Goal: Task Accomplishment & Management: Manage account settings

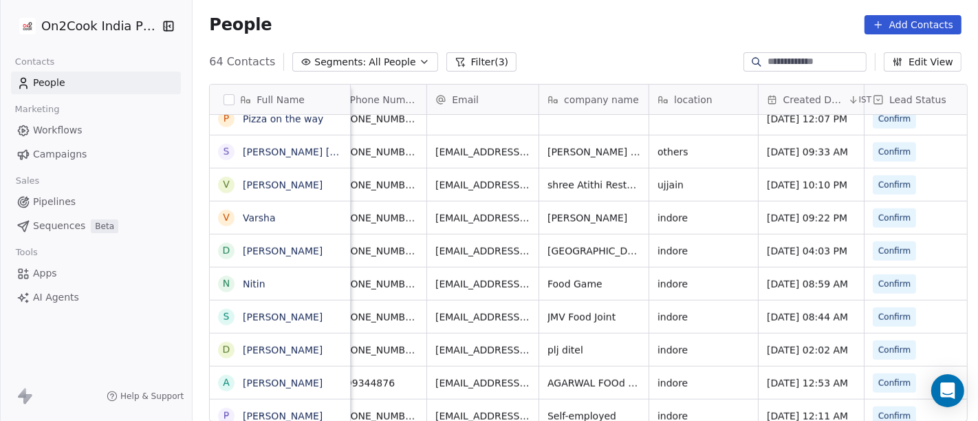
scroll to position [4, 0]
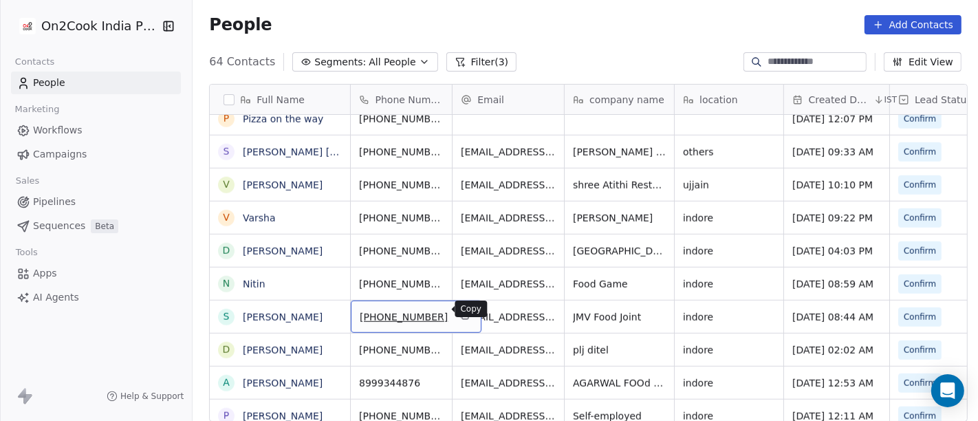
click at [459, 309] on icon "grid" at bounding box center [464, 314] width 11 height 11
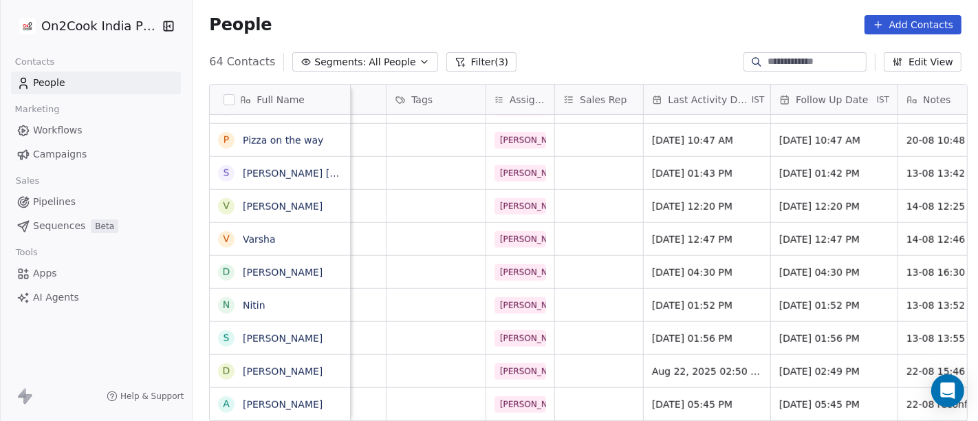
scroll to position [4, 771]
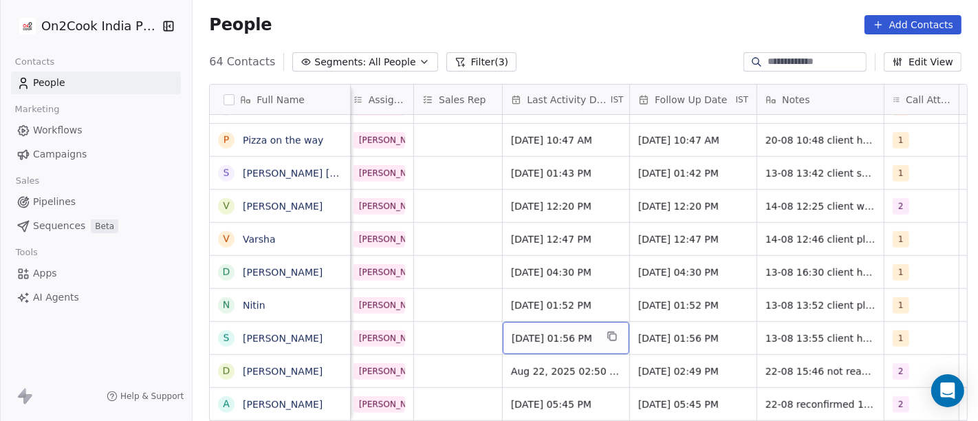
click at [558, 333] on span "Aug 13, 2025 01:56 PM" at bounding box center [553, 338] width 84 height 14
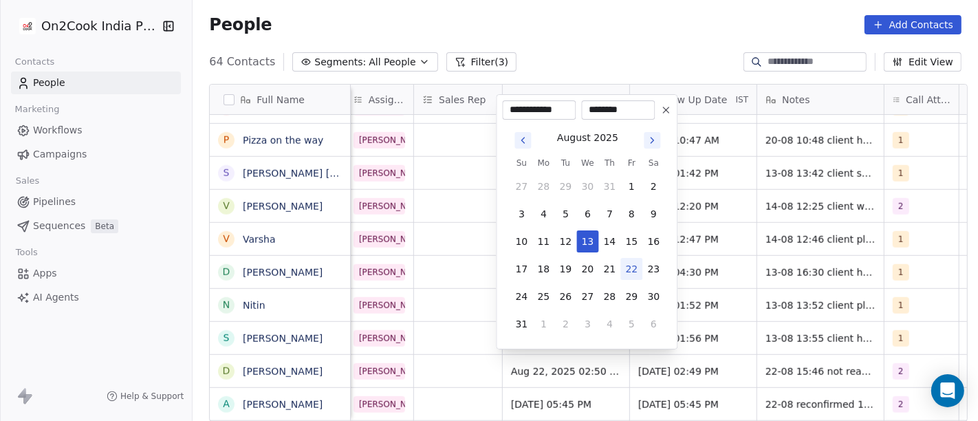
click at [635, 269] on button "22" at bounding box center [631, 269] width 22 height 22
type input "**********"
click at [434, 330] on html "On2Cook India Pvt. Ltd. Contacts People Marketing Workflows Campaigns Sales Pip…" at bounding box center [489, 210] width 978 height 421
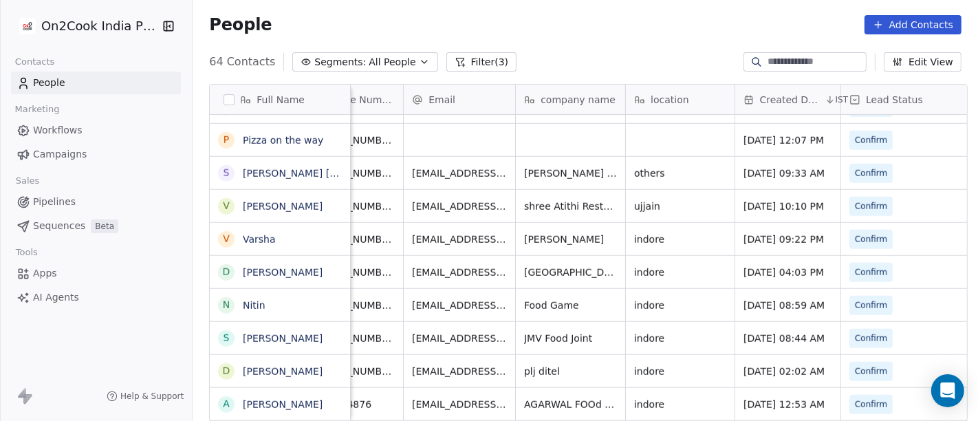
scroll to position [4, 0]
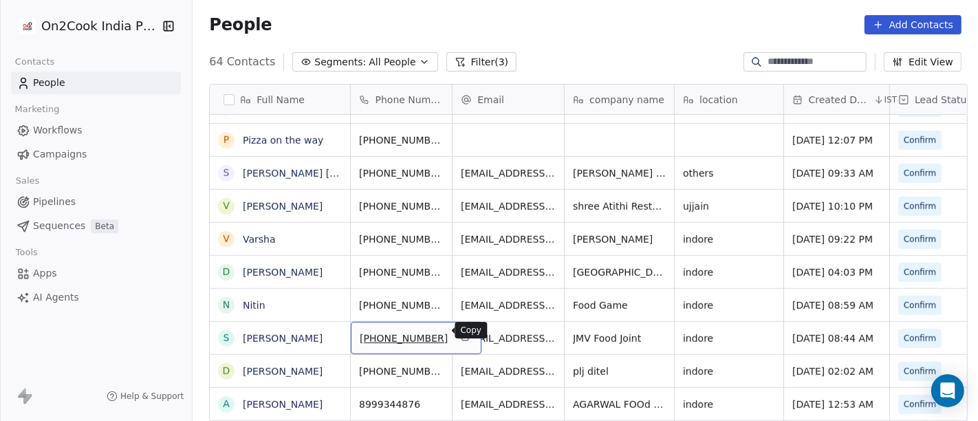
click at [462, 334] on icon "grid" at bounding box center [465, 337] width 6 height 6
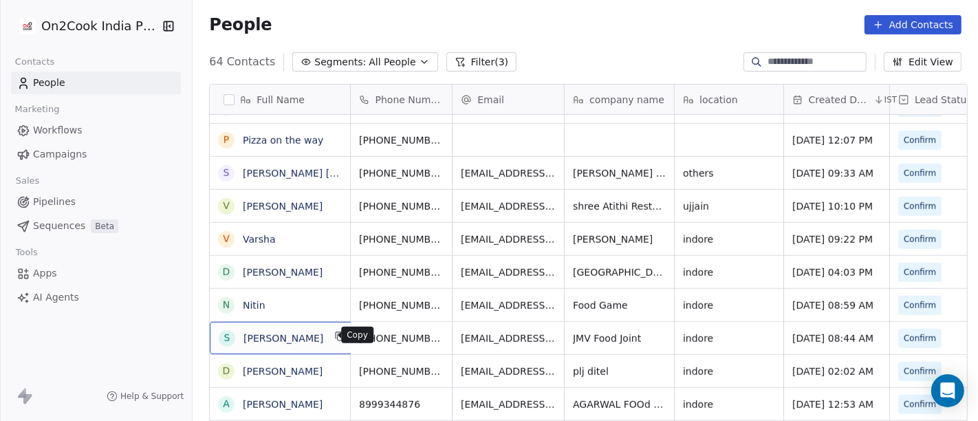
click at [338, 338] on icon "grid" at bounding box center [341, 337] width 6 height 6
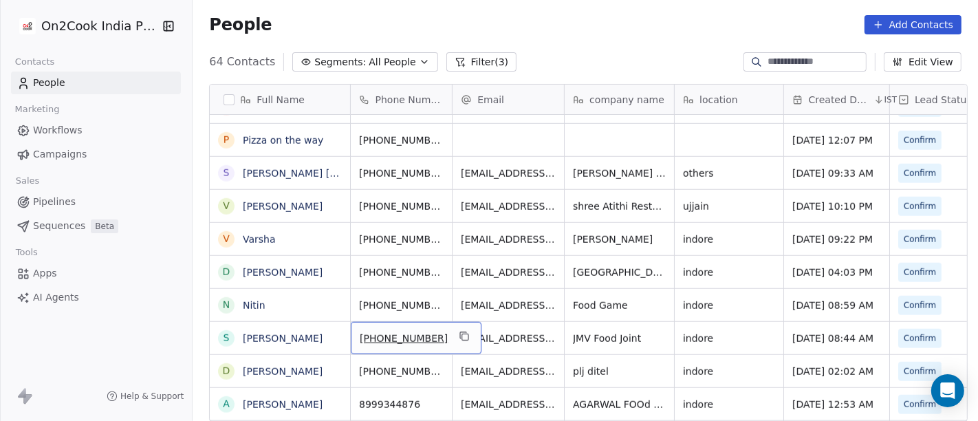
click at [416, 333] on span "[PHONE_NUMBER]" at bounding box center [404, 338] width 88 height 14
drag, startPoint x: 367, startPoint y: 329, endPoint x: 456, endPoint y: 337, distance: 89.7
click at [456, 337] on div "**********" at bounding box center [400, 332] width 113 height 33
click at [518, 336] on html "On2Cook India Pvt. Ltd. Contacts People Marketing Workflows Campaigns Sales Pip…" at bounding box center [489, 210] width 978 height 421
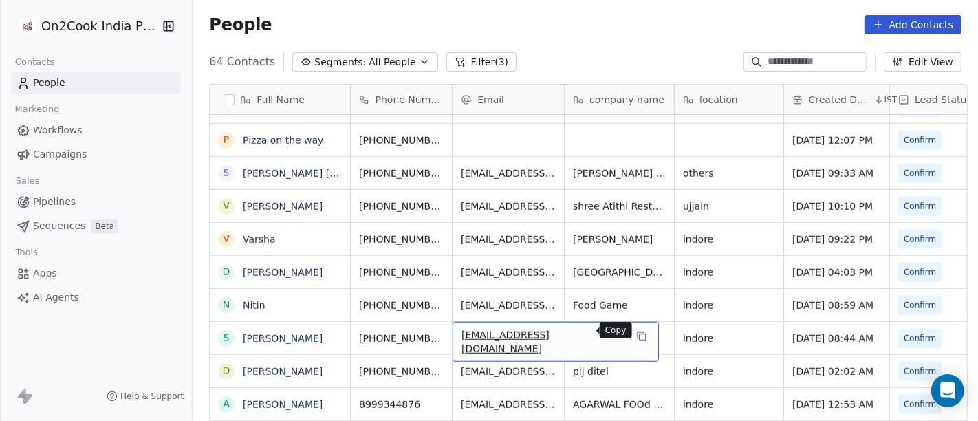
click at [633, 328] on button "grid" at bounding box center [641, 336] width 16 height 16
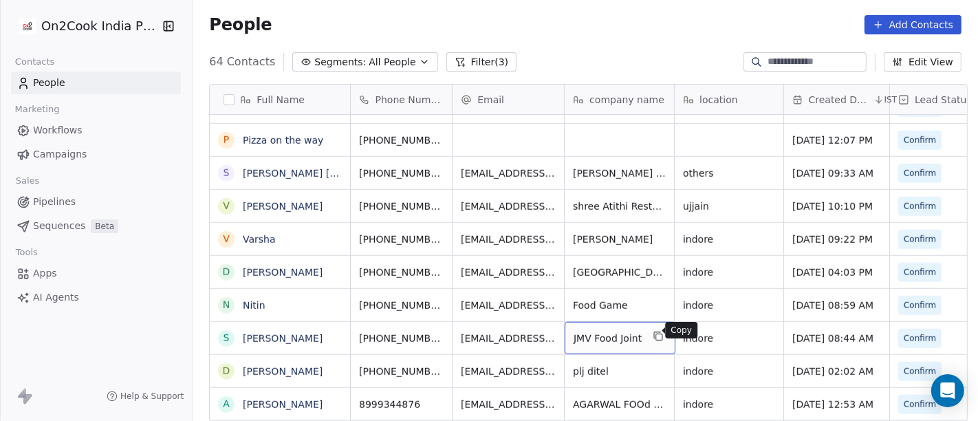
click at [652, 332] on icon "grid" at bounding box center [657, 336] width 11 height 11
drag, startPoint x: 774, startPoint y: 327, endPoint x: 762, endPoint y: 327, distance: 12.4
click at [773, 327] on div "indore" at bounding box center [728, 338] width 109 height 32
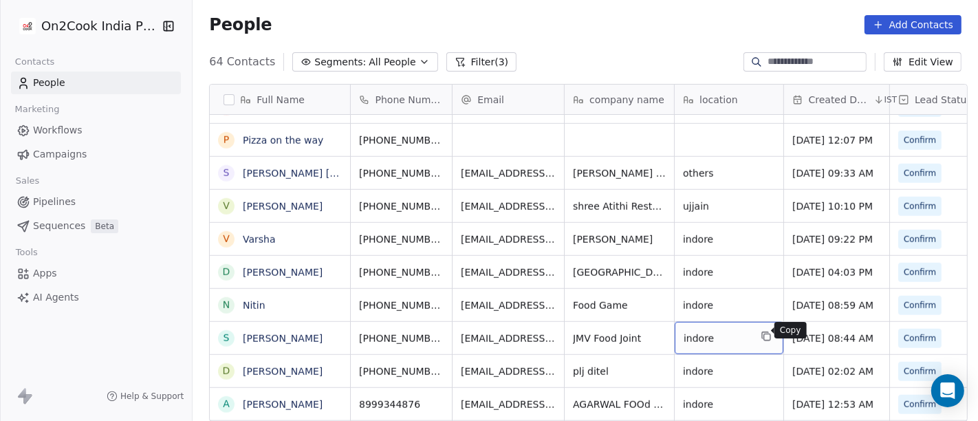
click at [764, 334] on icon "grid" at bounding box center [767, 337] width 6 height 6
click at [282, 338] on link "[PERSON_NAME]" at bounding box center [283, 338] width 80 height 11
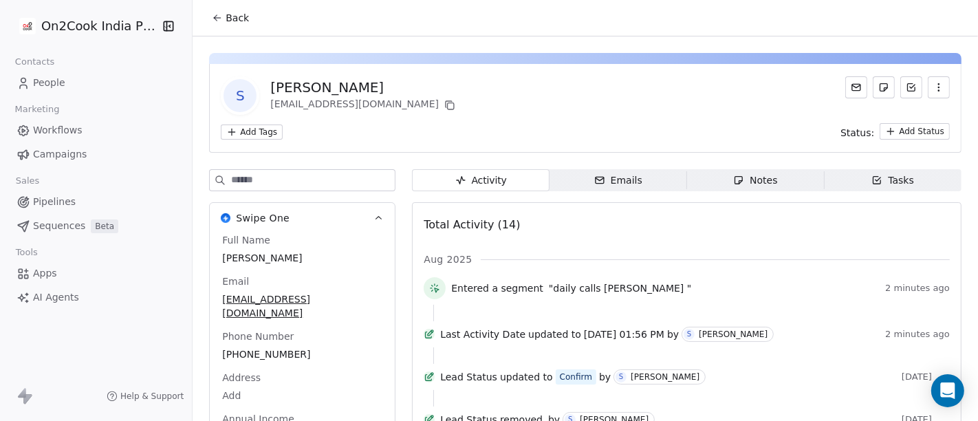
click at [232, 11] on span "Back" at bounding box center [236, 18] width 23 height 14
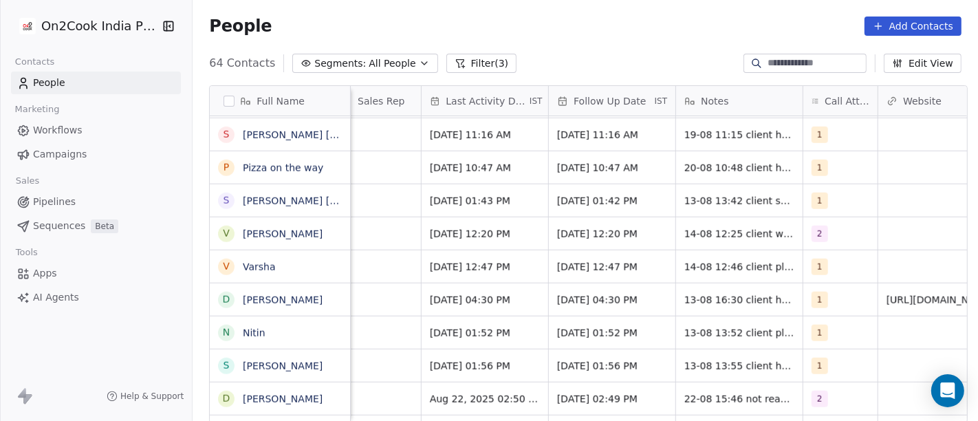
scroll to position [0, 861]
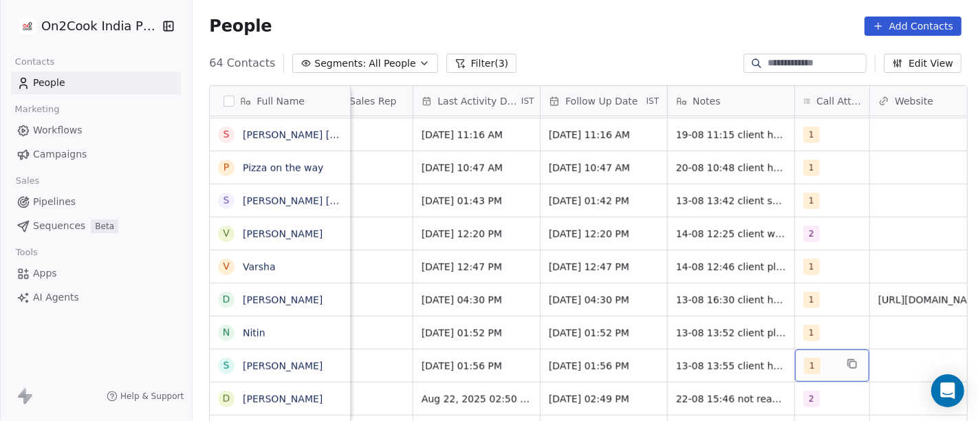
click at [804, 366] on span "1" at bounding box center [812, 365] width 16 height 16
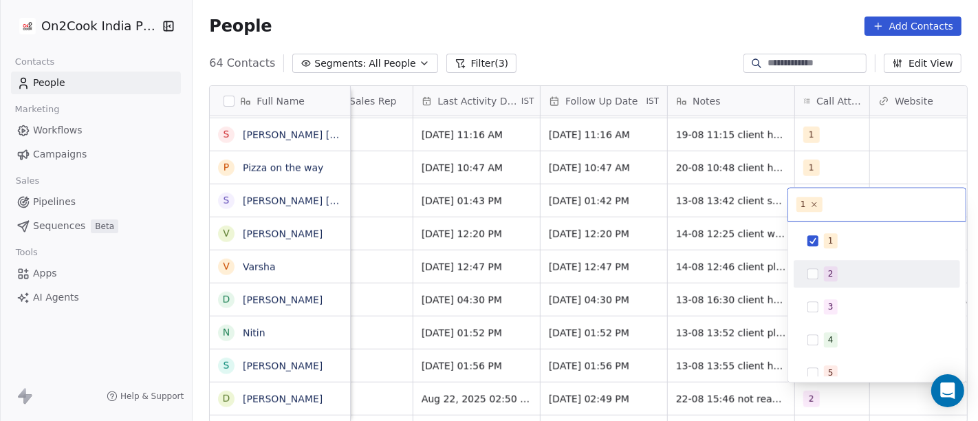
click at [828, 274] on div "2" at bounding box center [830, 273] width 5 height 12
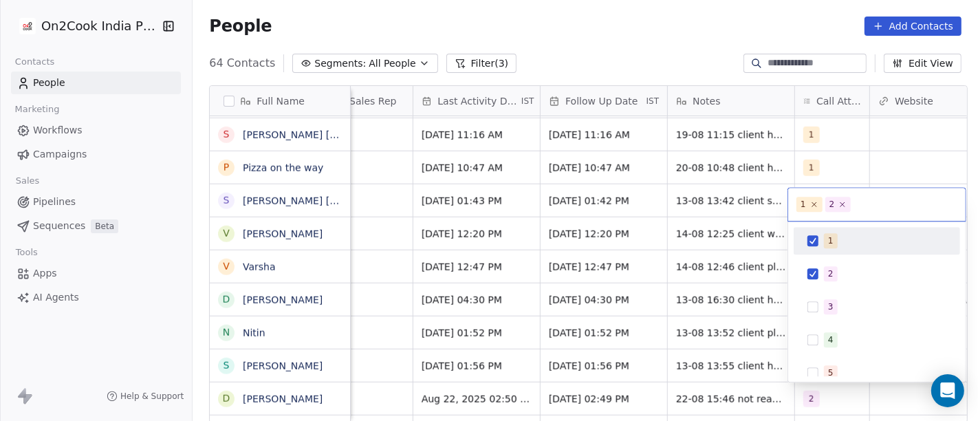
click at [827, 247] on span "1" at bounding box center [831, 240] width 14 height 15
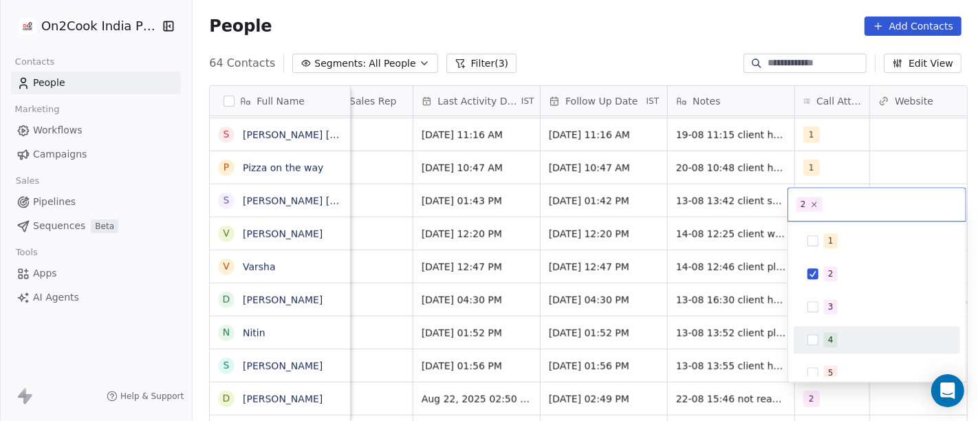
click at [683, 371] on html "On2Cook India Pvt. Ltd. Contacts People Marketing Workflows Campaigns Sales Pip…" at bounding box center [489, 210] width 978 height 421
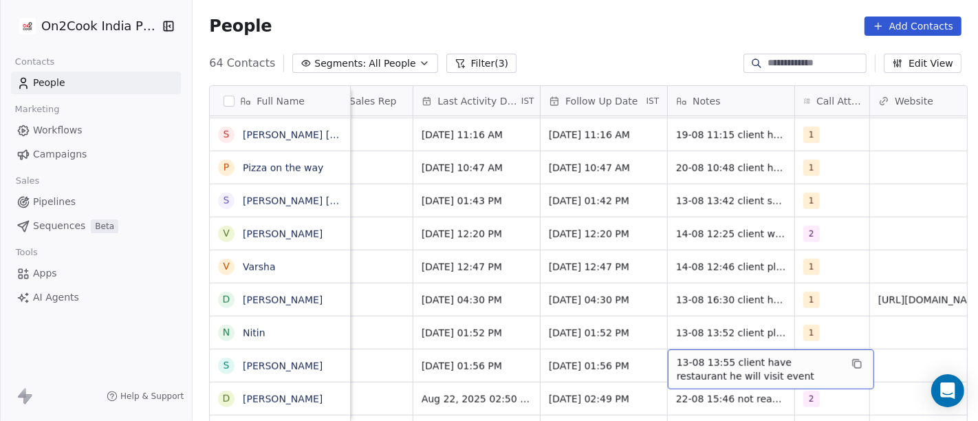
click at [700, 370] on span "13-08 13:55 client have restaurant he will visit event" at bounding box center [758, 368] width 164 height 27
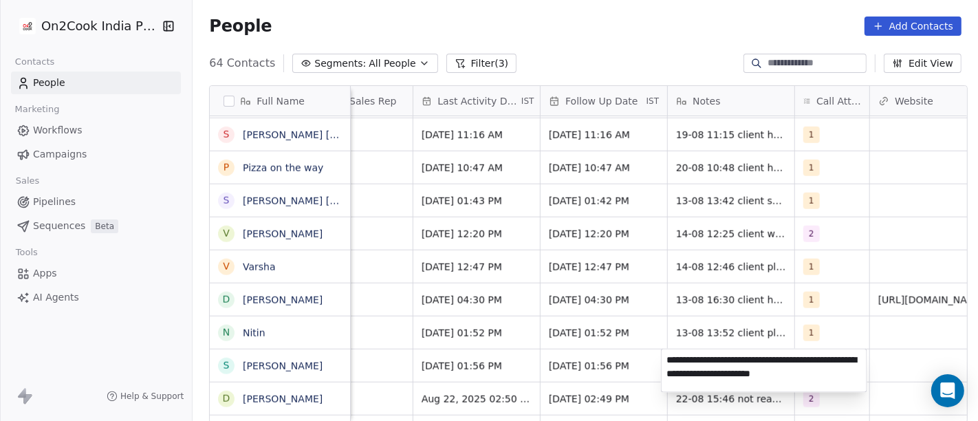
type textarea "**********"
click at [606, 369] on html "On2Cook India Pvt. Ltd. Contacts People Marketing Workflows Campaigns Sales Pip…" at bounding box center [489, 210] width 978 height 421
click at [595, 364] on html "On2Cook India Pvt. Ltd. Contacts People Marketing Workflows Campaigns Sales Pip…" at bounding box center [489, 210] width 978 height 421
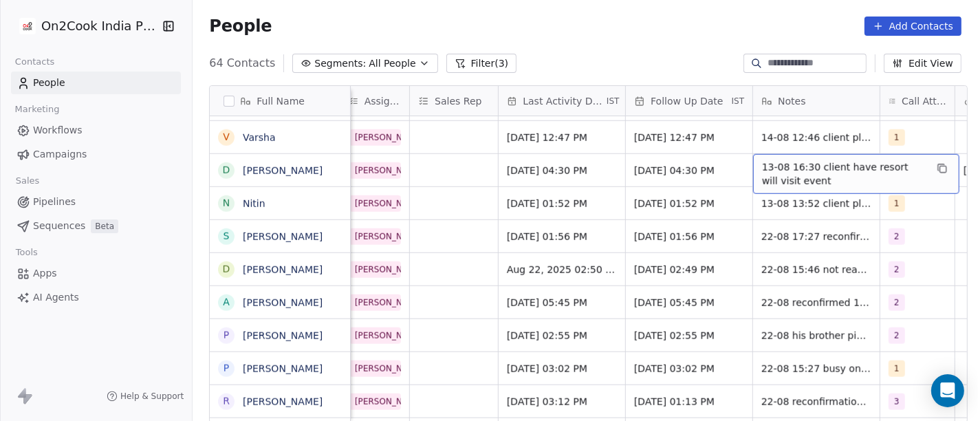
scroll to position [1155, 0]
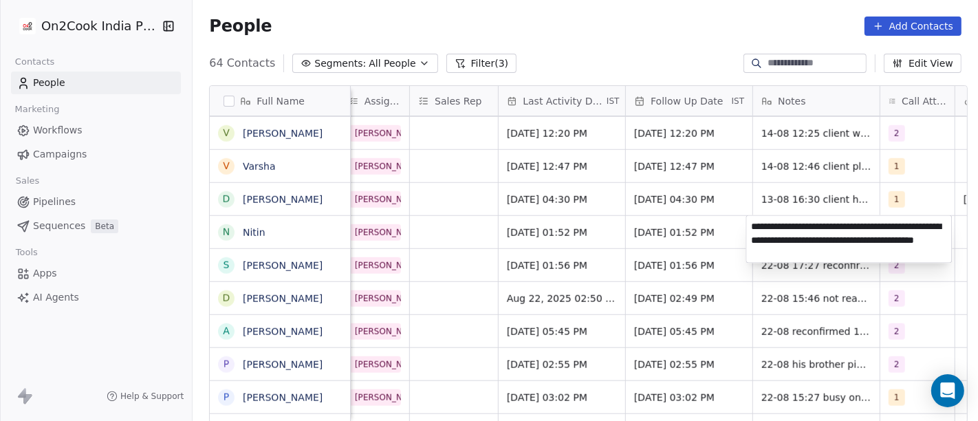
type textarea "**********"
click at [531, 214] on html "On2Cook India Pvt. Ltd. Contacts People Marketing Workflows Campaigns Sales Pip…" at bounding box center [489, 210] width 978 height 421
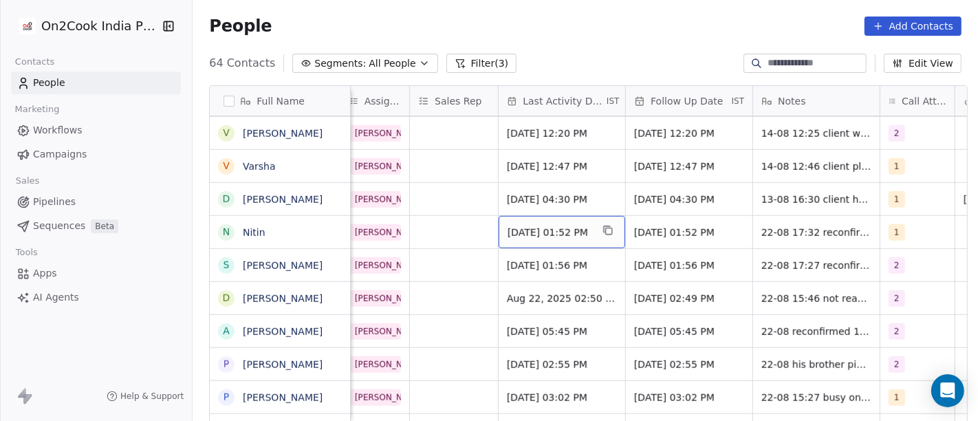
click at [538, 234] on span "Aug 13, 2025 01:52 PM" at bounding box center [549, 232] width 84 height 14
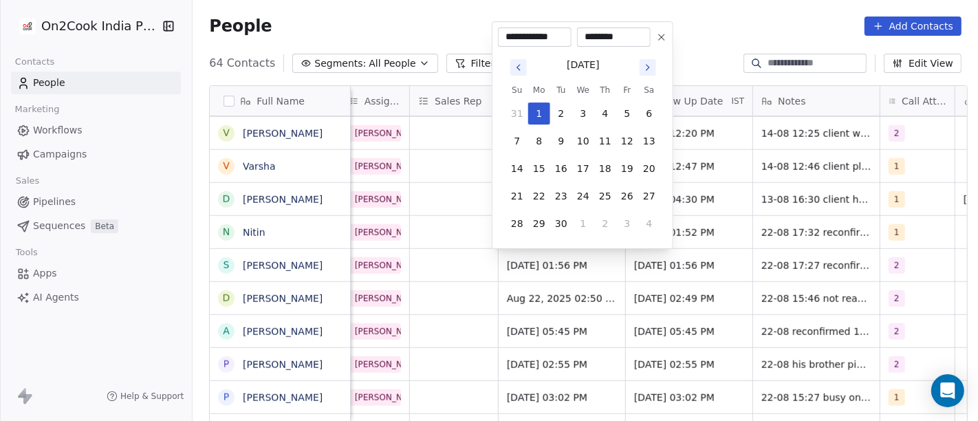
click at [518, 67] on icon "Go to previous month" at bounding box center [518, 67] width 3 height 5
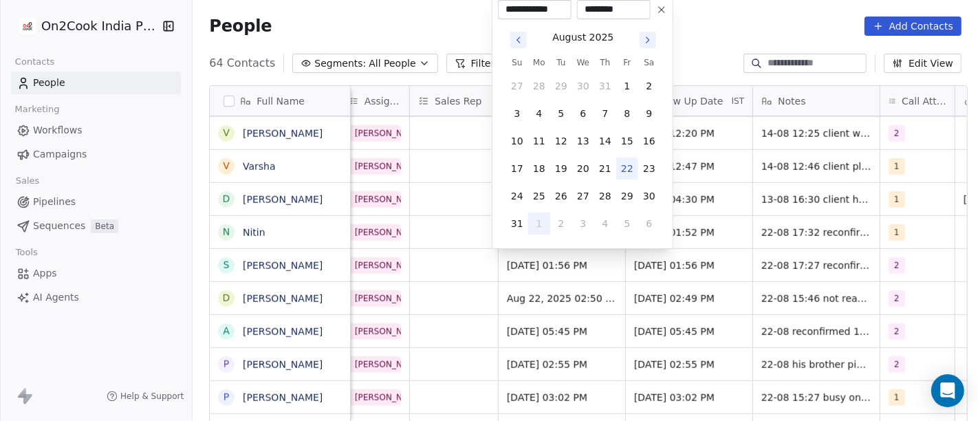
click at [628, 171] on button "22" at bounding box center [627, 168] width 22 height 22
type input "**********"
click at [691, 46] on html "On2Cook India Pvt. Ltd. Contacts People Marketing Workflows Campaigns Sales Pip…" at bounding box center [489, 210] width 978 height 421
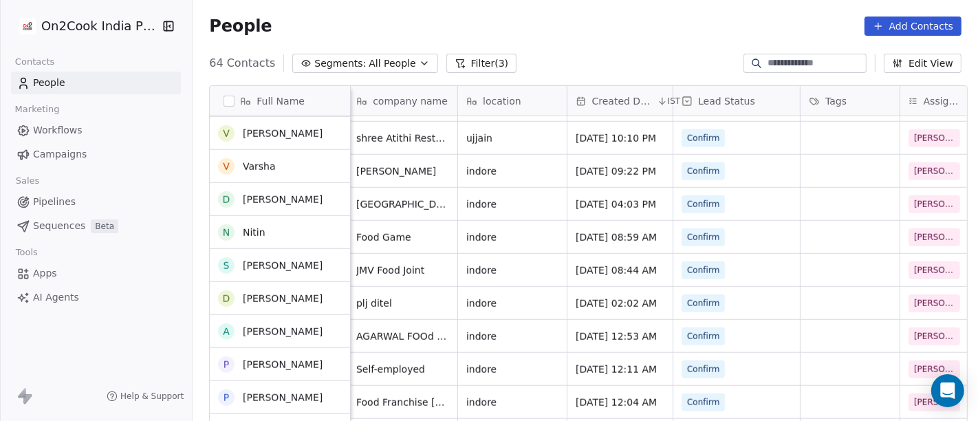
scroll to position [1150, 0]
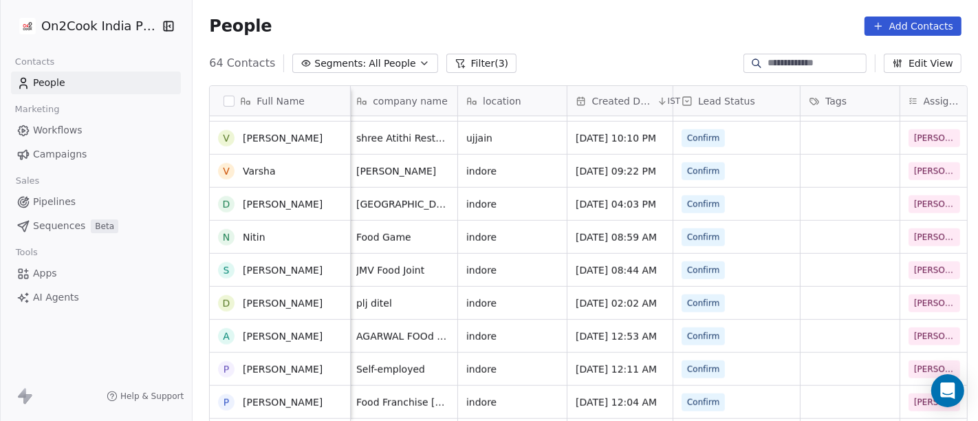
click at [303, 234] on div "N Nitin" at bounding box center [280, 237] width 140 height 32
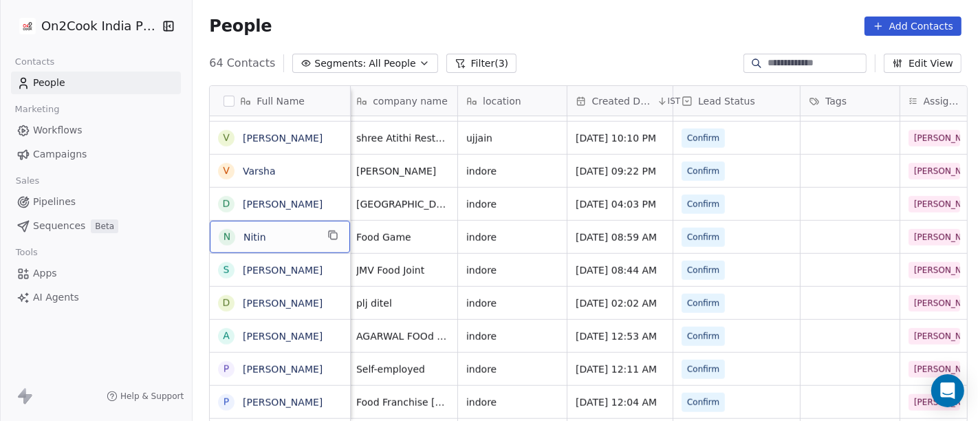
scroll to position [1, 0]
click at [327, 231] on icon "grid" at bounding box center [332, 233] width 11 height 11
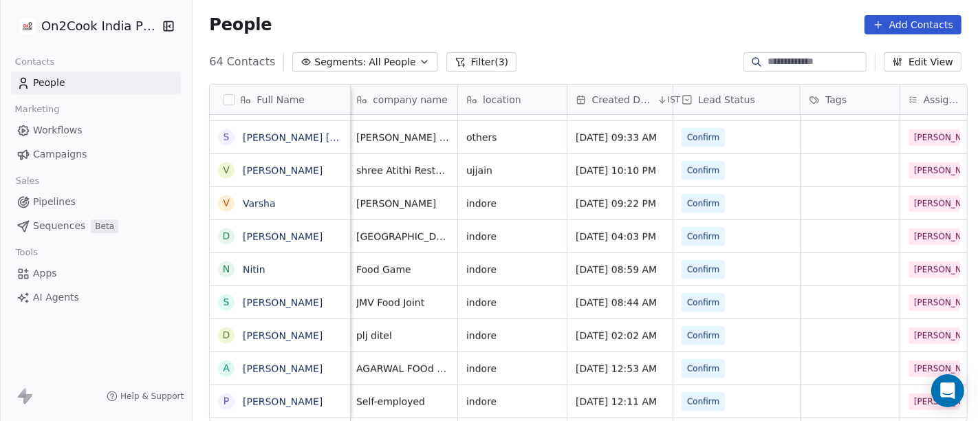
scroll to position [0, 0]
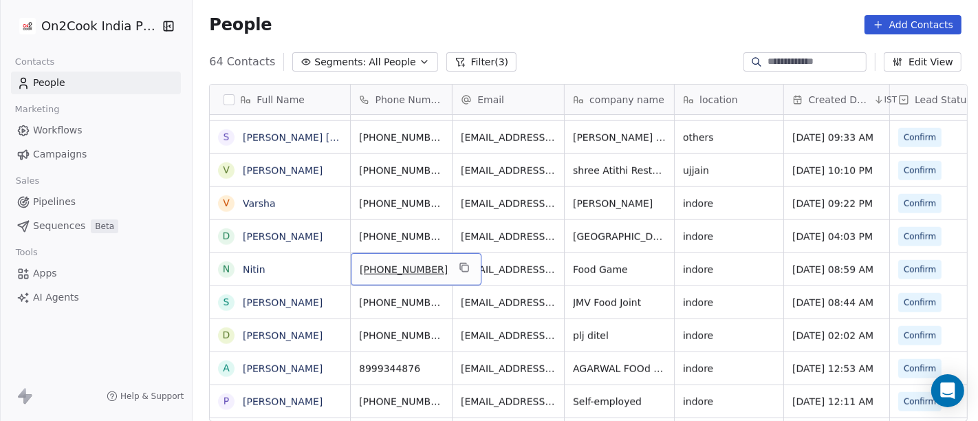
click at [400, 267] on span "[PHONE_NUMBER]" at bounding box center [404, 270] width 88 height 14
drag, startPoint x: 369, startPoint y: 268, endPoint x: 436, endPoint y: 276, distance: 67.1
click at [436, 276] on input "**********" at bounding box center [401, 267] width 108 height 27
click at [509, 272] on html "On2Cook India Pvt. Ltd. Contacts People Marketing Workflows Campaigns Sales Pip…" at bounding box center [489, 210] width 978 height 421
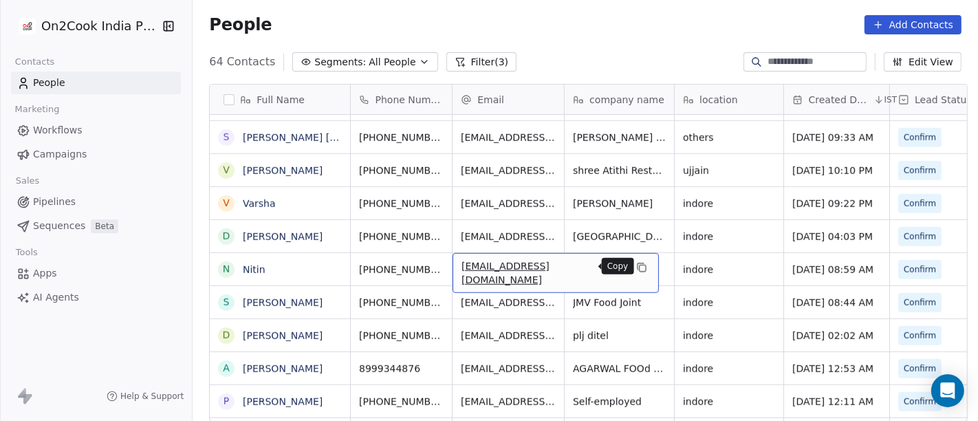
click at [636, 267] on icon "grid" at bounding box center [641, 267] width 11 height 11
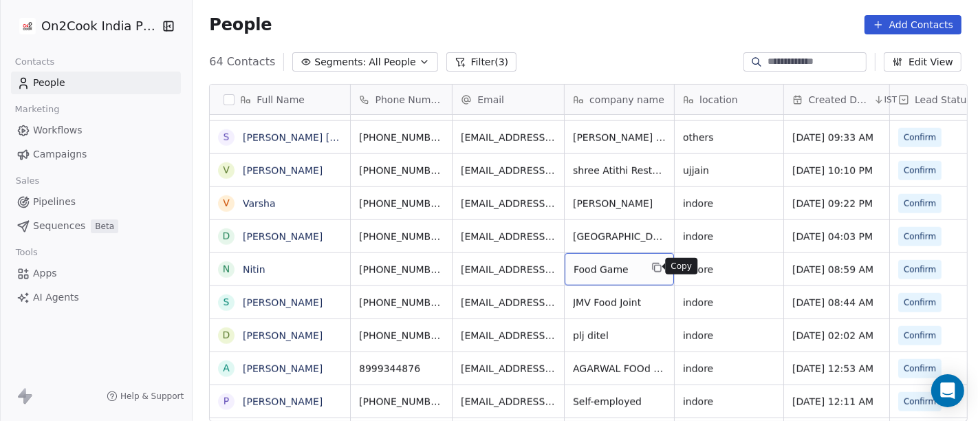
click at [652, 266] on icon "grid" at bounding box center [656, 267] width 11 height 11
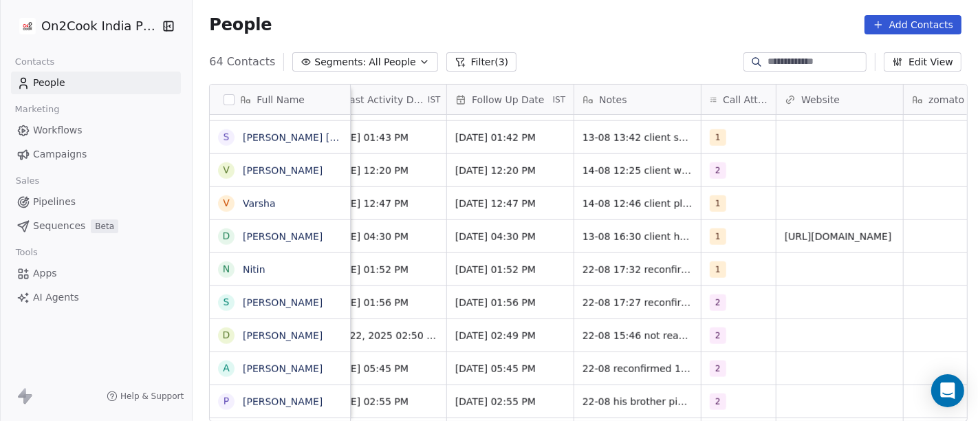
scroll to position [0, 954]
click at [722, 270] on div "1" at bounding box center [726, 269] width 32 height 16
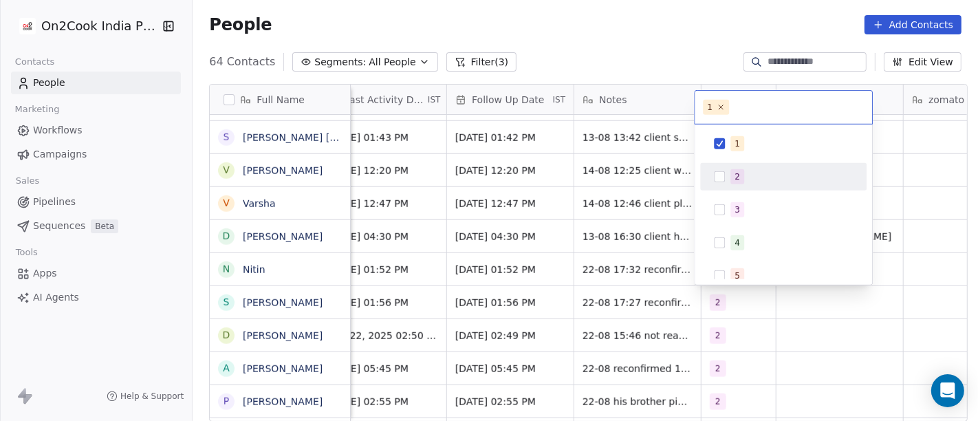
click at [735, 181] on div "2" at bounding box center [736, 176] width 5 height 12
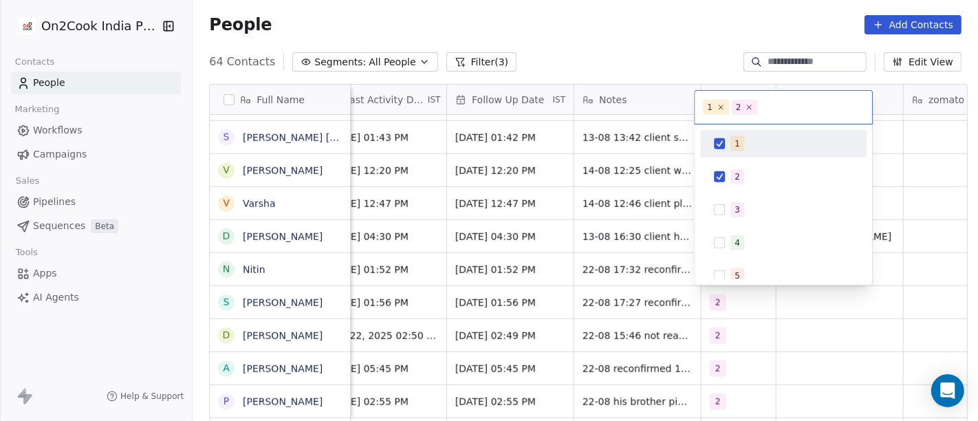
click at [730, 154] on div "1" at bounding box center [782, 144] width 155 height 22
click at [664, 33] on html "On2Cook India Pvt. Ltd. Contacts People Marketing Workflows Campaigns Sales Pip…" at bounding box center [489, 210] width 978 height 421
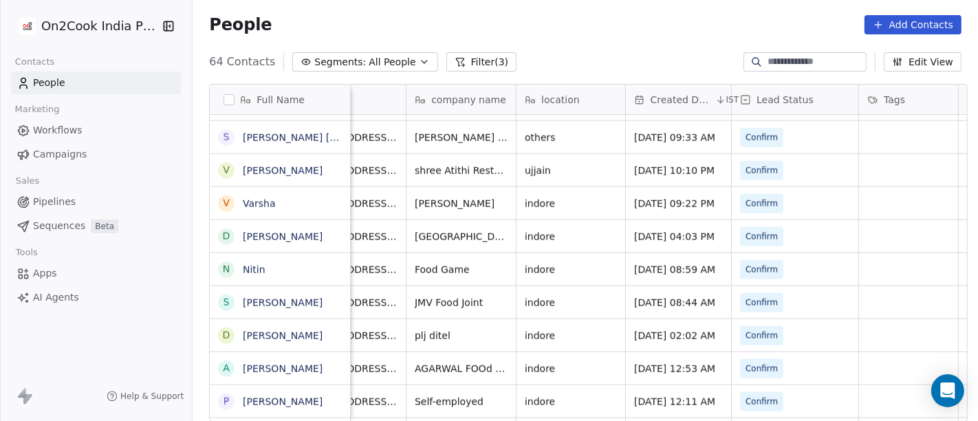
scroll to position [0, 0]
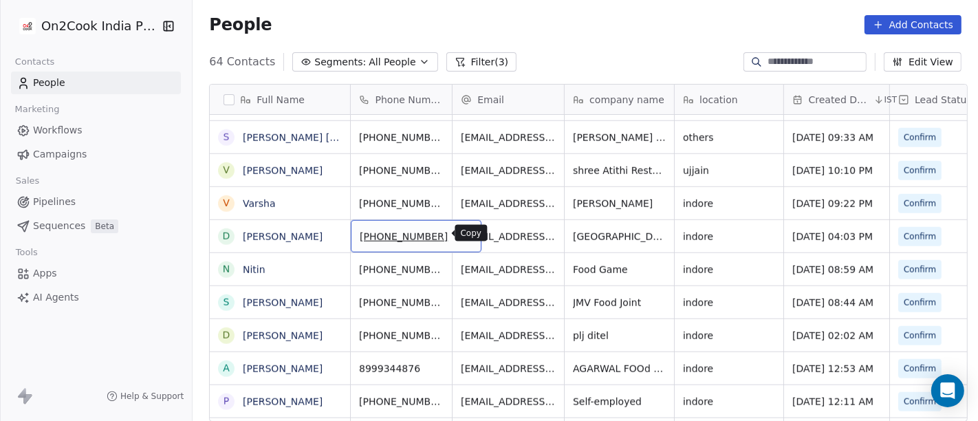
click at [459, 233] on icon "grid" at bounding box center [464, 234] width 11 height 11
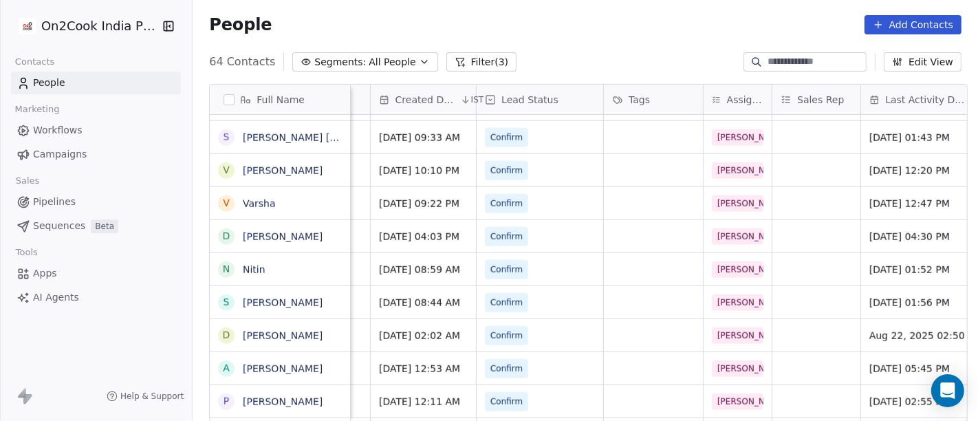
scroll to position [0, 545]
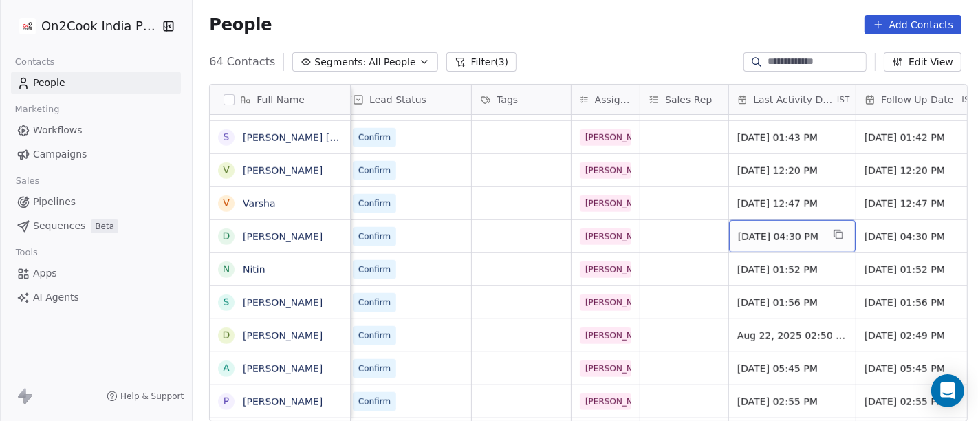
click at [740, 237] on span "Aug 13, 2025 04:30 PM" at bounding box center [780, 237] width 84 height 14
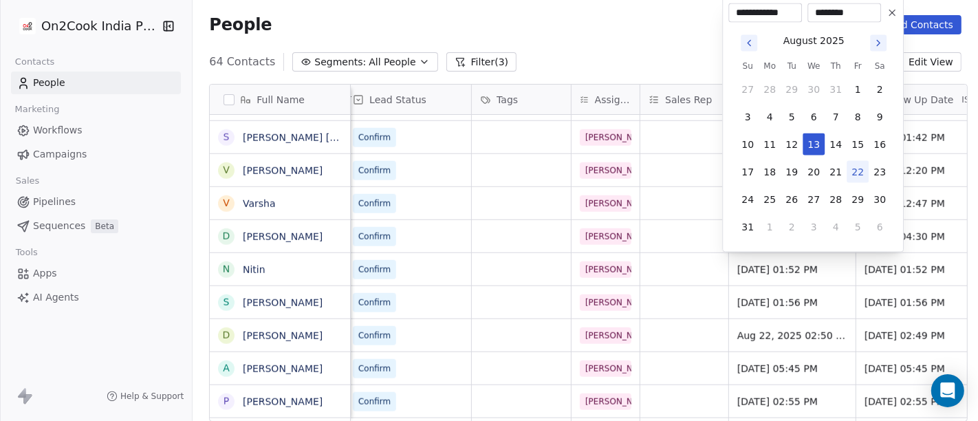
click at [851, 172] on button "22" at bounding box center [857, 172] width 22 height 22
type input "**********"
click at [648, 227] on html "On2Cook India Pvt. Ltd. Contacts People Marketing Workflows Campaigns Sales Pip…" at bounding box center [489, 210] width 978 height 421
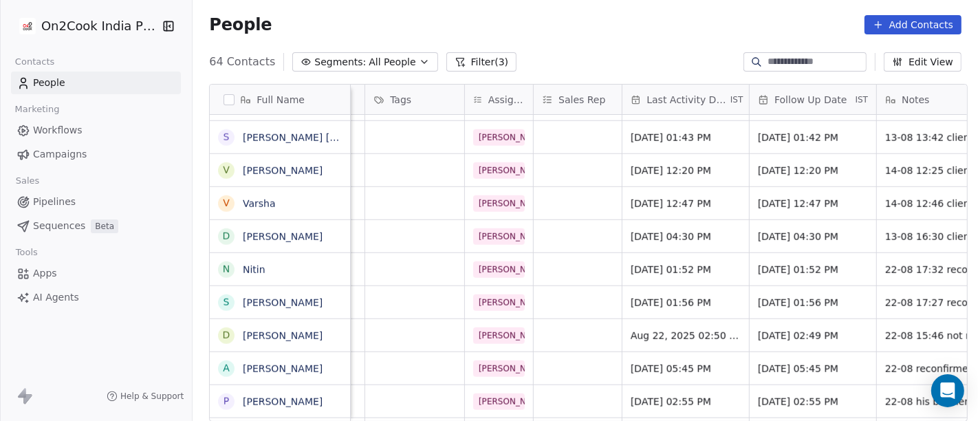
scroll to position [0, 876]
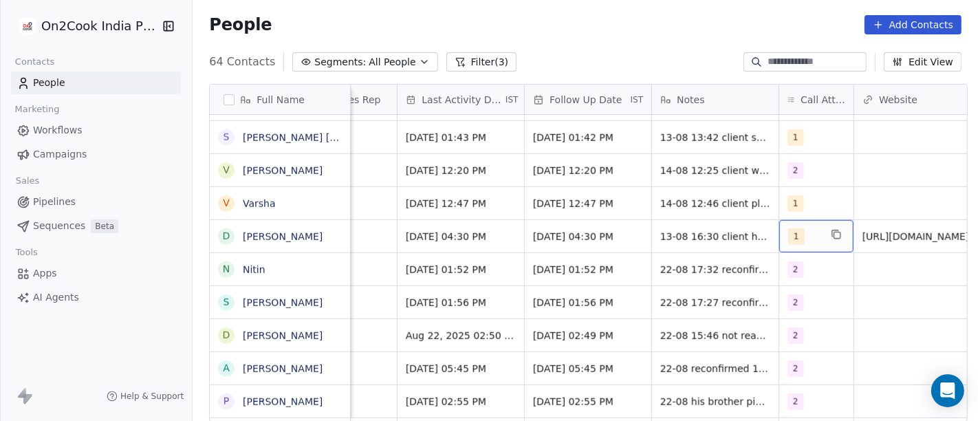
click at [799, 232] on div "1" at bounding box center [804, 236] width 32 height 16
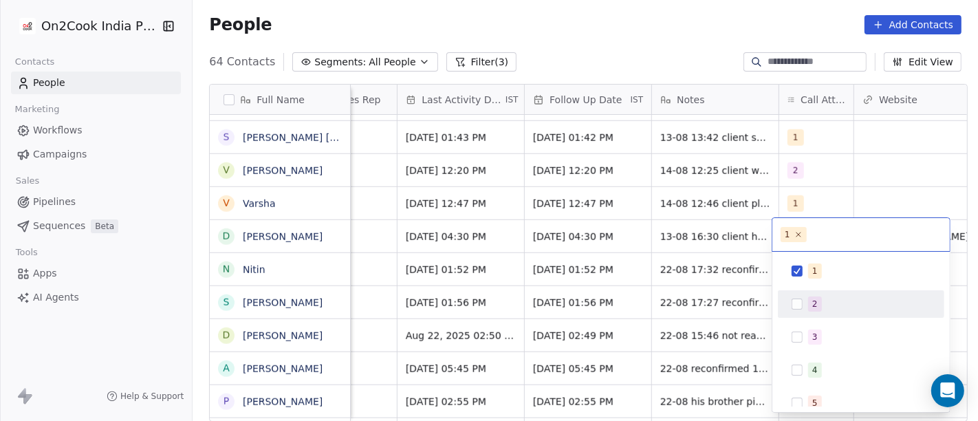
click at [810, 304] on span "2" at bounding box center [815, 303] width 14 height 15
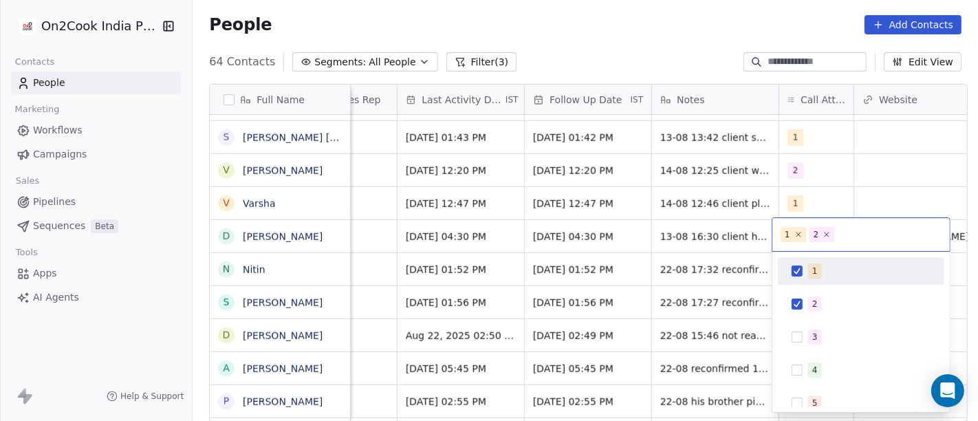
click at [810, 263] on span "1" at bounding box center [815, 270] width 14 height 15
click at [702, 230] on html "On2Cook India Pvt. Ltd. Contacts People Marketing Workflows Campaigns Sales Pip…" at bounding box center [489, 210] width 978 height 421
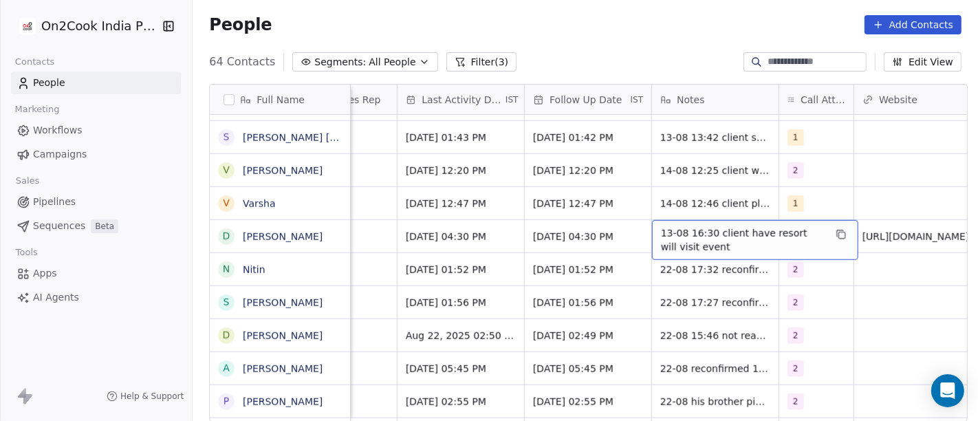
click at [689, 236] on span "13-08 16:30 client have resort will visit event" at bounding box center [743, 239] width 164 height 27
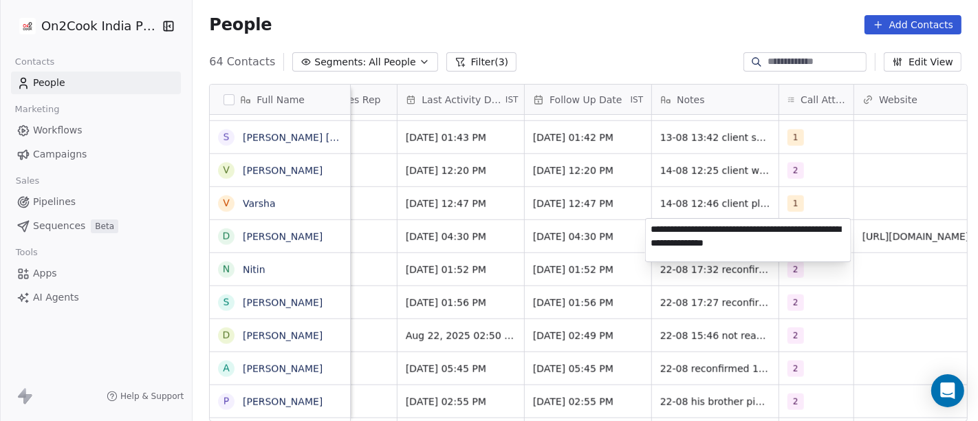
type textarea "**********"
click at [555, 239] on html "On2Cook India Pvt. Ltd. Contacts People Marketing Workflows Campaigns Sales Pip…" at bounding box center [489, 210] width 978 height 421
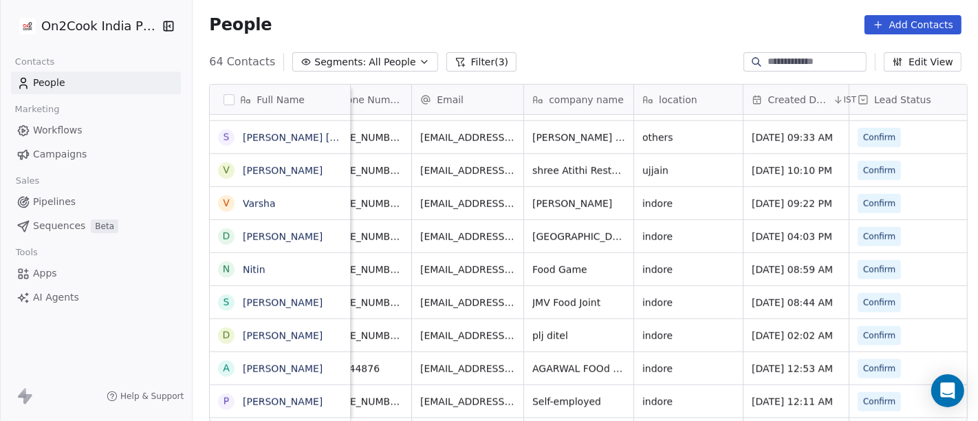
scroll to position [0, 38]
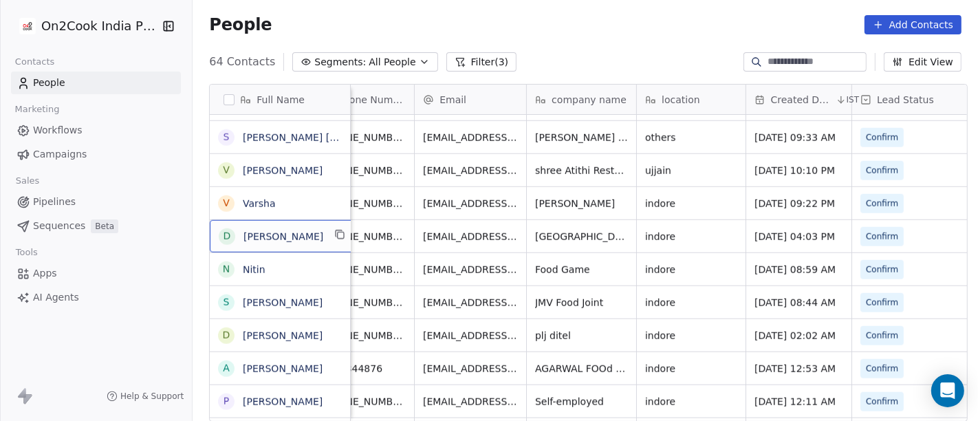
click at [335, 237] on icon "grid" at bounding box center [340, 234] width 11 height 11
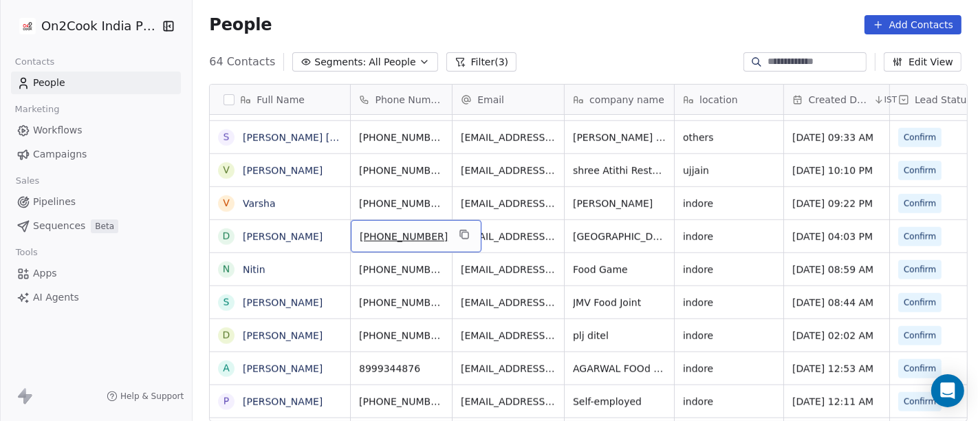
click at [397, 234] on span "[PHONE_NUMBER]" at bounding box center [404, 237] width 88 height 14
click at [369, 232] on input "**********" at bounding box center [401, 234] width 108 height 27
click at [544, 235] on html "On2Cook India Pvt. Ltd. Contacts People Marketing Workflows Campaigns Sales Pip…" at bounding box center [489, 210] width 978 height 421
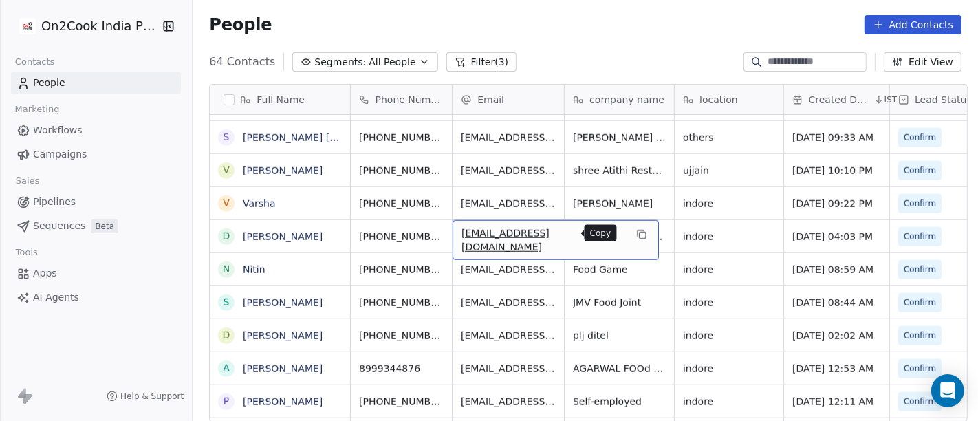
click at [636, 235] on icon "grid" at bounding box center [641, 234] width 11 height 11
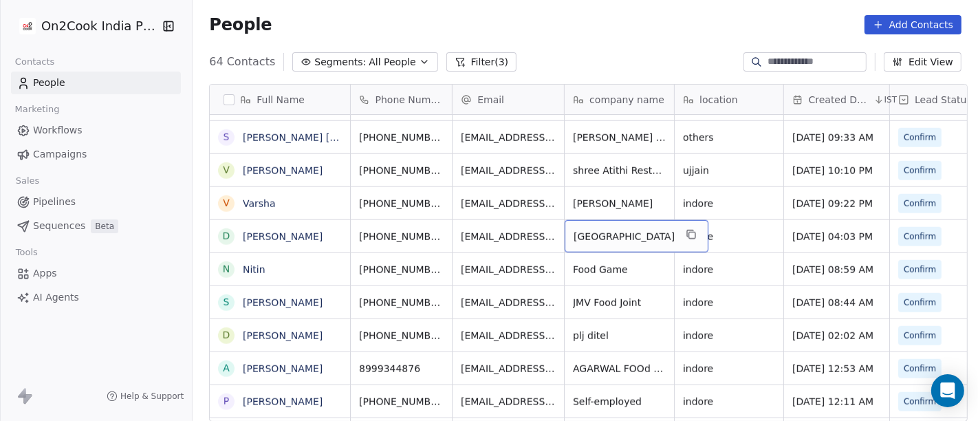
click at [676, 232] on div "[GEOGRAPHIC_DATA]" at bounding box center [636, 236] width 144 height 32
click at [687, 230] on icon "grid" at bounding box center [690, 233] width 6 height 6
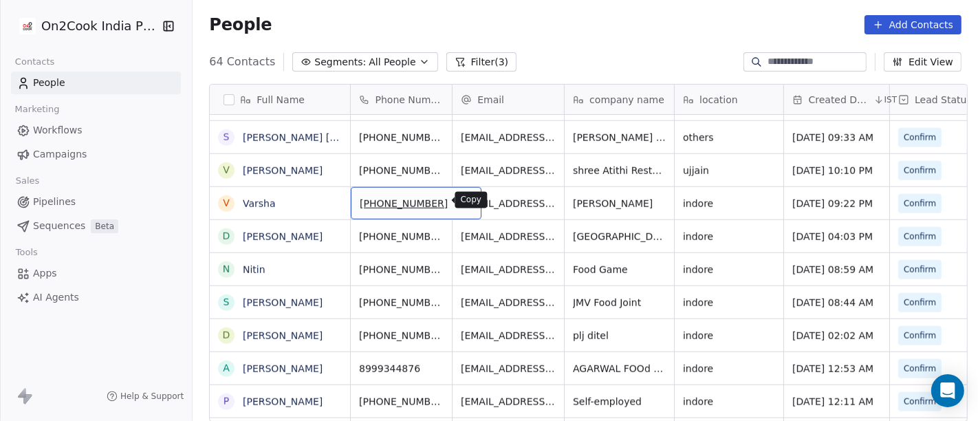
click at [459, 203] on icon "grid" at bounding box center [464, 201] width 11 height 11
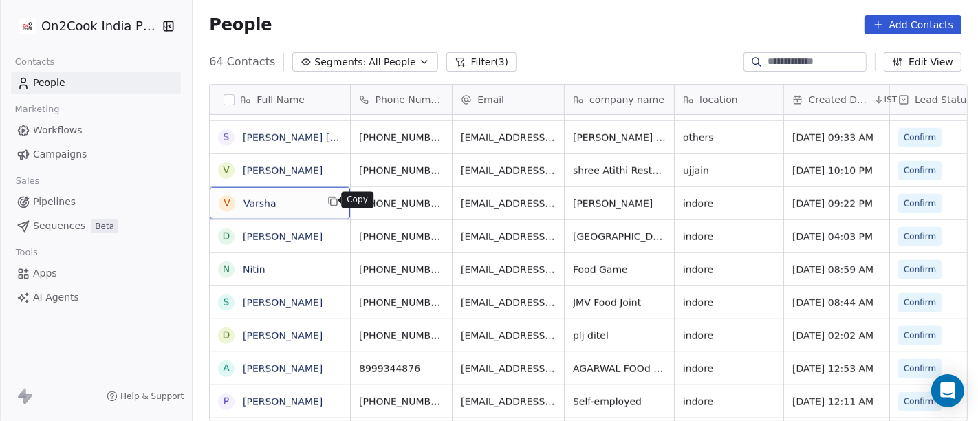
click at [329, 197] on icon "grid" at bounding box center [332, 200] width 6 height 6
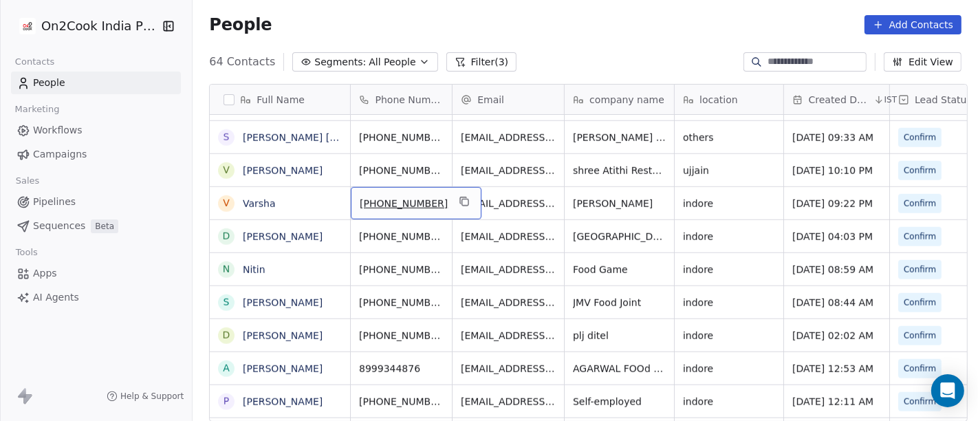
click at [393, 192] on div "[PHONE_NUMBER]" at bounding box center [416, 203] width 131 height 32
drag, startPoint x: 369, startPoint y: 201, endPoint x: 443, endPoint y: 199, distance: 74.3
click at [443, 199] on input "**********" at bounding box center [401, 202] width 108 height 27
click at [479, 205] on html "On2Cook India Pvt. Ltd. Contacts People Marketing Workflows Campaigns Sales Pip…" at bounding box center [489, 210] width 978 height 421
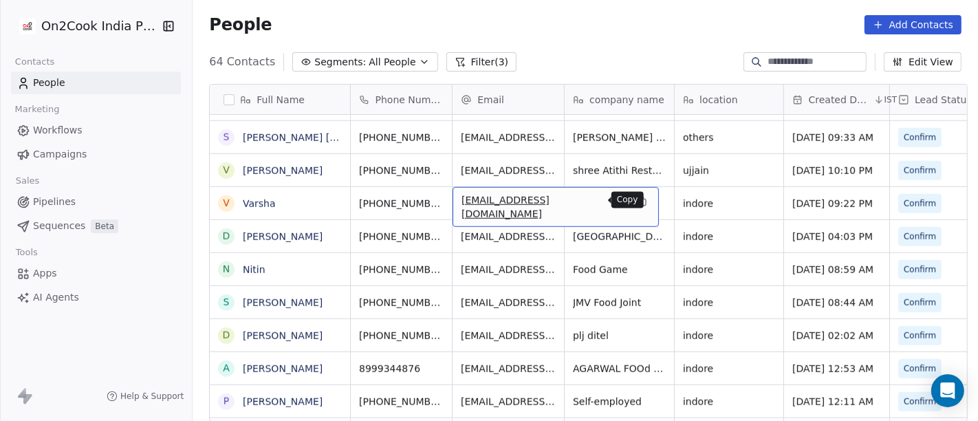
click at [636, 204] on icon "grid" at bounding box center [641, 201] width 11 height 11
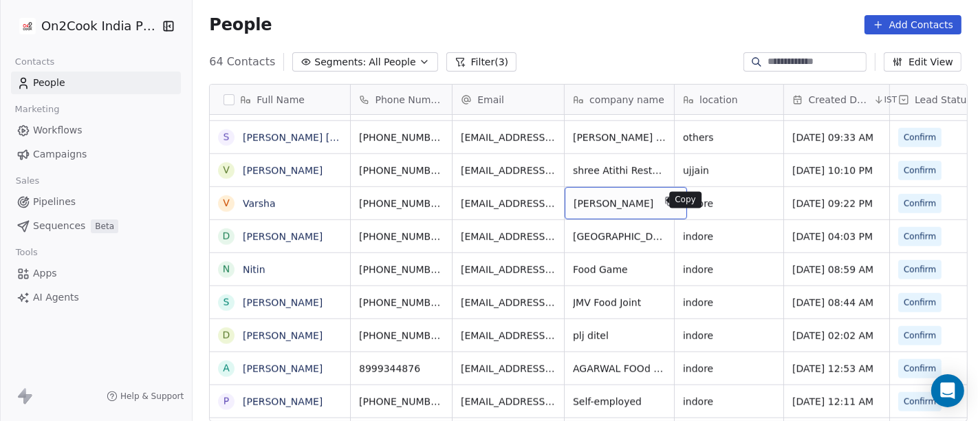
click at [665, 199] on icon "grid" at bounding box center [670, 201] width 11 height 11
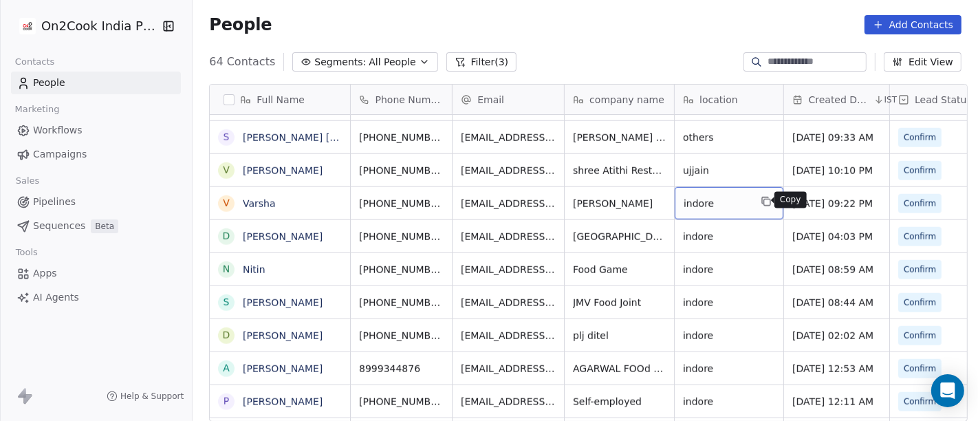
click at [758, 197] on button "grid" at bounding box center [766, 201] width 16 height 16
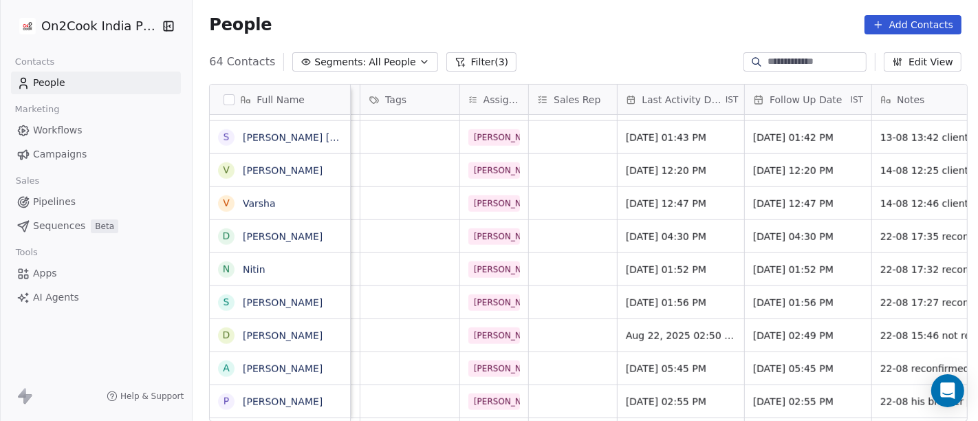
scroll to position [0, 753]
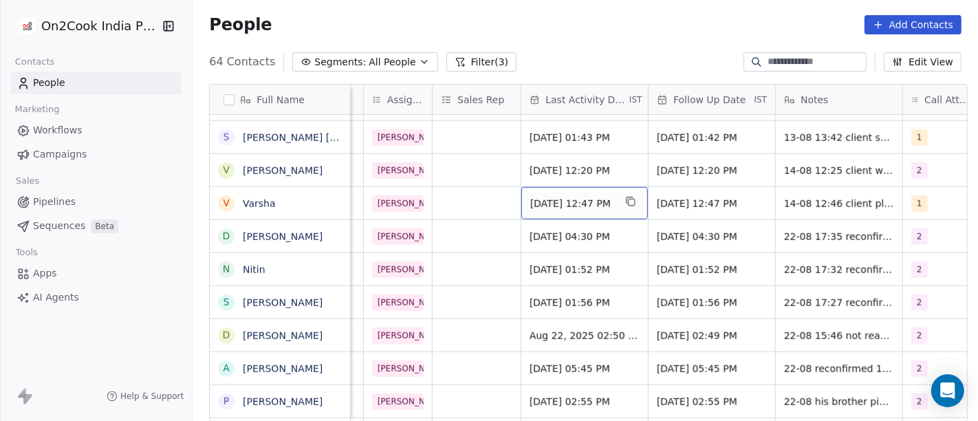
click at [581, 201] on span "Aug 14, 2025 12:47 PM" at bounding box center [572, 204] width 84 height 14
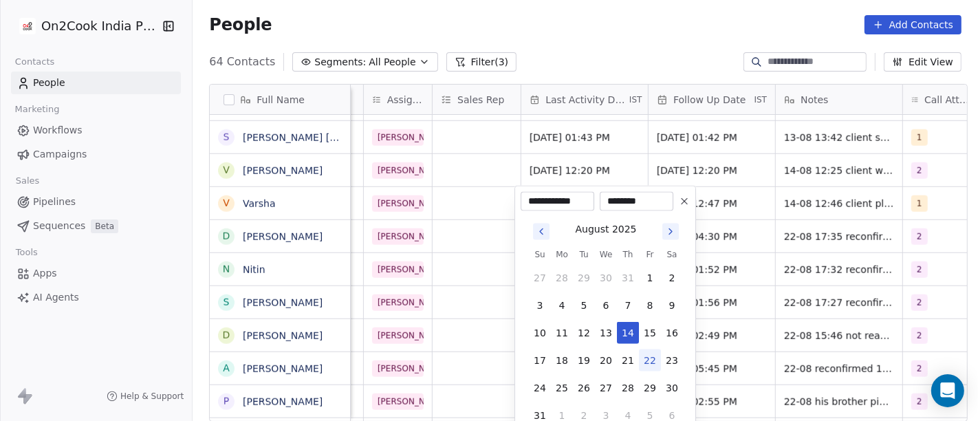
click at [644, 366] on button "22" at bounding box center [650, 360] width 22 height 22
type input "**********"
click at [716, 210] on html "On2Cook India Pvt. Ltd. Contacts People Marketing Workflows Campaigns Sales Pip…" at bounding box center [489, 210] width 978 height 421
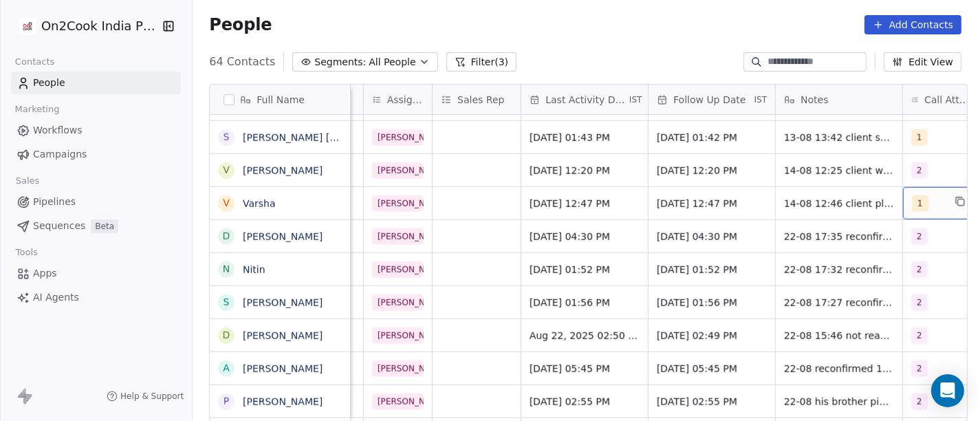
scroll to position [0, 775]
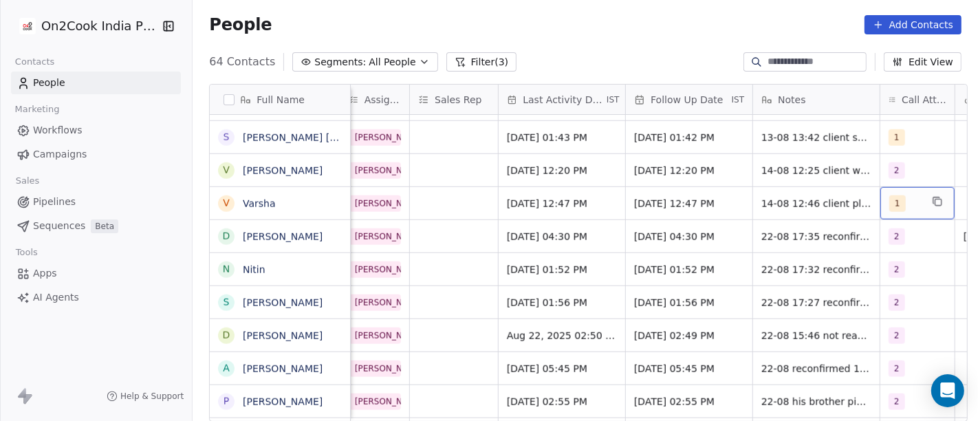
click at [918, 208] on div "1" at bounding box center [917, 203] width 74 height 32
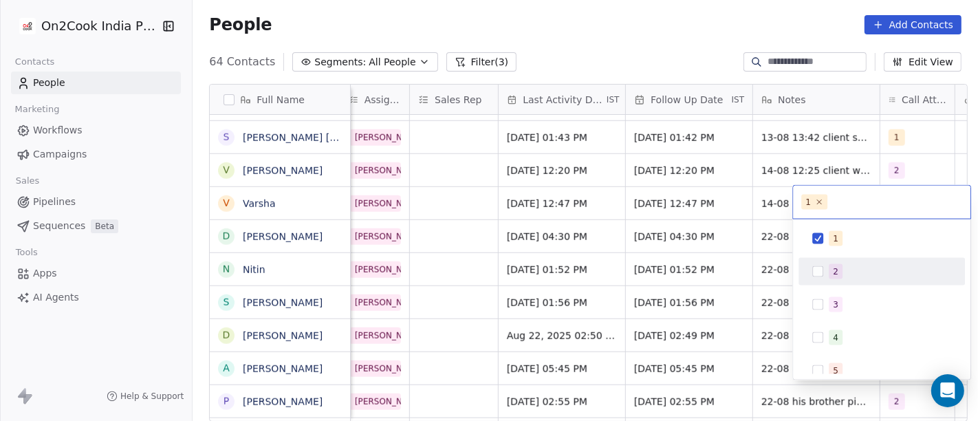
click at [850, 266] on div "2" at bounding box center [889, 271] width 122 height 15
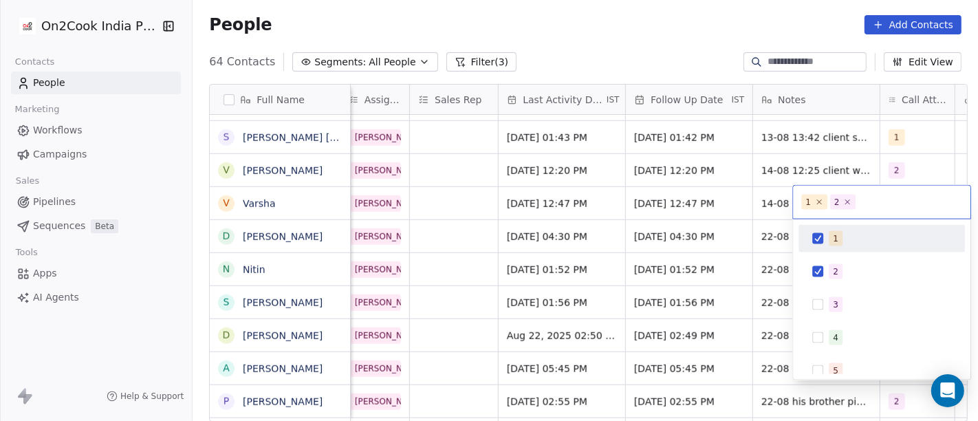
click at [837, 236] on span "1" at bounding box center [835, 238] width 14 height 15
click at [762, 204] on html "On2Cook India Pvt. Ltd. Contacts People Marketing Workflows Campaigns Sales Pip…" at bounding box center [489, 210] width 978 height 421
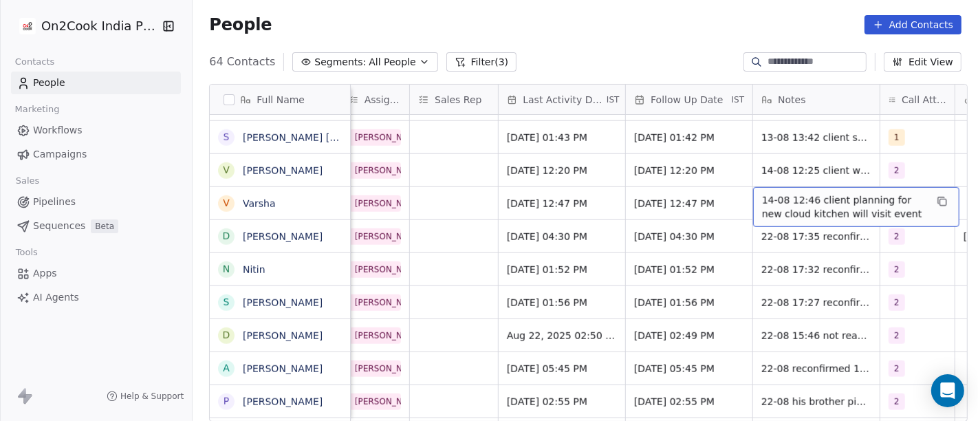
click at [775, 201] on span "14-08 12:46 client planning for new cloud kitchen will visit event" at bounding box center [844, 206] width 164 height 27
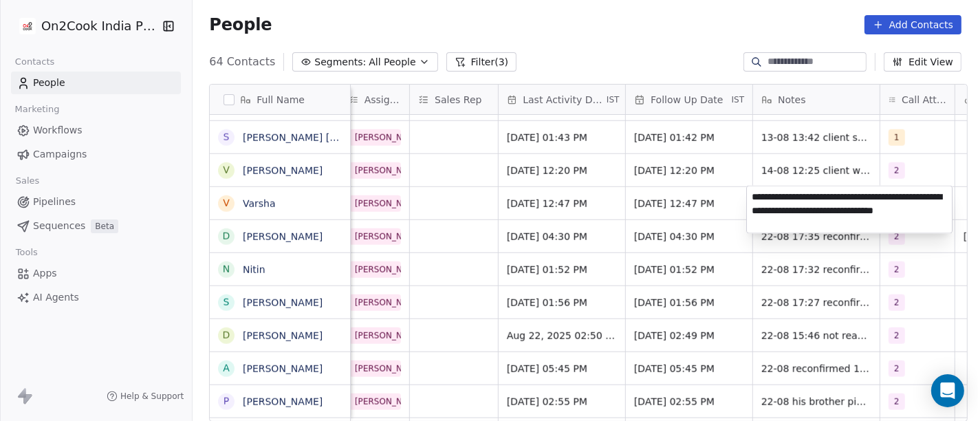
type textarea "**********"
click at [703, 201] on html "On2Cook India Pvt. Ltd. Contacts People Marketing Workflows Campaigns Sales Pip…" at bounding box center [489, 210] width 978 height 421
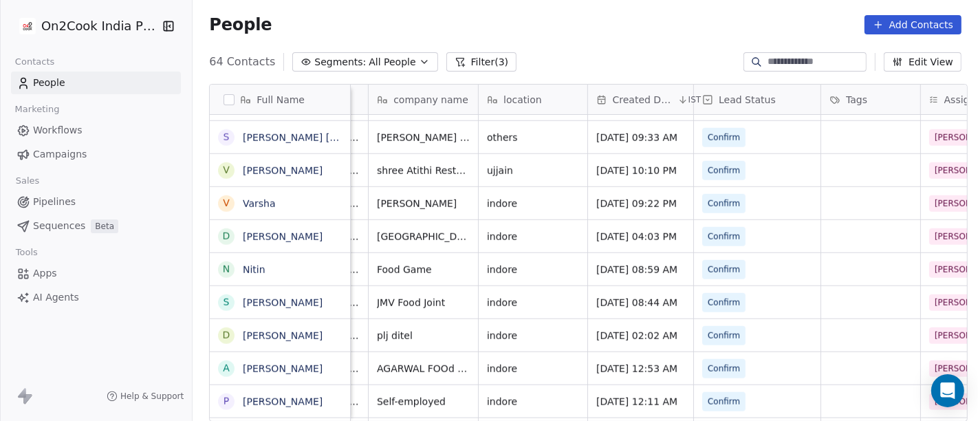
scroll to position [3, 185]
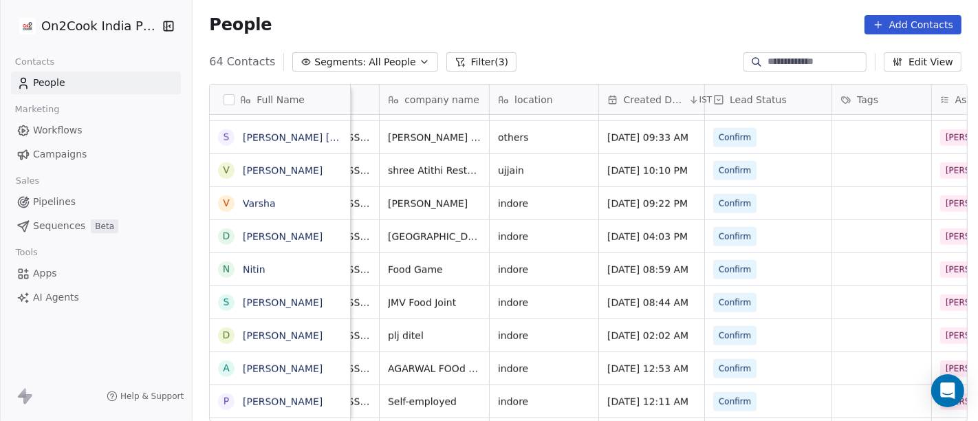
click at [447, 59] on button "Filter (3)" at bounding box center [481, 61] width 71 height 19
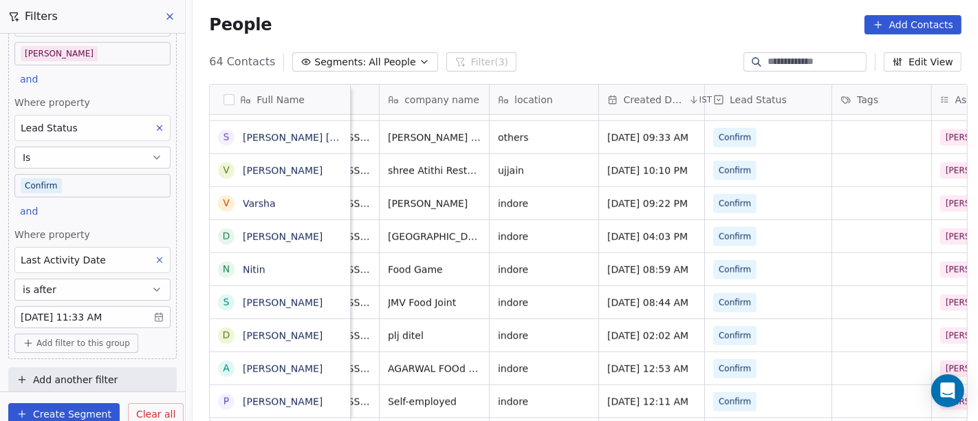
scroll to position [90, 0]
click at [83, 337] on span "Add filter to this group" at bounding box center [82, 340] width 93 height 11
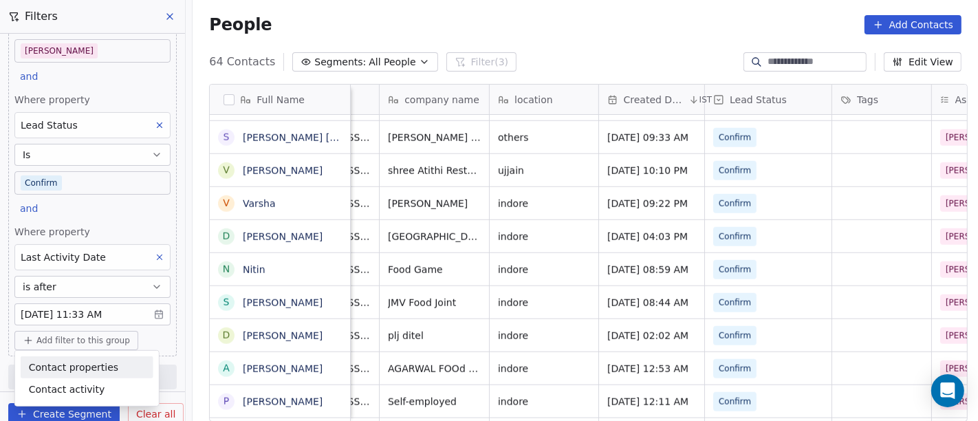
click at [96, 366] on span "Contact properties" at bounding box center [73, 367] width 89 height 14
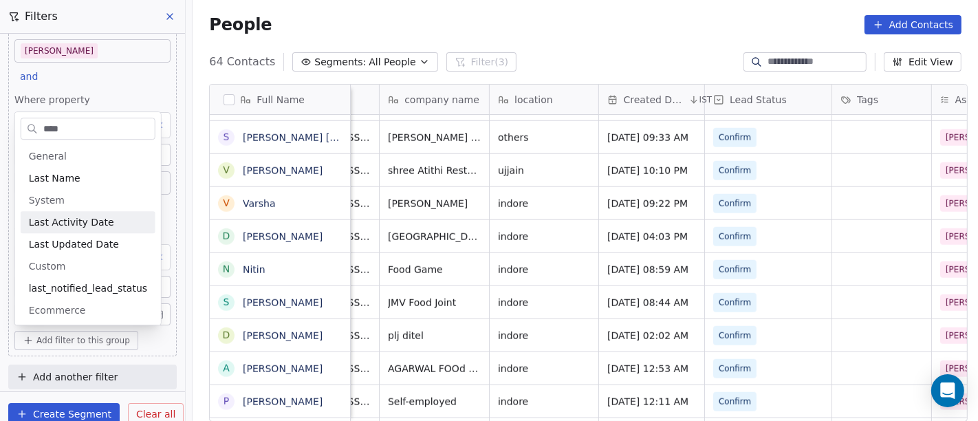
type input "****"
click at [78, 216] on span "Last Activity Date" at bounding box center [71, 222] width 85 height 14
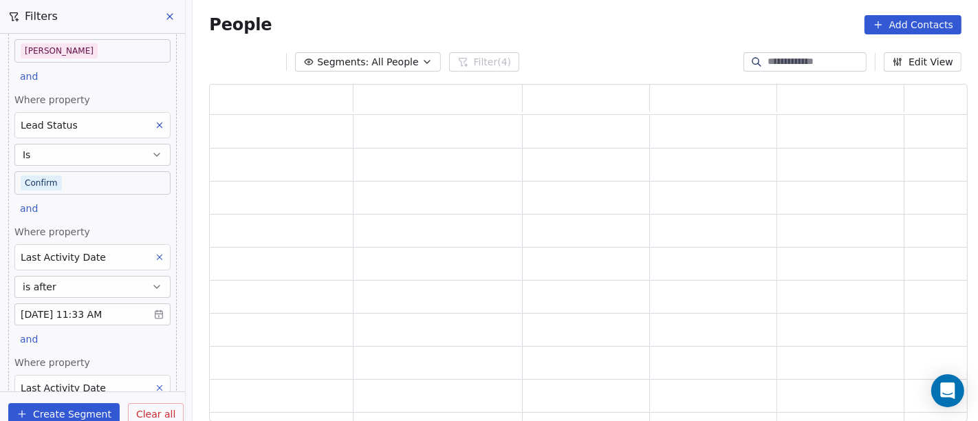
scroll to position [326, 747]
click at [113, 286] on button "is after" at bounding box center [92, 287] width 156 height 22
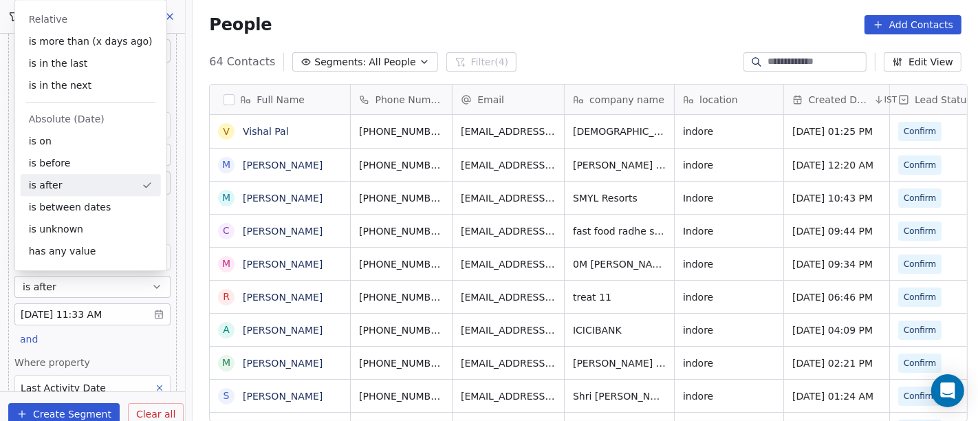
scroll to position [359, 780]
click at [85, 236] on div "is unknown" at bounding box center [91, 229] width 140 height 22
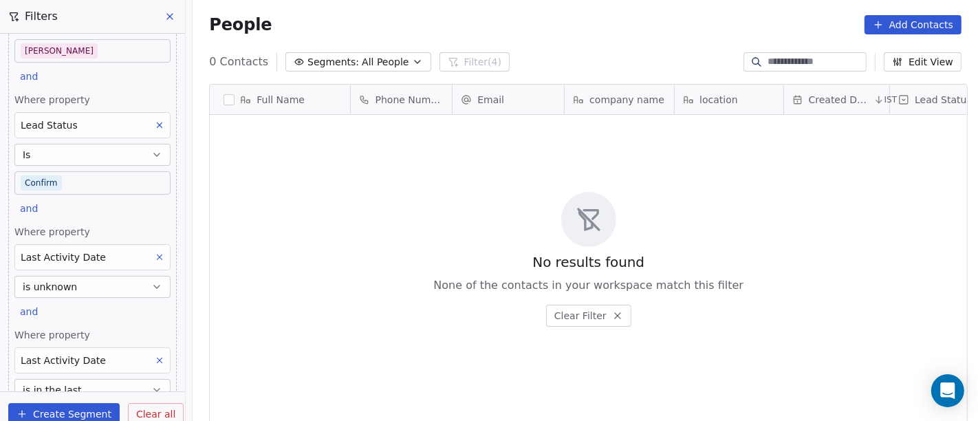
scroll to position [193, 0]
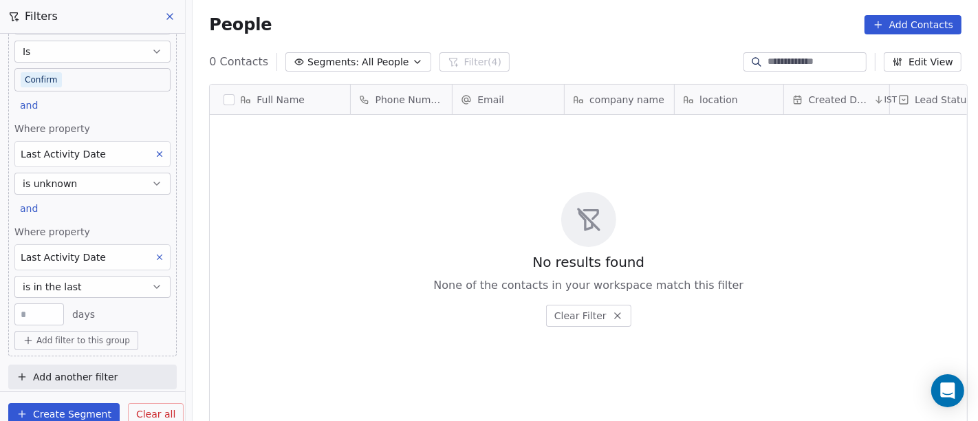
click at [88, 291] on button "is in the last" at bounding box center [92, 287] width 156 height 22
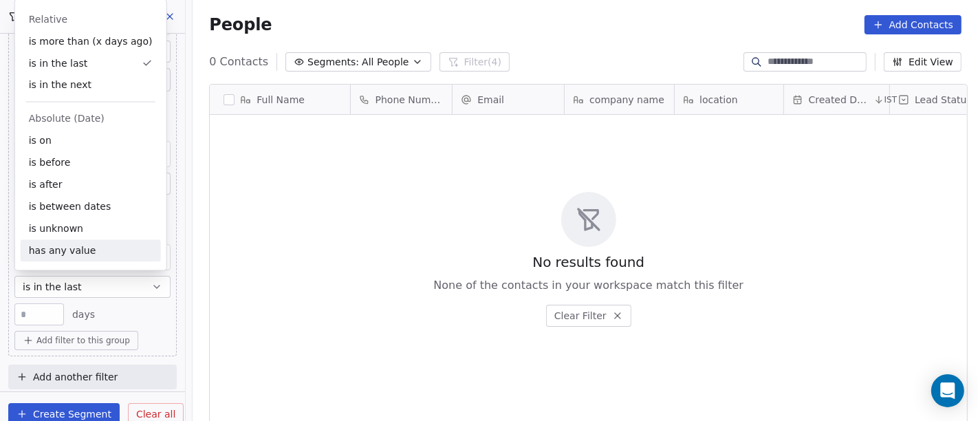
click at [111, 324] on div "Where property Assignee Includes Salim and Where property Lead Status Is Confir…" at bounding box center [92, 104] width 168 height 505
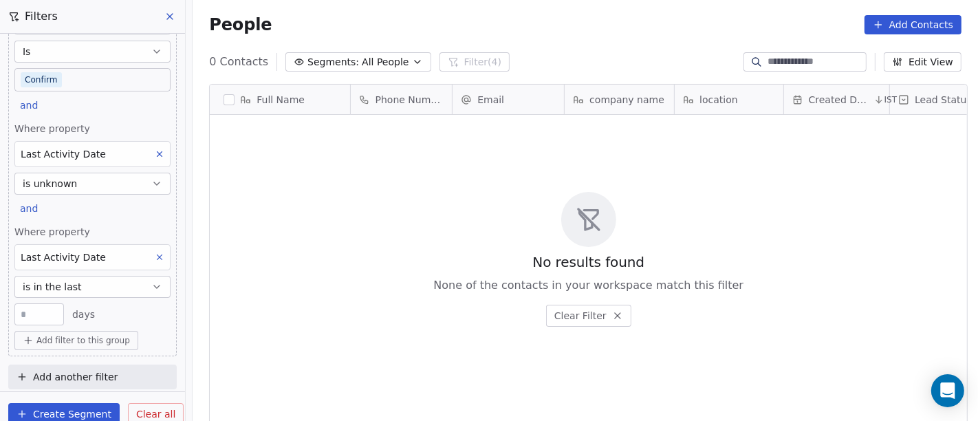
click at [96, 291] on button "is in the last" at bounding box center [92, 287] width 156 height 22
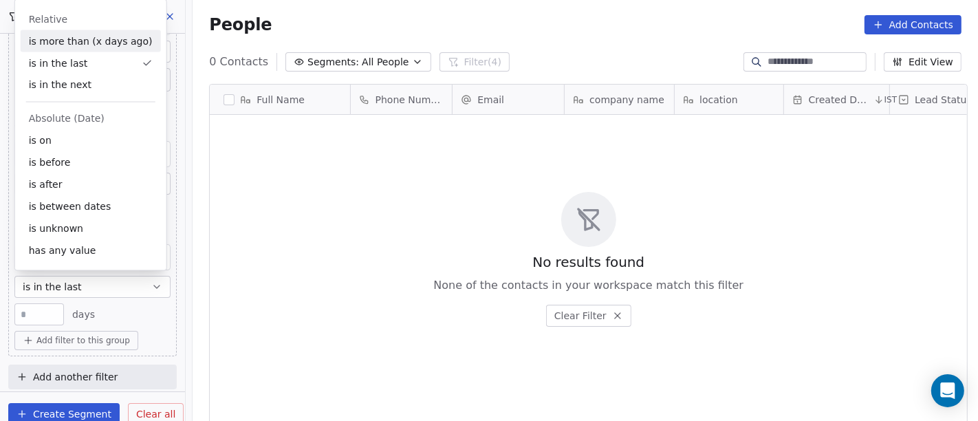
click at [65, 47] on div "is more than (x days ago)" at bounding box center [91, 41] width 140 height 22
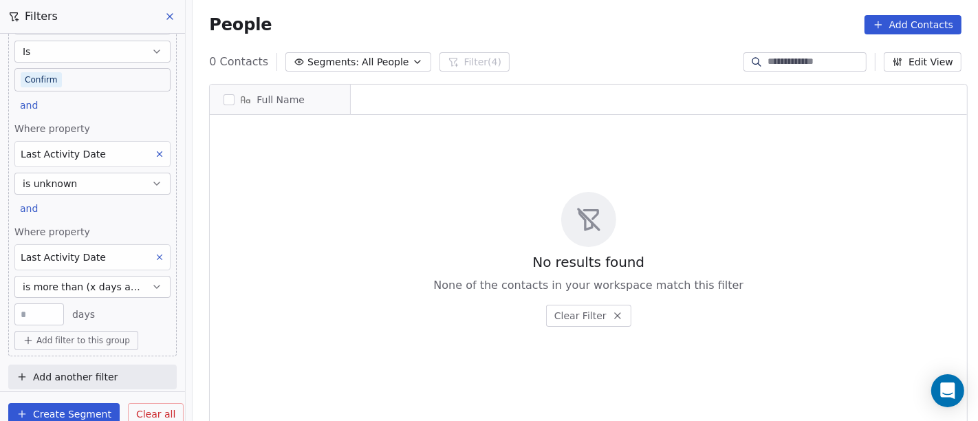
scroll to position [359, 780]
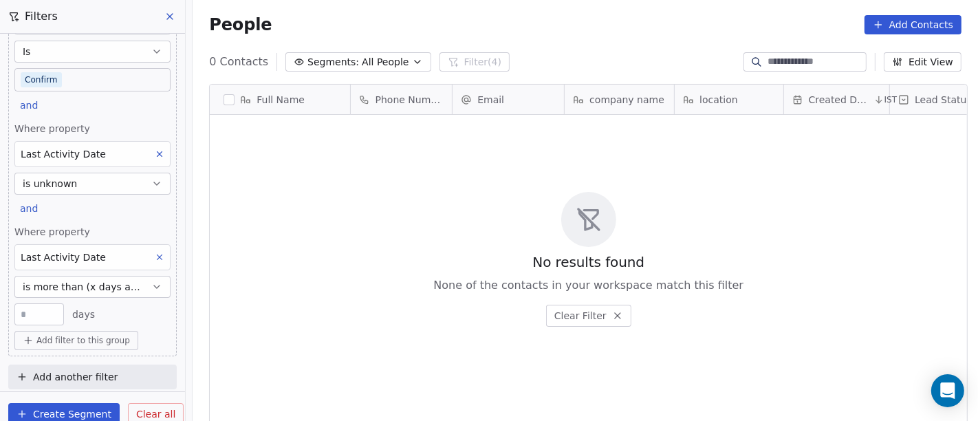
click at [86, 282] on span "is more than (x days ago)" at bounding box center [84, 287] width 123 height 14
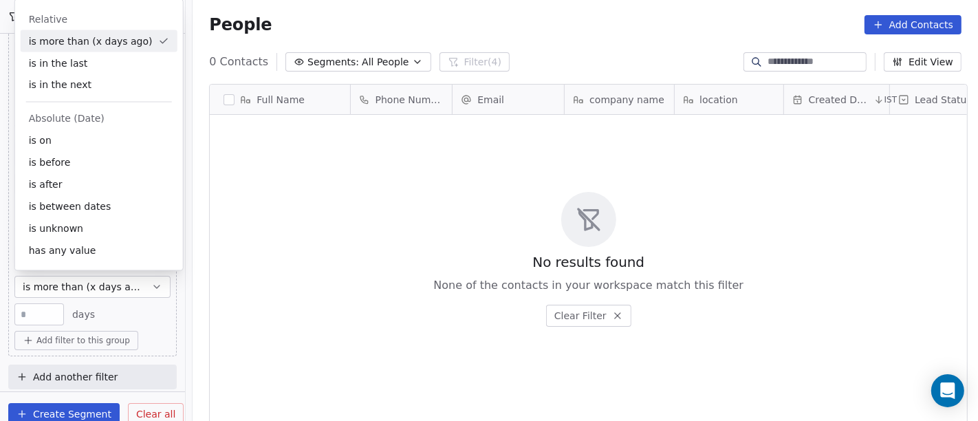
click at [99, 307] on div "** days" at bounding box center [92, 314] width 156 height 22
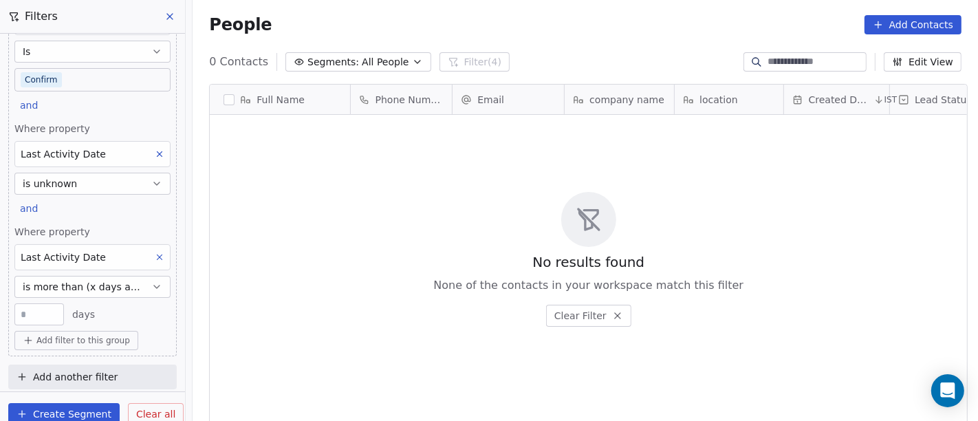
click at [94, 285] on span "is more than (x days ago)" at bounding box center [84, 287] width 123 height 14
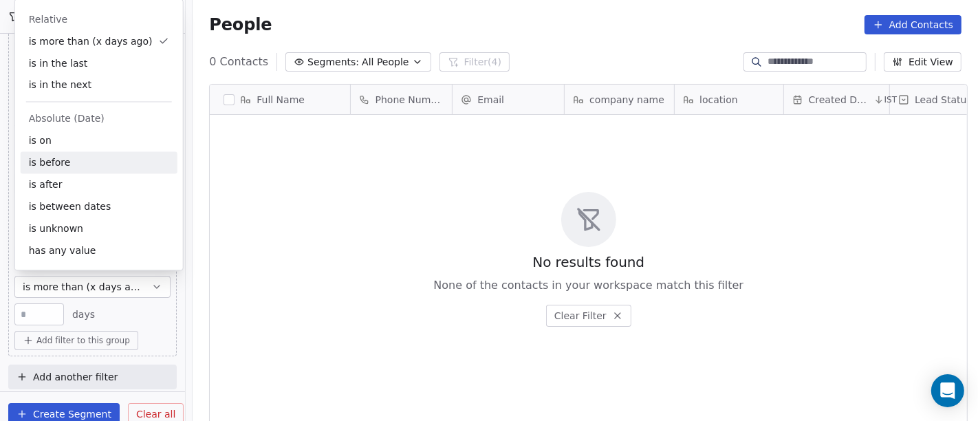
click at [120, 171] on div "is before" at bounding box center [99, 163] width 157 height 22
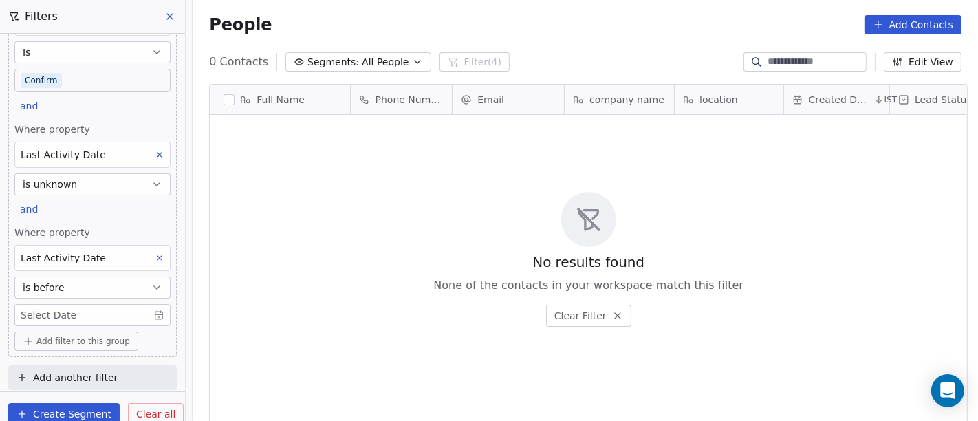
click at [78, 309] on body "On2Cook India Pvt. Ltd. Contacts People Marketing Workflows Campaigns Sales Pip…" at bounding box center [489, 210] width 978 height 421
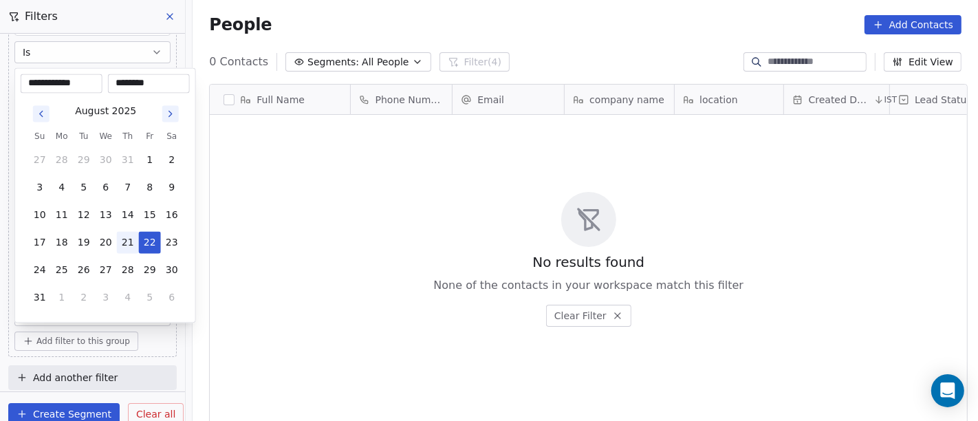
click at [129, 236] on button "21" at bounding box center [128, 243] width 22 height 22
click at [149, 243] on button "22" at bounding box center [150, 243] width 22 height 22
type input "**********"
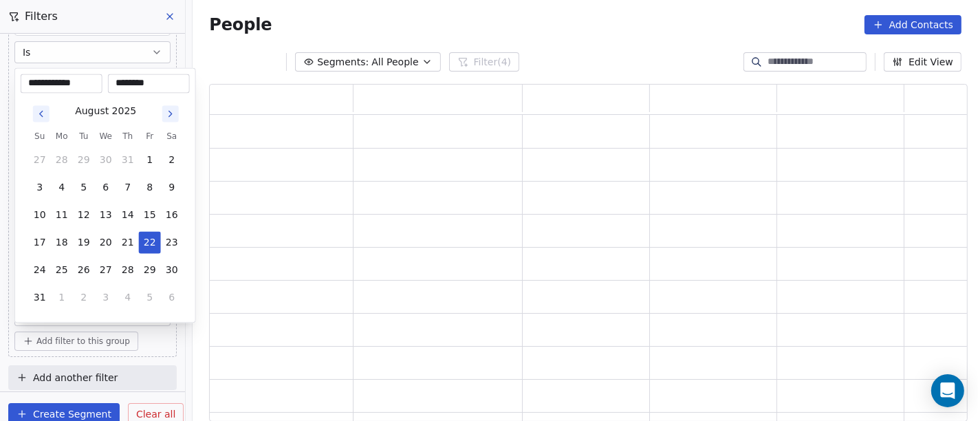
click at [263, 238] on html "**********" at bounding box center [489, 210] width 978 height 421
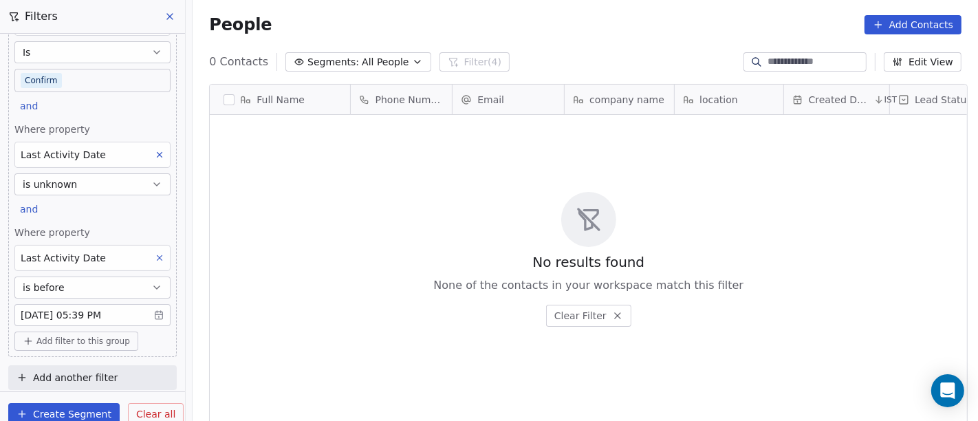
scroll to position [359, 780]
click at [126, 307] on body "On2Cook India Pvt. Ltd. Contacts People Marketing Workflows Campaigns Sales Pip…" at bounding box center [489, 210] width 978 height 421
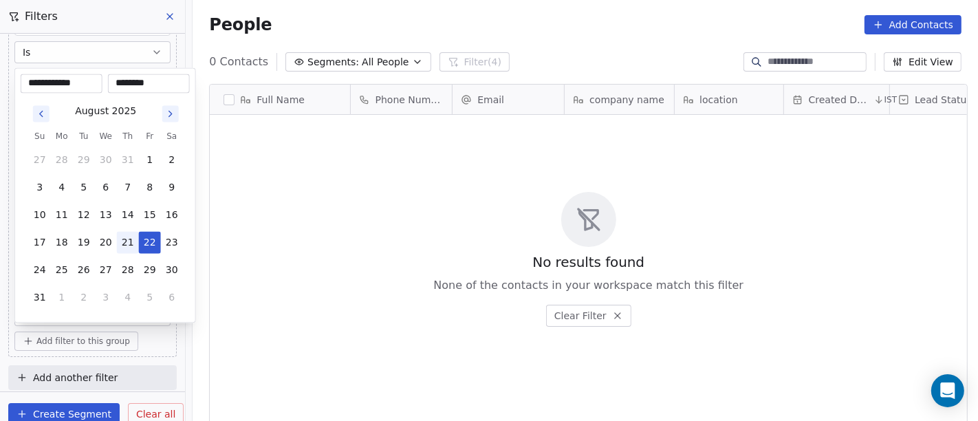
click at [131, 241] on button "21" at bounding box center [128, 243] width 22 height 22
type input "**********"
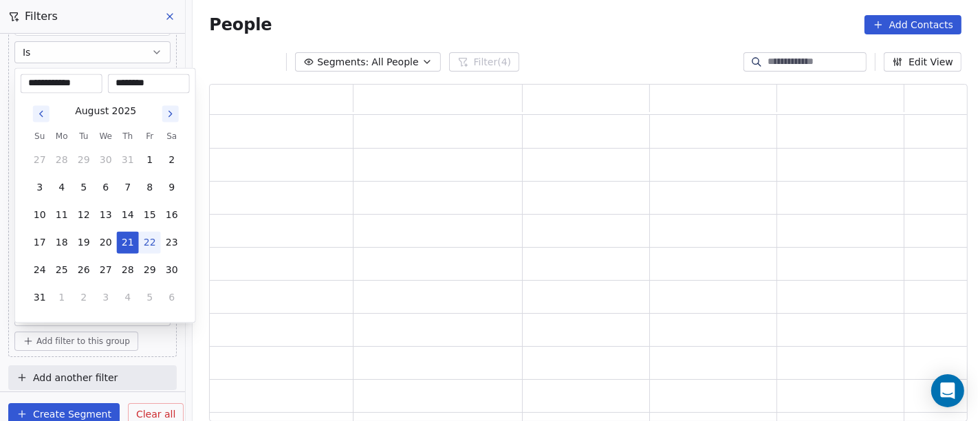
click at [280, 247] on html "**********" at bounding box center [489, 210] width 978 height 421
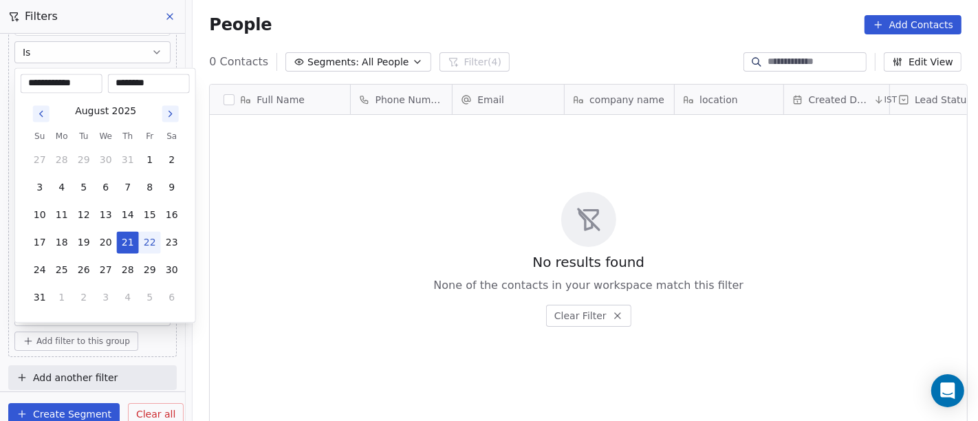
click at [118, 318] on body "**********" at bounding box center [489, 210] width 978 height 421
click at [247, 241] on html "**********" at bounding box center [489, 210] width 978 height 421
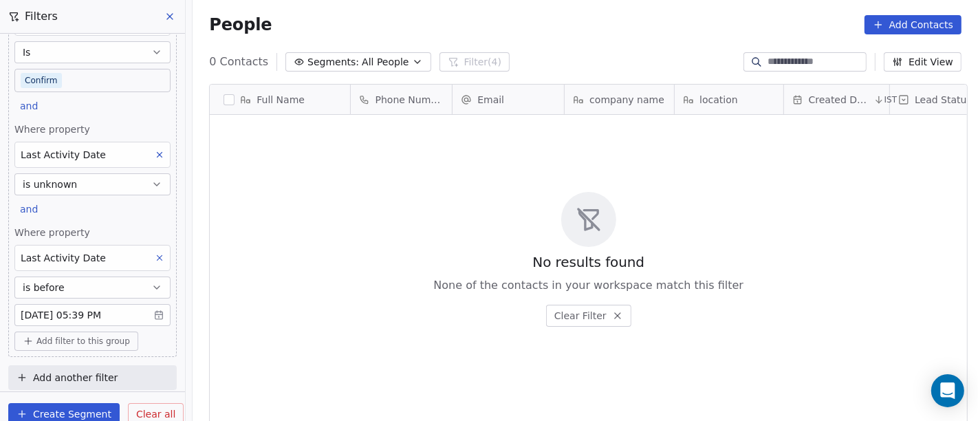
click at [151, 249] on button at bounding box center [160, 258] width 18 height 18
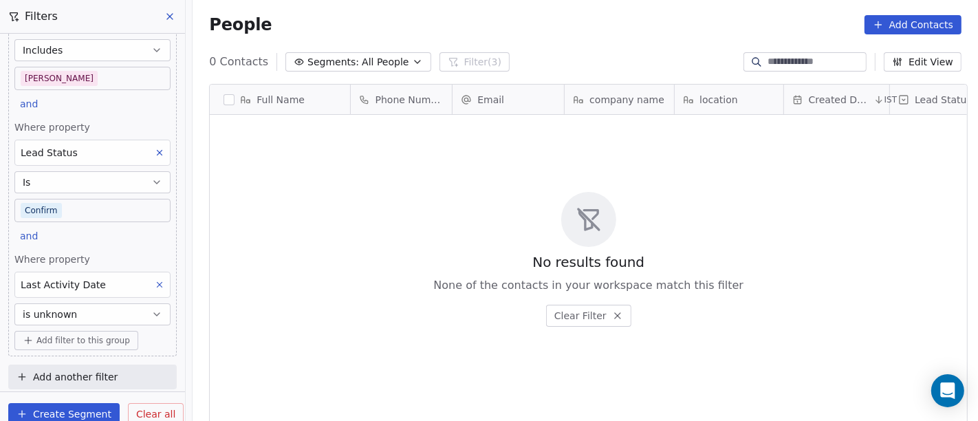
click at [111, 309] on button "is unknown" at bounding box center [92, 314] width 156 height 22
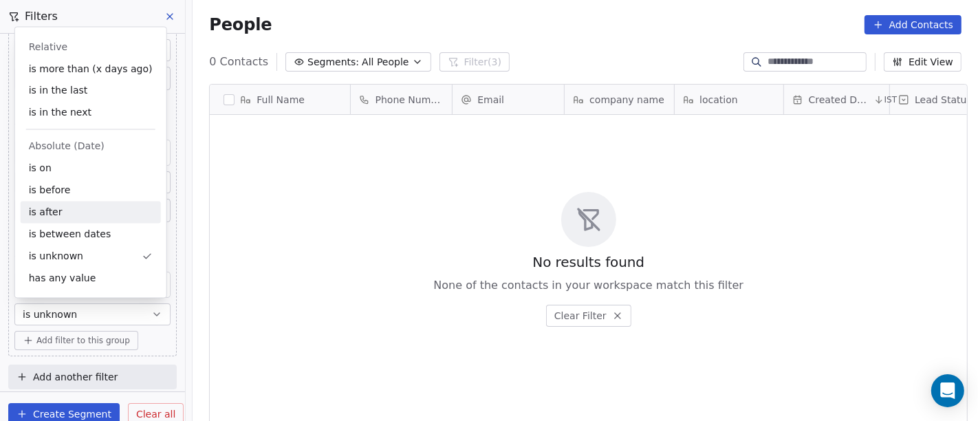
click at [92, 212] on div "is after" at bounding box center [91, 212] width 140 height 22
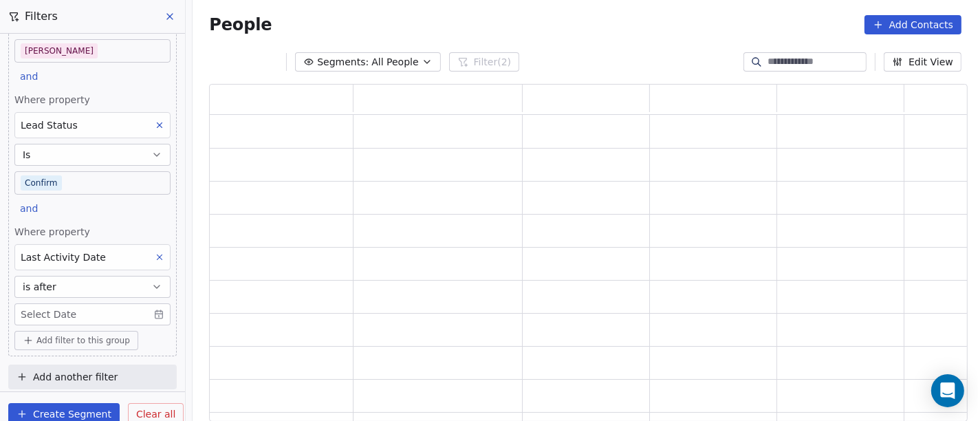
click at [89, 314] on body "On2Cook India Pvt. Ltd. Contacts People Marketing Workflows Campaigns Sales Pip…" at bounding box center [489, 210] width 978 height 421
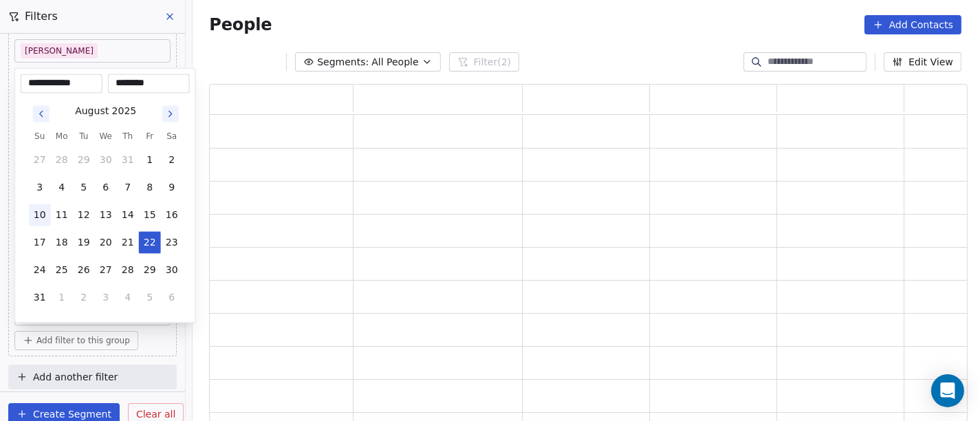
click at [40, 215] on button "10" at bounding box center [40, 215] width 22 height 22
type input "**********"
click at [574, 38] on html "**********" at bounding box center [489, 210] width 978 height 421
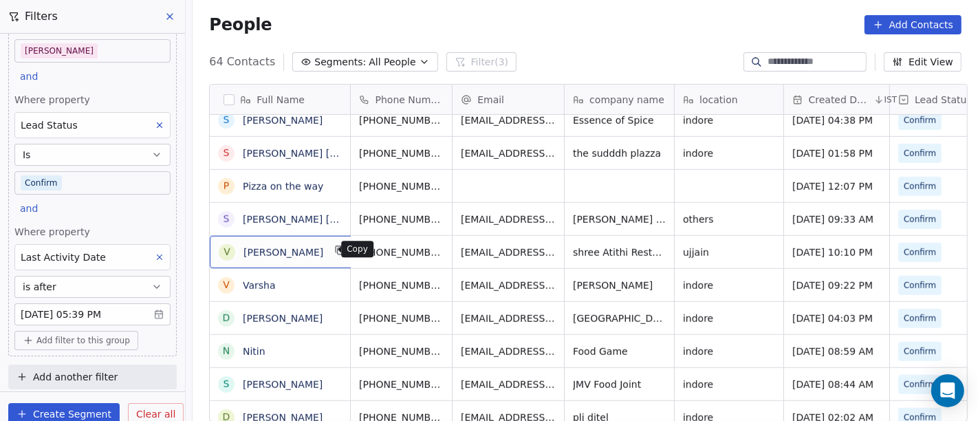
click at [335, 248] on icon "grid" at bounding box center [340, 250] width 11 height 11
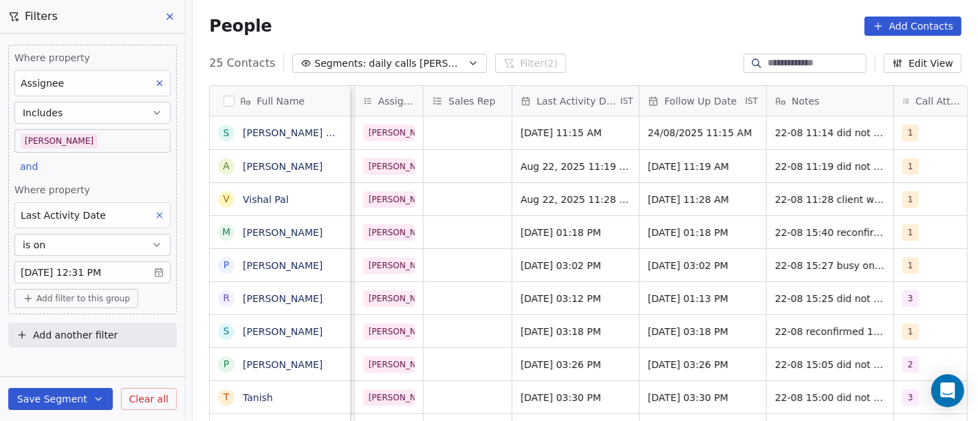
scroll to position [0, 811]
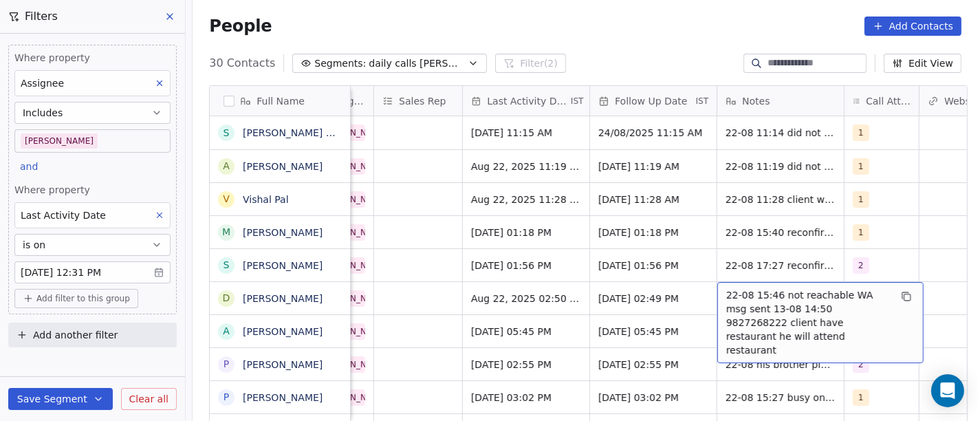
click at [734, 303] on span "22-08 15:46 not reachable WA msg sent 13-08 14:50 9827268222 client have restau…" at bounding box center [808, 322] width 164 height 69
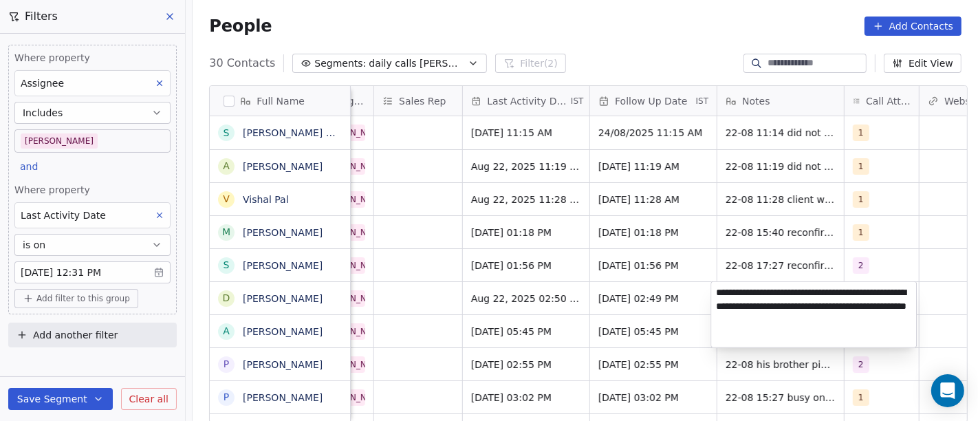
click at [639, 300] on html "On2Cook India Pvt. Ltd. Contacts People Marketing Workflows Campaigns Sales Pip…" at bounding box center [489, 210] width 978 height 421
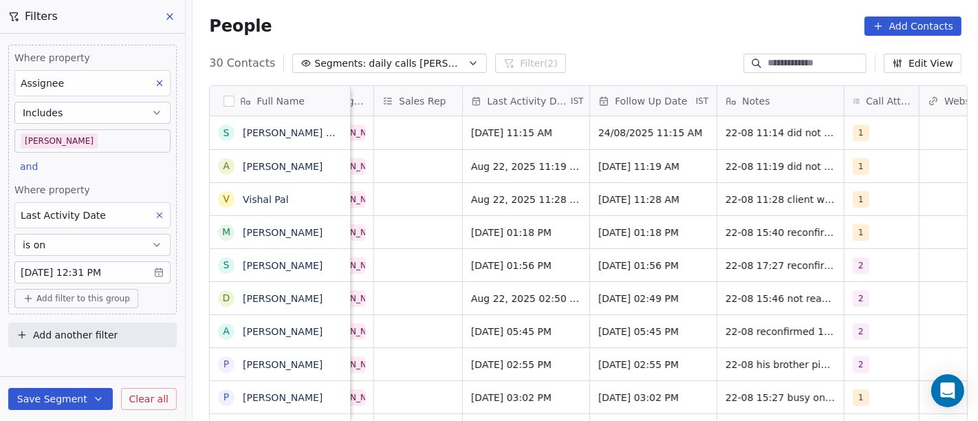
click at [509, 20] on div "People Add Contacts" at bounding box center [585, 25] width 752 height 19
click at [509, 22] on div "People Add Contacts" at bounding box center [585, 25] width 752 height 19
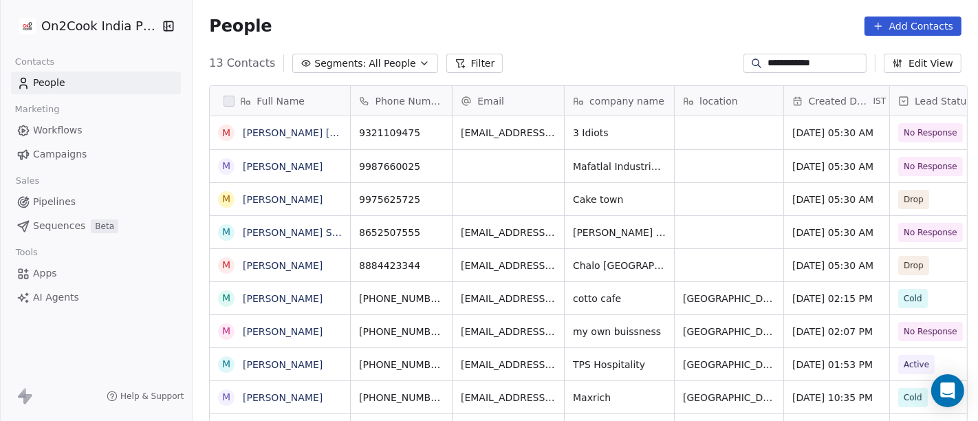
scroll to position [359, 780]
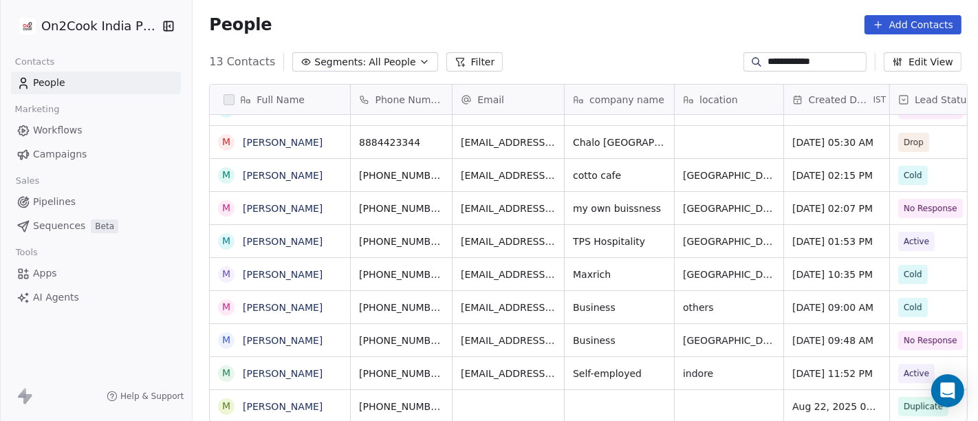
click at [800, 56] on input "**********" at bounding box center [815, 62] width 96 height 14
paste input
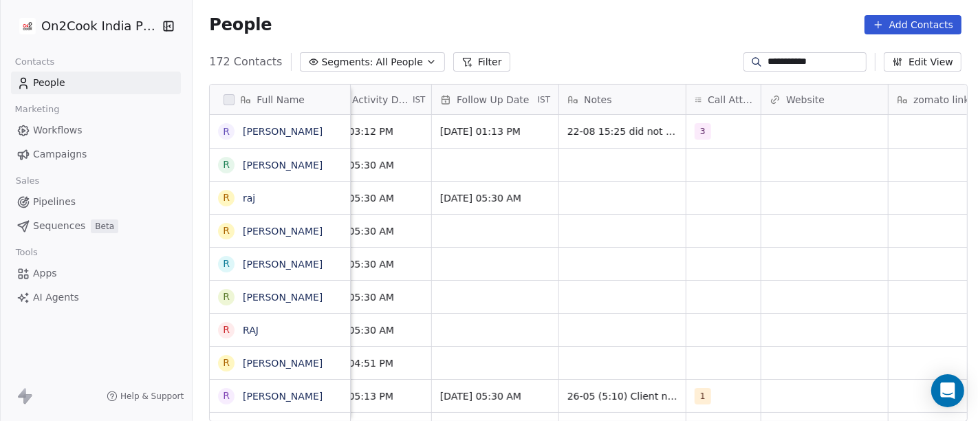
scroll to position [0, 984]
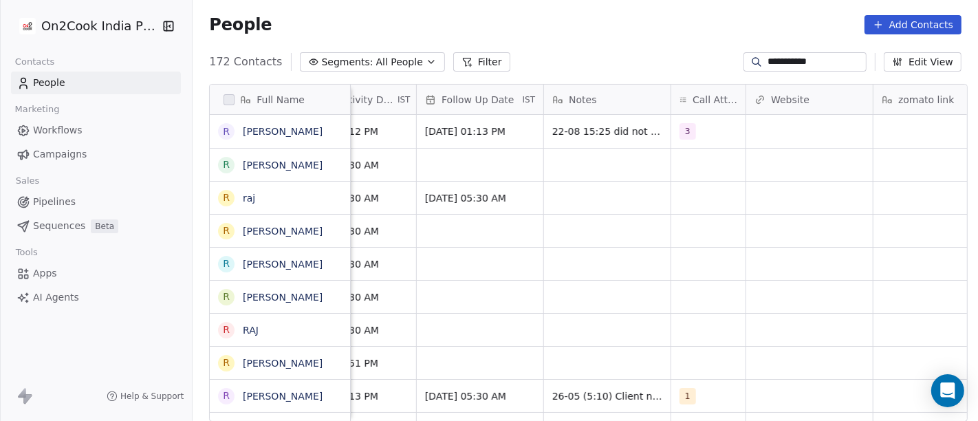
type input "**********"
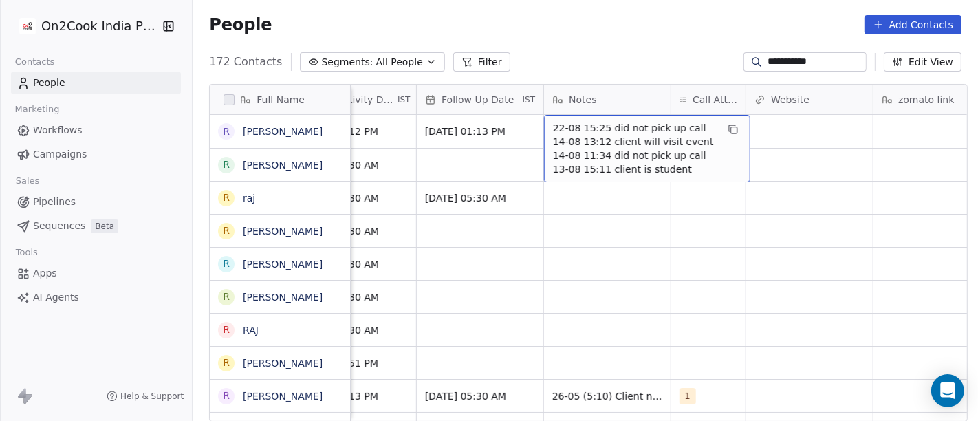
click at [614, 133] on span "22-08 15:25 did not pick up call 14-08 13:12 client will visit event 14-08 11:3…" at bounding box center [635, 148] width 164 height 55
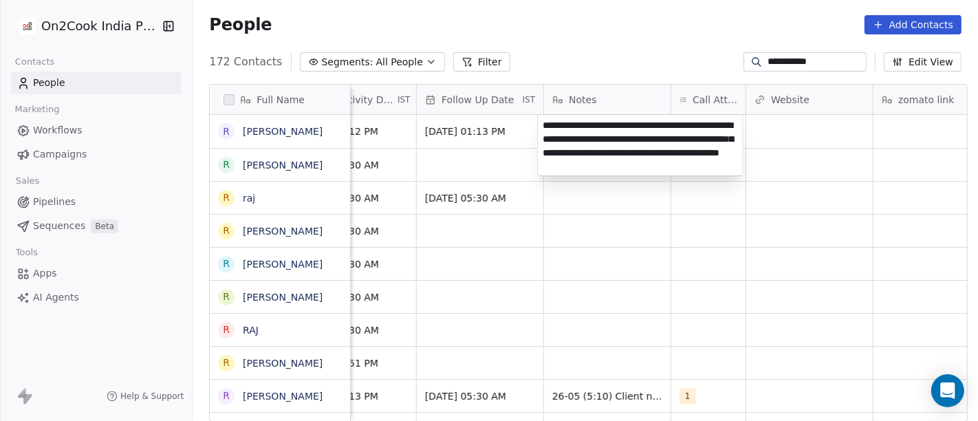
type textarea "**********"
click at [586, 22] on html "**********" at bounding box center [489, 210] width 978 height 421
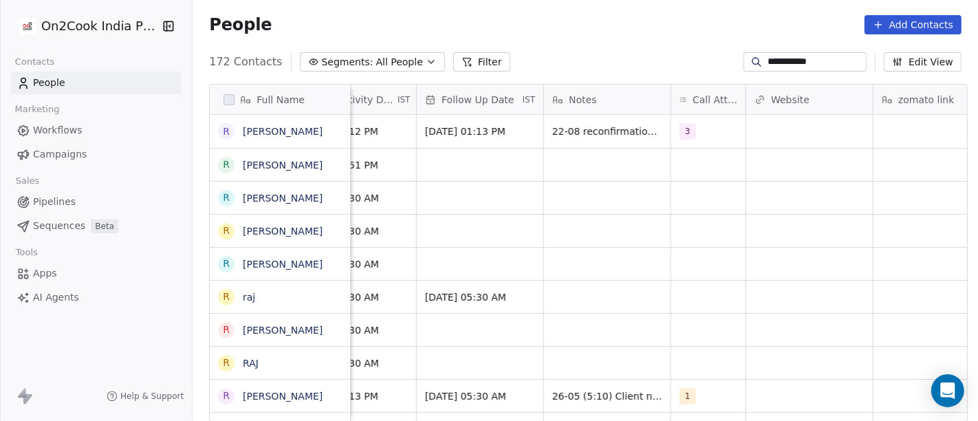
click at [804, 62] on input "**********" at bounding box center [815, 62] width 96 height 14
paste input "*"
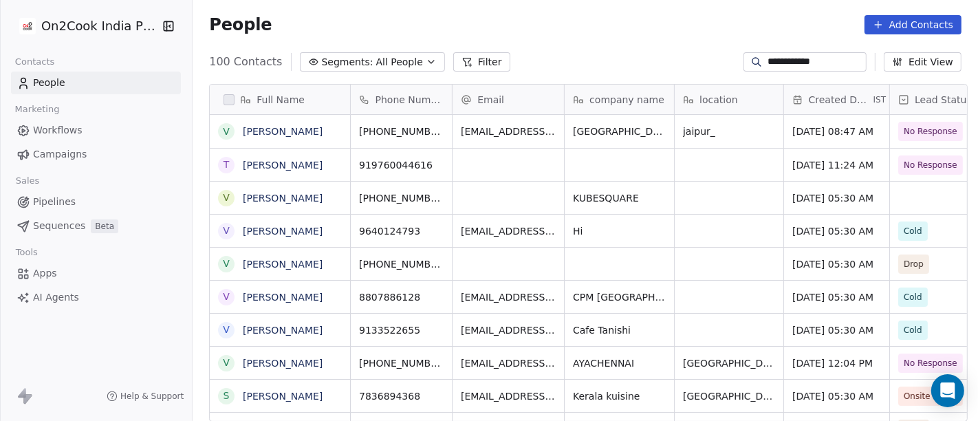
scroll to position [359, 780]
type input "**********"
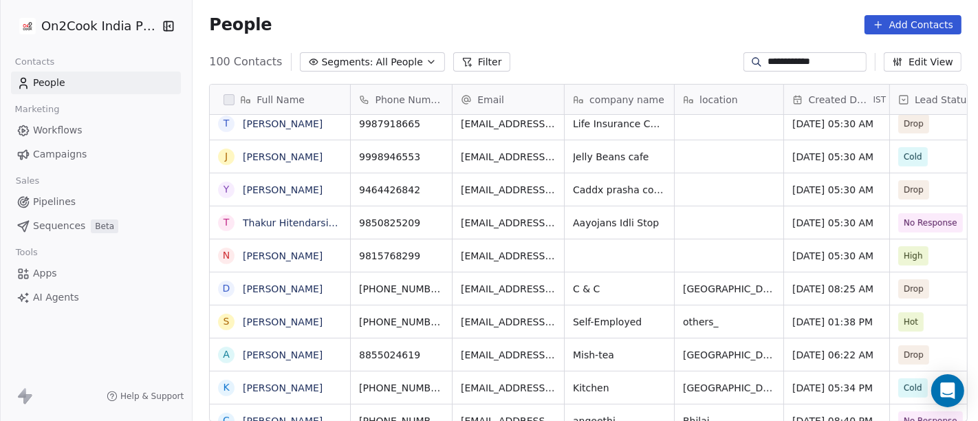
scroll to position [0, 0]
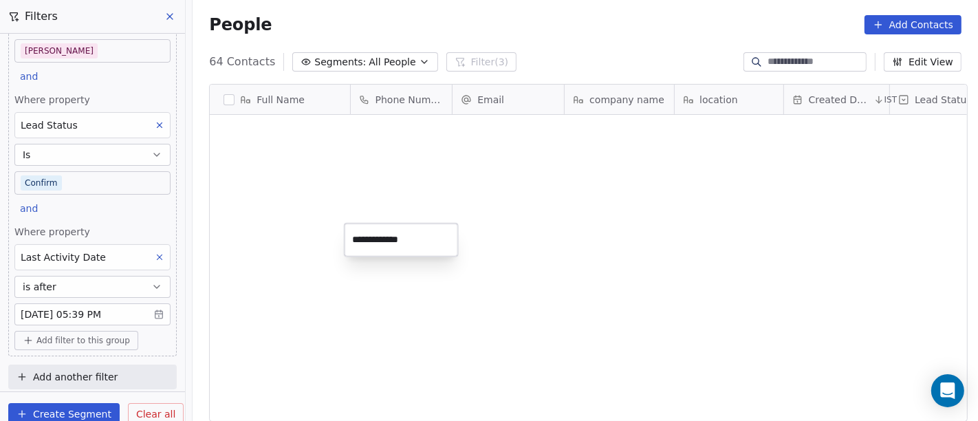
scroll to position [359, 780]
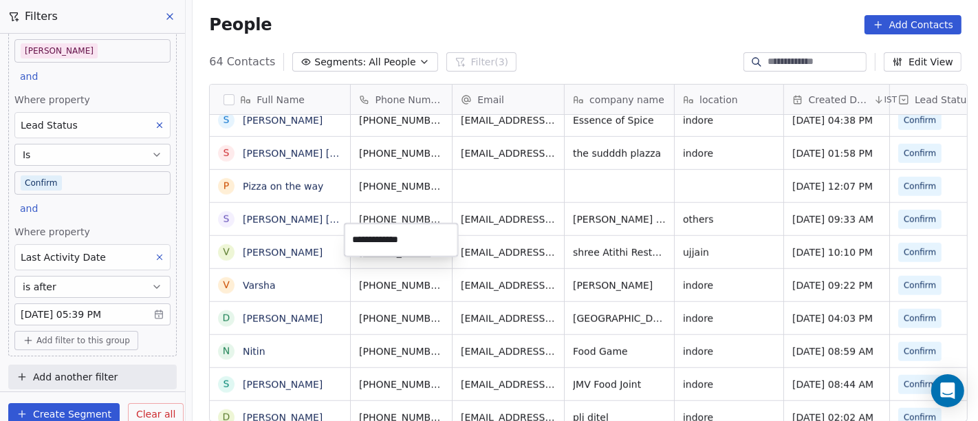
click at [683, 236] on html "On2Cook India Pvt. Ltd. Contacts People Marketing Workflows Campaigns Sales Pip…" at bounding box center [489, 210] width 978 height 421
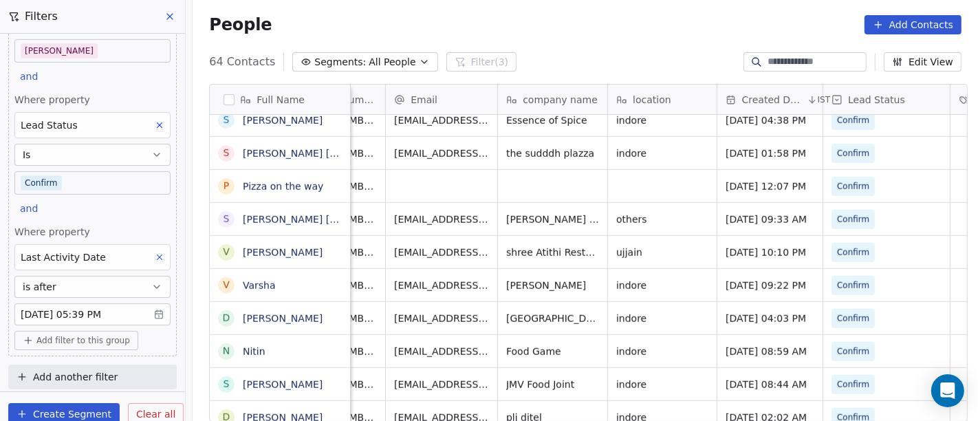
scroll to position [12, 0]
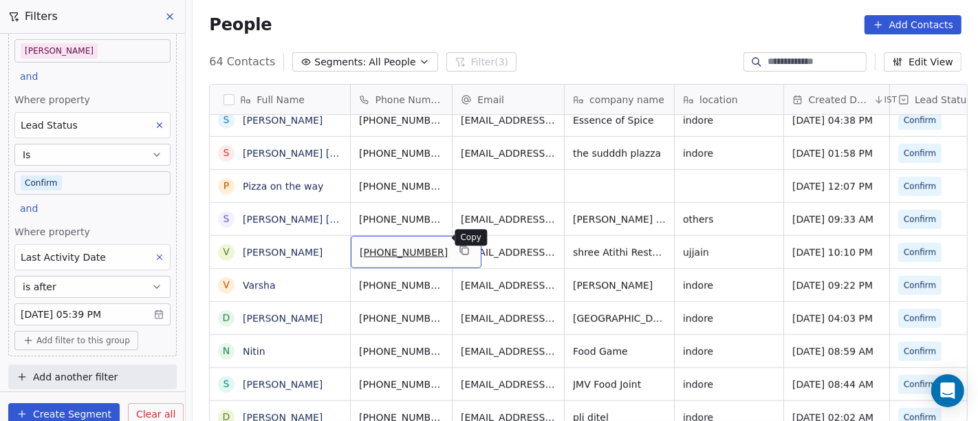
click at [459, 245] on icon "grid" at bounding box center [464, 250] width 11 height 11
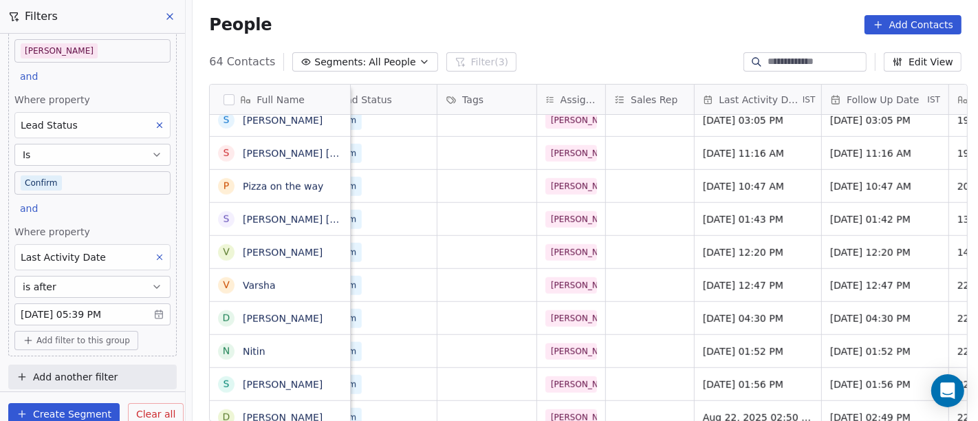
scroll to position [12, 582]
click at [736, 245] on span "Aug 14, 2025 12:20 PM" at bounding box center [743, 252] width 84 height 14
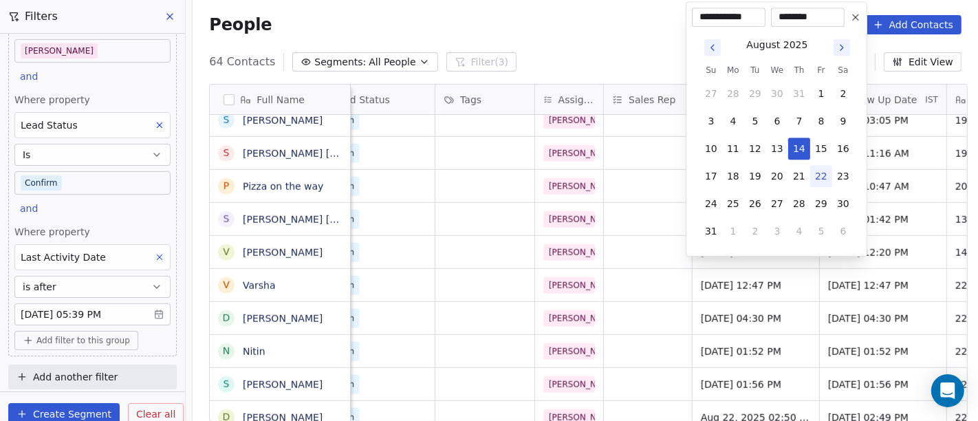
click at [820, 171] on button "22" at bounding box center [821, 176] width 22 height 22
type input "**********"
click at [619, 60] on html "On2Cook India Pvt. Ltd. Contacts People Marketing Workflows Campaigns Sales Pip…" at bounding box center [489, 210] width 978 height 421
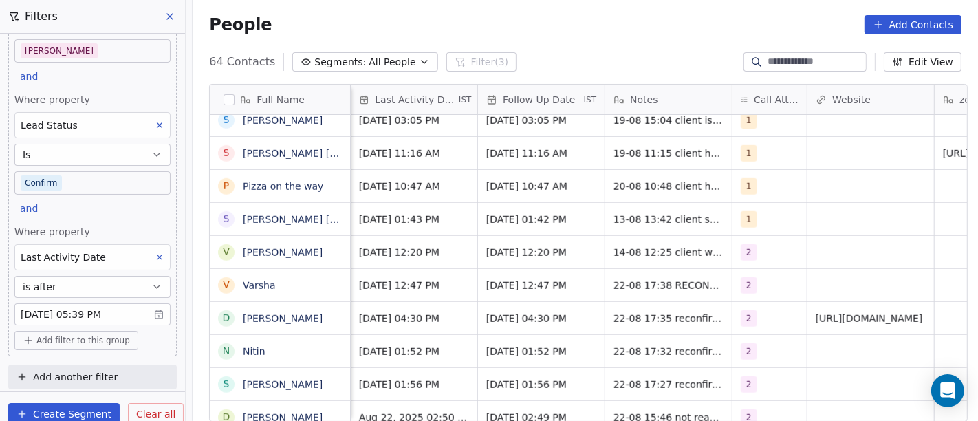
scroll to position [12, 924]
click at [764, 244] on div "2" at bounding box center [756, 252] width 32 height 16
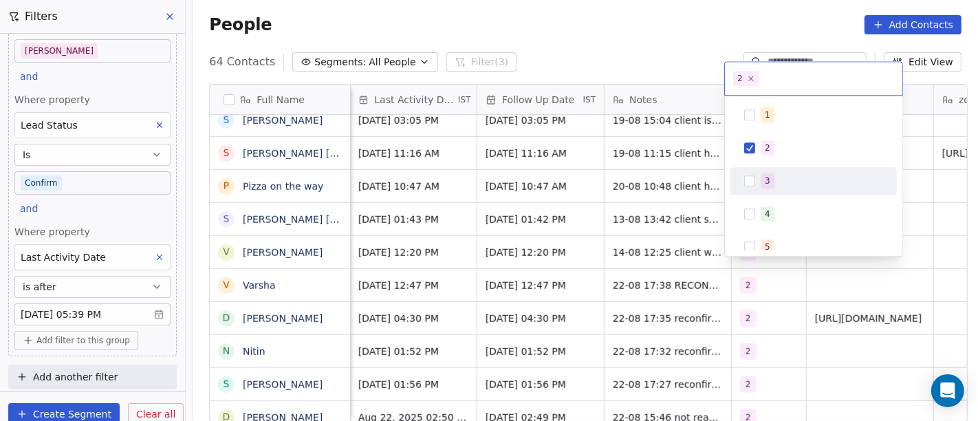
click at [771, 189] on div "3" at bounding box center [813, 181] width 155 height 22
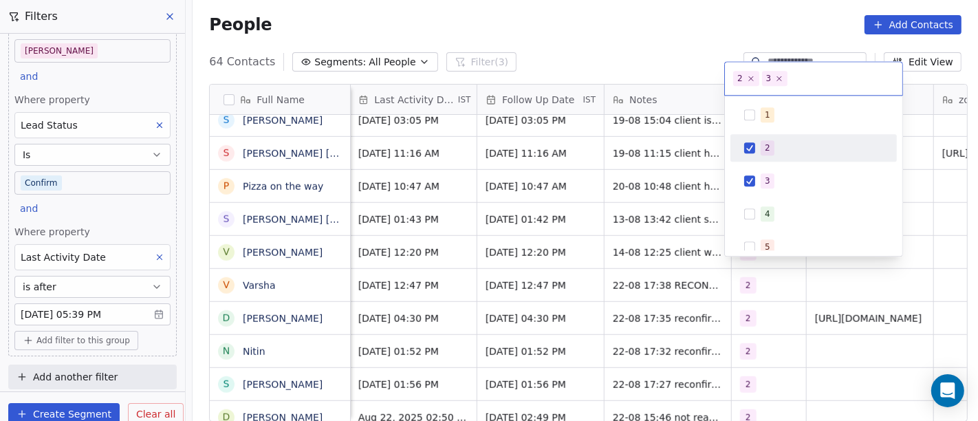
click at [729, 150] on div "1 2 3 4 5 6 7 8 9 10" at bounding box center [813, 176] width 177 height 160
click at [745, 144] on button "Suggestions" at bounding box center [749, 147] width 11 height 11
click at [636, 38] on html "On2Cook India Pvt. Ltd. Contacts People Marketing Workflows Campaigns Sales Pip…" at bounding box center [489, 210] width 978 height 421
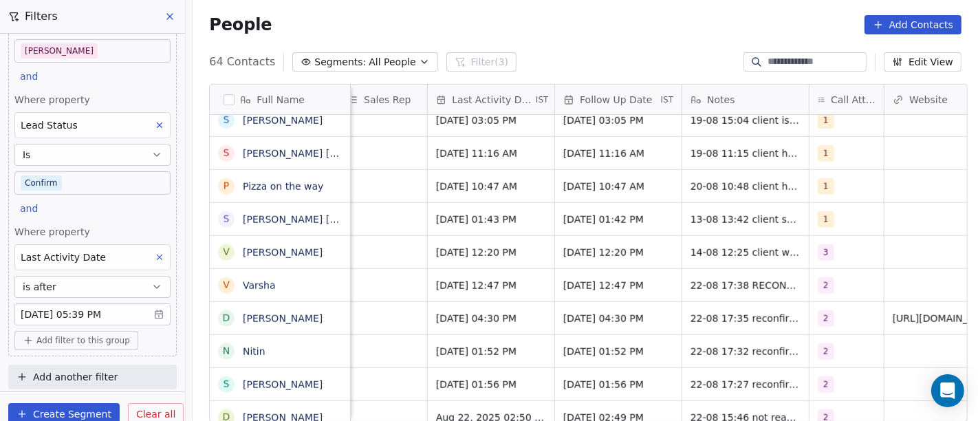
scroll to position [12, 848]
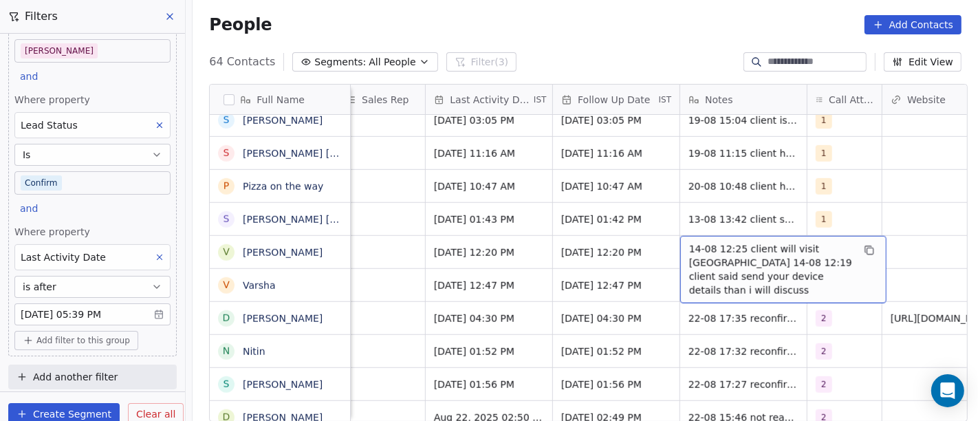
click at [705, 242] on span "14-08 12:25 client will visit indore 14-08 12:19 client said send your device d…" at bounding box center [771, 269] width 164 height 55
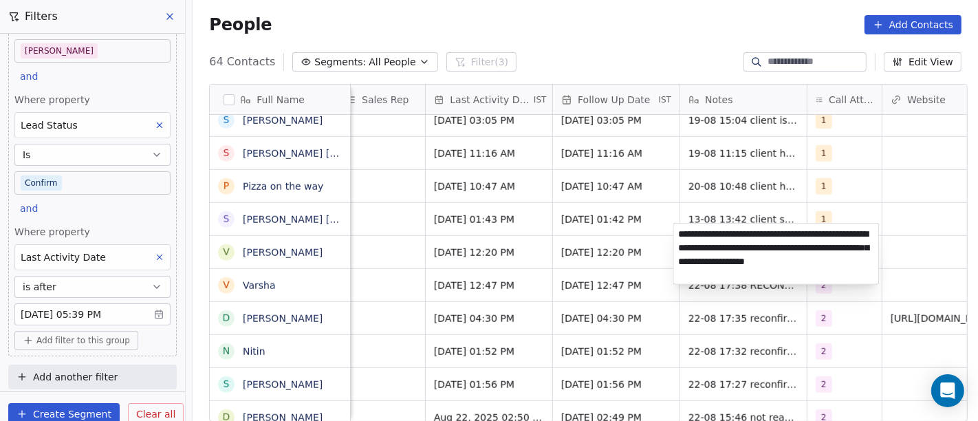
type textarea "**********"
click at [620, 240] on html "On2Cook India Pvt. Ltd. Contacts People Marketing Workflows Campaigns Sales Pip…" at bounding box center [489, 210] width 978 height 421
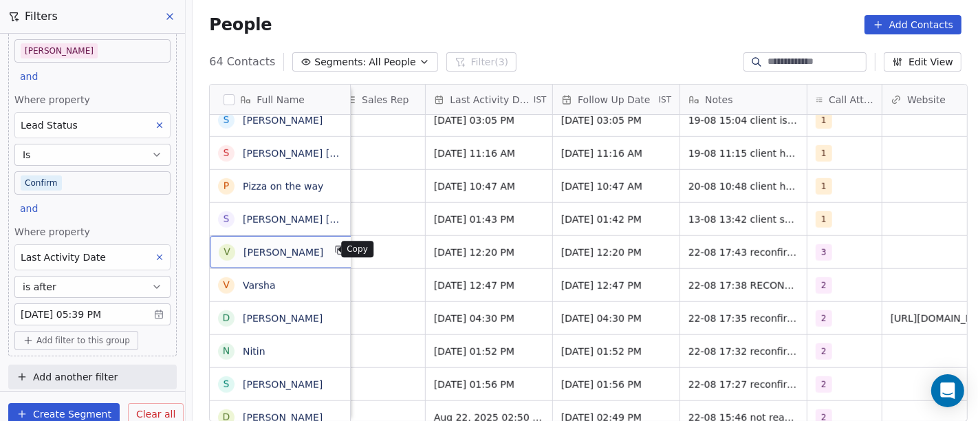
click at [335, 250] on icon "grid" at bounding box center [340, 250] width 11 height 11
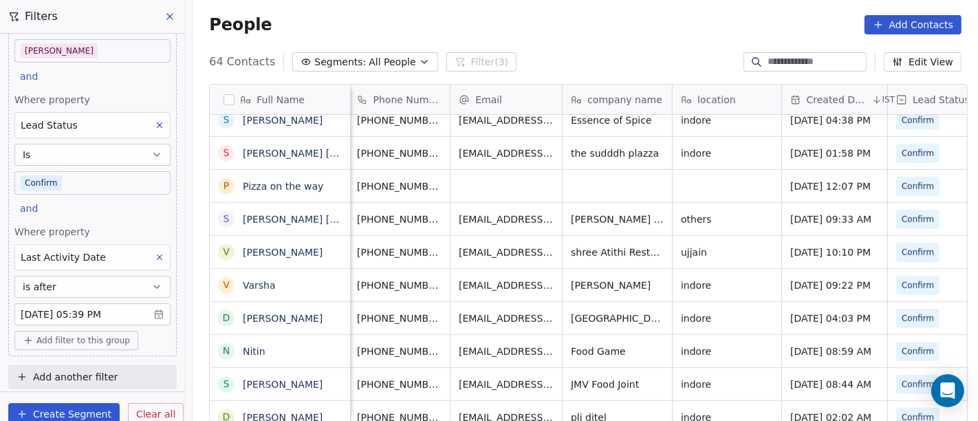
scroll to position [0, 0]
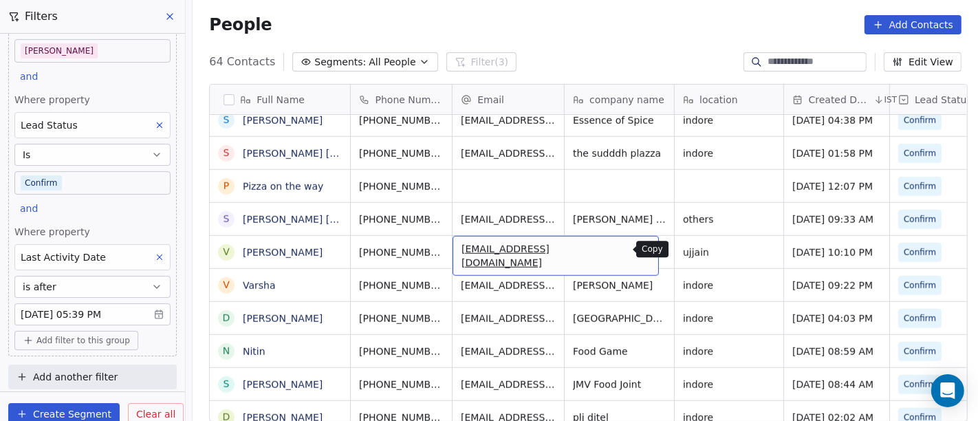
click at [636, 246] on icon "grid" at bounding box center [641, 250] width 11 height 11
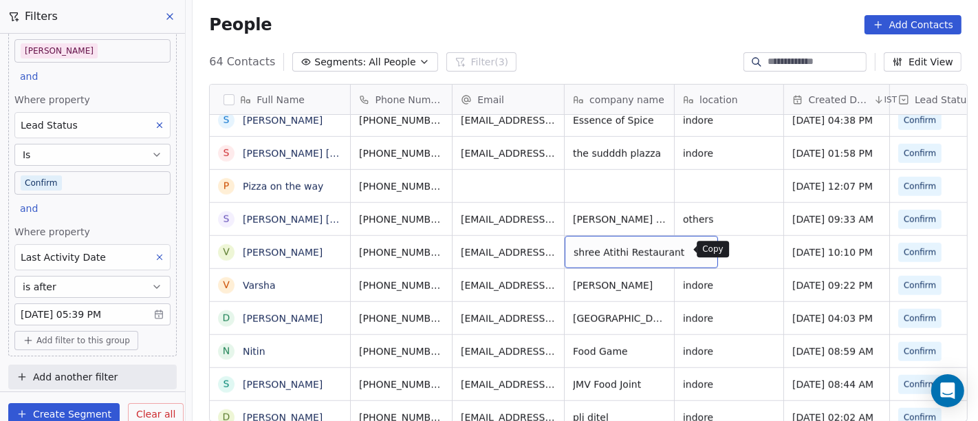
click at [698, 251] on icon "grid" at bounding box center [701, 251] width 6 height 6
click at [760, 252] on icon "grid" at bounding box center [765, 250] width 11 height 11
click at [267, 217] on link "Sunil Singh Chouhan" at bounding box center [324, 219] width 163 height 11
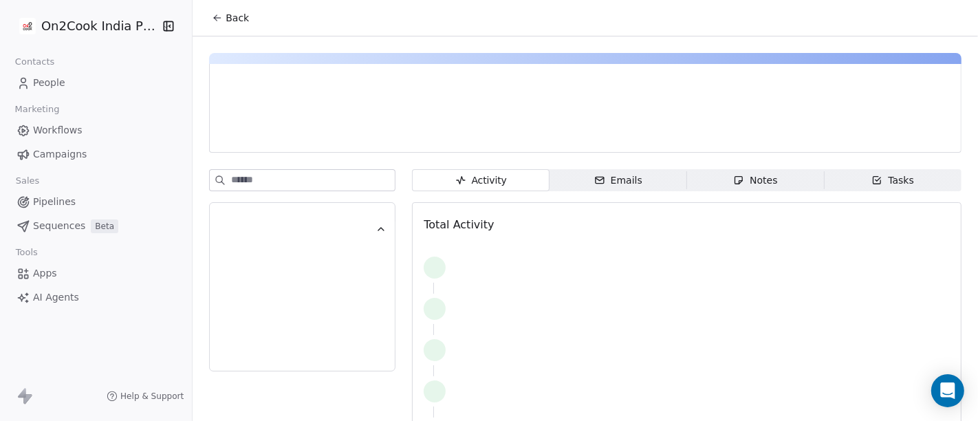
click at [228, 3] on div "Back" at bounding box center [584, 18] width 785 height 36
click at [212, 12] on icon at bounding box center [217, 17] width 11 height 11
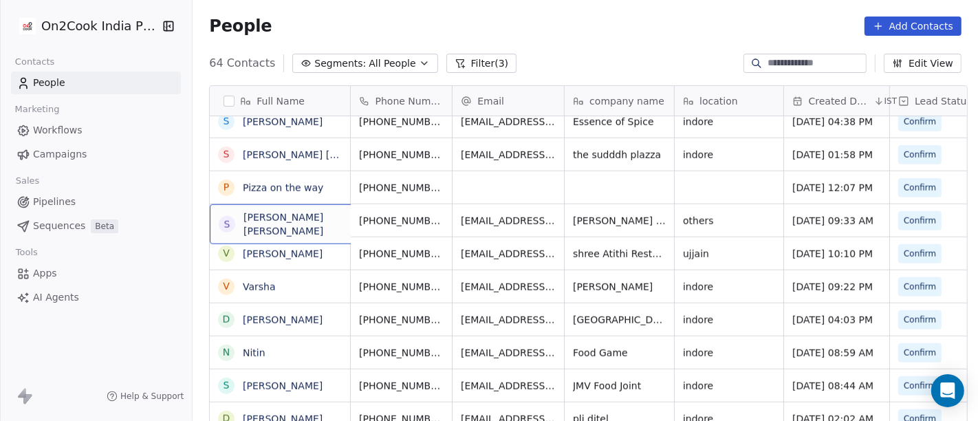
scroll to position [1, 0]
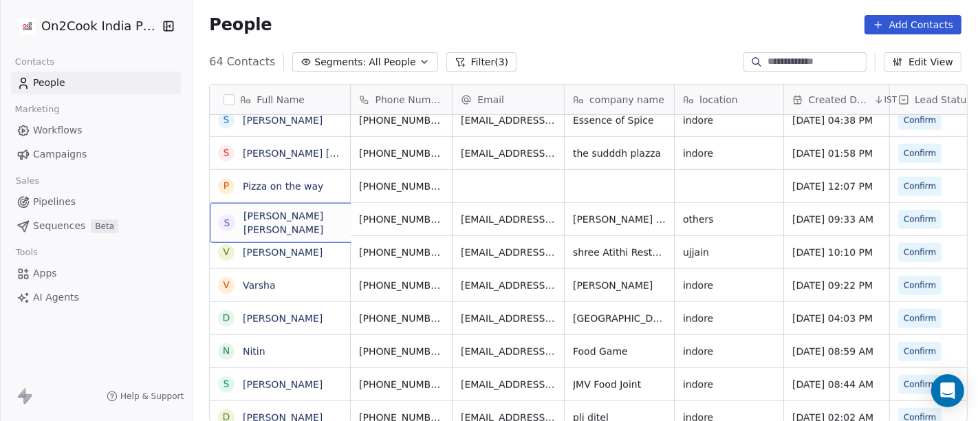
click at [289, 230] on div "S Sunil Singh Chouhan" at bounding box center [313, 223] width 206 height 40
click at [365, 201] on html "On2Cook India Pvt. Ltd. Contacts People Marketing Workflows Campaigns Sales Pip…" at bounding box center [489, 210] width 978 height 421
click at [395, 212] on html "On2Cook India Pvt. Ltd. Contacts People Marketing Workflows Campaigns Sales Pip…" at bounding box center [489, 210] width 978 height 421
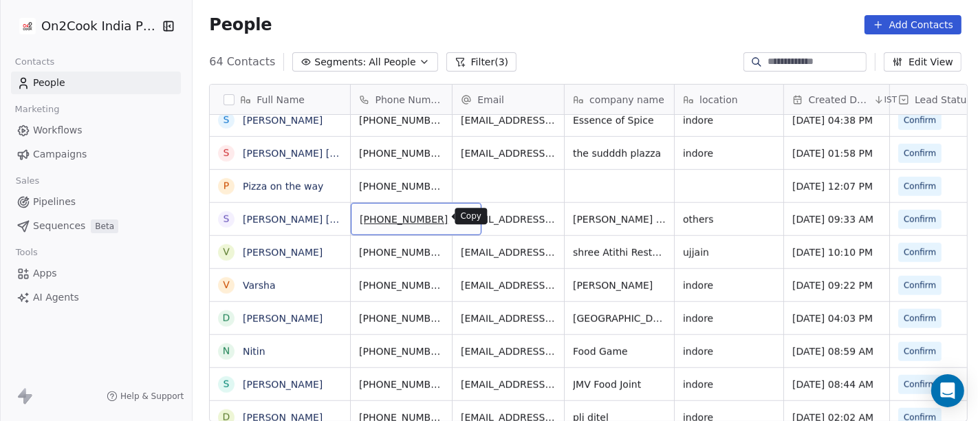
click at [459, 214] on icon "grid" at bounding box center [464, 217] width 11 height 11
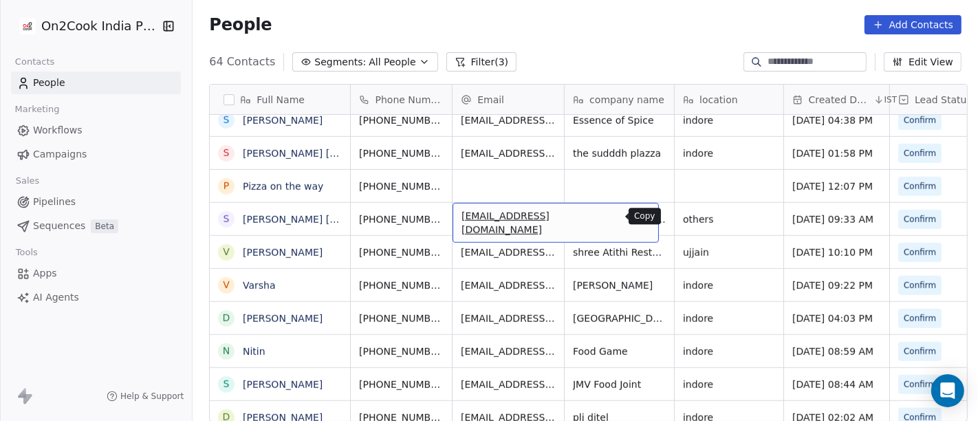
click at [639, 215] on icon "grid" at bounding box center [642, 218] width 6 height 6
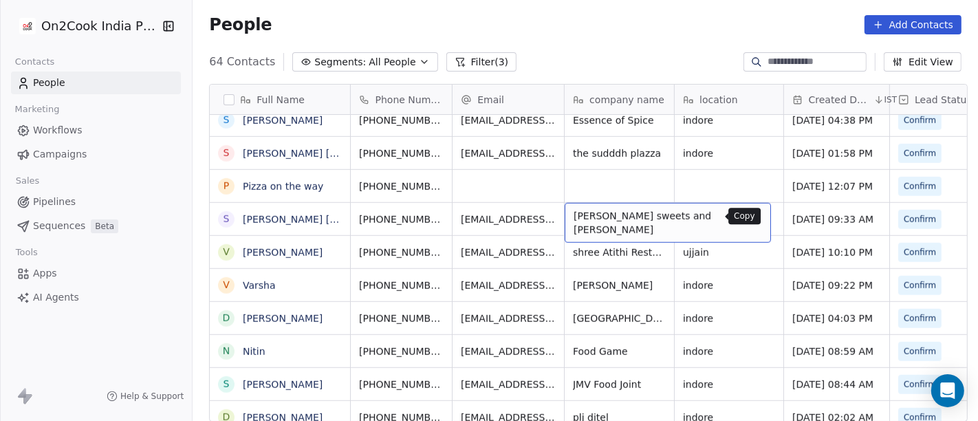
click at [751, 215] on icon "grid" at bounding box center [754, 218] width 6 height 6
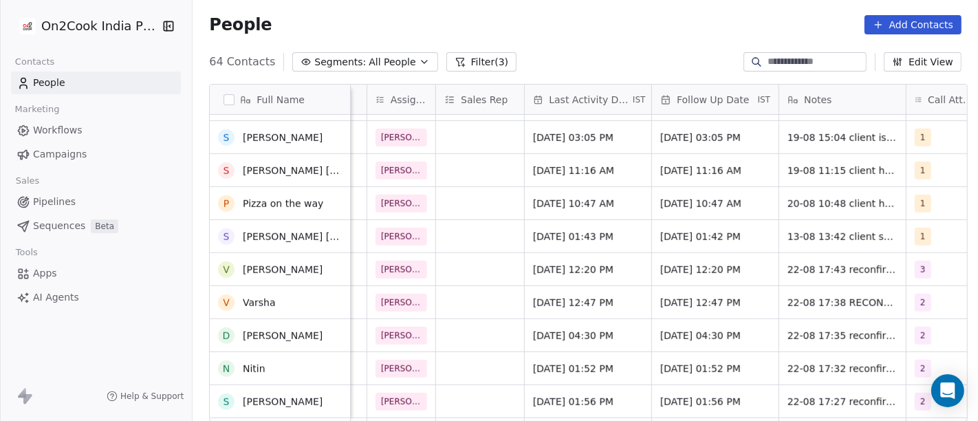
scroll to position [1017, 0]
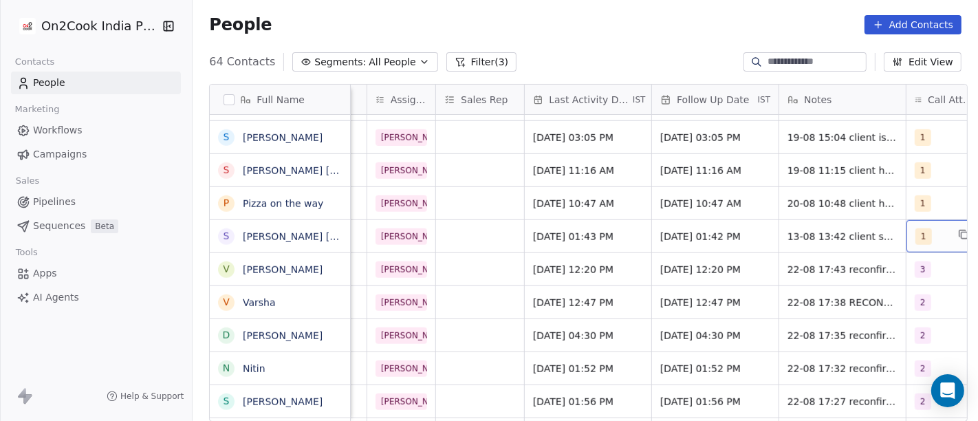
click at [915, 231] on div "1" at bounding box center [931, 236] width 32 height 16
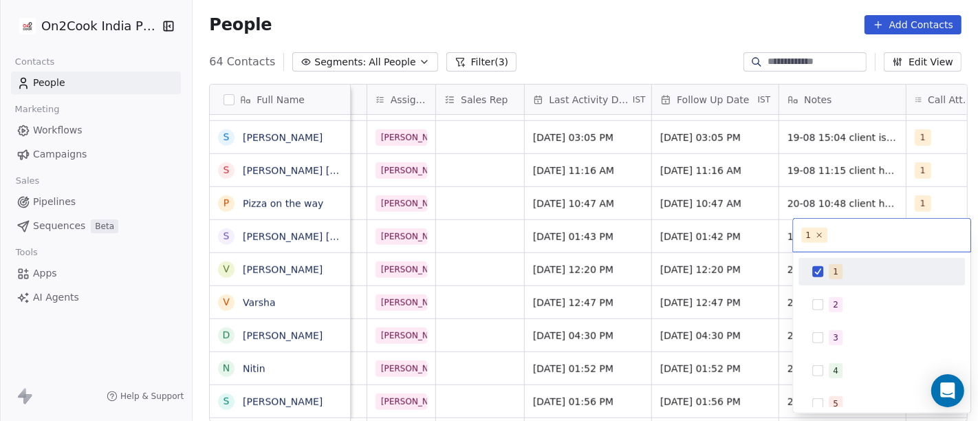
scroll to position [0, 775]
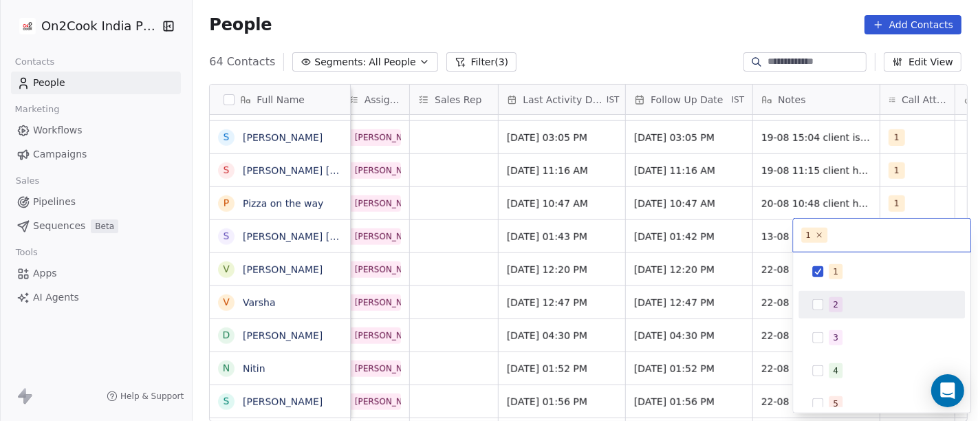
click at [832, 306] on div "2" at bounding box center [834, 304] width 5 height 12
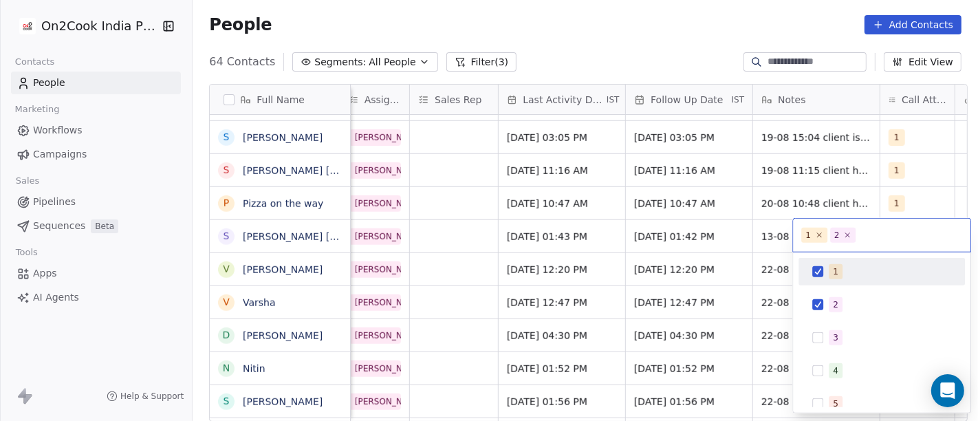
click at [838, 276] on span "1" at bounding box center [835, 271] width 14 height 15
click at [741, 230] on html "On2Cook India Pvt. Ltd. Contacts People Marketing Workflows Campaigns Sales Pip…" at bounding box center [489, 210] width 978 height 421
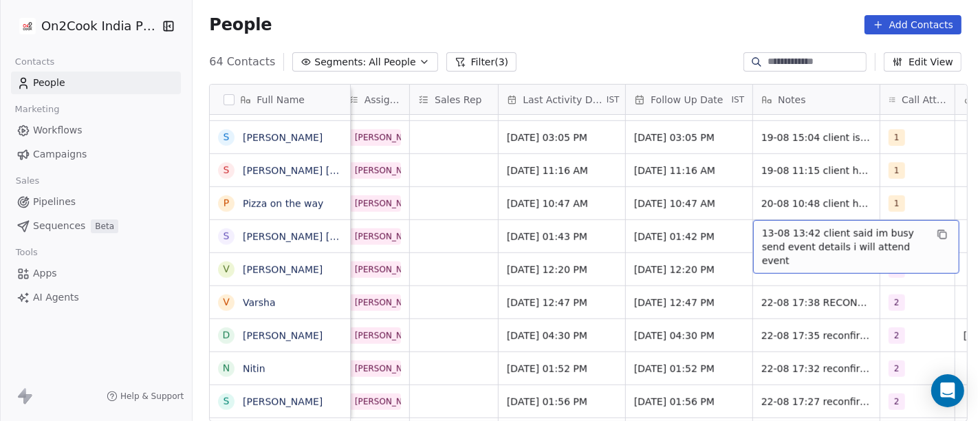
click at [780, 228] on span "13-08 13:42 client said im busy send event details i will attend event" at bounding box center [844, 246] width 164 height 41
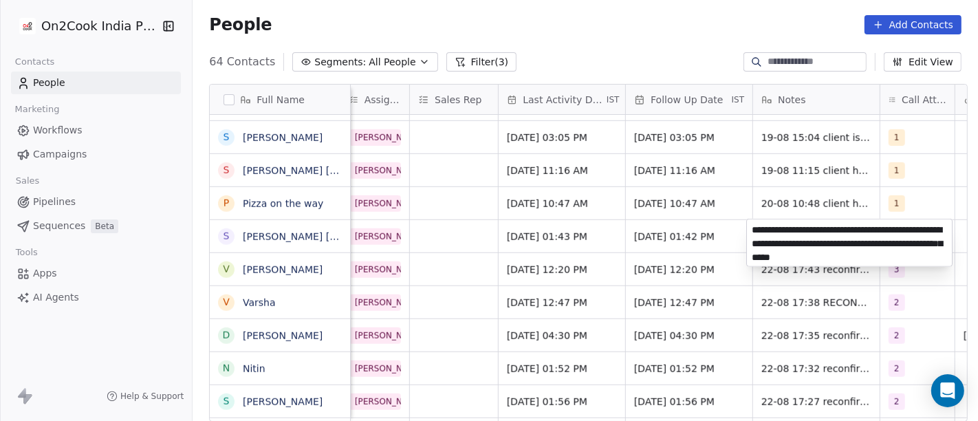
type textarea "**********"
click at [677, 218] on html "On2Cook India Pvt. Ltd. Contacts People Marketing Workflows Campaigns Sales Pip…" at bounding box center [489, 210] width 978 height 421
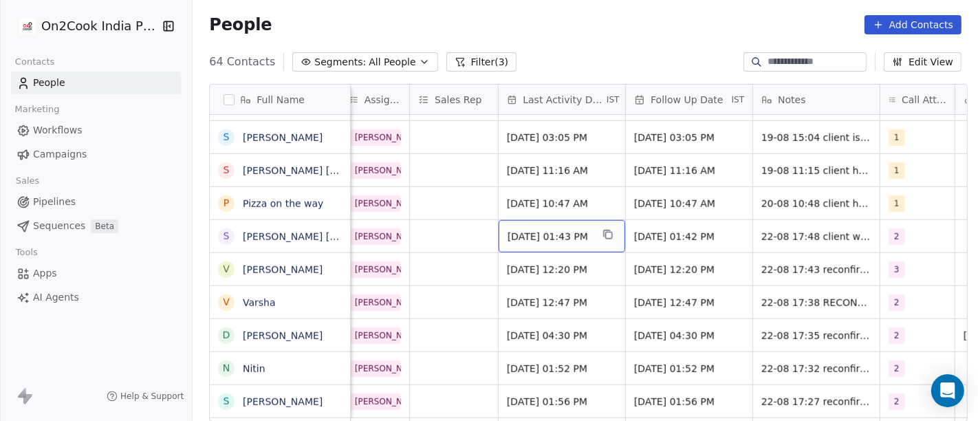
click at [564, 230] on span "Aug 13, 2025 01:43 PM" at bounding box center [549, 237] width 84 height 14
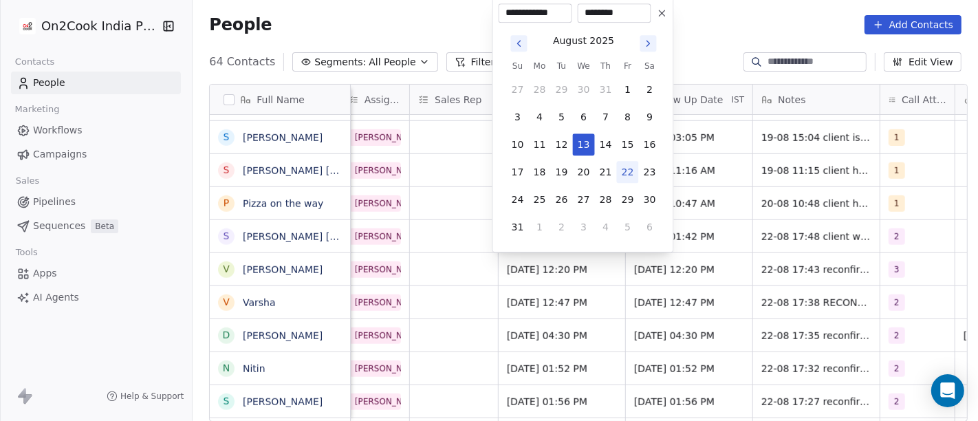
click at [627, 173] on button "22" at bounding box center [628, 172] width 22 height 22
type input "**********"
click at [689, 38] on html "On2Cook India Pvt. Ltd. Contacts People Marketing Workflows Campaigns Sales Pip…" at bounding box center [489, 210] width 978 height 421
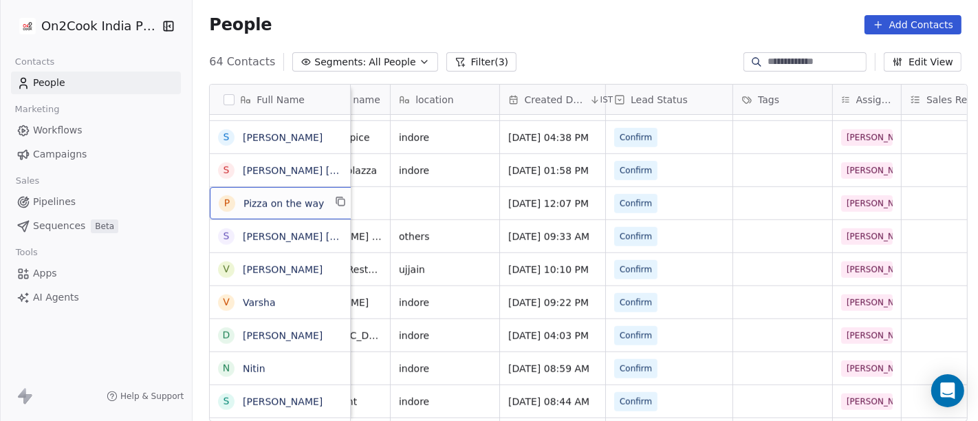
scroll to position [0, 0]
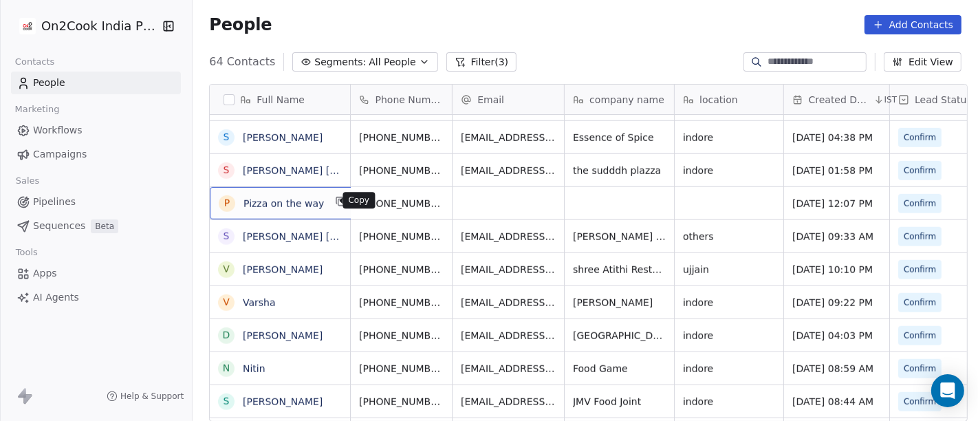
click at [338, 203] on icon "grid" at bounding box center [341, 202] width 6 height 6
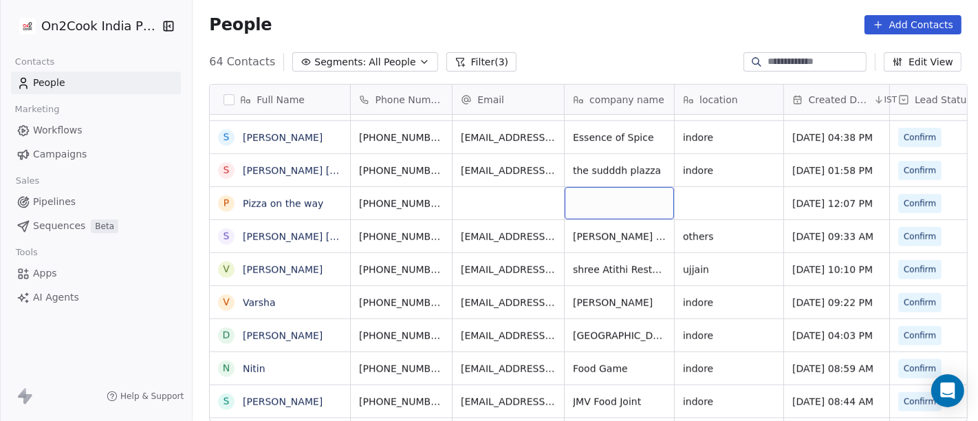
click at [610, 214] on div "grid" at bounding box center [618, 203] width 109 height 32
type textarea "**********"
click at [716, 197] on html "On2Cook India Pvt. Ltd. Contacts People Marketing Workflows Campaigns Sales Pip…" at bounding box center [489, 210] width 978 height 421
click at [318, 193] on html "On2Cook India Pvt. Ltd. Contacts People Marketing Workflows Campaigns Sales Pip…" at bounding box center [489, 210] width 978 height 421
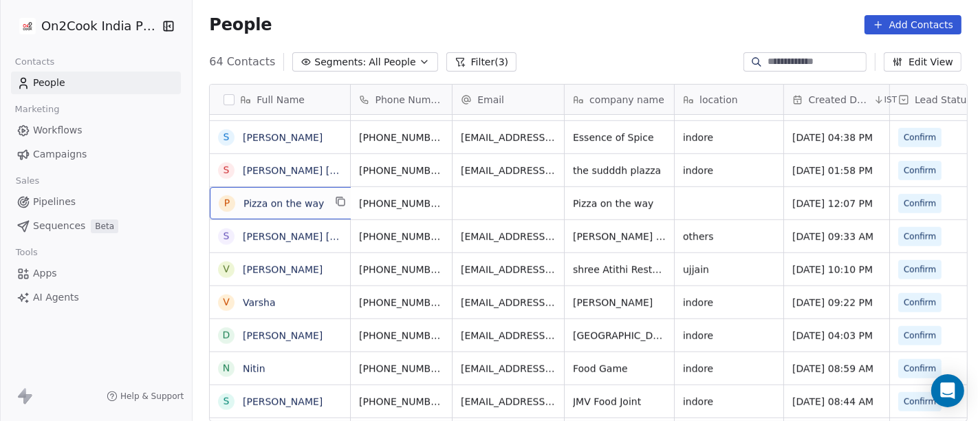
click at [316, 204] on div "P Pizza on the way" at bounding box center [284, 203] width 148 height 32
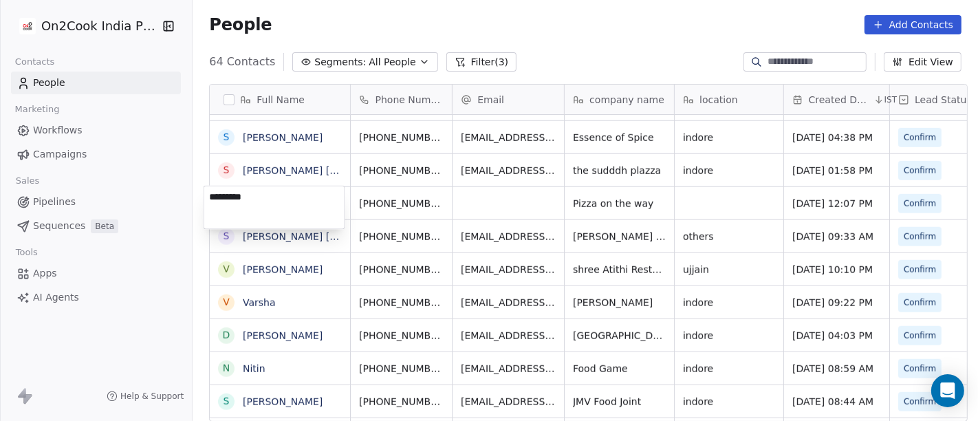
type textarea "*********"
click at [492, 190] on html "On2Cook India Pvt. Ltd. Contacts People Marketing Workflows Campaigns Sales Pip…" at bounding box center [489, 210] width 978 height 421
click at [505, 211] on html "On2Cook India Pvt. Ltd. Contacts People Marketing Workflows Campaigns Sales Pip…" at bounding box center [489, 210] width 978 height 421
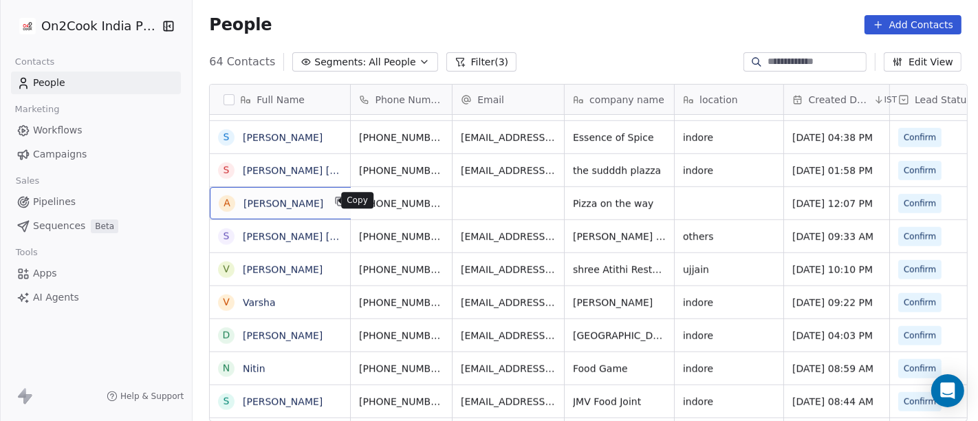
click at [335, 197] on icon "grid" at bounding box center [340, 201] width 11 height 11
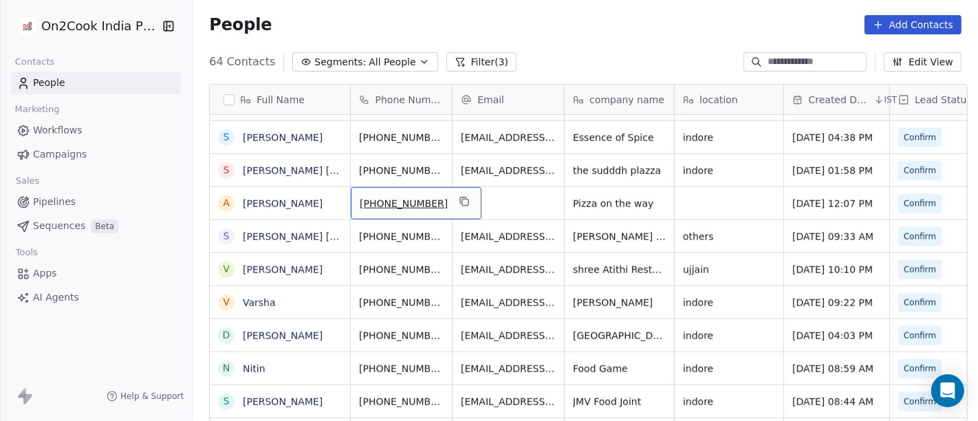
click at [362, 206] on span "[PHONE_NUMBER]" at bounding box center [404, 204] width 88 height 14
drag, startPoint x: 369, startPoint y: 199, endPoint x: 459, endPoint y: 200, distance: 89.4
click at [459, 200] on html "On2Cook India Pvt. Ltd. Contacts People Marketing Workflows Campaigns Sales Pip…" at bounding box center [489, 210] width 978 height 421
click at [493, 203] on html "On2Cook India Pvt. Ltd. Contacts People Marketing Workflows Campaigns Sales Pip…" at bounding box center [489, 210] width 978 height 421
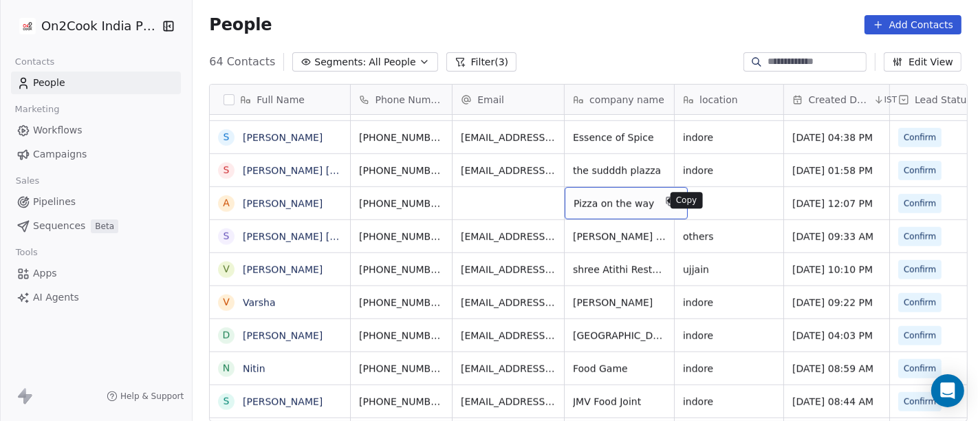
click at [665, 199] on icon "grid" at bounding box center [670, 201] width 11 height 11
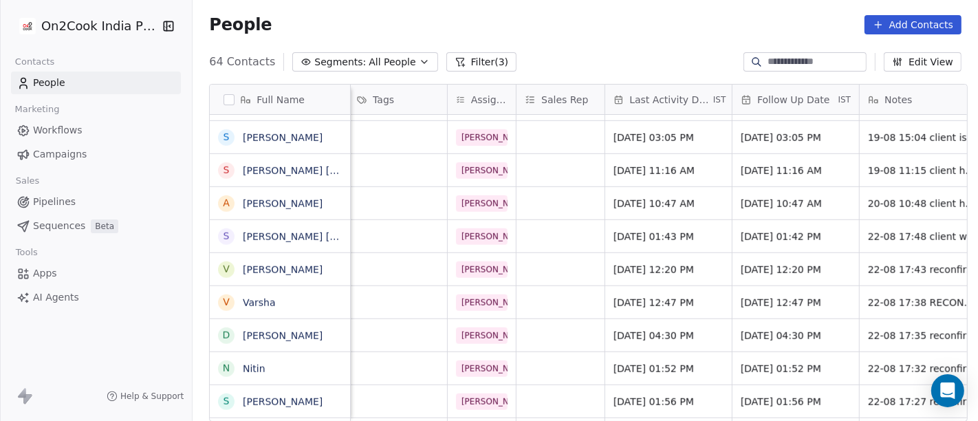
scroll to position [0, 670]
click at [660, 205] on span "Aug 20, 2025 10:47 AM" at bounding box center [655, 204] width 84 height 14
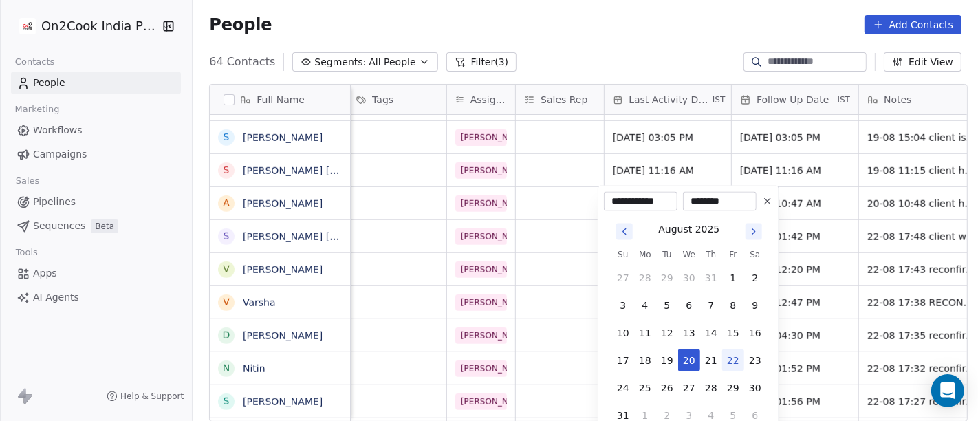
click at [735, 356] on button "22" at bounding box center [733, 360] width 22 height 22
type input "**********"
click at [846, 193] on html "On2Cook India Pvt. Ltd. Contacts People Marketing Workflows Campaigns Sales Pip…" at bounding box center [489, 210] width 978 height 421
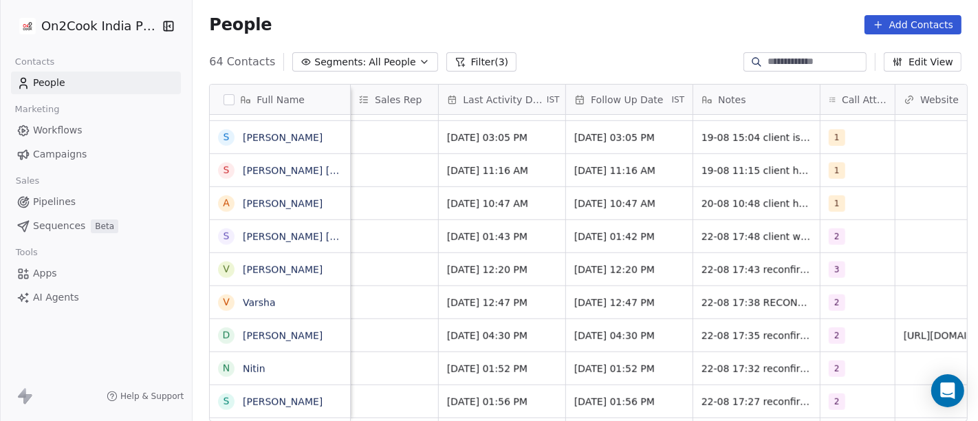
scroll to position [0, 837]
click at [835, 203] on div "1" at bounding box center [844, 203] width 32 height 16
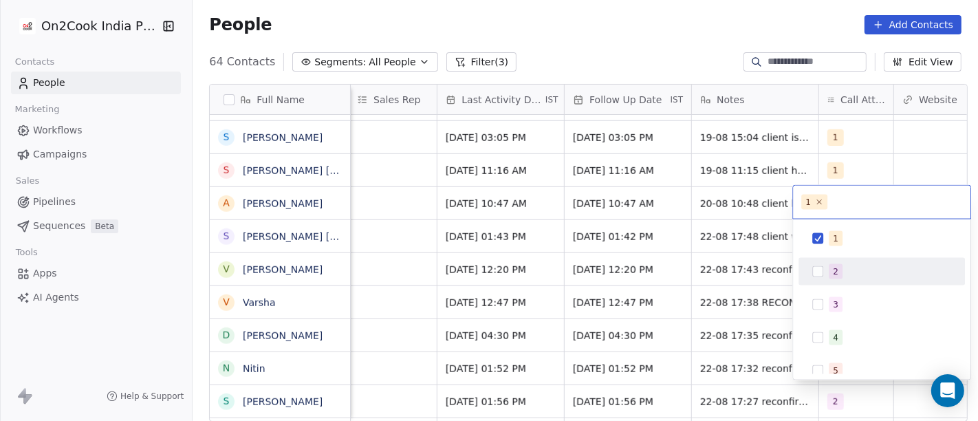
drag, startPoint x: 841, startPoint y: 280, endPoint x: 829, endPoint y: 246, distance: 35.9
click at [841, 280] on div "2" at bounding box center [881, 272] width 155 height 22
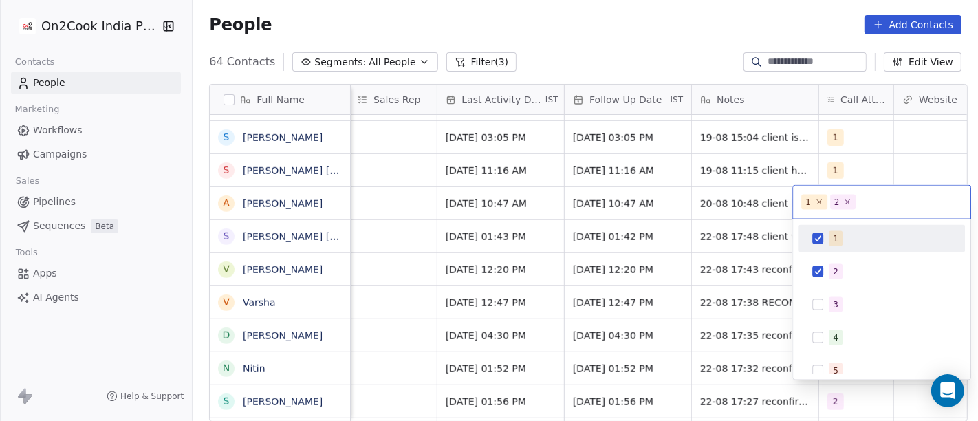
click at [827, 239] on div "1" at bounding box center [881, 239] width 155 height 22
click at [756, 186] on html "On2Cook India Pvt. Ltd. Contacts People Marketing Workflows Campaigns Sales Pip…" at bounding box center [489, 210] width 978 height 421
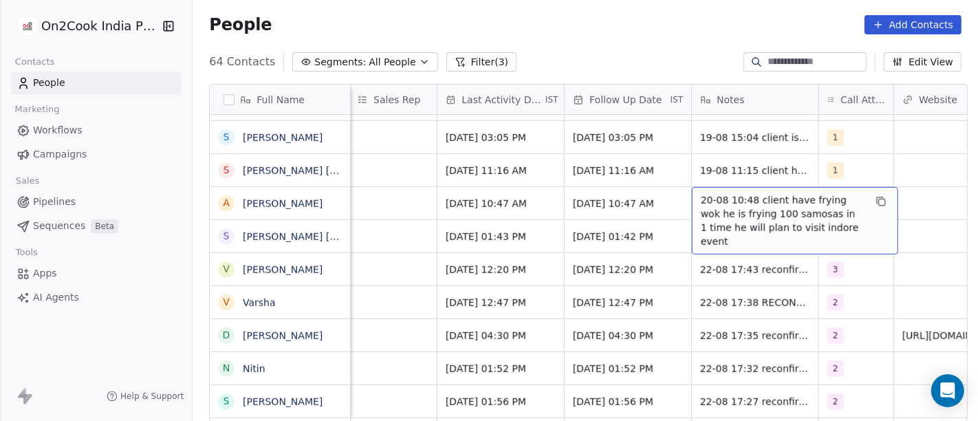
click at [764, 202] on span "20-08 10:48 client have frying wok he is frying 100 samosas in 1 time he will p…" at bounding box center [782, 220] width 164 height 55
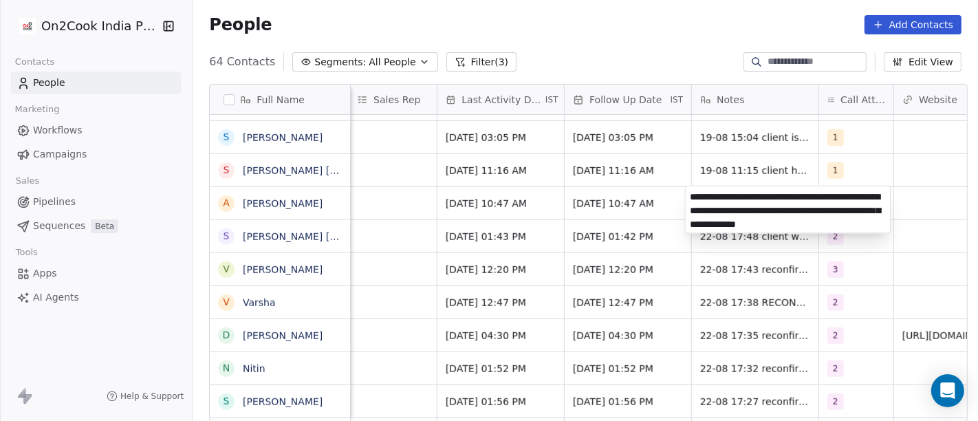
type textarea "**********"
click at [598, 228] on html "On2Cook India Pvt. Ltd. Contacts People Marketing Workflows Campaigns Sales Pip…" at bounding box center [489, 210] width 978 height 421
click at [602, 207] on html "On2Cook India Pvt. Ltd. Contacts People Marketing Workflows Campaigns Sales Pip…" at bounding box center [489, 210] width 978 height 421
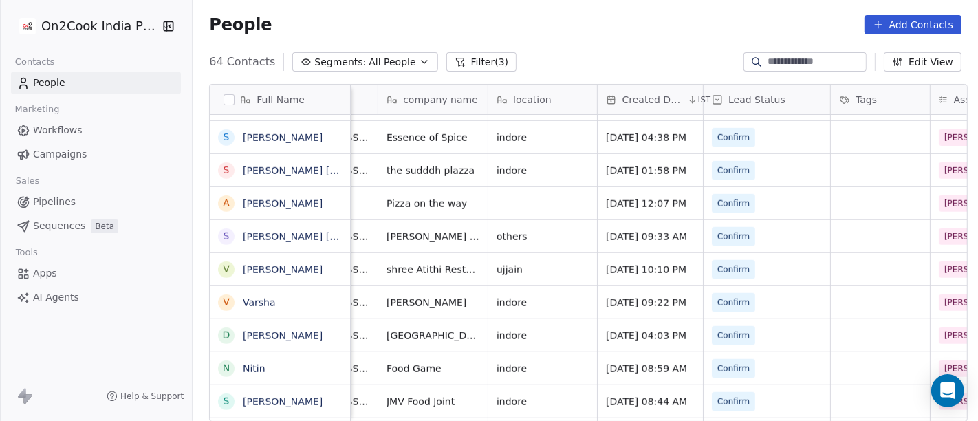
scroll to position [0, 0]
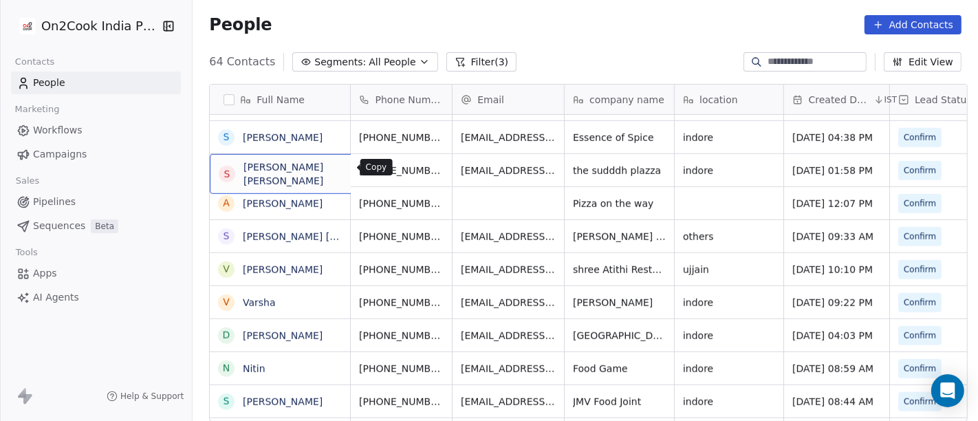
click at [393, 170] on icon "grid" at bounding box center [398, 168] width 11 height 11
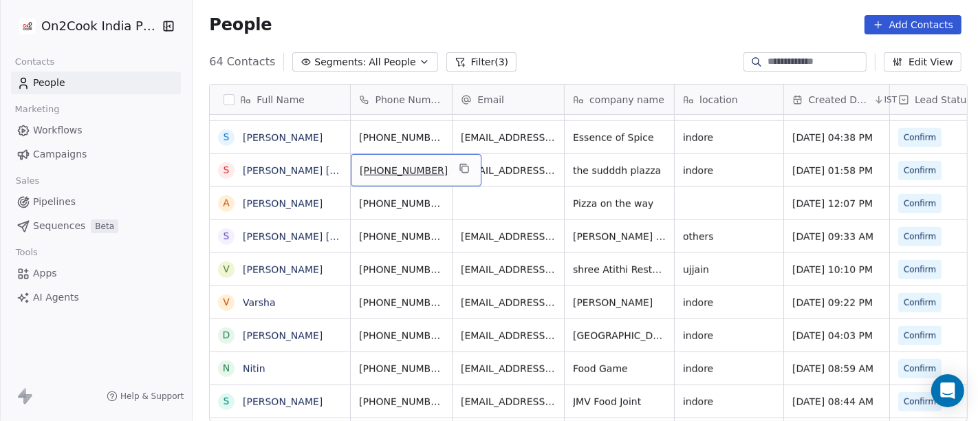
click at [393, 164] on span "[PHONE_NUMBER]" at bounding box center [404, 171] width 88 height 14
drag, startPoint x: 369, startPoint y: 164, endPoint x: 438, endPoint y: 163, distance: 68.7
click at [438, 167] on input "**********" at bounding box center [401, 168] width 108 height 27
click at [486, 165] on html "On2Cook India Pvt. Ltd. Contacts People Marketing Workflows Campaigns Sales Pip…" at bounding box center [489, 210] width 978 height 421
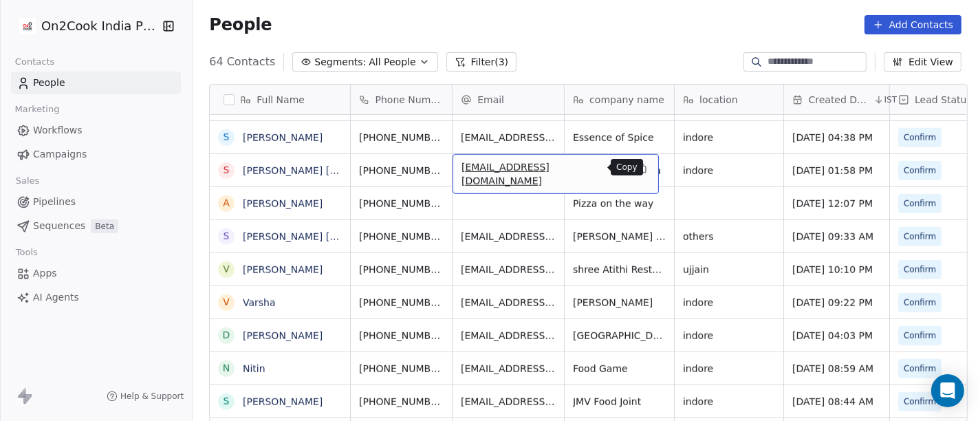
click at [636, 168] on icon "grid" at bounding box center [641, 168] width 11 height 11
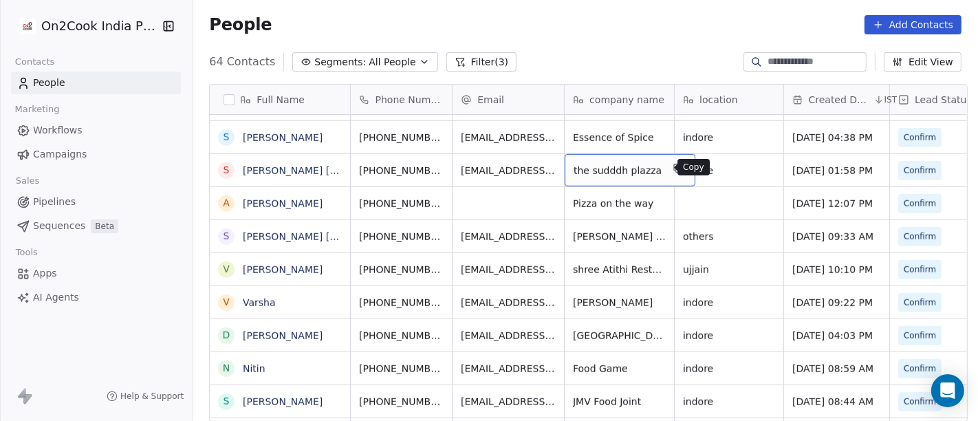
click at [672, 166] on icon "grid" at bounding box center [677, 168] width 11 height 11
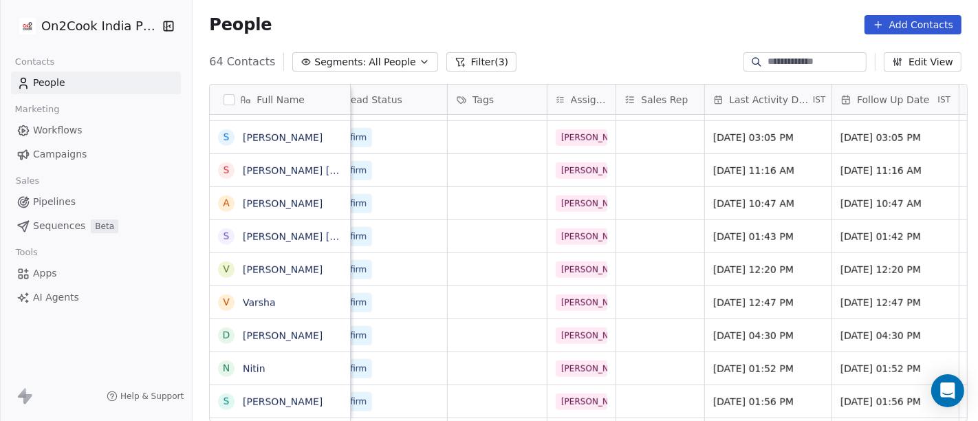
scroll to position [0, 703]
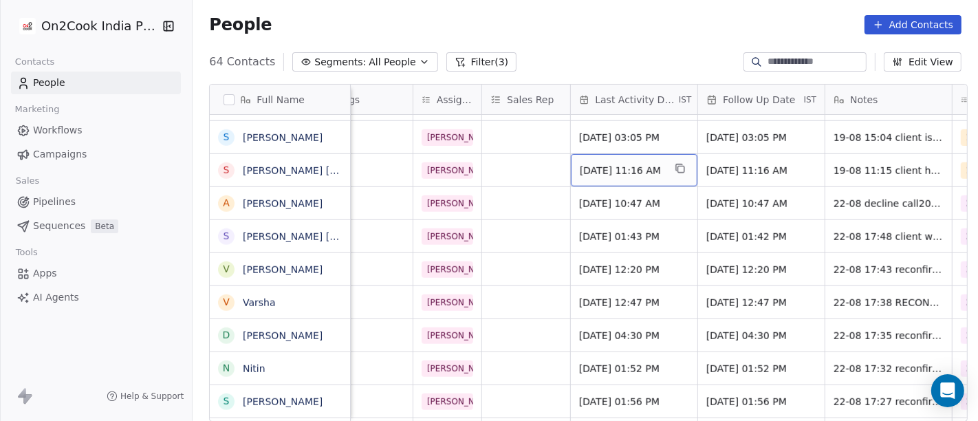
click at [626, 173] on span "Aug 19, 2025 11:16 AM" at bounding box center [622, 171] width 84 height 14
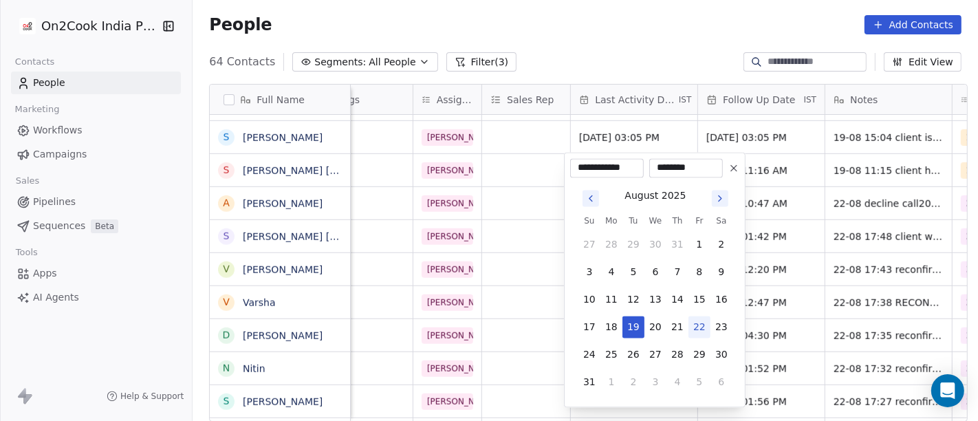
click at [702, 332] on button "22" at bounding box center [699, 327] width 22 height 22
type input "**********"
click at [542, 44] on html "On2Cook India Pvt. Ltd. Contacts People Marketing Workflows Campaigns Sales Pip…" at bounding box center [489, 210] width 978 height 421
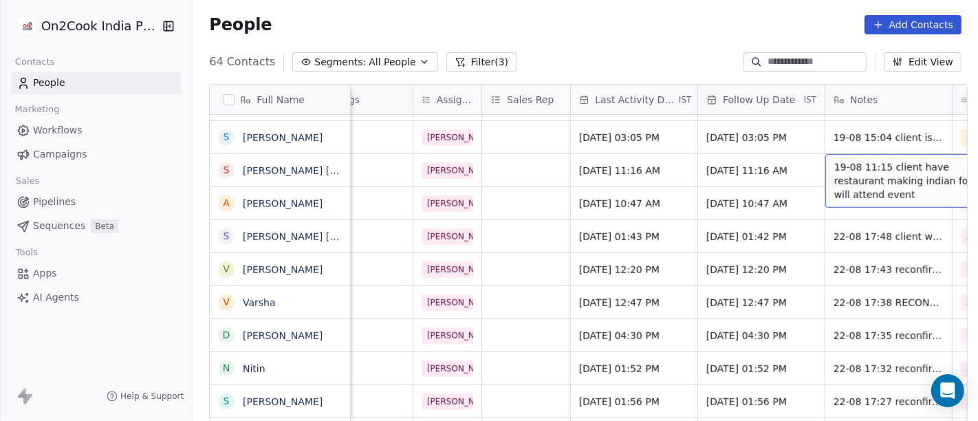
click at [846, 177] on span "19-08 11:15 client have restaurant making indian food he will attend event" at bounding box center [916, 180] width 164 height 41
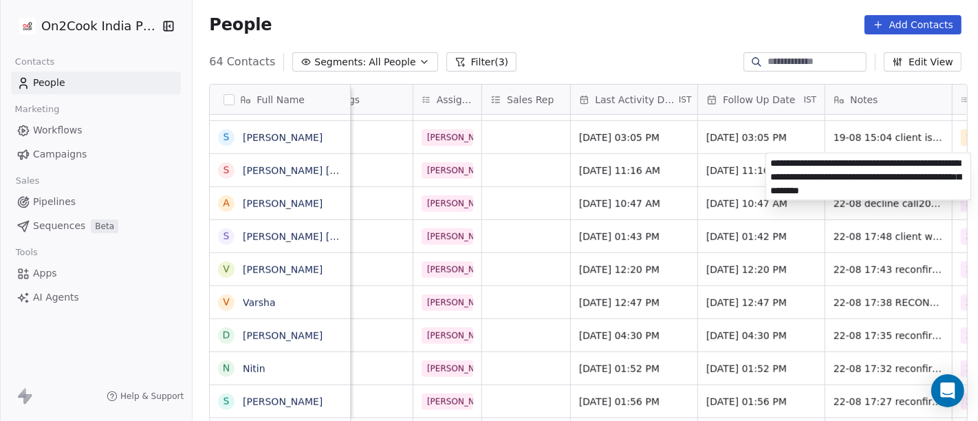
type textarea "**********"
click at [620, 170] on html "On2Cook India Pvt. Ltd. Contacts People Marketing Workflows Campaigns Sales Pip…" at bounding box center [489, 210] width 978 height 421
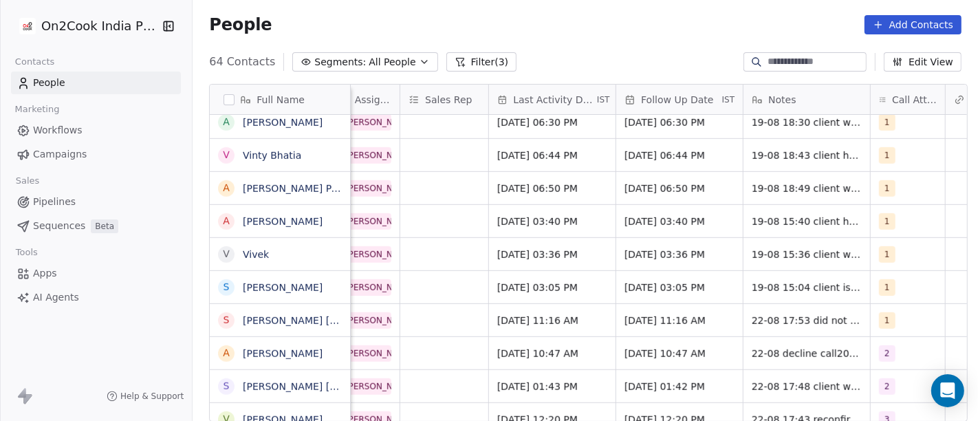
scroll to position [0, 785]
click at [544, 287] on span "Aug 19, 2025 03:05 PM" at bounding box center [540, 287] width 84 height 14
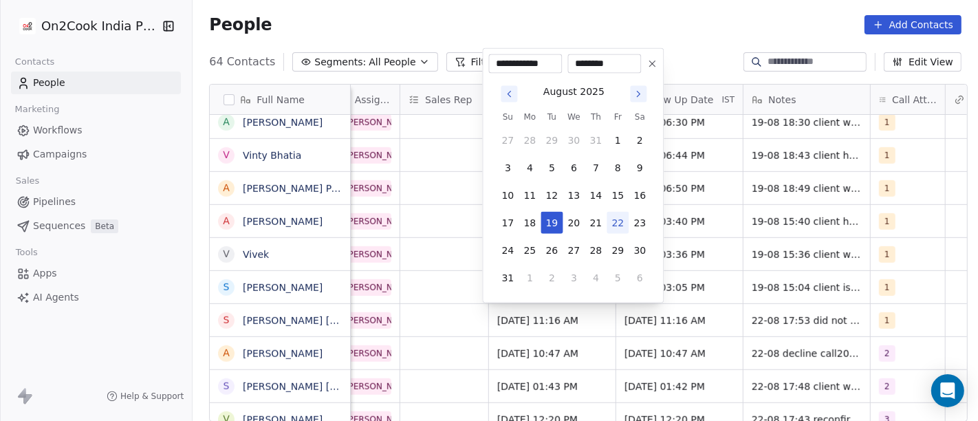
click at [615, 214] on button "22" at bounding box center [617, 223] width 22 height 22
type input "**********"
click at [685, 255] on html "On2Cook India Pvt. Ltd. Contacts People Marketing Workflows Campaigns Sales Pip…" at bounding box center [489, 210] width 978 height 421
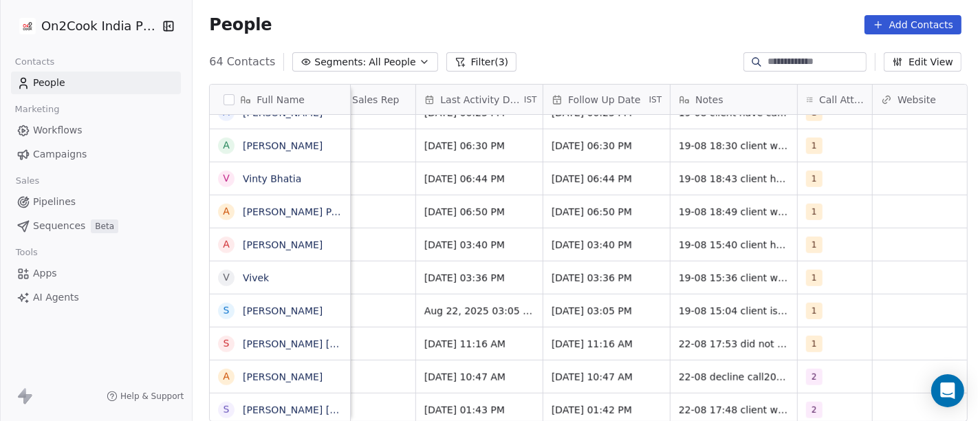
scroll to position [0, 0]
click at [329, 318] on div "S Shraddha Katariya" at bounding box center [283, 310] width 147 height 32
click at [318, 311] on textarea "**********" at bounding box center [278, 314] width 148 height 43
click at [232, 300] on textarea "**********" at bounding box center [278, 314] width 148 height 43
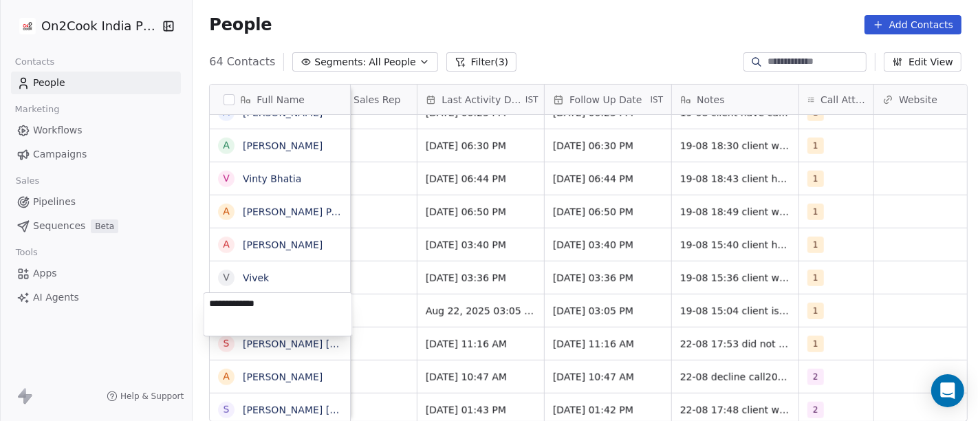
type textarea "**********"
click at [477, 310] on html "On2Cook India Pvt. Ltd. Contacts People Marketing Workflows Campaigns Sales Pip…" at bounding box center [489, 210] width 978 height 421
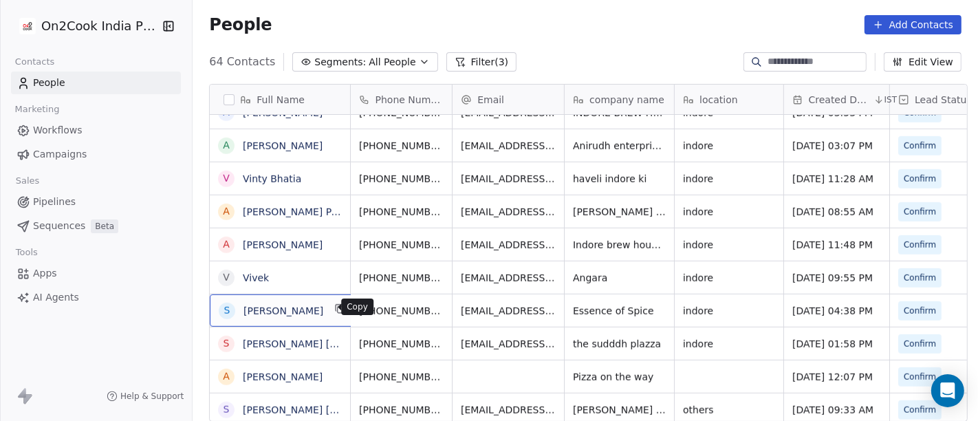
click at [338, 309] on icon "grid" at bounding box center [341, 310] width 6 height 6
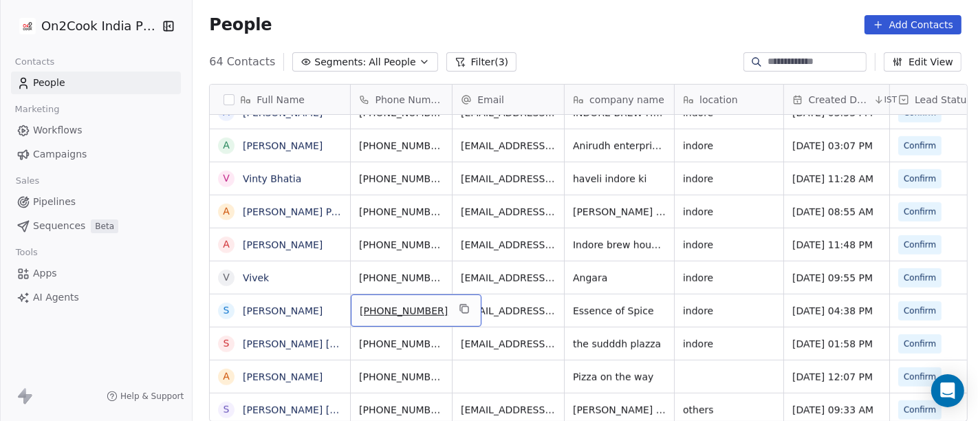
click at [369, 309] on span "[PHONE_NUMBER]" at bounding box center [404, 311] width 88 height 14
drag, startPoint x: 369, startPoint y: 309, endPoint x: 445, endPoint y: 310, distance: 76.3
click at [445, 310] on input "**********" at bounding box center [401, 309] width 108 height 27
drag, startPoint x: 485, startPoint y: 317, endPoint x: 514, endPoint y: 306, distance: 31.5
click at [485, 318] on html "On2Cook India Pvt. Ltd. Contacts People Marketing Workflows Campaigns Sales Pip…" at bounding box center [489, 210] width 978 height 421
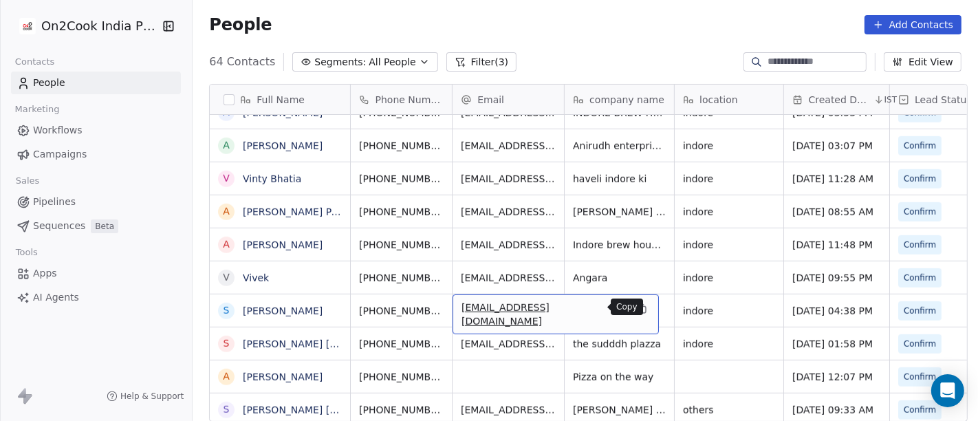
click at [633, 308] on button "grid" at bounding box center [641, 308] width 16 height 16
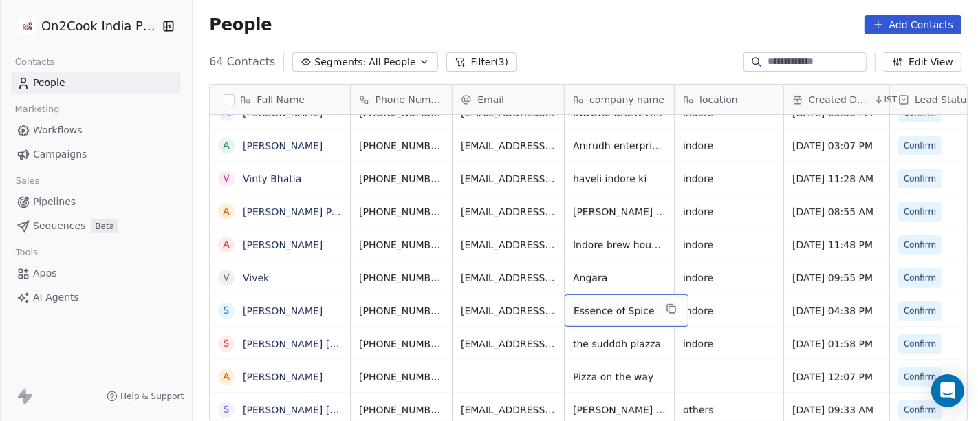
click at [668, 311] on div "Essence of Spice" at bounding box center [626, 310] width 124 height 32
click at [665, 309] on icon "grid" at bounding box center [670, 308] width 11 height 11
click at [665, 307] on icon "grid" at bounding box center [670, 308] width 11 height 11
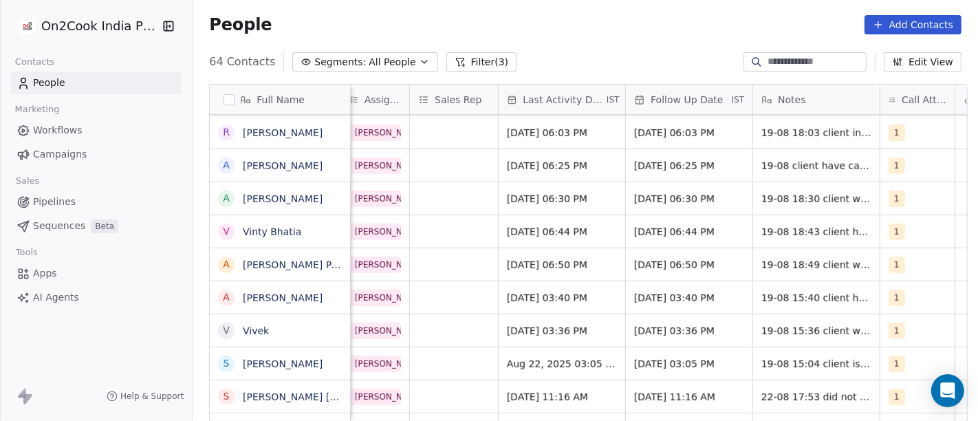
scroll to position [0, 777]
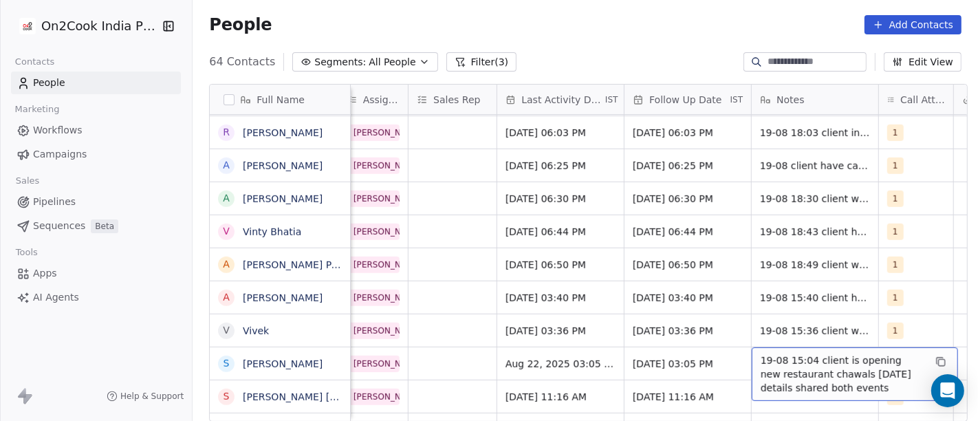
click at [812, 368] on span "19-08 15:04 client is opening new restaurant chawals 27 aug details shared both…" at bounding box center [842, 373] width 164 height 41
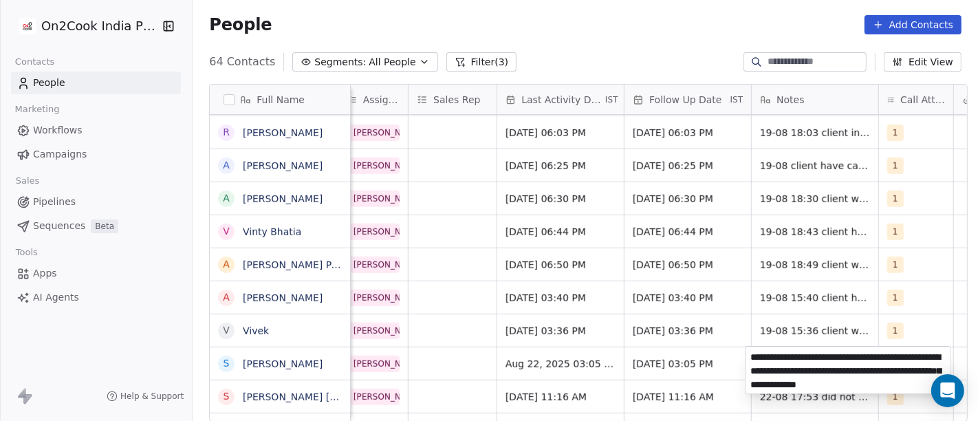
type textarea "**********"
click at [723, 354] on html "On2Cook India Pvt. Ltd. Contacts People Marketing Workflows Campaigns Sales Pip…" at bounding box center [489, 210] width 978 height 421
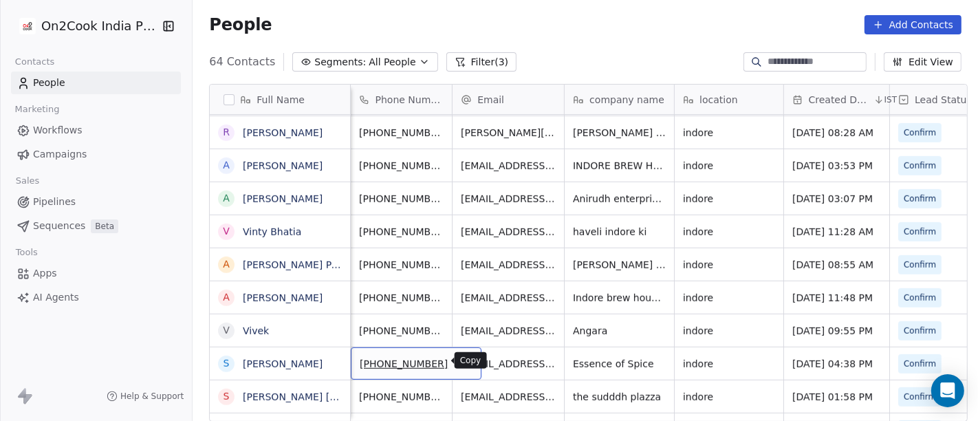
scroll to position [0, 0]
click at [459, 362] on icon "grid" at bounding box center [464, 361] width 11 height 11
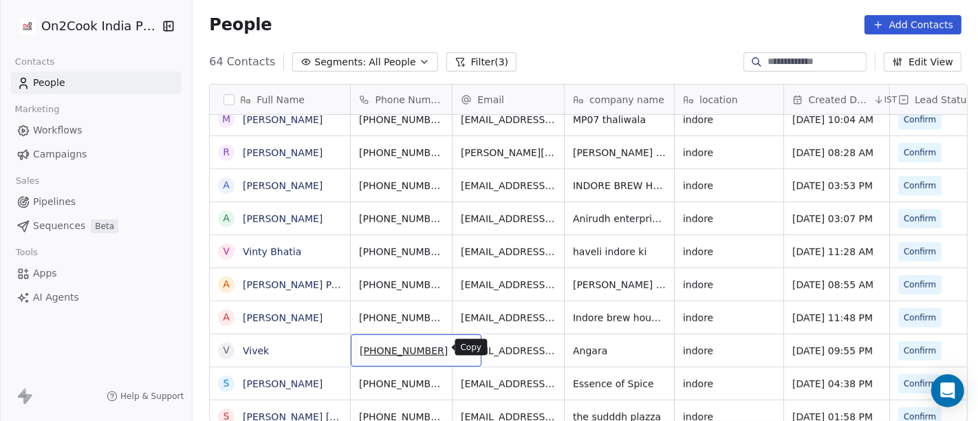
click at [459, 346] on icon "grid" at bounding box center [464, 348] width 11 height 11
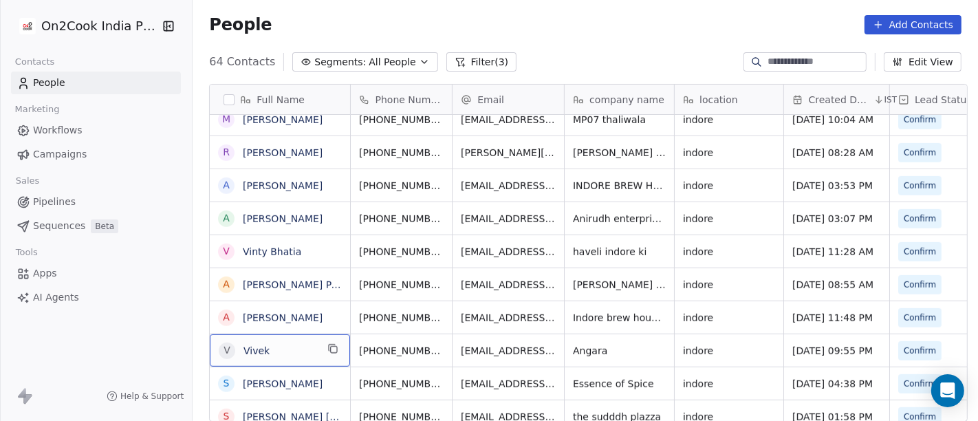
click at [294, 346] on span "Vivek" at bounding box center [279, 351] width 73 height 14
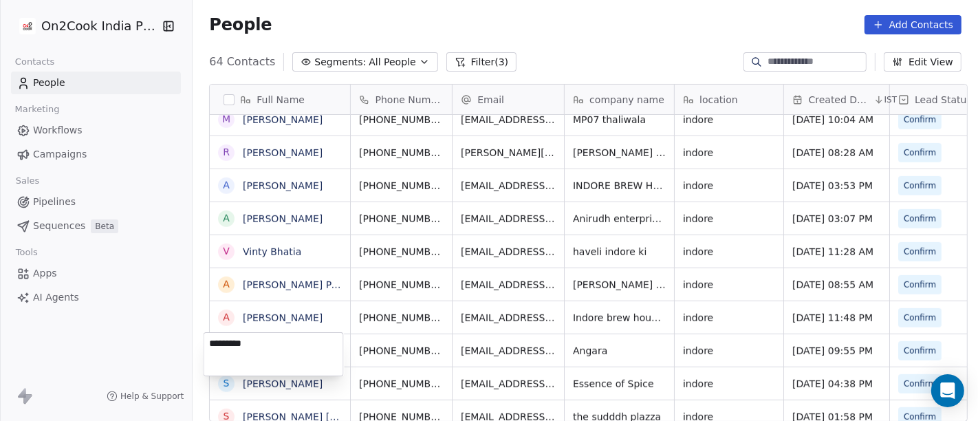
type textarea "**********"
click at [395, 344] on html "On2Cook India Pvt. Ltd. Contacts People Marketing Workflows Campaigns Sales Pip…" at bounding box center [489, 210] width 978 height 421
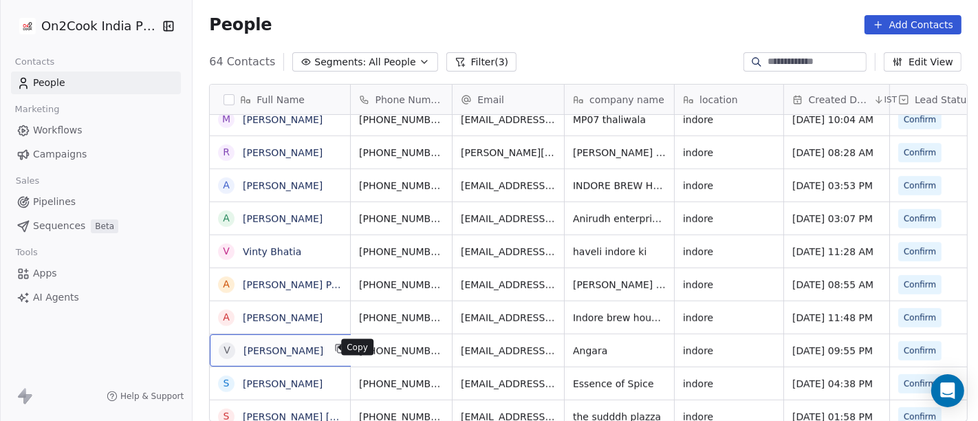
click at [335, 346] on icon "grid" at bounding box center [340, 348] width 11 height 11
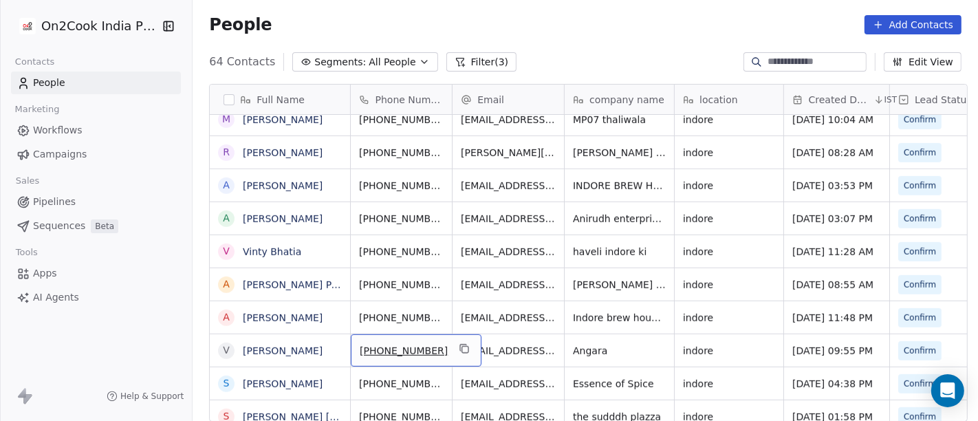
click at [385, 350] on span "[PHONE_NUMBER]" at bounding box center [404, 351] width 88 height 14
drag, startPoint x: 367, startPoint y: 347, endPoint x: 454, endPoint y: 349, distance: 87.3
click at [454, 349] on div "**********" at bounding box center [400, 349] width 113 height 33
click at [491, 344] on html "On2Cook India Pvt. Ltd. Contacts People Marketing Workflows Campaigns Sales Pip…" at bounding box center [489, 210] width 978 height 421
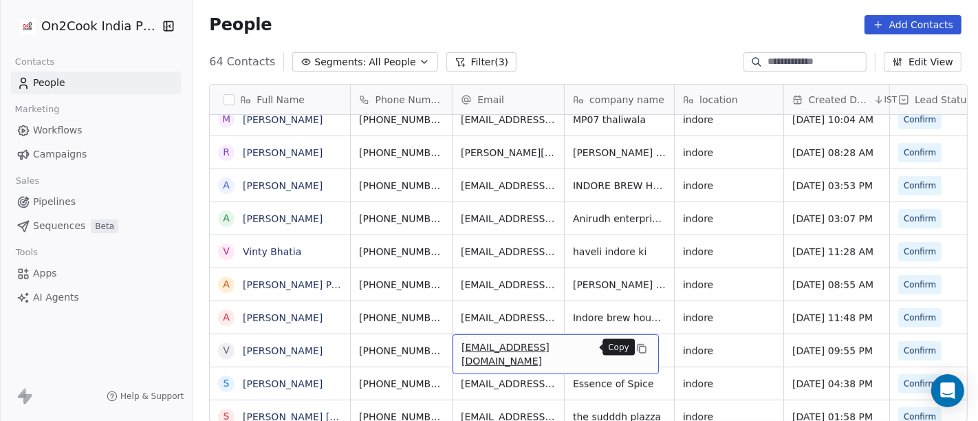
click at [636, 345] on icon "grid" at bounding box center [641, 348] width 11 height 11
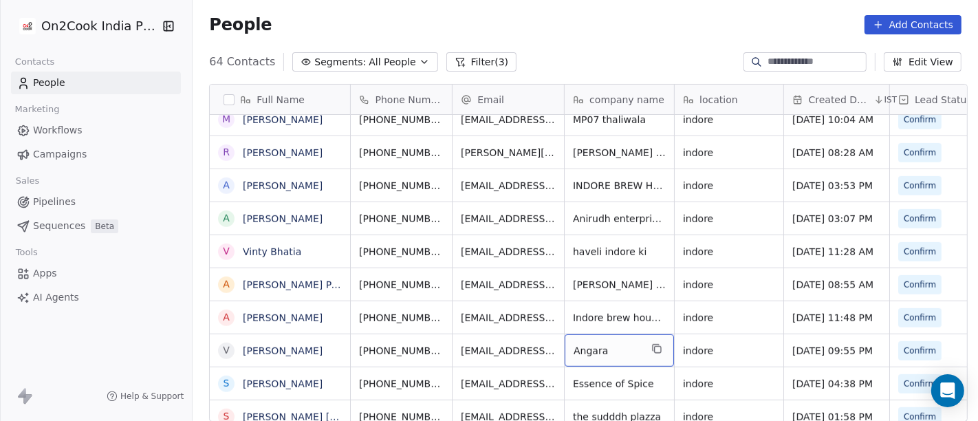
click at [667, 348] on div "Angara" at bounding box center [618, 350] width 109 height 32
click at [652, 346] on icon "grid" at bounding box center [655, 347] width 6 height 6
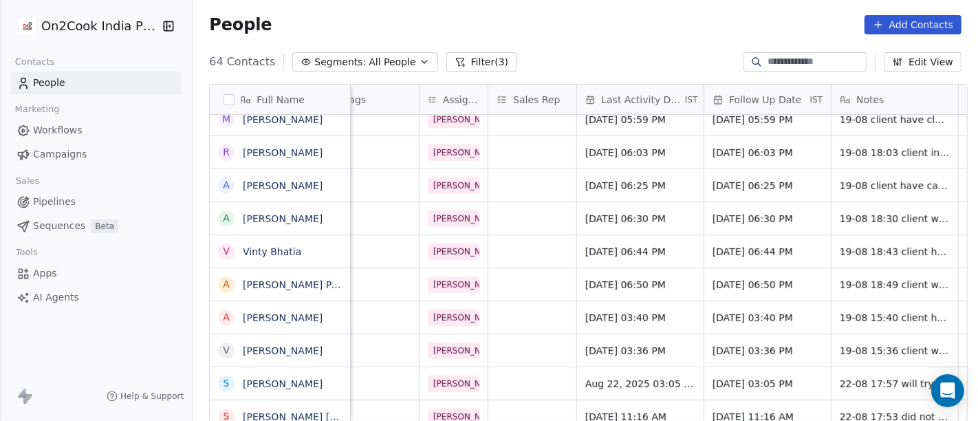
scroll to position [0, 698]
click at [603, 354] on span "Aug 19, 2025 03:36 PM" at bounding box center [627, 351] width 84 height 14
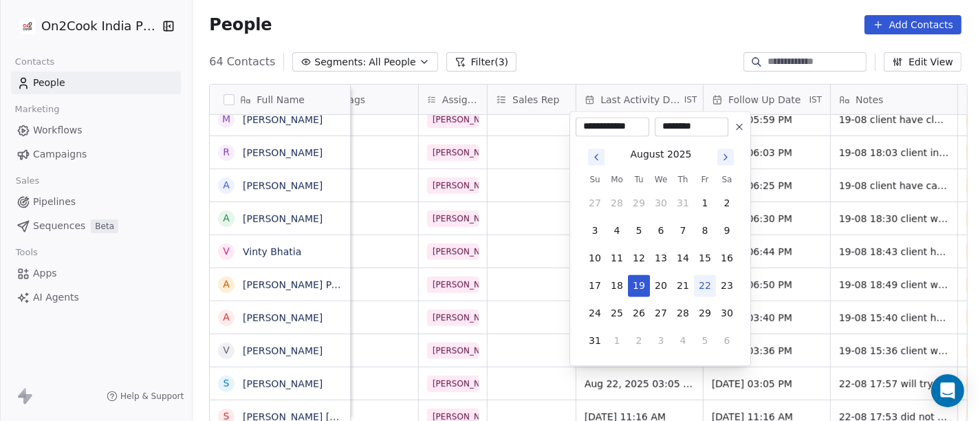
click at [703, 283] on button "22" at bounding box center [705, 285] width 22 height 22
type input "**********"
click at [852, 333] on html "On2Cook India Pvt. Ltd. Contacts People Marketing Workflows Campaigns Sales Pip…" at bounding box center [489, 210] width 978 height 421
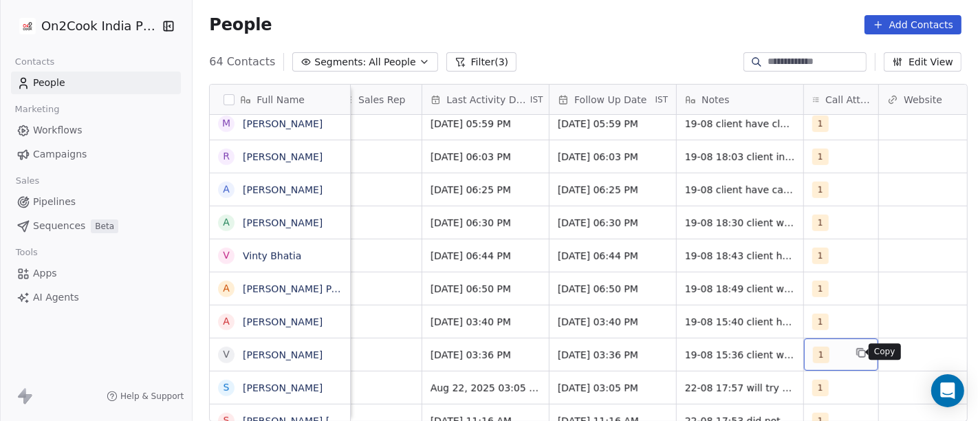
scroll to position [0, 852]
click at [858, 351] on icon "grid" at bounding box center [861, 354] width 6 height 6
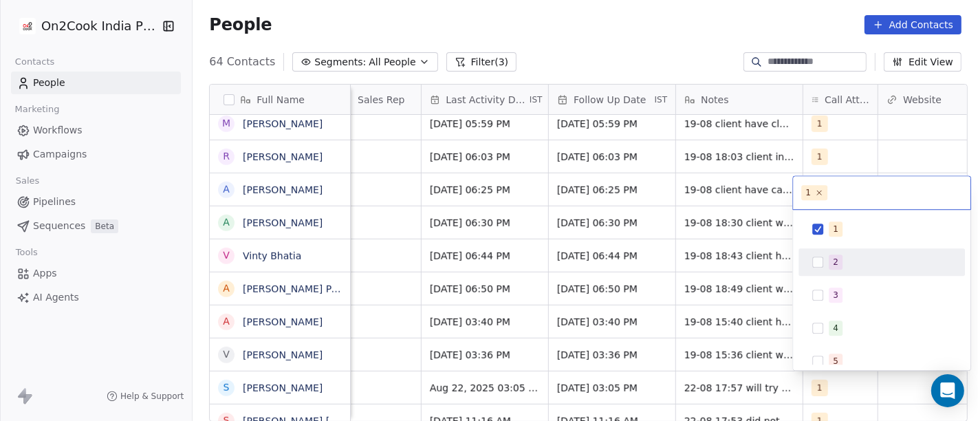
click at [846, 258] on div "2" at bounding box center [889, 261] width 122 height 15
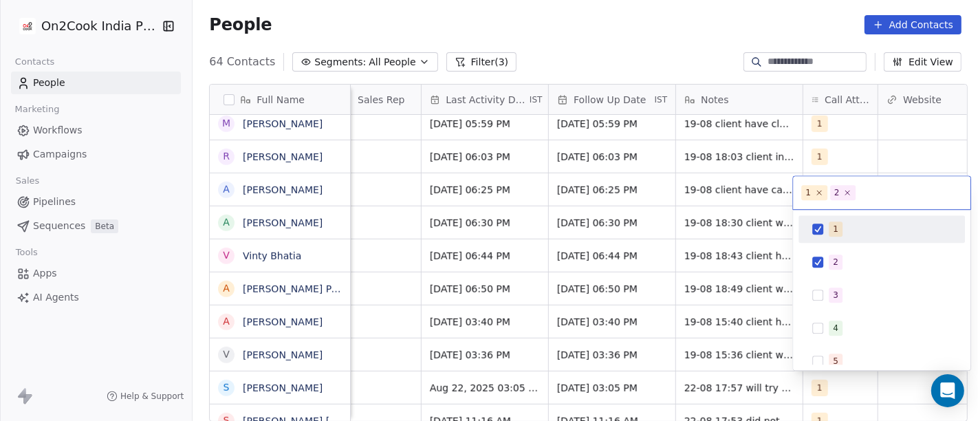
click at [824, 233] on div "1" at bounding box center [881, 229] width 155 height 22
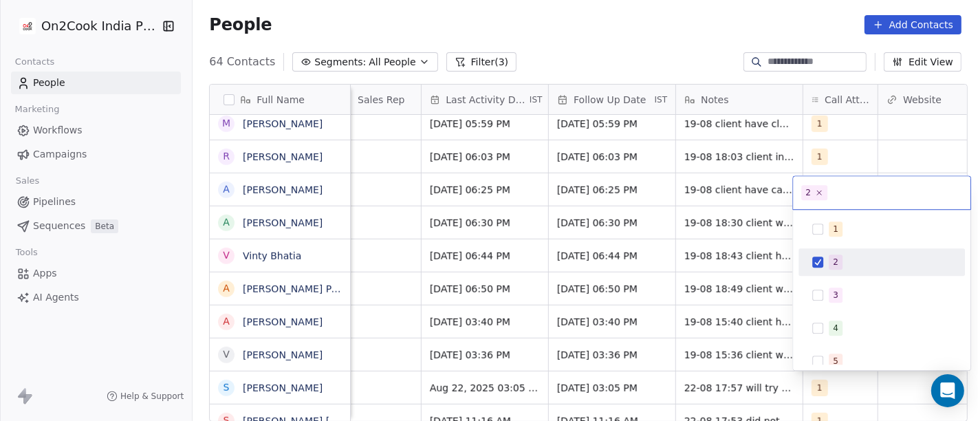
click at [718, 354] on html "On2Cook India Pvt. Ltd. Contacts People Marketing Workflows Campaigns Sales Pip…" at bounding box center [489, 210] width 978 height 421
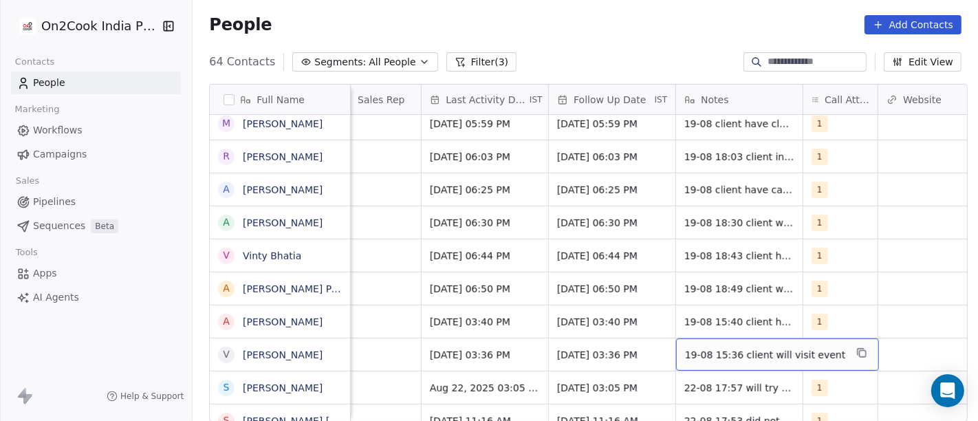
click at [718, 353] on span "19-08 15:36 client will visit event" at bounding box center [765, 355] width 161 height 14
click at [729, 353] on span "19-08 15:36 client will visit event" at bounding box center [765, 355] width 161 height 14
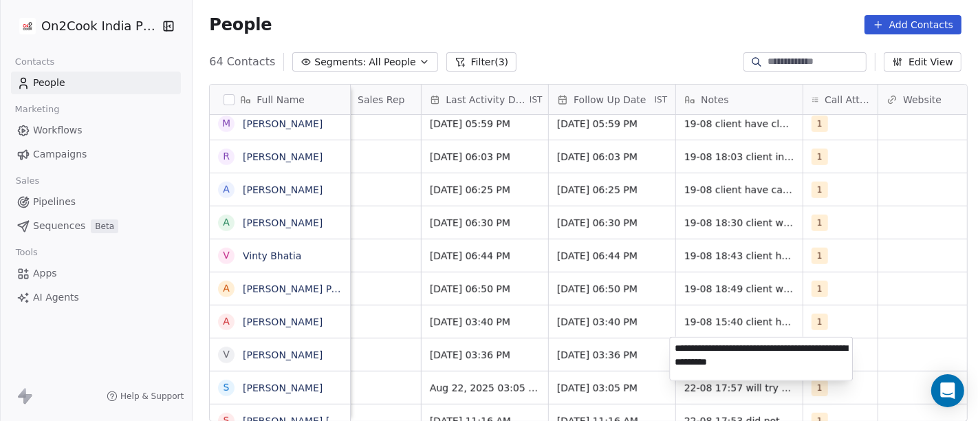
type textarea "**********"
click at [881, 354] on html "On2Cook India Pvt. Ltd. Contacts People Marketing Workflows Campaigns Sales Pip…" at bounding box center [489, 210] width 978 height 421
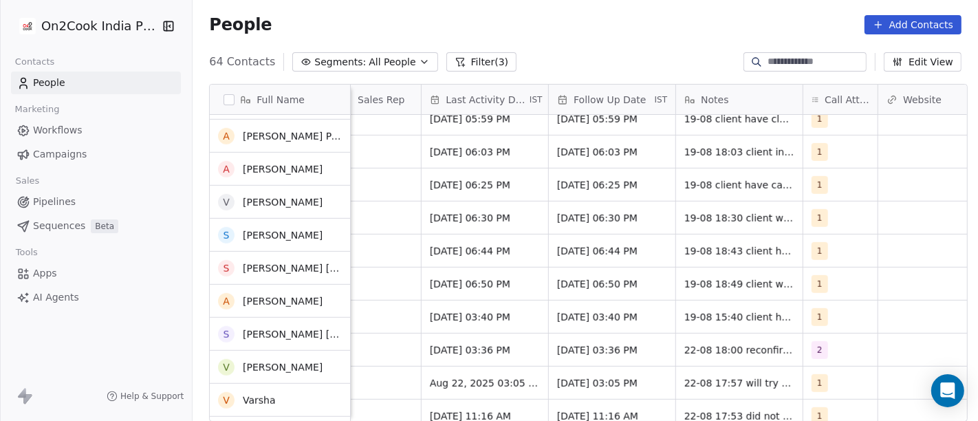
scroll to position [920, 0]
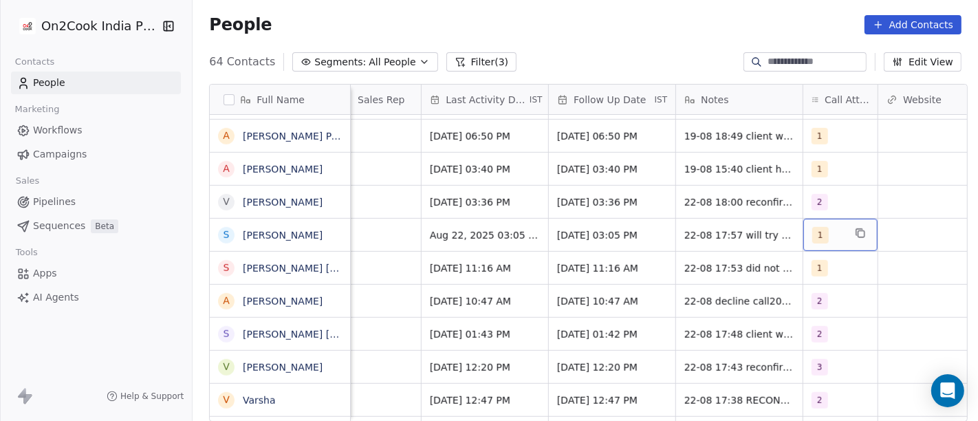
click at [816, 234] on span "1" at bounding box center [820, 235] width 16 height 16
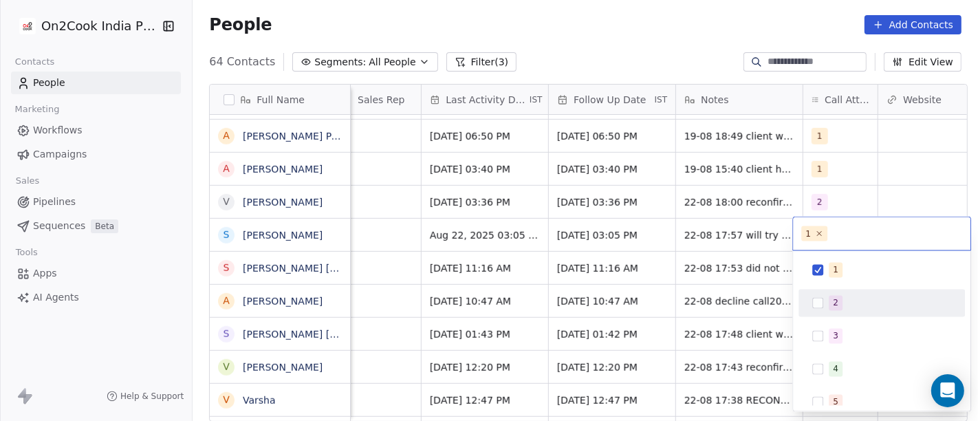
click at [846, 299] on div "2" at bounding box center [889, 303] width 122 height 15
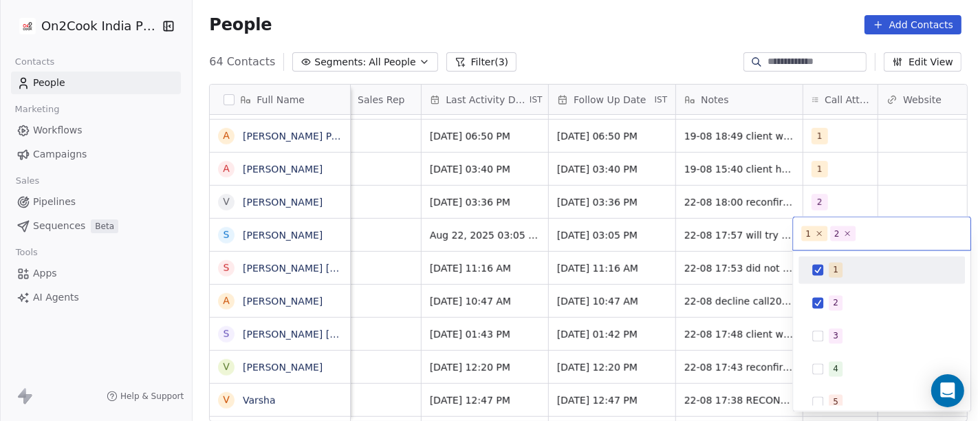
click at [825, 260] on div "1" at bounding box center [881, 270] width 155 height 22
click at [867, 188] on html "On2Cook India Pvt. Ltd. Contacts People Marketing Workflows Campaigns Sales Pip…" at bounding box center [489, 210] width 978 height 421
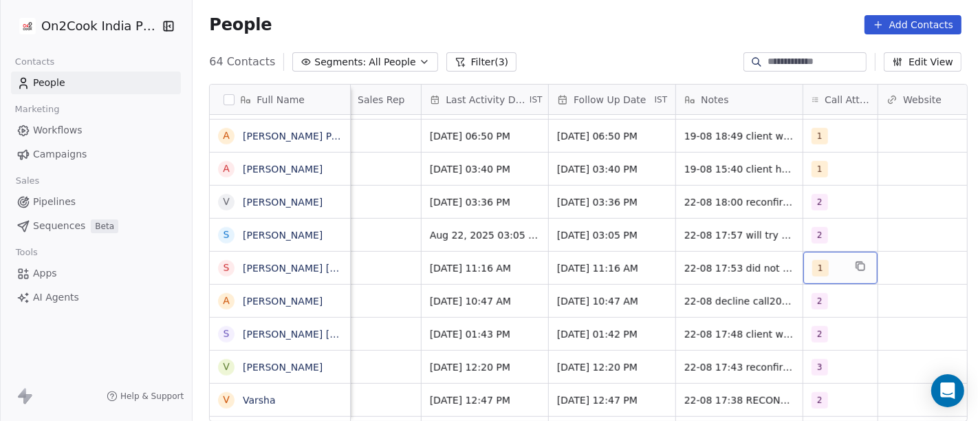
click at [815, 277] on div "1" at bounding box center [840, 268] width 74 height 32
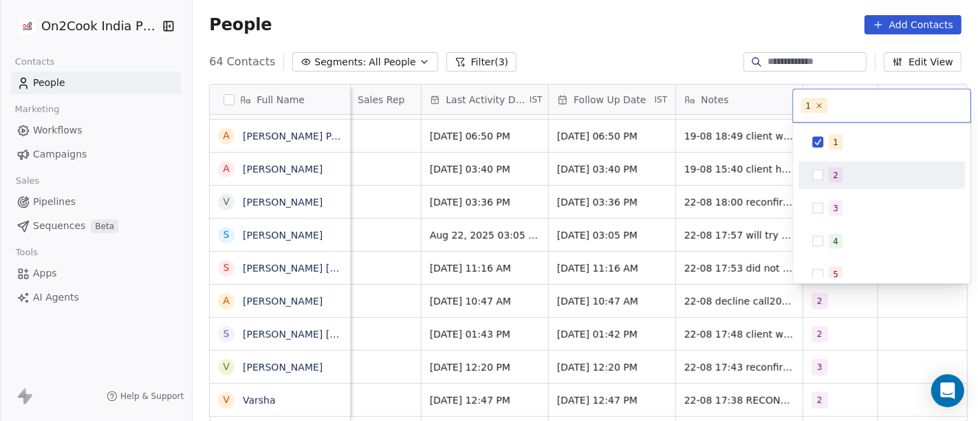
click at [844, 171] on div "2" at bounding box center [889, 175] width 122 height 15
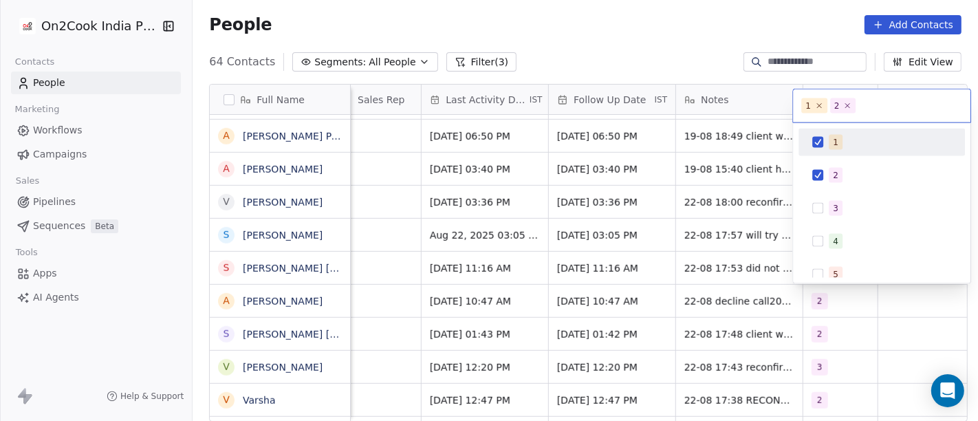
click at [830, 142] on span "1" at bounding box center [835, 142] width 14 height 15
click at [626, 64] on html "On2Cook India Pvt. Ltd. Contacts People Marketing Workflows Campaigns Sales Pip…" at bounding box center [489, 210] width 978 height 421
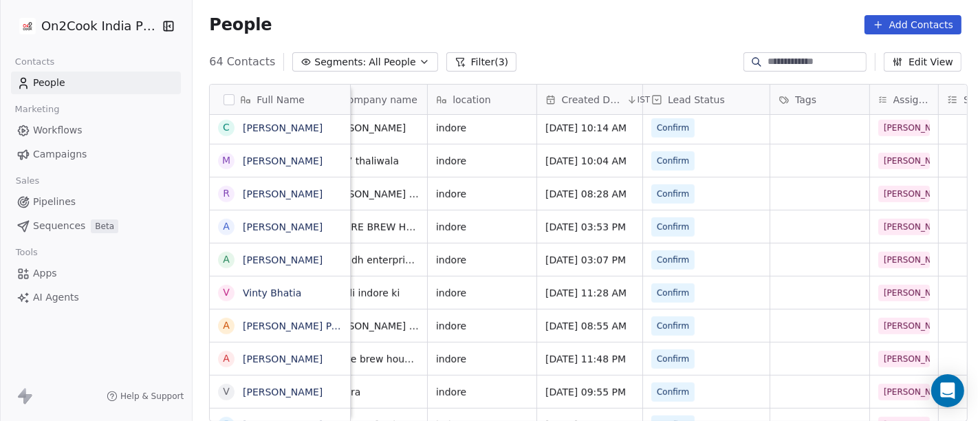
scroll to position [12, 0]
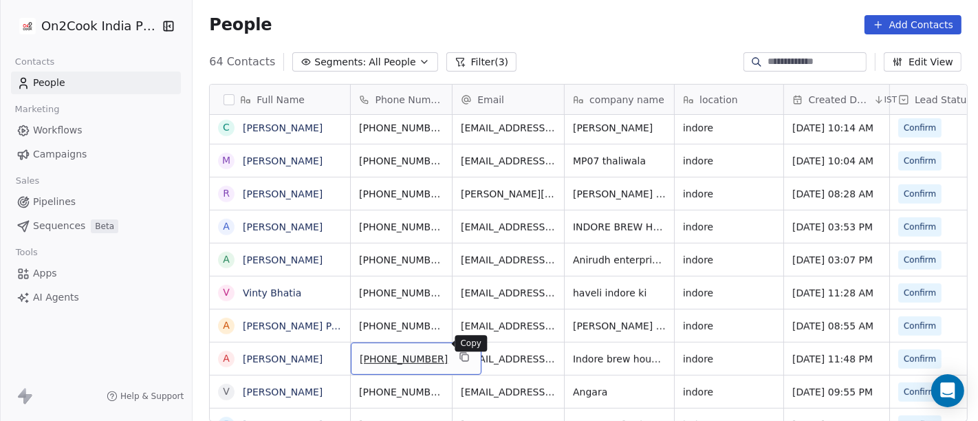
click at [459, 351] on icon "grid" at bounding box center [464, 356] width 11 height 11
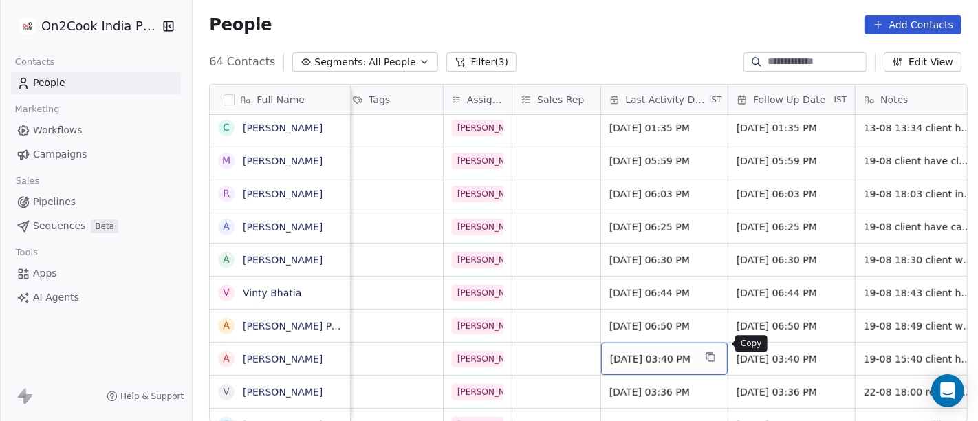
scroll to position [12, 674]
click at [666, 352] on span "Aug 19, 2025 03:40 PM" at bounding box center [651, 359] width 84 height 14
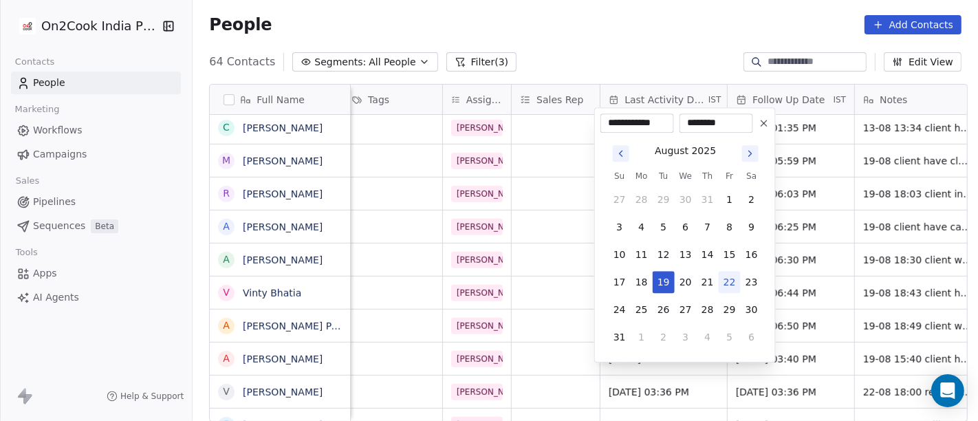
click at [729, 278] on button "22" at bounding box center [729, 282] width 22 height 22
type input "**********"
click at [894, 331] on html "On2Cook India Pvt. Ltd. Contacts People Marketing Workflows Campaigns Sales Pip…" at bounding box center [489, 210] width 978 height 421
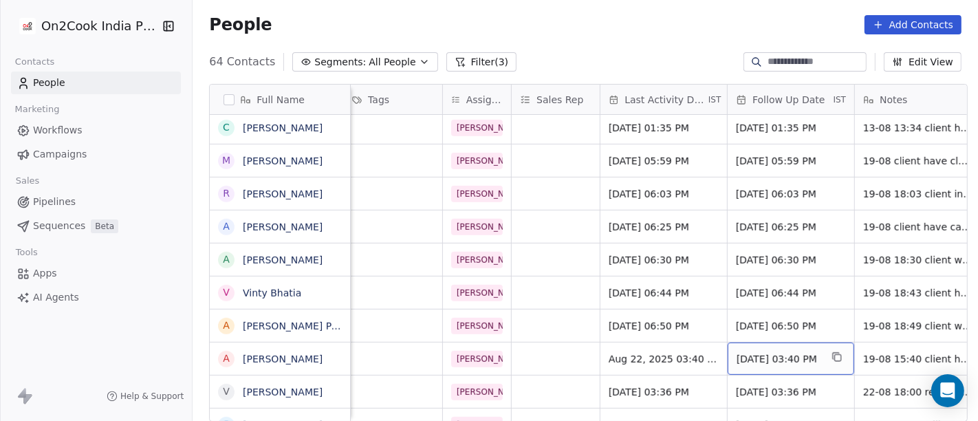
click at [742, 352] on span "[DATE] 03:40 PM" at bounding box center [778, 359] width 84 height 14
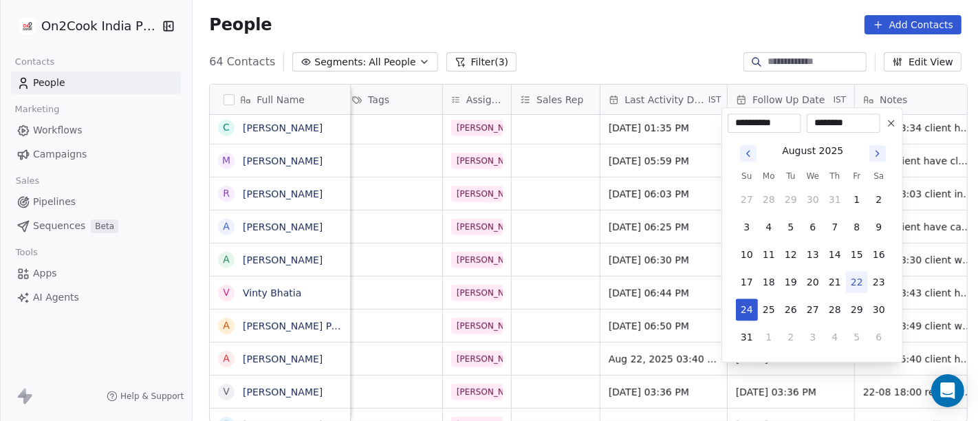
click at [594, 65] on html "On2Cook India Pvt. Ltd. Contacts People Marketing Workflows Campaigns Sales Pip…" at bounding box center [489, 210] width 978 height 421
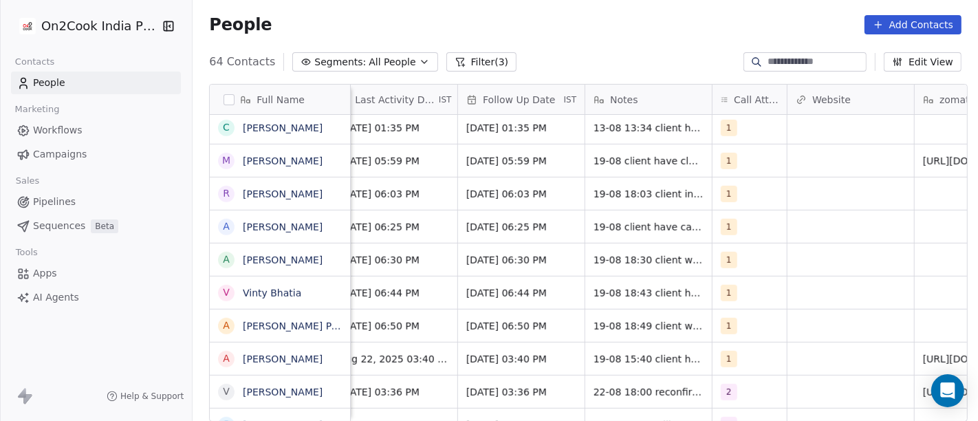
scroll to position [12, 879]
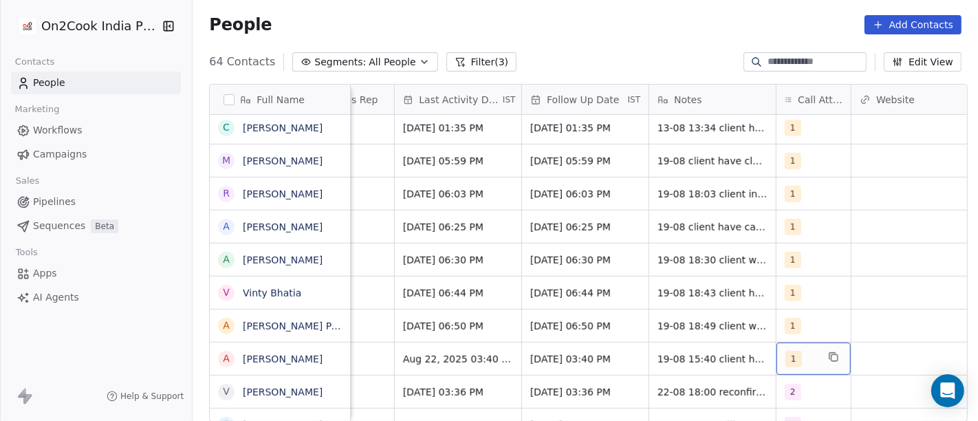
click at [813, 346] on div "1" at bounding box center [813, 358] width 74 height 32
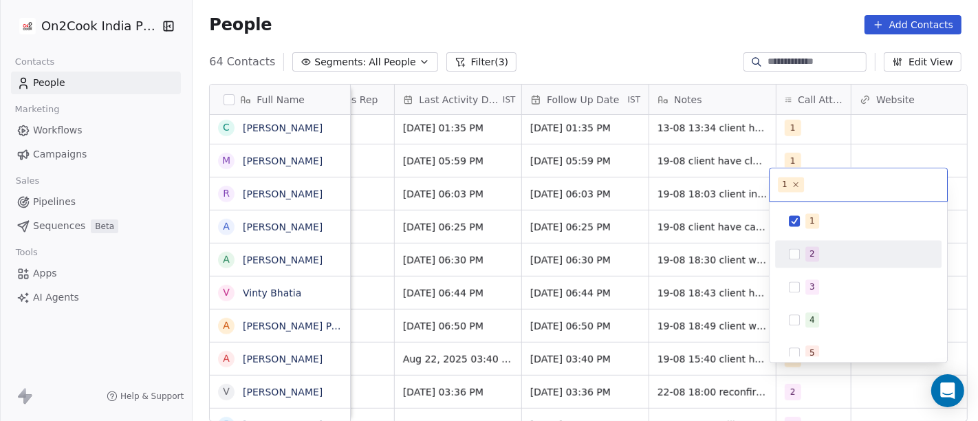
click at [802, 247] on div "2" at bounding box center [857, 254] width 155 height 22
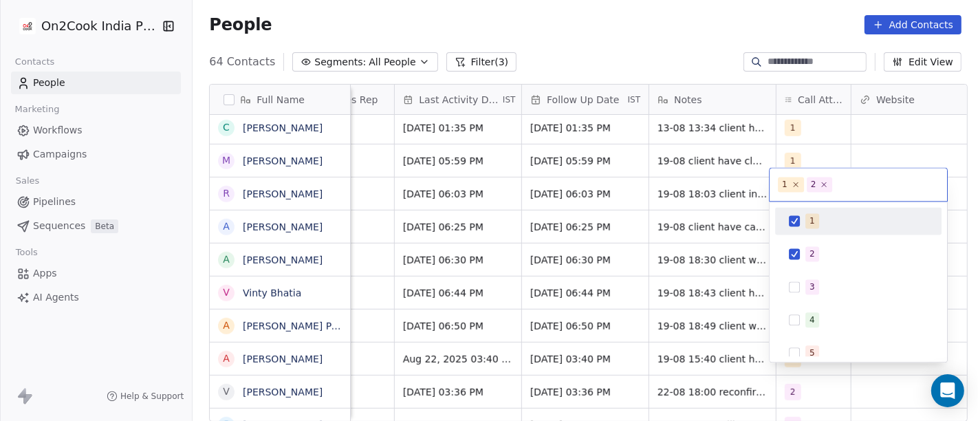
click at [800, 223] on div "1" at bounding box center [857, 221] width 155 height 22
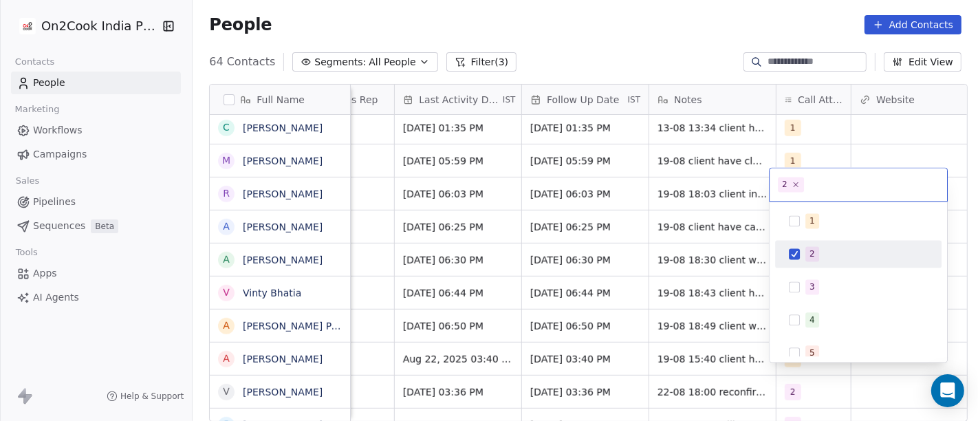
click at [672, 345] on html "On2Cook India Pvt. Ltd. Contacts People Marketing Workflows Campaigns Sales Pip…" at bounding box center [489, 210] width 978 height 421
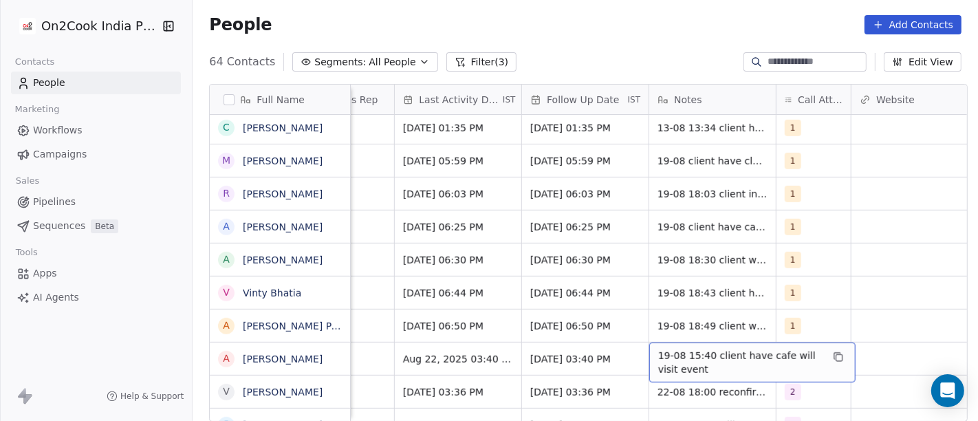
click at [707, 349] on span "19-08 15:40 client have cafe will visit event" at bounding box center [740, 362] width 164 height 27
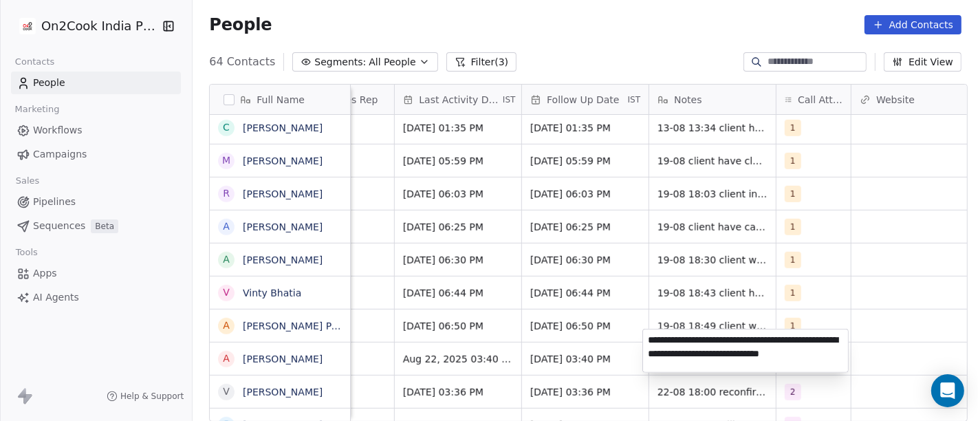
click at [803, 340] on textarea "**********" at bounding box center [745, 350] width 205 height 43
type textarea "**********"
click at [825, 320] on html "On2Cook India Pvt. Ltd. Contacts People Marketing Workflows Campaigns Sales Pip…" at bounding box center [489, 210] width 978 height 421
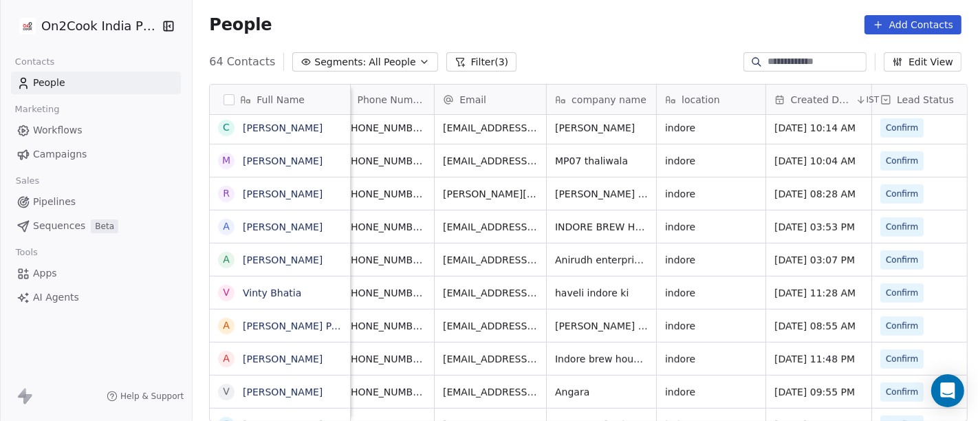
scroll to position [12, 0]
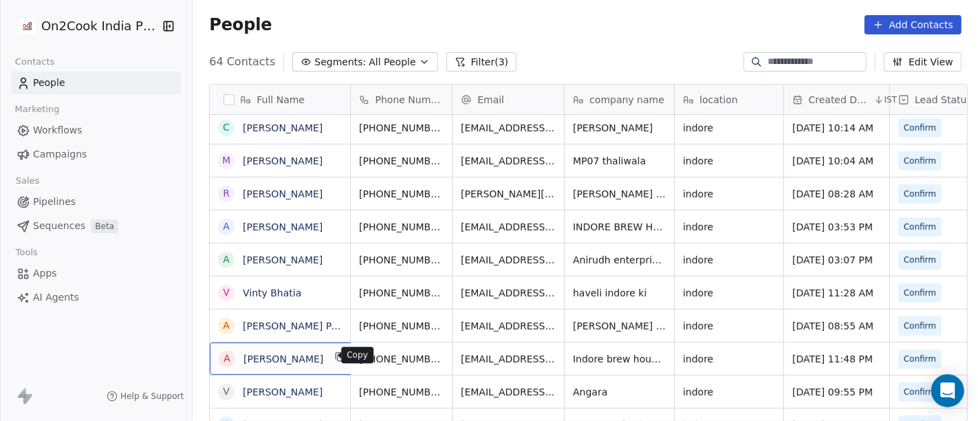
click at [335, 351] on icon "grid" at bounding box center [340, 356] width 11 height 11
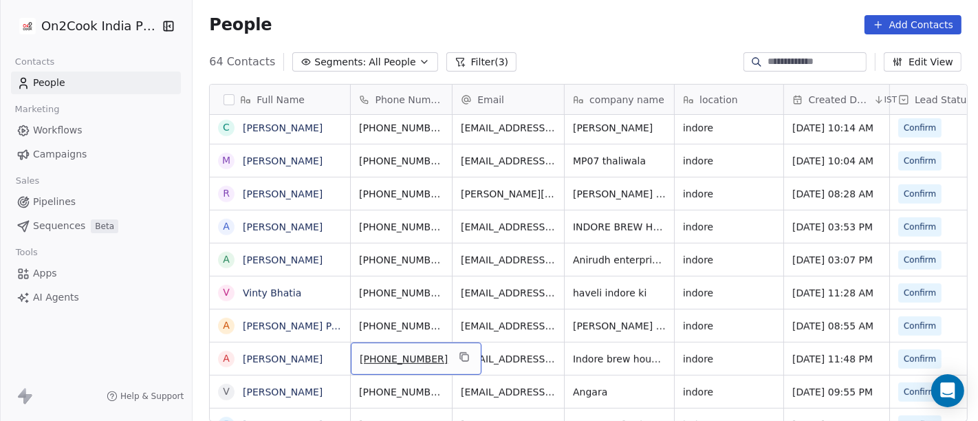
click at [393, 352] on span "[PHONE_NUMBER]" at bounding box center [404, 359] width 88 height 14
drag, startPoint x: 368, startPoint y: 342, endPoint x: 445, endPoint y: 338, distance: 76.4
click at [444, 340] on input "**********" at bounding box center [401, 345] width 108 height 27
click at [484, 356] on html "On2Cook India Pvt. Ltd. Contacts People Marketing Workflows Campaigns Sales Pip…" at bounding box center [489, 210] width 978 height 421
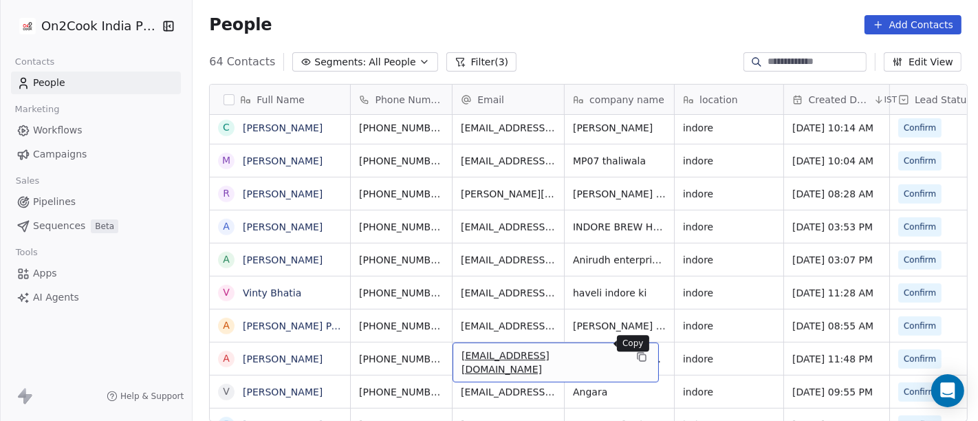
click at [633, 349] on button "grid" at bounding box center [641, 357] width 16 height 16
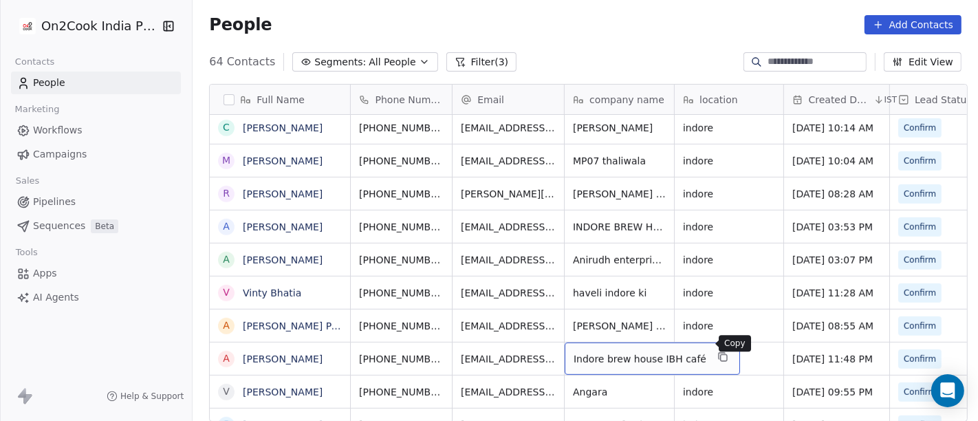
click at [717, 351] on icon "grid" at bounding box center [722, 356] width 11 height 11
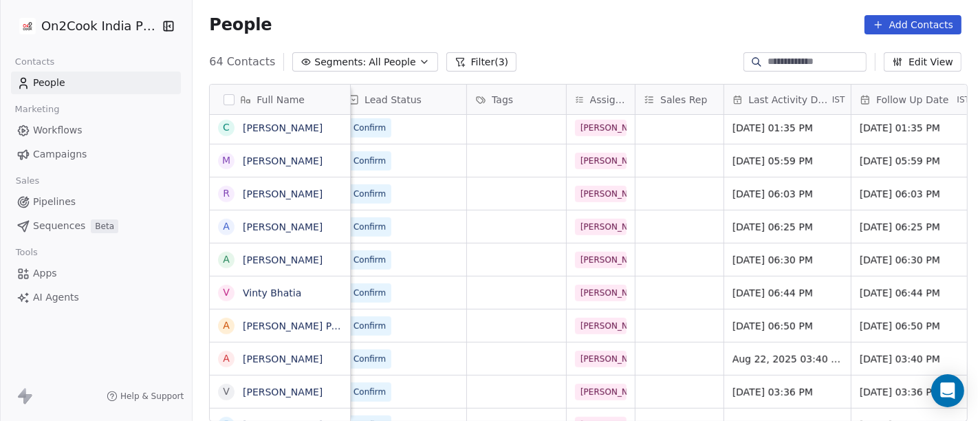
scroll to position [12, 555]
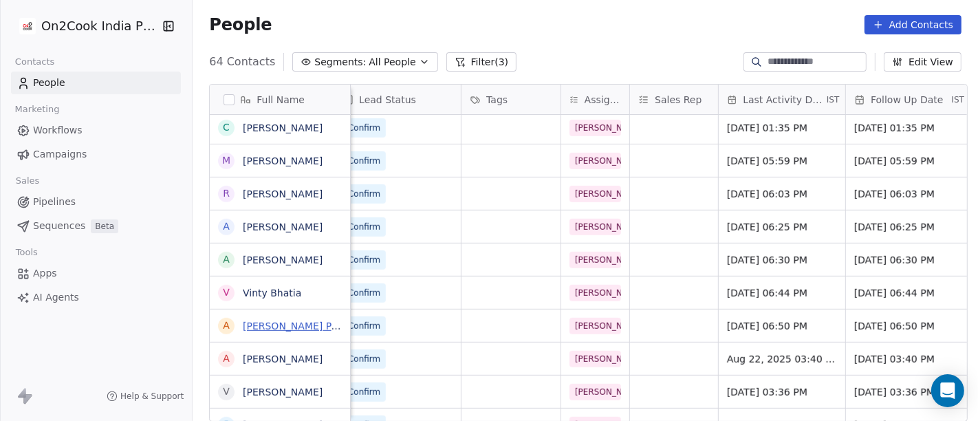
click at [298, 328] on link "[PERSON_NAME] Parajat" at bounding box center [301, 325] width 116 height 11
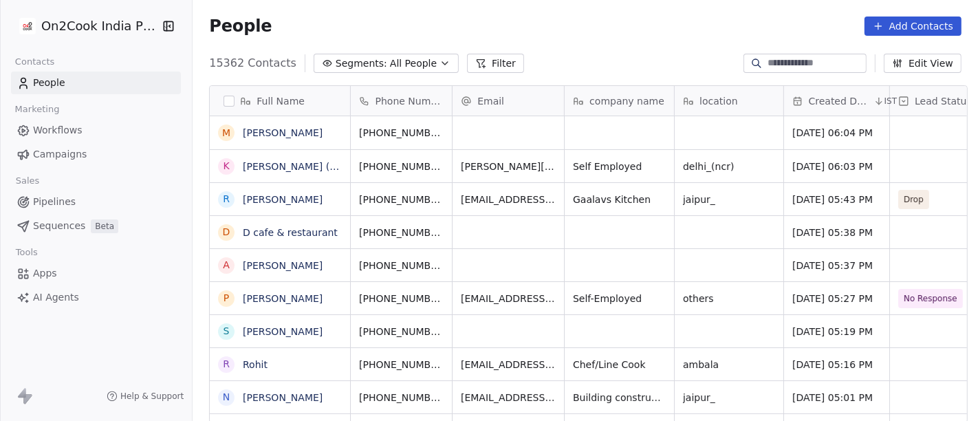
scroll to position [359, 780]
click at [479, 54] on button "Filter" at bounding box center [495, 63] width 57 height 19
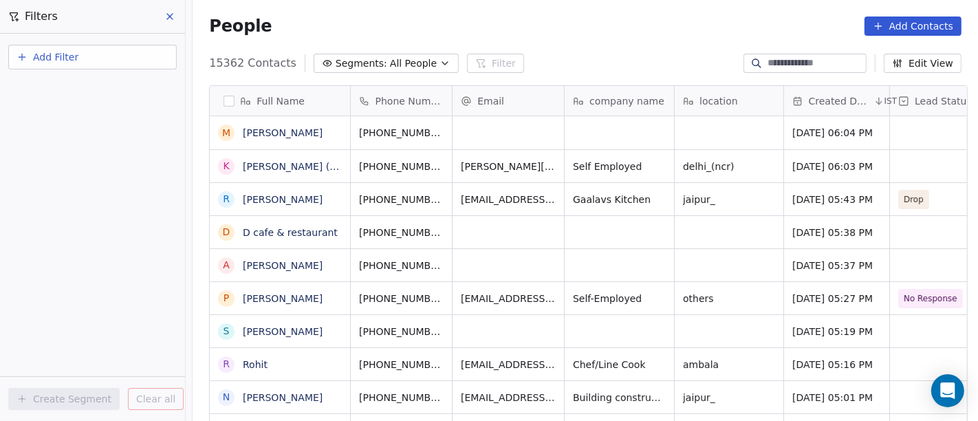
click at [71, 58] on span "Add Filter" at bounding box center [55, 57] width 45 height 14
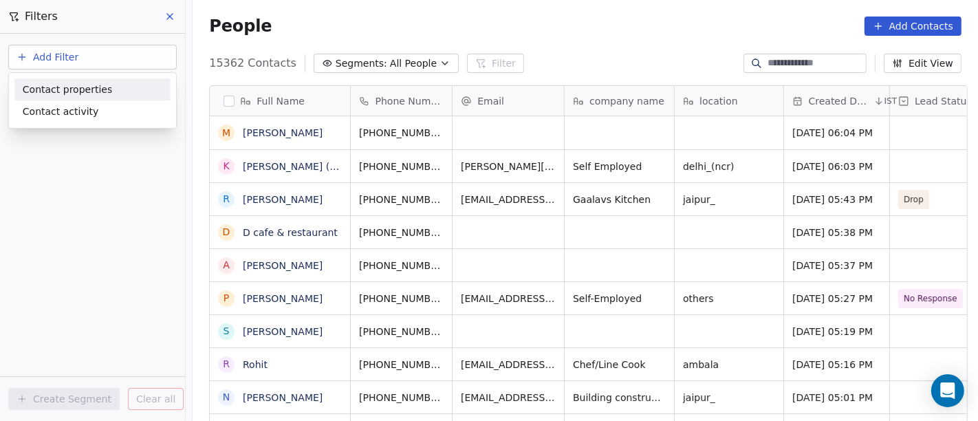
click at [86, 91] on span "Contact properties" at bounding box center [67, 89] width 89 height 14
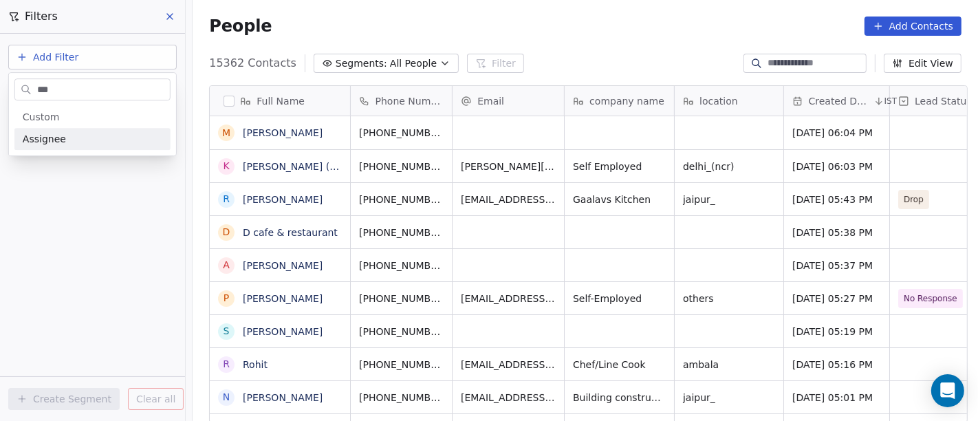
type input "***"
click at [82, 145] on div "Assignee" at bounding box center [93, 139] width 140 height 14
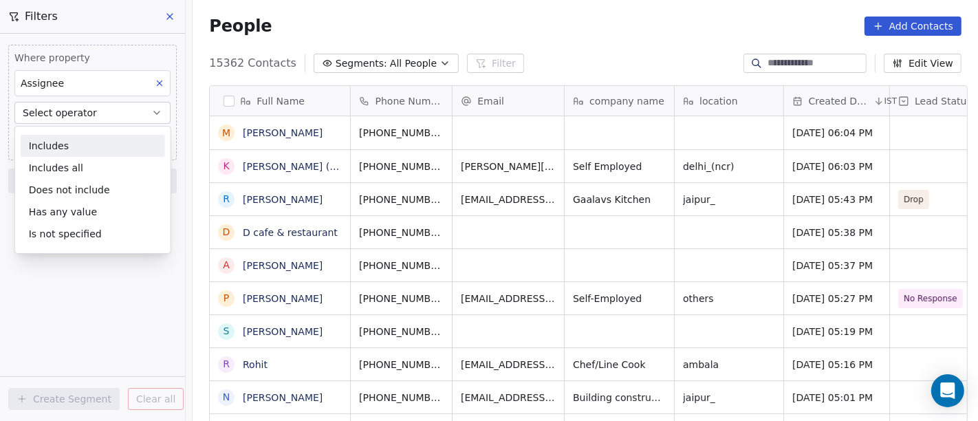
click at [80, 147] on div "Includes" at bounding box center [93, 146] width 144 height 22
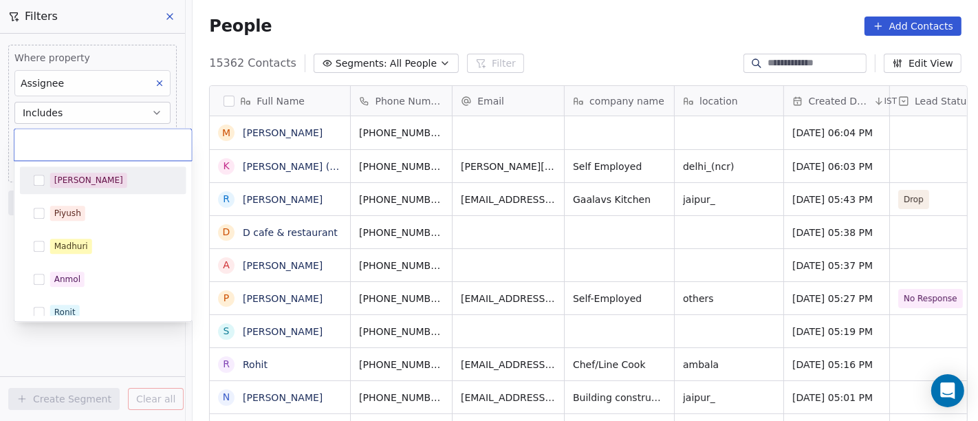
click at [78, 136] on body "On2Cook India Pvt. Ltd. Contacts People Marketing Workflows Campaigns Sales Pip…" at bounding box center [489, 210] width 978 height 421
click at [40, 179] on button "Suggestions" at bounding box center [39, 180] width 11 height 11
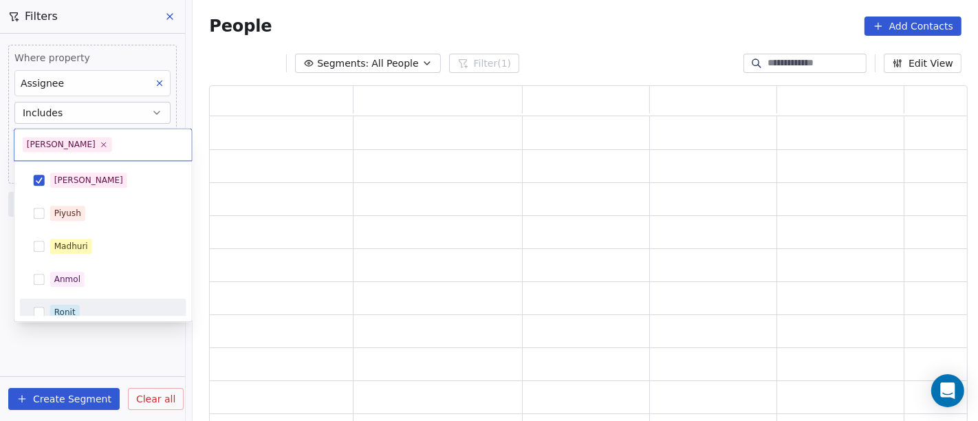
click at [87, 355] on html "On2Cook India Pvt. Ltd. Contacts People Marketing Workflows Campaigns Sales Pip…" at bounding box center [489, 210] width 978 height 421
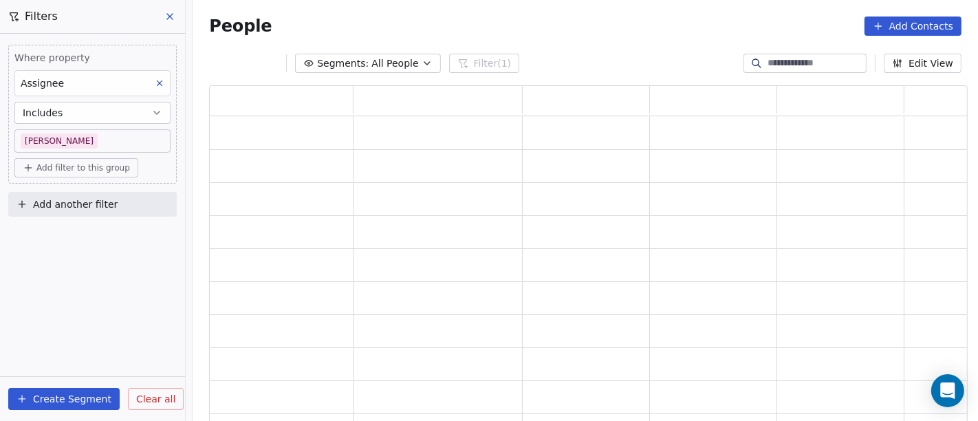
click at [63, 162] on span "Add filter to this group" at bounding box center [82, 167] width 93 height 11
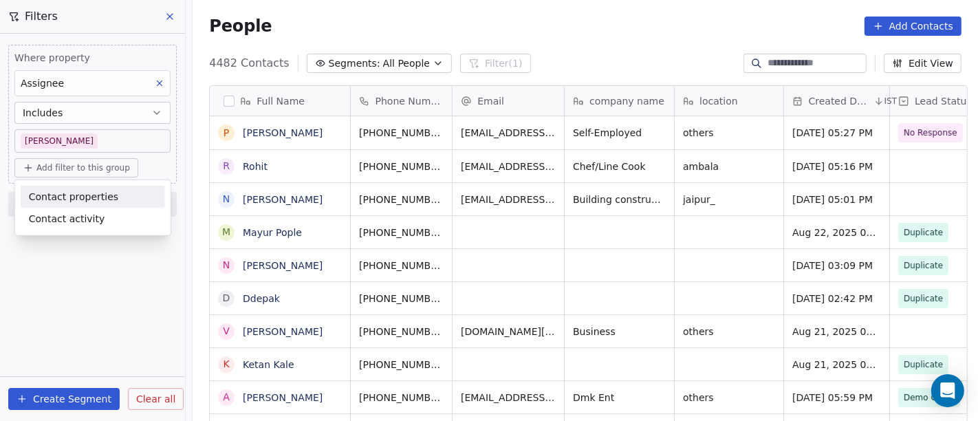
scroll to position [359, 780]
click at [90, 199] on span "Contact properties" at bounding box center [73, 196] width 89 height 14
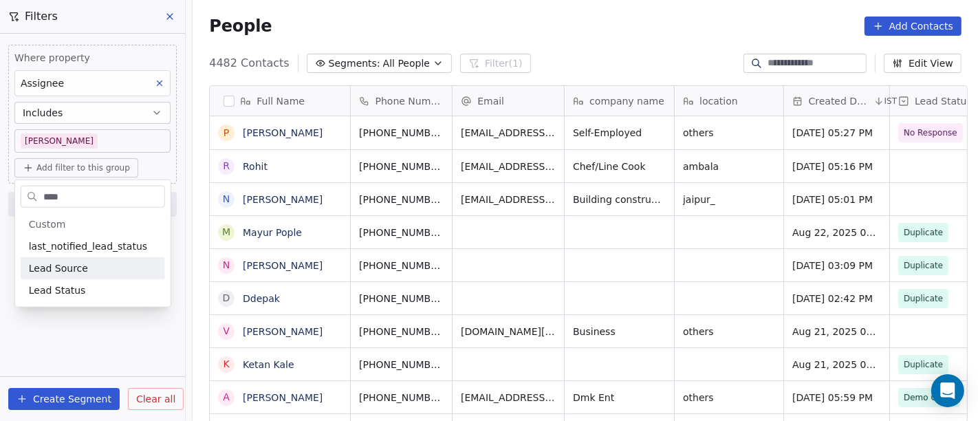
type input "****"
click at [58, 278] on div "Lead Source" at bounding box center [93, 268] width 144 height 22
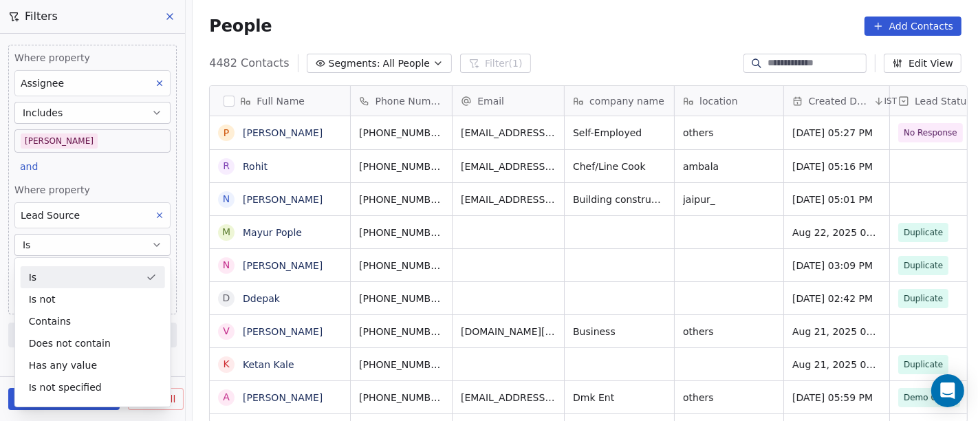
click at [96, 203] on div "Lead Source" at bounding box center [92, 215] width 156 height 26
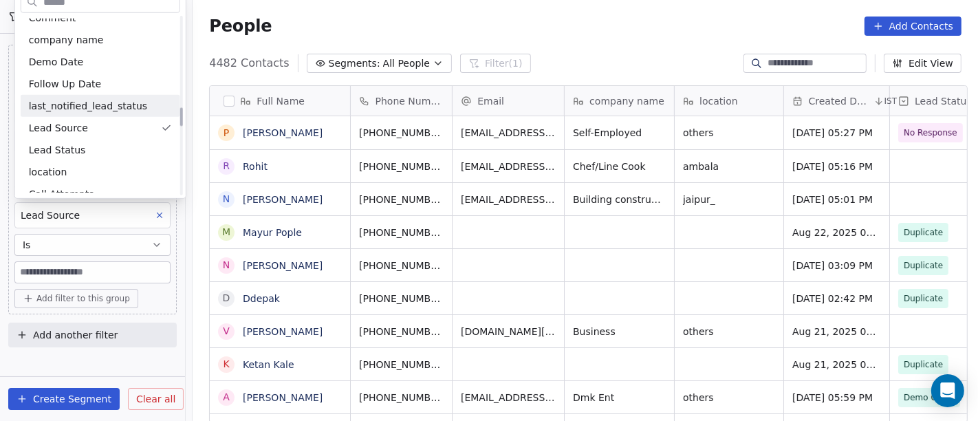
scroll to position [872, 0]
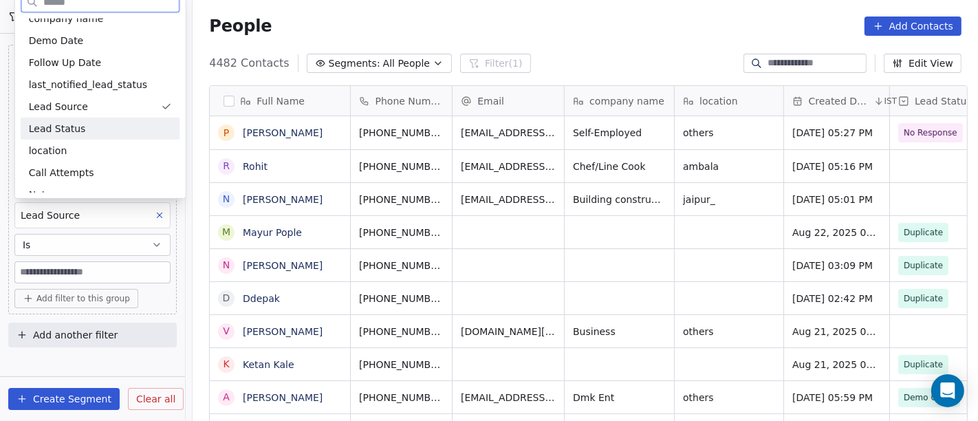
click at [87, 126] on div "Lead Status" at bounding box center [100, 129] width 143 height 14
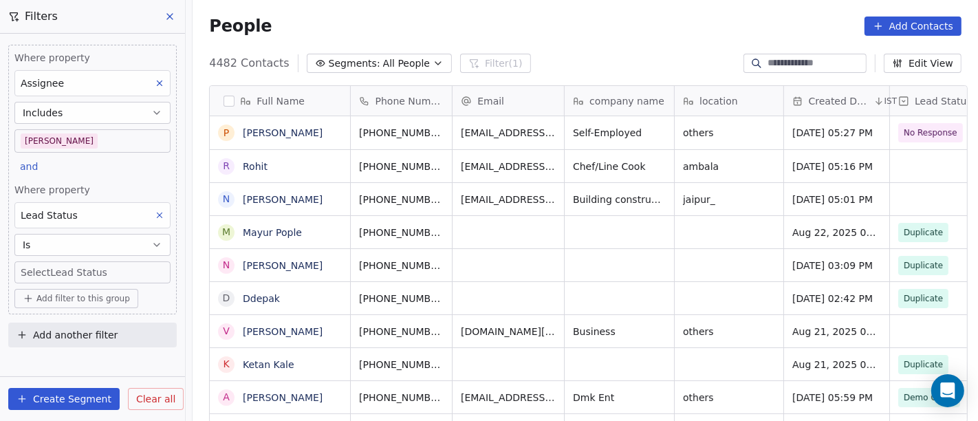
click at [115, 276] on body "On2Cook India Pvt. Ltd. Contacts People Marketing Workflows Campaigns Sales Pip…" at bounding box center [489, 210] width 978 height 421
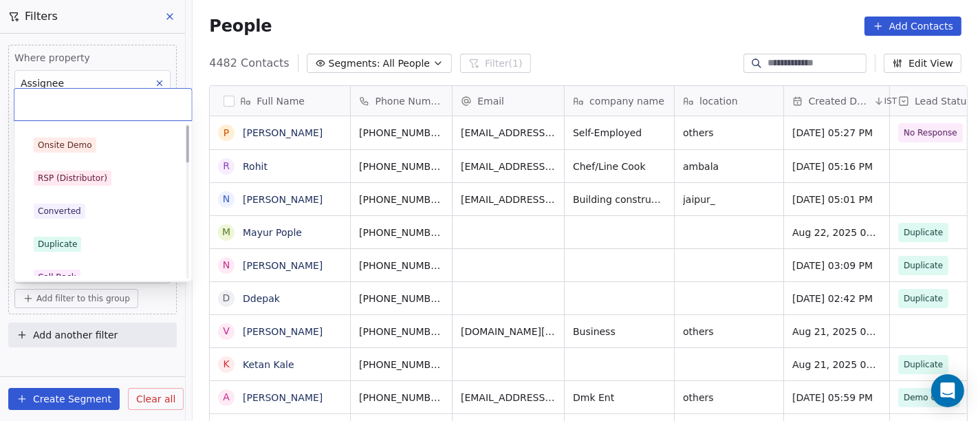
scroll to position [0, 0]
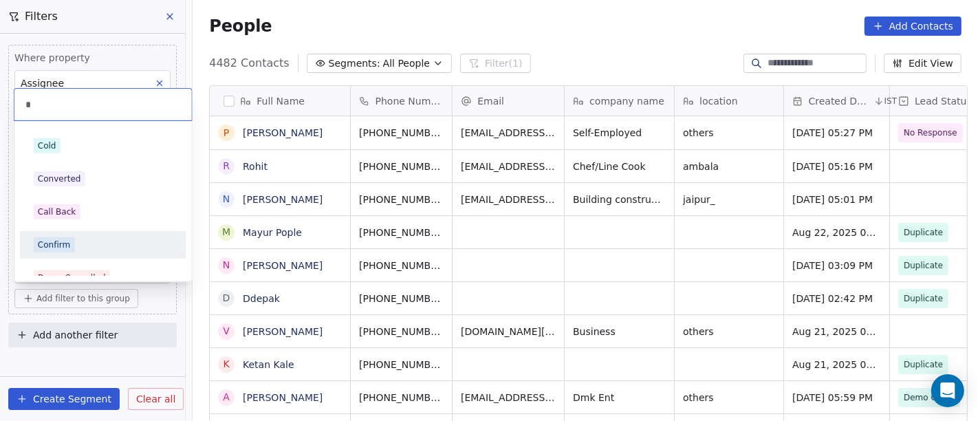
type input "*"
click at [103, 237] on div "Confirm" at bounding box center [103, 244] width 139 height 15
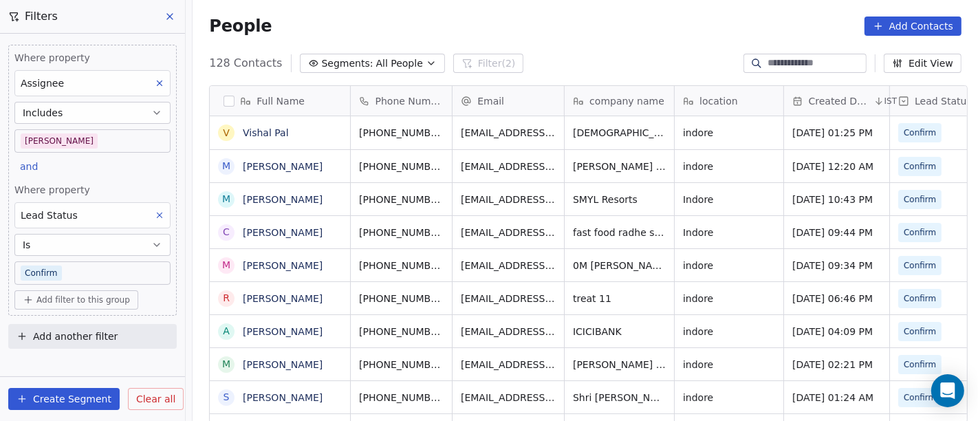
scroll to position [359, 780]
click at [113, 298] on span "Add filter to this group" at bounding box center [82, 299] width 93 height 11
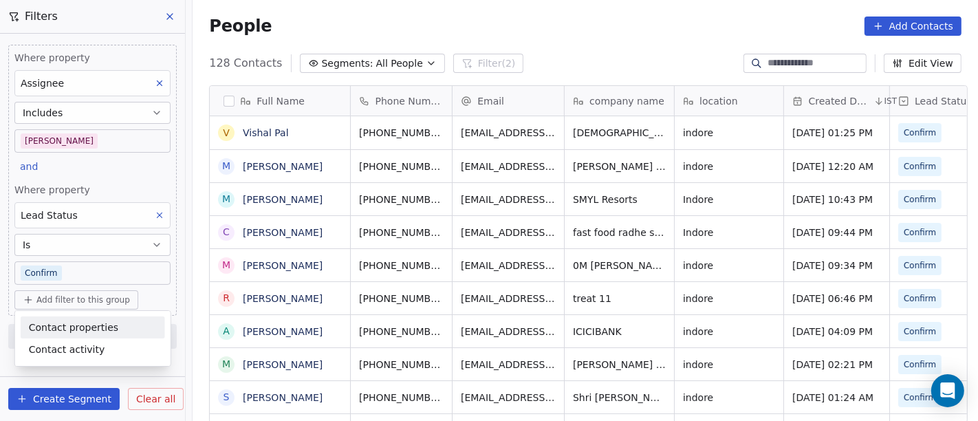
click at [108, 324] on span "Contact properties" at bounding box center [73, 327] width 89 height 14
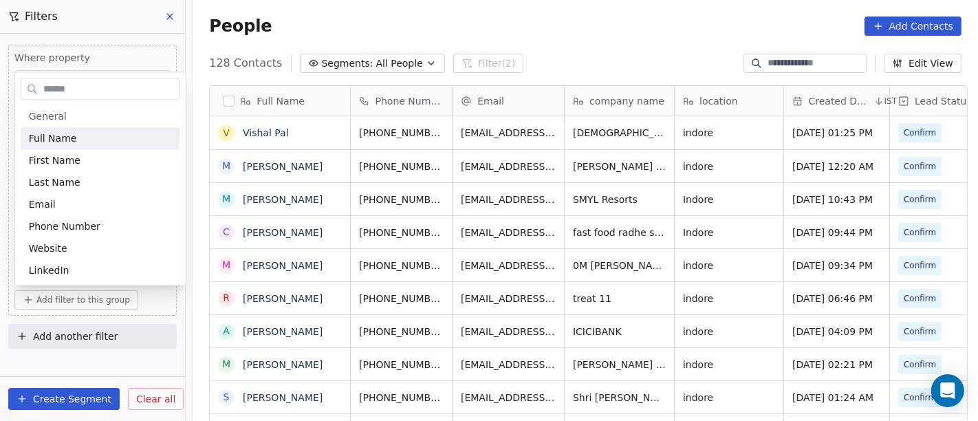
click at [58, 83] on input "text" at bounding box center [110, 89] width 139 height 20
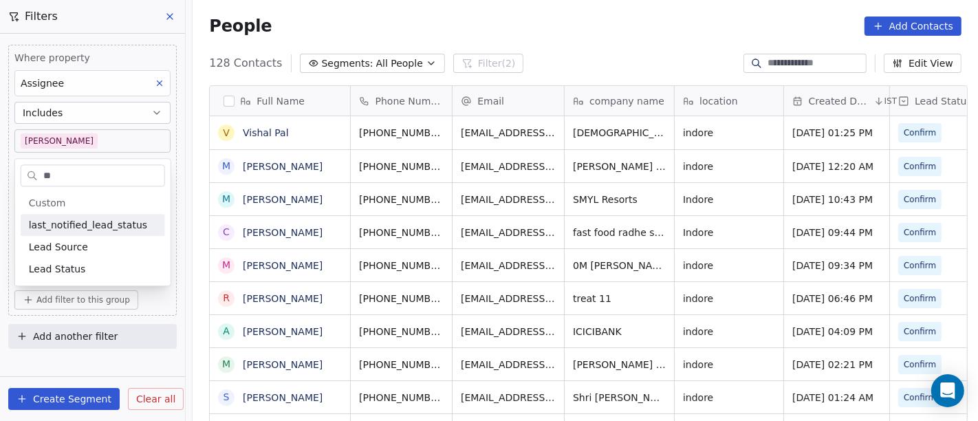
type input "*"
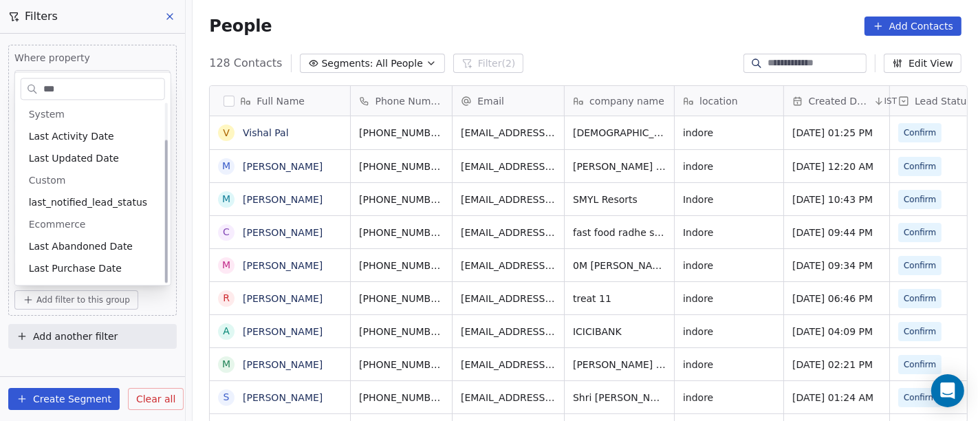
scroll to position [45, 0]
type input "****"
click at [97, 142] on span "Last Activity Date" at bounding box center [71, 138] width 85 height 14
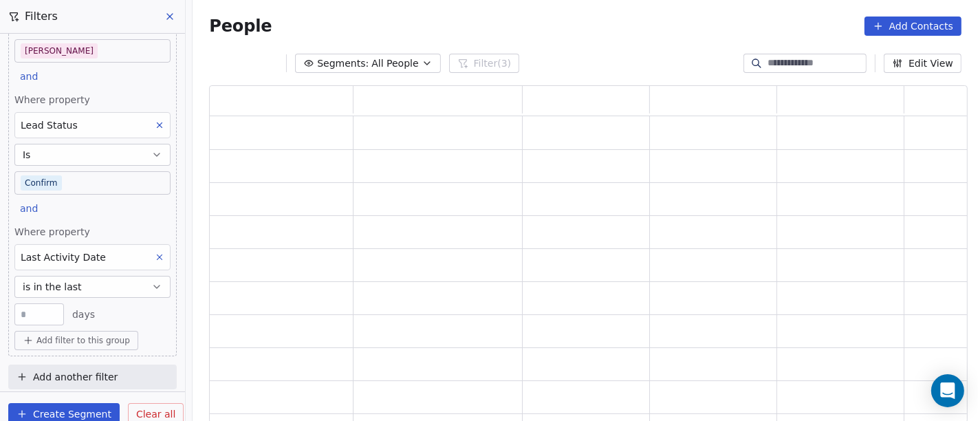
scroll to position [90, 0]
click at [96, 276] on button "is in the last" at bounding box center [92, 287] width 156 height 22
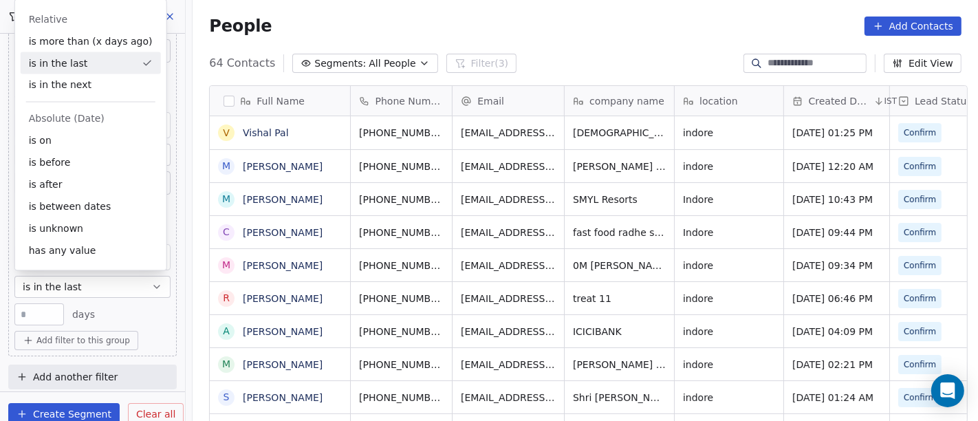
scroll to position [359, 780]
click at [49, 190] on div "is after" at bounding box center [91, 185] width 140 height 22
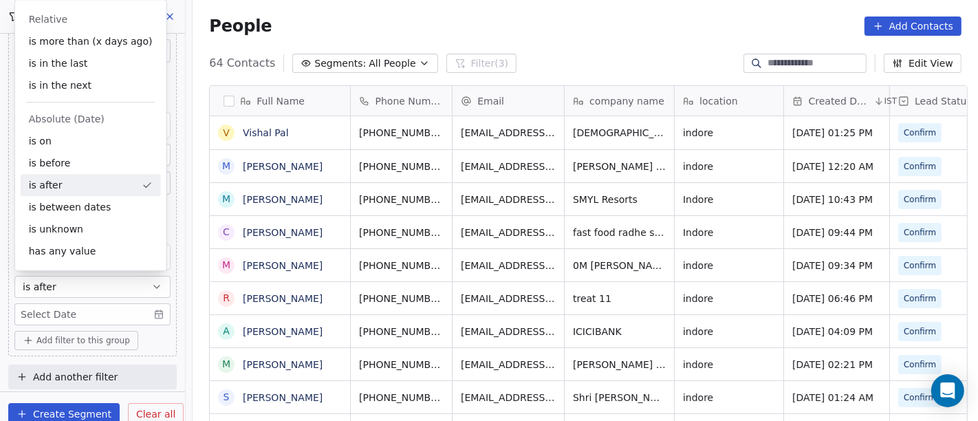
scroll to position [90, 0]
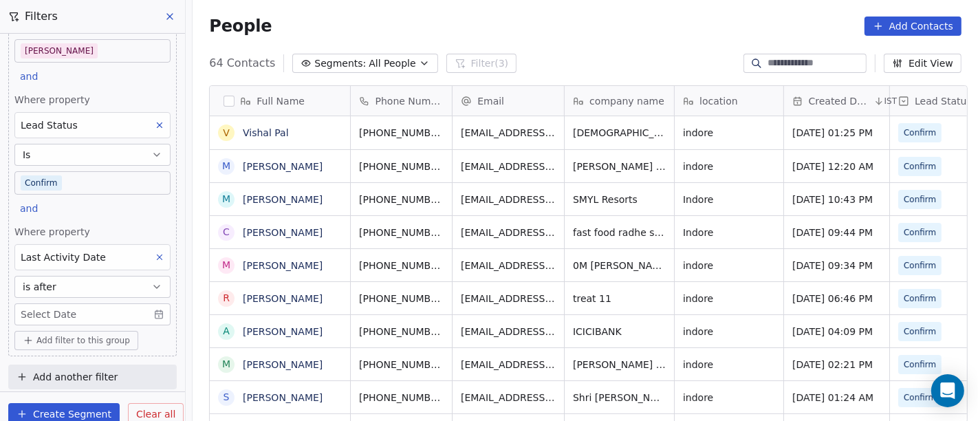
click at [67, 313] on body "On2Cook India Pvt. Ltd. Contacts People Marketing Workflows Campaigns Sales Pip…" at bounding box center [489, 210] width 978 height 421
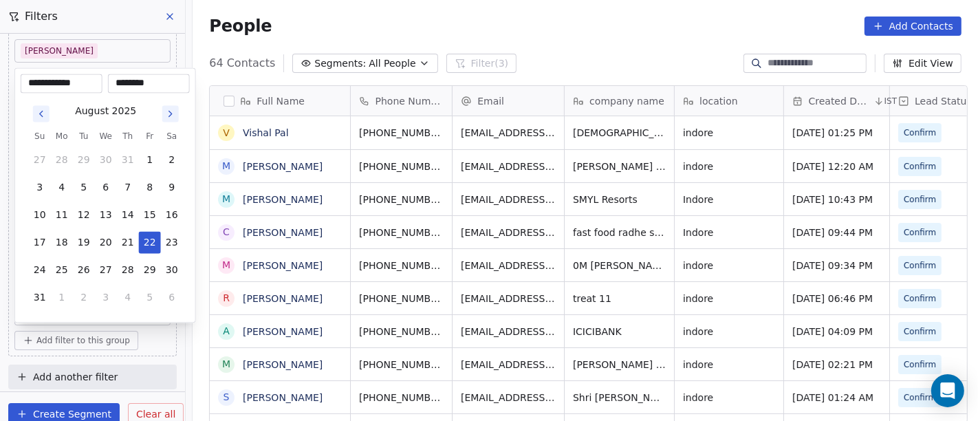
click at [289, 15] on html "On2Cook India Pvt. Ltd. Contacts People Marketing Workflows Campaigns Sales Pip…" at bounding box center [489, 210] width 978 height 421
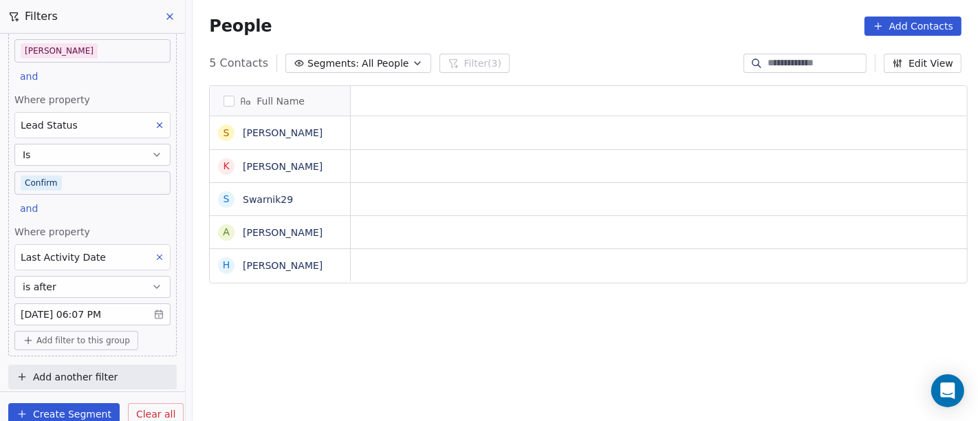
scroll to position [359, 780]
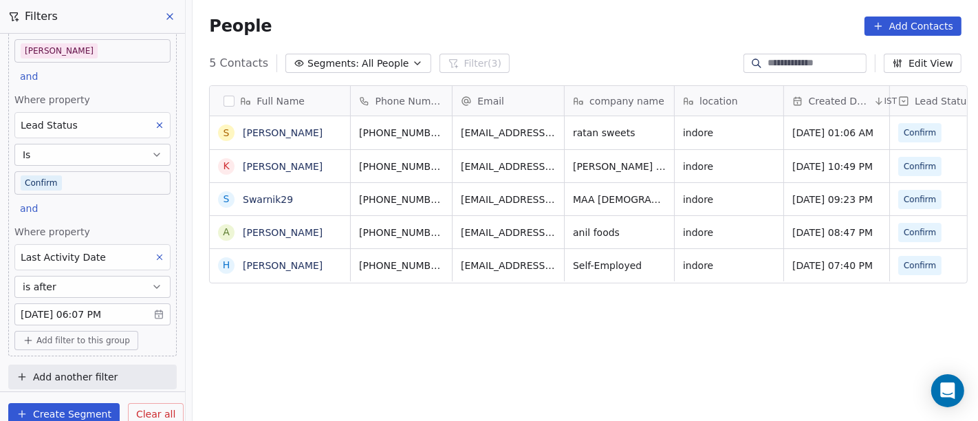
click at [88, 319] on body "On2Cook India Pvt. Ltd. Contacts People Marketing Workflows Campaigns Sales Pip…" at bounding box center [489, 210] width 978 height 421
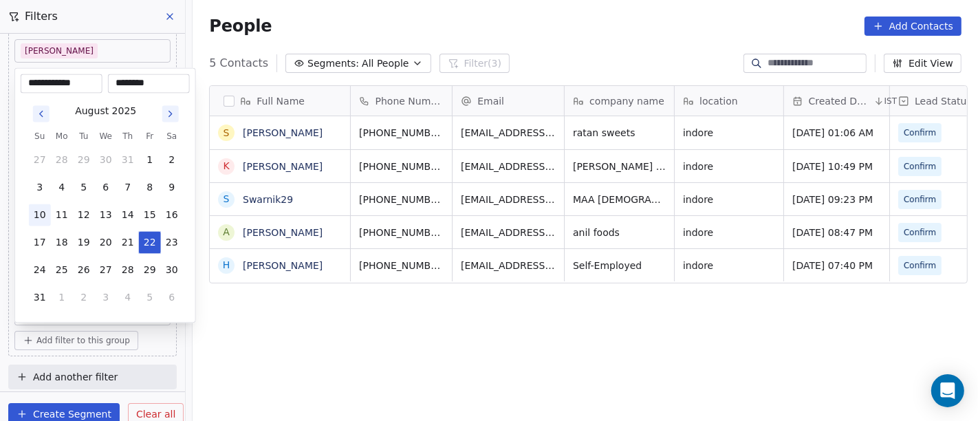
click at [47, 212] on button "10" at bounding box center [40, 215] width 22 height 22
type input "**********"
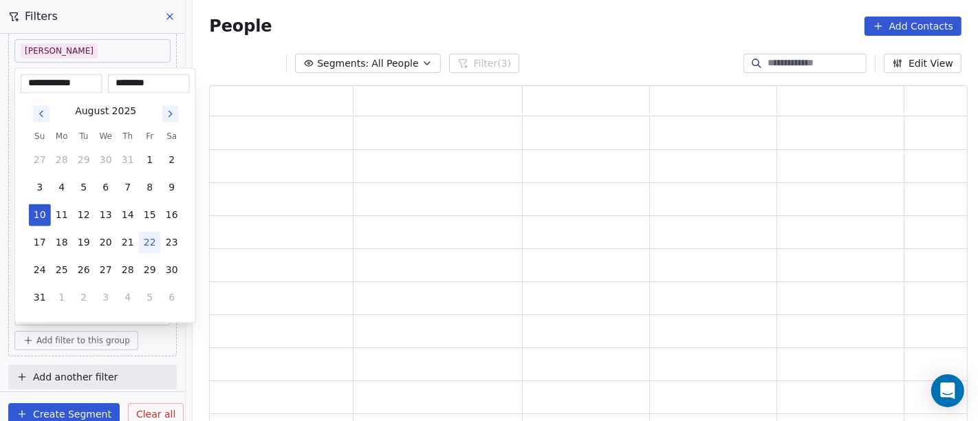
click at [509, 25] on html "**********" at bounding box center [489, 210] width 978 height 421
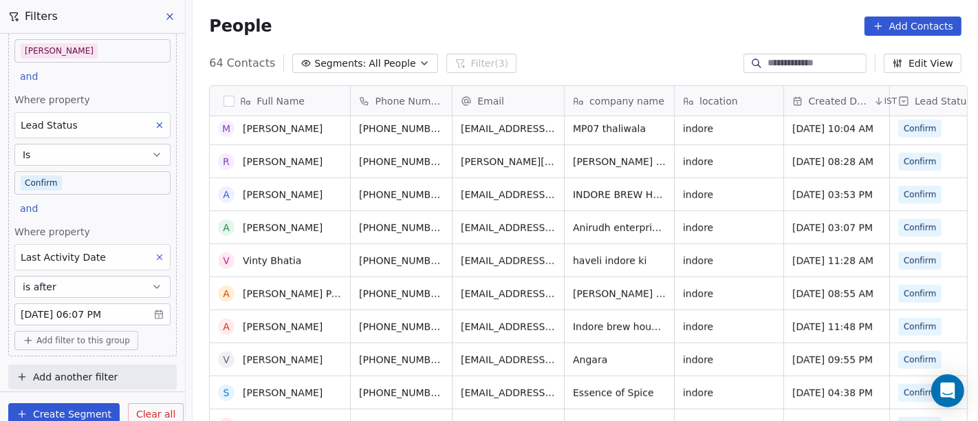
scroll to position [0, 0]
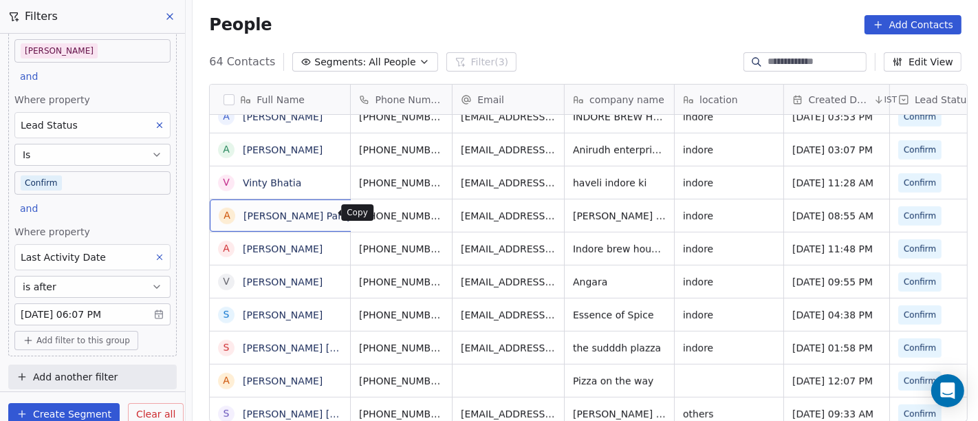
click at [371, 212] on icon "grid" at bounding box center [376, 213] width 11 height 11
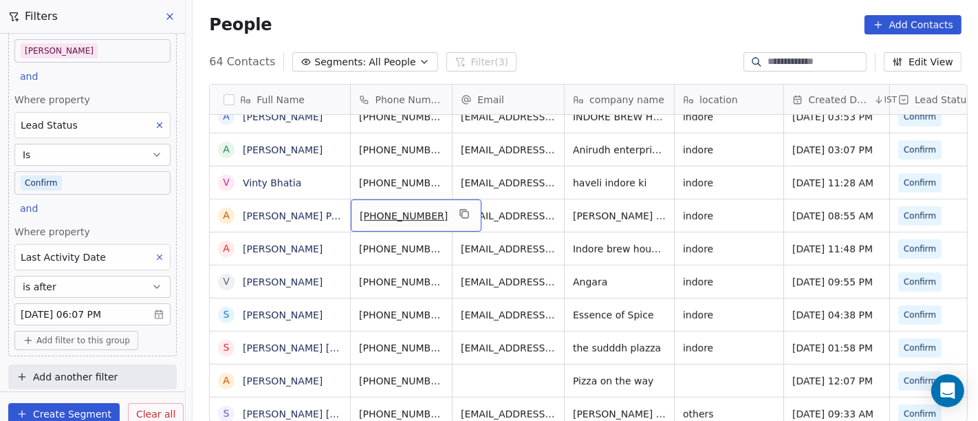
click at [371, 217] on span "[PHONE_NUMBER]" at bounding box center [404, 216] width 88 height 14
drag, startPoint x: 367, startPoint y: 213, endPoint x: 442, endPoint y: 212, distance: 74.9
click at [443, 213] on input "**********" at bounding box center [401, 214] width 108 height 27
click at [491, 213] on html "On2Cook India Pvt. Ltd. Contacts People Marketing Workflows Campaigns Sales Pip…" at bounding box center [489, 210] width 978 height 421
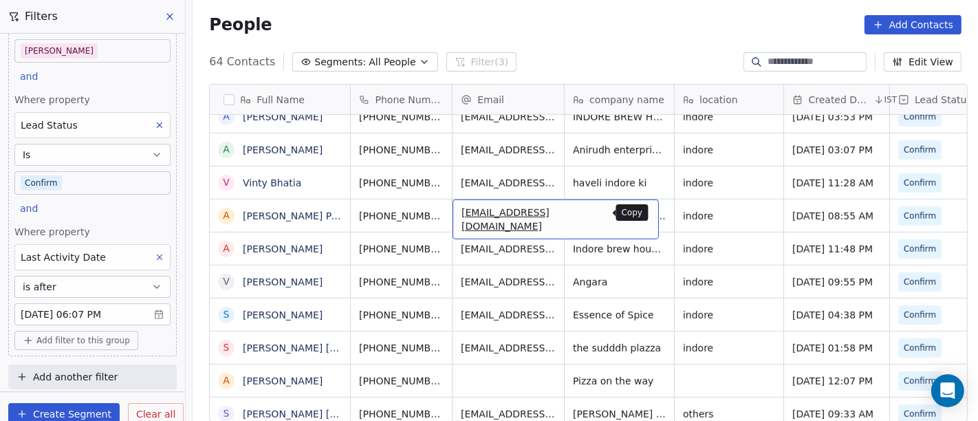
click at [636, 211] on icon "grid" at bounding box center [641, 213] width 11 height 11
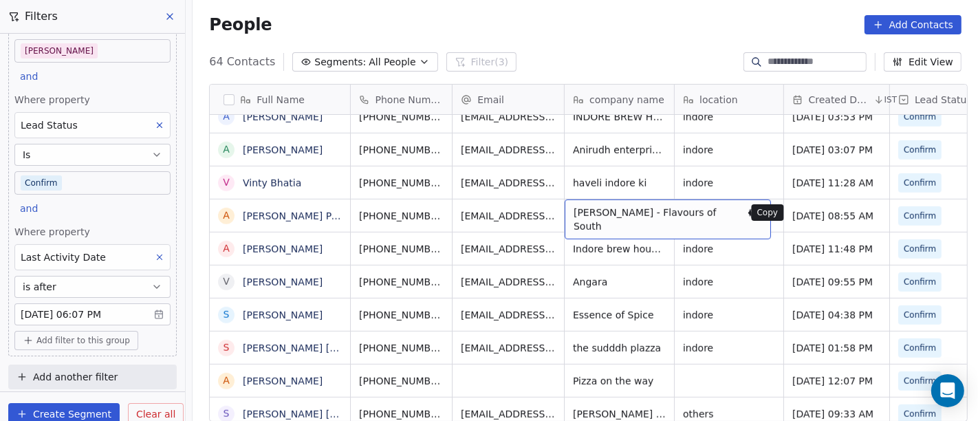
click at [749, 213] on icon "grid" at bounding box center [752, 213] width 6 height 6
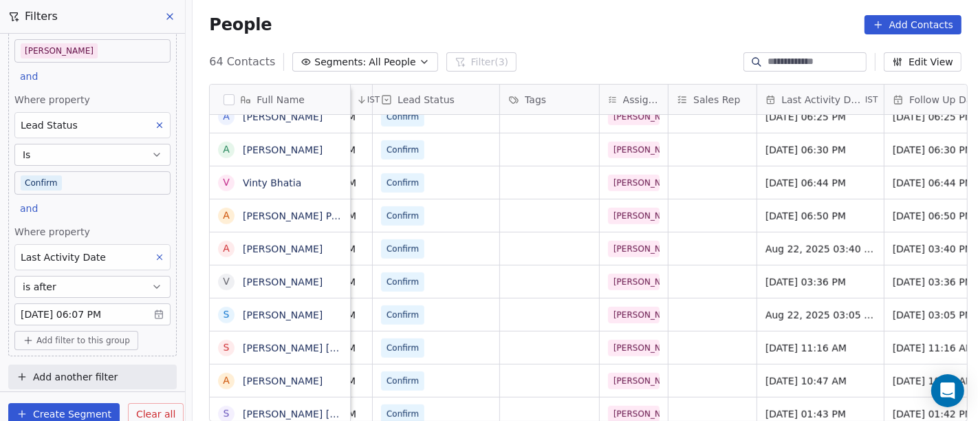
scroll to position [0, 568]
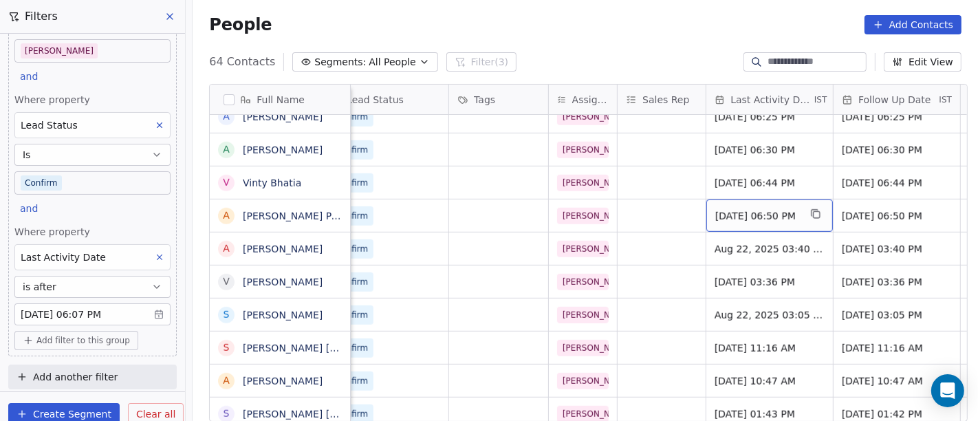
click at [752, 214] on span "Aug 19, 2025 06:50 PM" at bounding box center [757, 216] width 84 height 14
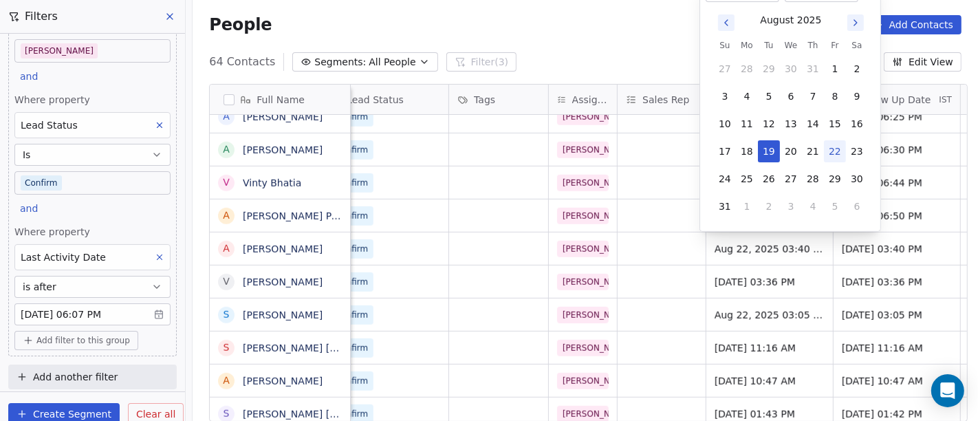
click at [829, 152] on button "22" at bounding box center [835, 151] width 22 height 22
type input "**********"
click at [565, 52] on html "On2Cook India Pvt. Ltd. Contacts People Marketing Workflows Campaigns Sales Pip…" at bounding box center [489, 210] width 978 height 421
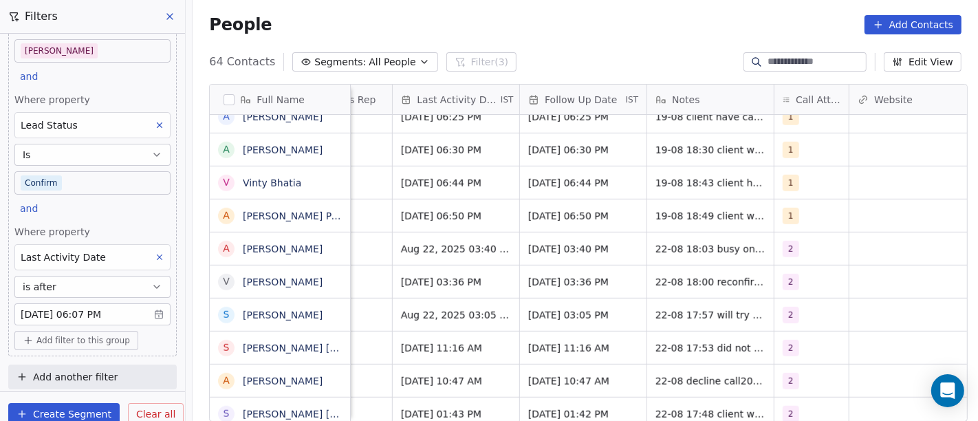
scroll to position [0, 883]
click at [793, 219] on div "1" at bounding box center [797, 216] width 32 height 16
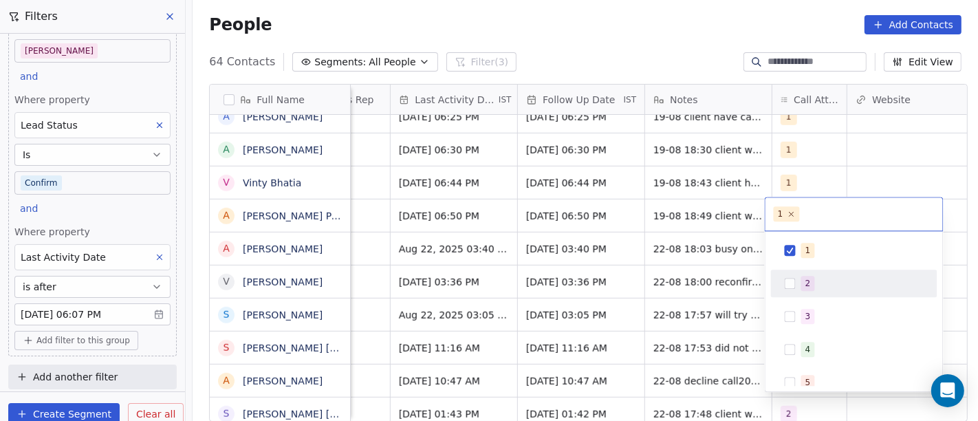
click at [817, 280] on div "2" at bounding box center [862, 283] width 122 height 15
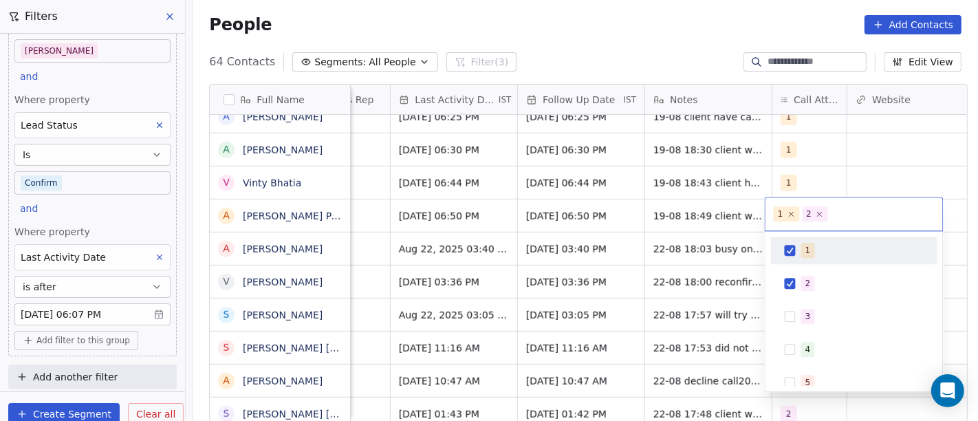
click at [795, 245] on button "Suggestions" at bounding box center [789, 250] width 11 height 11
click at [670, 41] on html "On2Cook India Pvt. Ltd. Contacts People Marketing Workflows Campaigns Sales Pip…" at bounding box center [489, 210] width 978 height 421
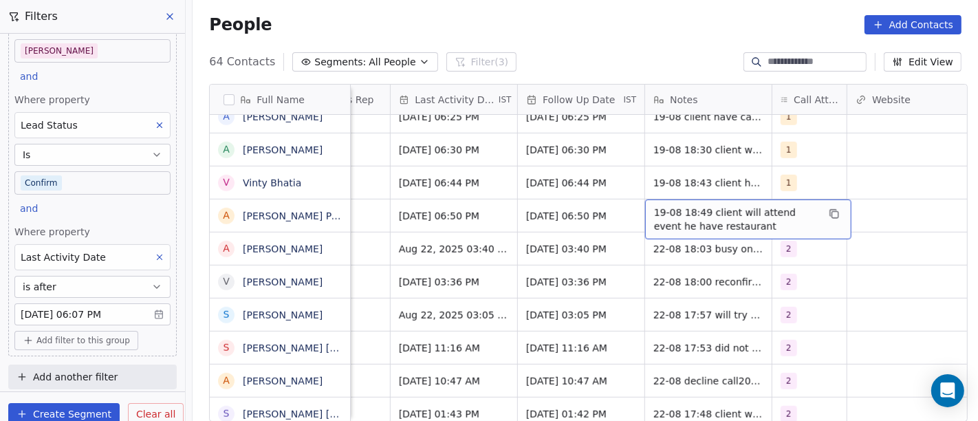
click at [664, 213] on span "19-08 18:49 client will attend event he have restaurant" at bounding box center [736, 219] width 164 height 27
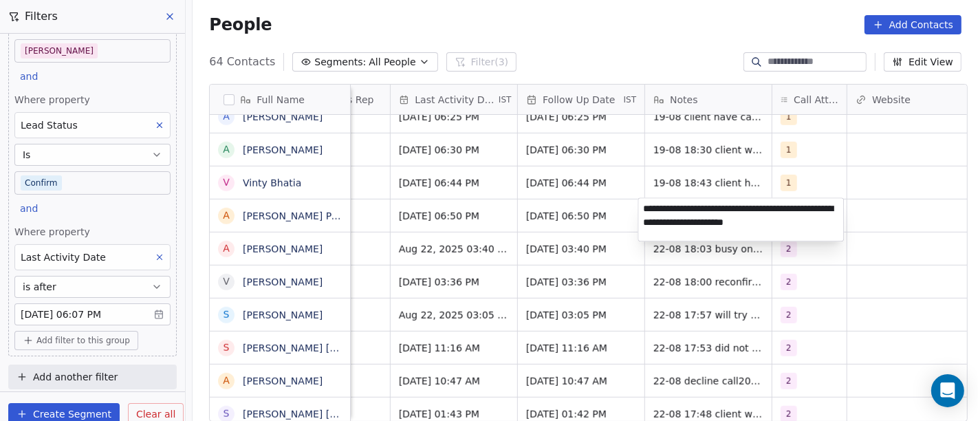
type textarea "**********"
click at [843, 320] on html "On2Cook India Pvt. Ltd. Contacts People Marketing Workflows Campaigns Sales Pip…" at bounding box center [489, 210] width 978 height 421
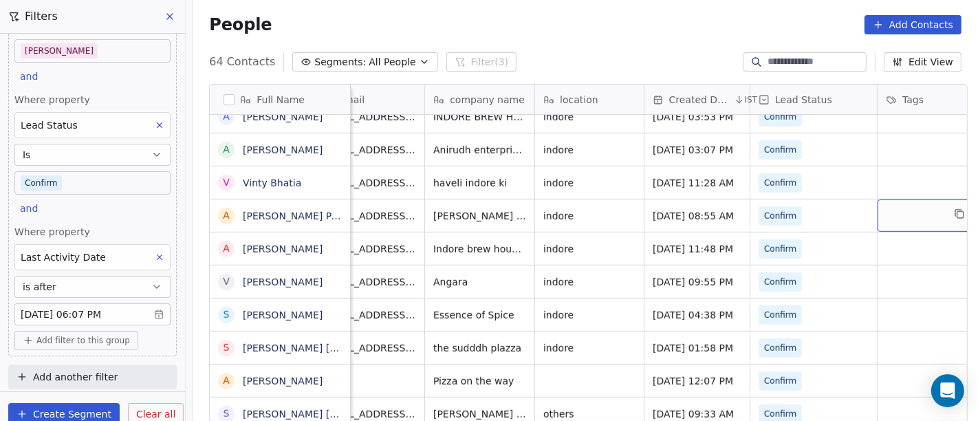
scroll to position [0, 0]
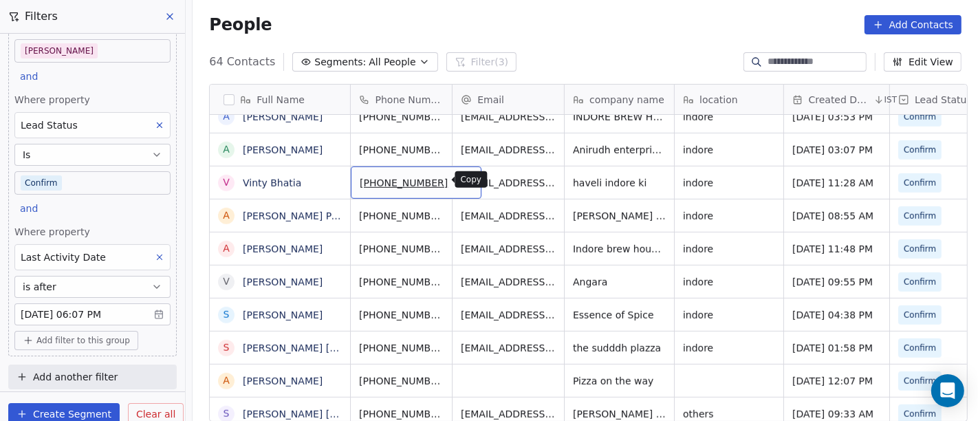
click at [462, 179] on icon "grid" at bounding box center [465, 182] width 6 height 6
click at [388, 182] on span "+919669494000" at bounding box center [404, 183] width 88 height 14
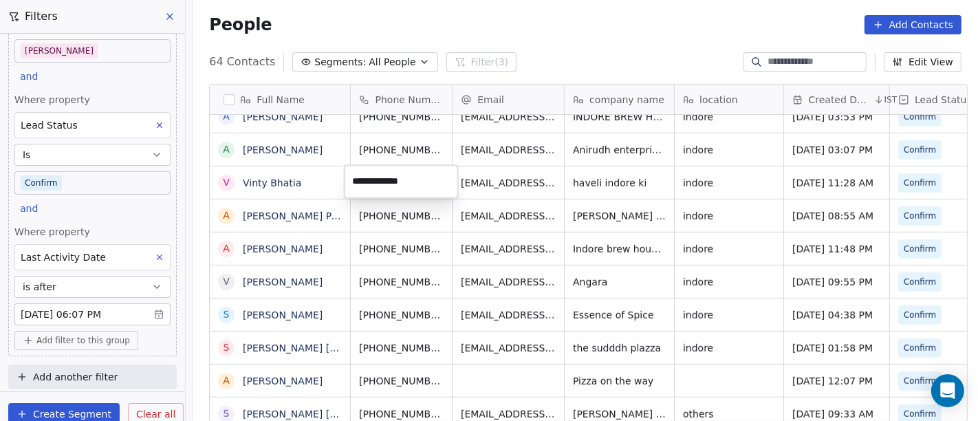
drag, startPoint x: 370, startPoint y: 179, endPoint x: 440, endPoint y: 179, distance: 70.1
click at [440, 179] on input "**********" at bounding box center [401, 181] width 108 height 27
click at [310, 193] on html "On2Cook India Pvt. Ltd. Contacts People Marketing Workflows Campaigns Sales Pip…" at bounding box center [489, 210] width 978 height 421
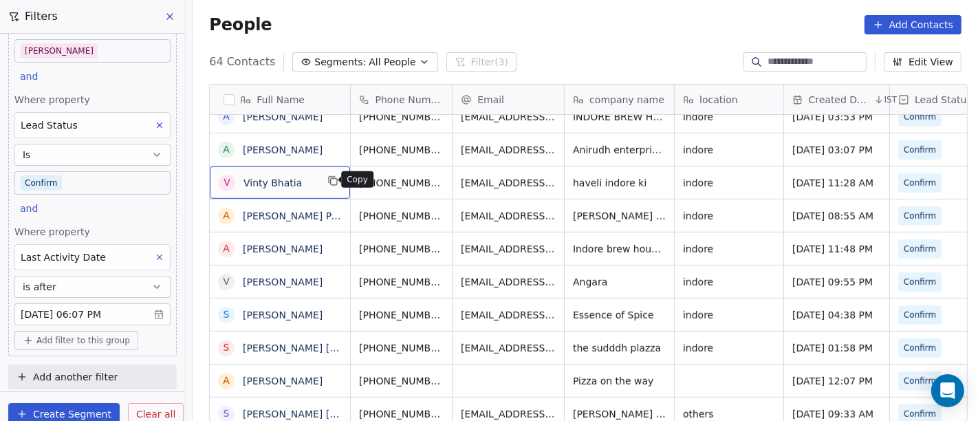
click at [334, 179] on button "grid" at bounding box center [332, 181] width 16 height 16
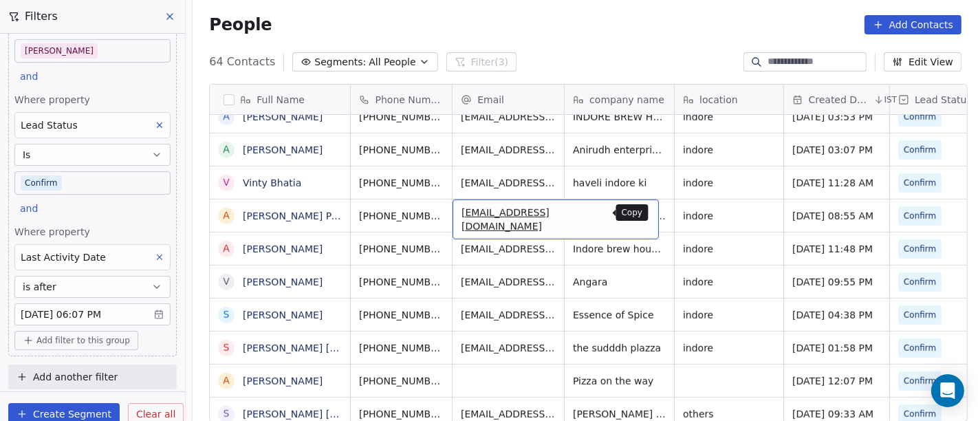
click at [636, 208] on icon "grid" at bounding box center [641, 213] width 11 height 11
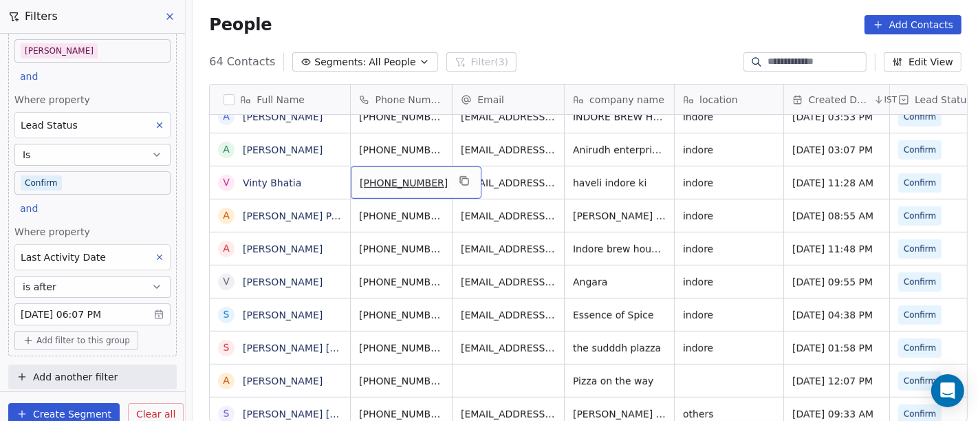
click at [399, 185] on span "+919669494000" at bounding box center [404, 183] width 88 height 14
drag, startPoint x: 368, startPoint y: 179, endPoint x: 440, endPoint y: 175, distance: 71.6
click at [440, 175] on input "**********" at bounding box center [401, 181] width 108 height 27
click at [418, 175] on input "**********" at bounding box center [401, 181] width 108 height 27
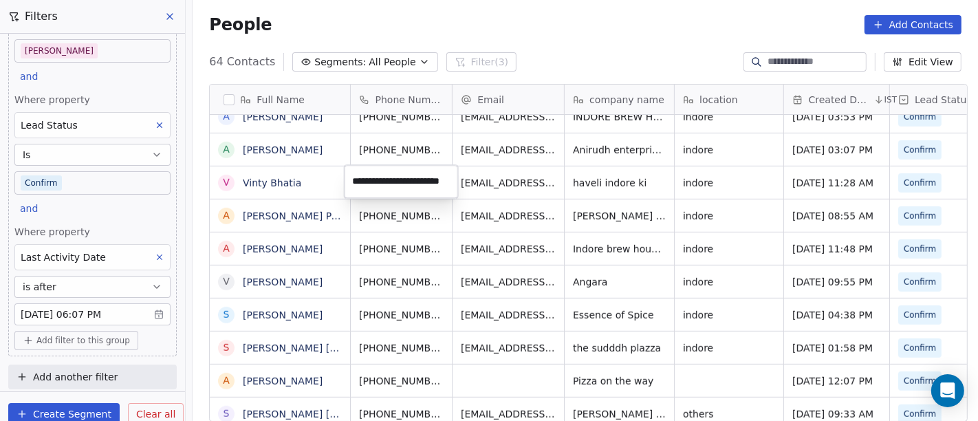
click at [418, 175] on input "**********" at bounding box center [401, 181] width 108 height 27
type input "**********"
click at [583, 206] on html "On2Cook India Pvt. Ltd. Contacts People Marketing Workflows Campaigns Sales Pip…" at bounding box center [489, 210] width 978 height 421
click at [436, 183] on button "grid" at bounding box center [437, 181] width 16 height 16
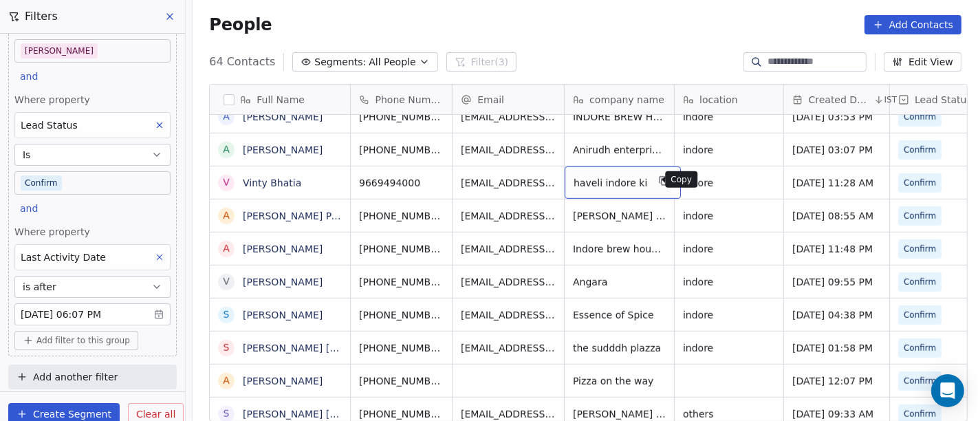
click at [659, 175] on icon "grid" at bounding box center [664, 180] width 11 height 11
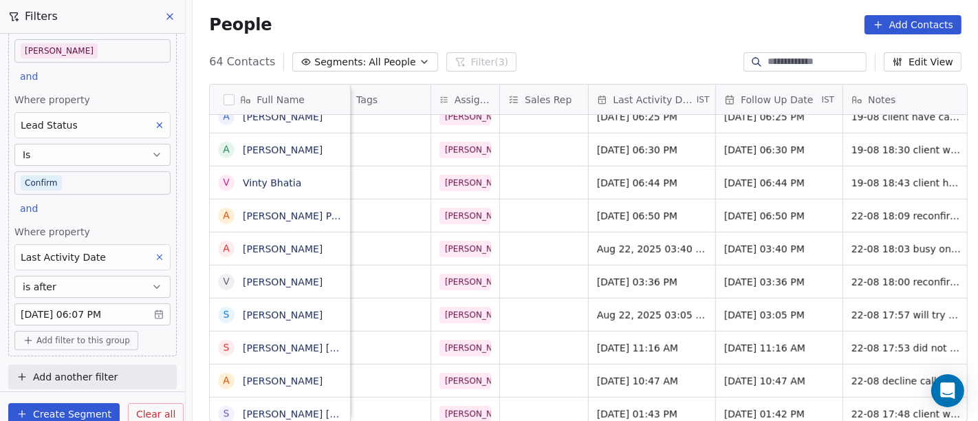
scroll to position [0, 687]
click at [632, 177] on span "Aug 19, 2025 06:44 PM" at bounding box center [638, 183] width 84 height 14
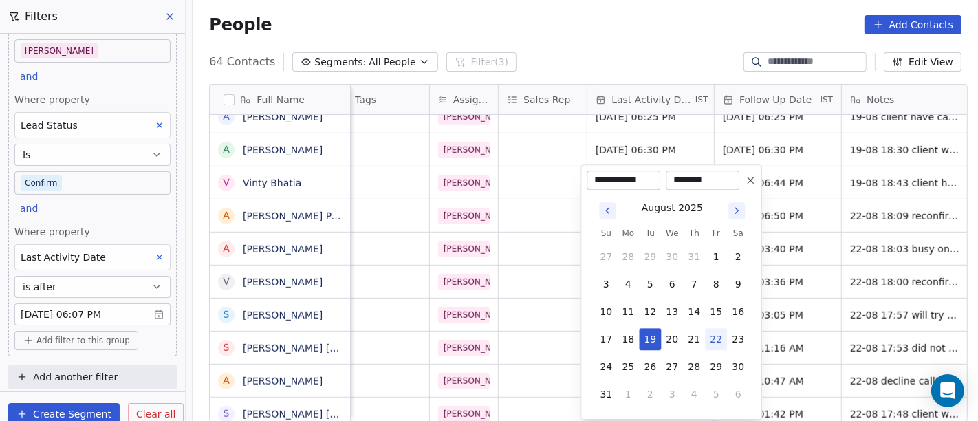
click at [712, 333] on button "22" at bounding box center [716, 339] width 22 height 22
type input "**********"
click at [644, 43] on html "On2Cook India Pvt. Ltd. Contacts People Marketing Workflows Campaigns Sales Pip…" at bounding box center [489, 210] width 978 height 421
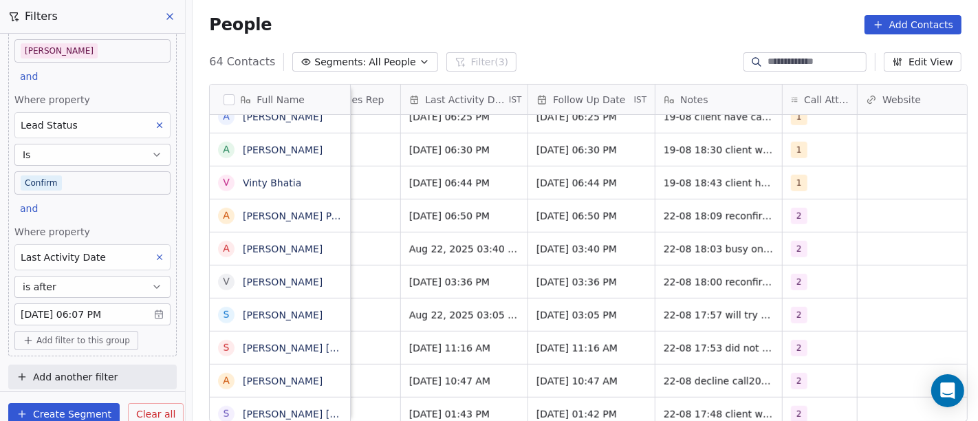
scroll to position [0, 874]
click at [790, 175] on span "1" at bounding box center [798, 183] width 16 height 16
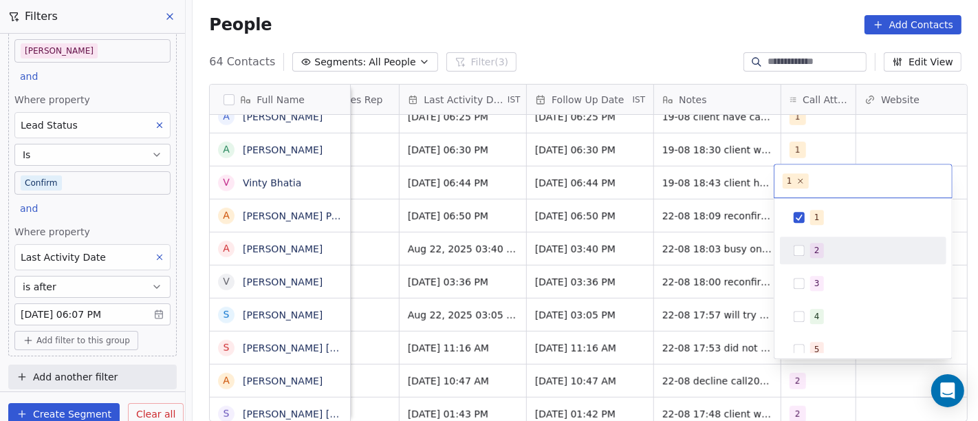
drag, startPoint x: 817, startPoint y: 250, endPoint x: 804, endPoint y: 228, distance: 25.0
click at [815, 250] on div "2" at bounding box center [816, 250] width 5 height 12
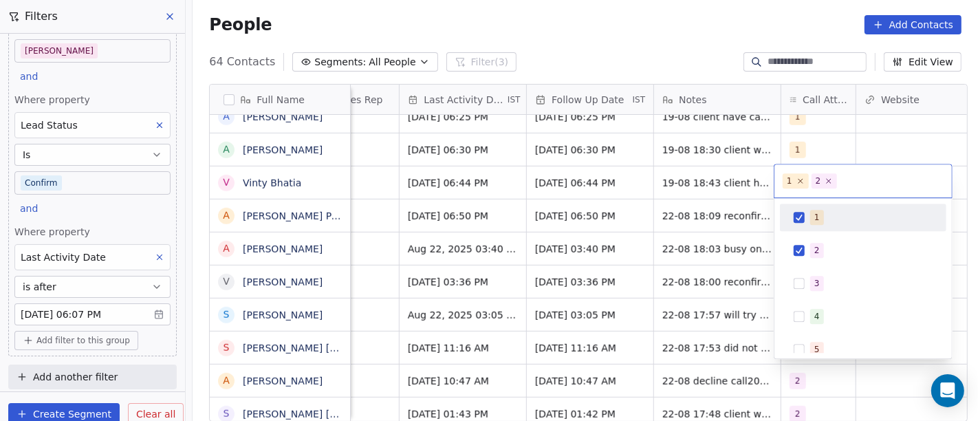
click at [799, 216] on button "Suggestions" at bounding box center [798, 217] width 11 height 11
click at [736, 38] on html "On2Cook India Pvt. Ltd. Contacts People Marketing Workflows Campaigns Sales Pip…" at bounding box center [489, 210] width 978 height 421
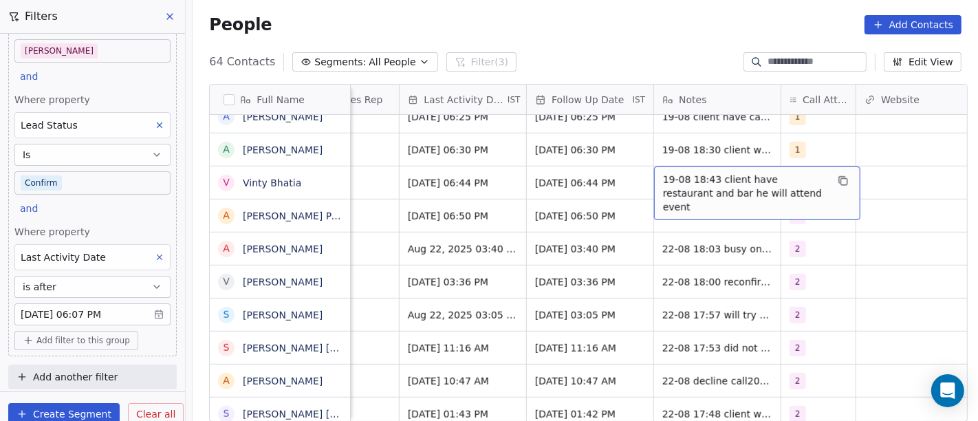
click at [678, 179] on span "19-08 18:43 client have restaurant and bar he will attend event" at bounding box center [745, 193] width 164 height 41
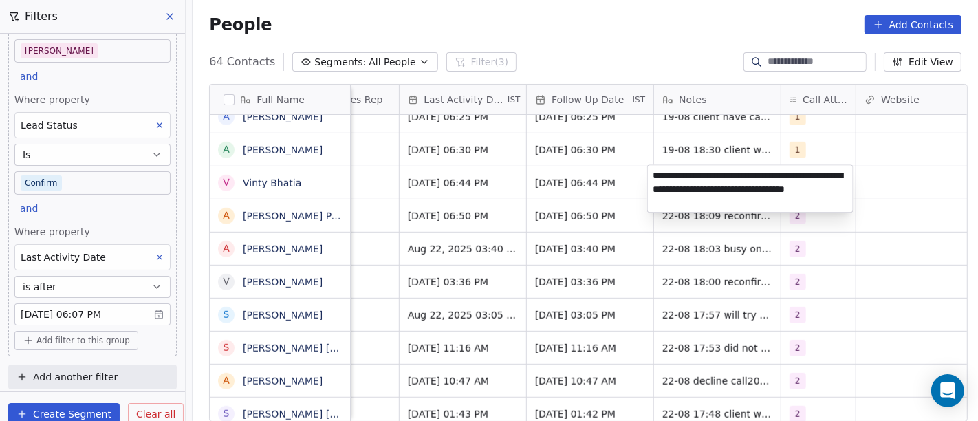
click at [707, 171] on textarea "**********" at bounding box center [750, 188] width 205 height 47
type textarea "**********"
click at [848, 285] on html "On2Cook India Pvt. Ltd. Contacts People Marketing Workflows Campaigns Sales Pip…" at bounding box center [489, 210] width 978 height 421
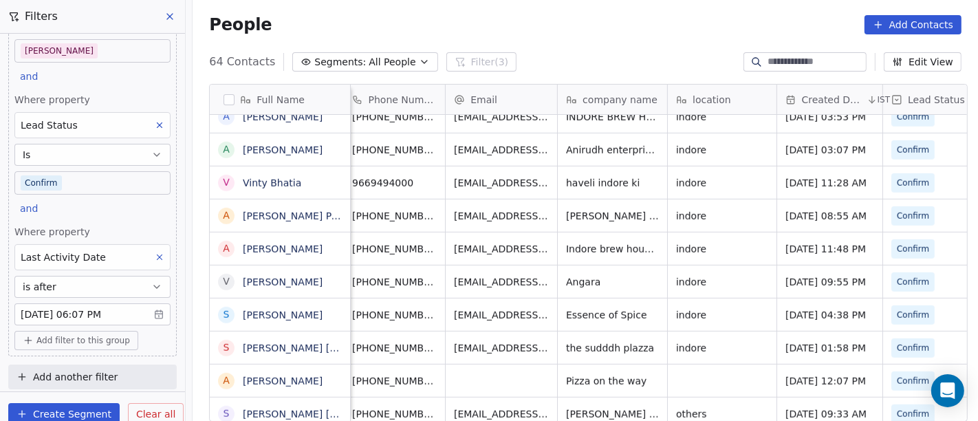
scroll to position [0, 0]
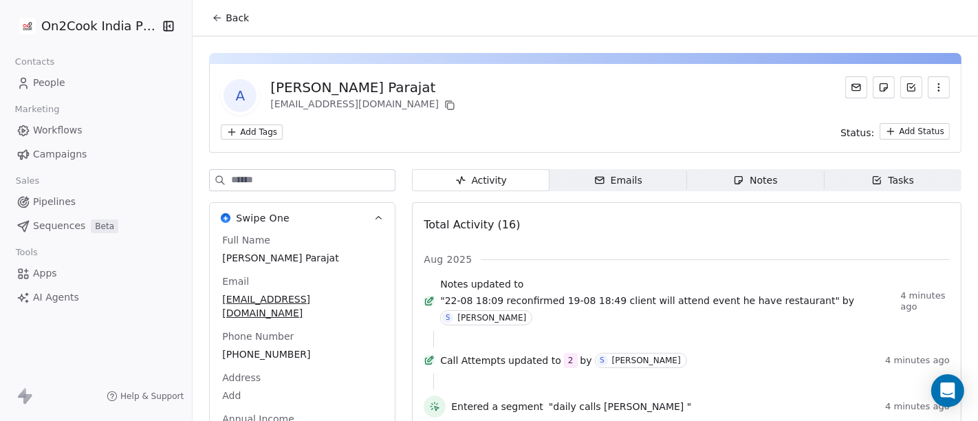
click at [225, 19] on span "Back" at bounding box center [236, 18] width 23 height 14
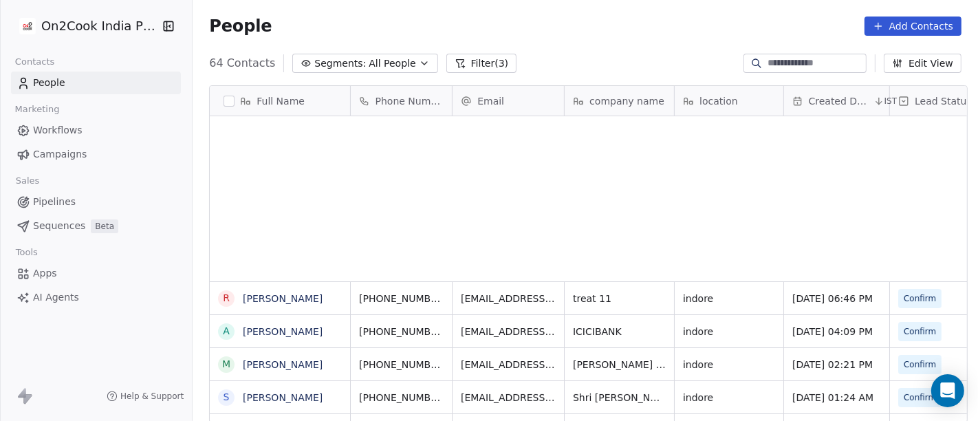
scroll to position [359, 780]
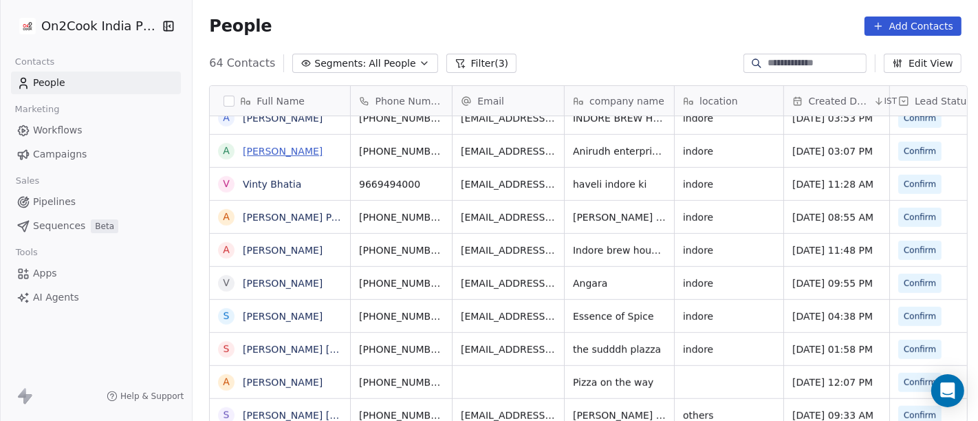
click at [267, 157] on link "[PERSON_NAME]" at bounding box center [283, 151] width 80 height 11
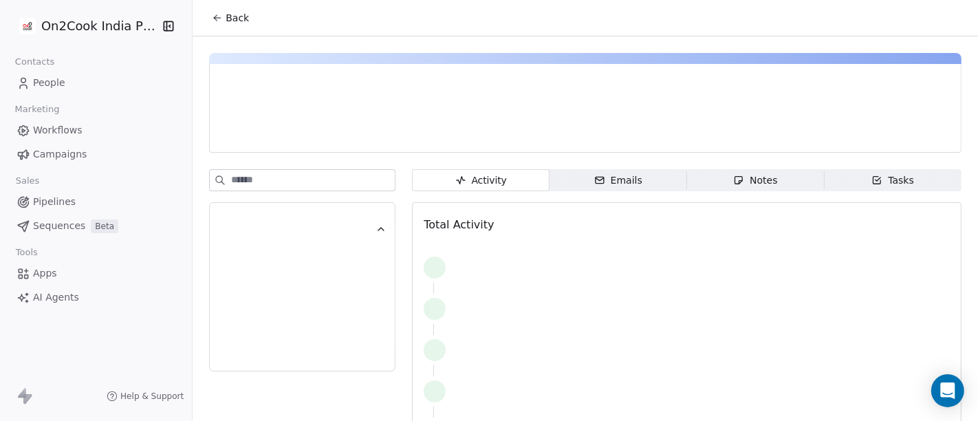
click at [267, 157] on div "Activity Activity Emails Emails Notes Notes Tasks Tasks Total Activity" at bounding box center [584, 276] width 785 height 481
click at [216, 30] on div "Back" at bounding box center [584, 18] width 785 height 36
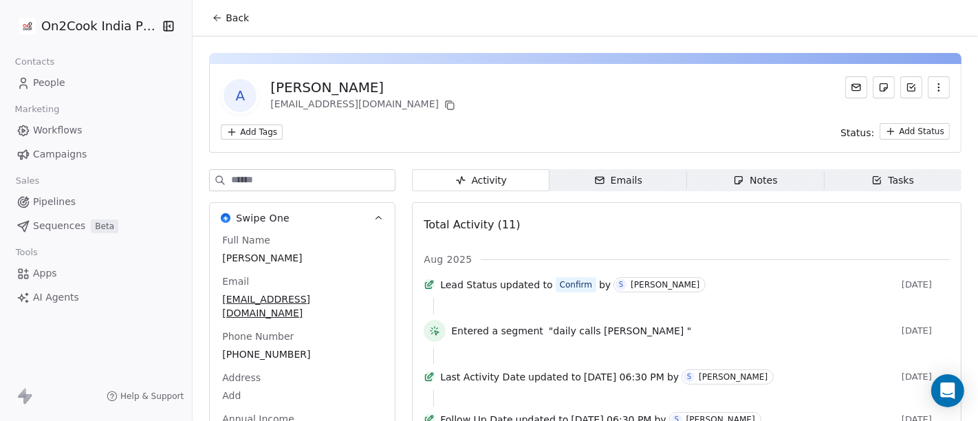
click at [225, 12] on span "Back" at bounding box center [236, 18] width 23 height 14
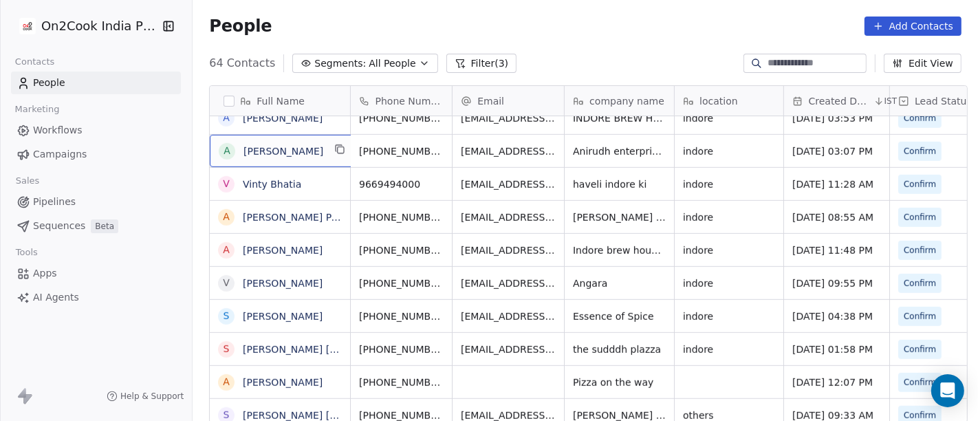
scroll to position [1, 0]
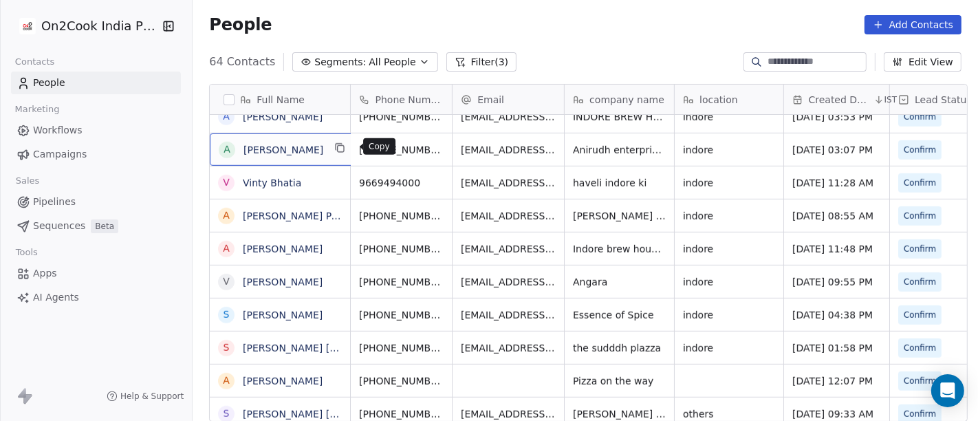
click at [340, 148] on button "grid" at bounding box center [340, 148] width 16 height 16
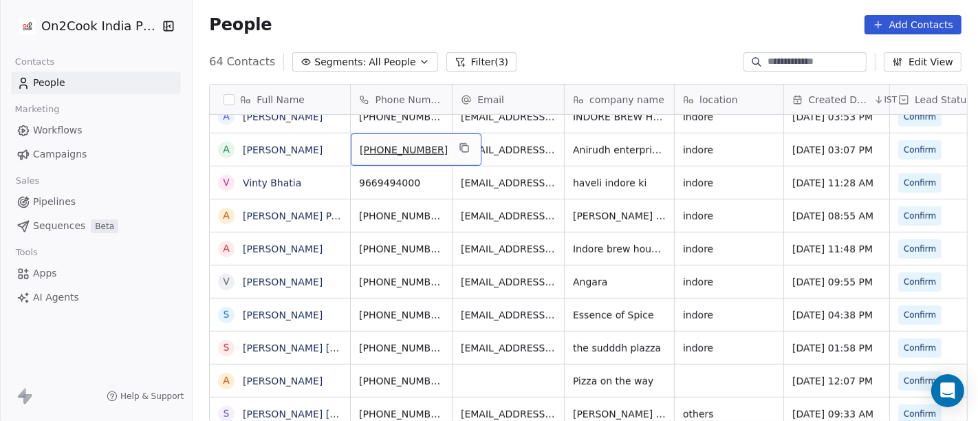
click at [382, 149] on span "[PHONE_NUMBER]" at bounding box center [404, 150] width 88 height 14
drag, startPoint x: 368, startPoint y: 150, endPoint x: 440, endPoint y: 150, distance: 71.5
click at [440, 150] on input "**********" at bounding box center [401, 148] width 108 height 27
click at [503, 133] on html "On2Cook India Pvt. Ltd. Contacts People Marketing Workflows Campaigns Sales Pip…" at bounding box center [489, 210] width 978 height 421
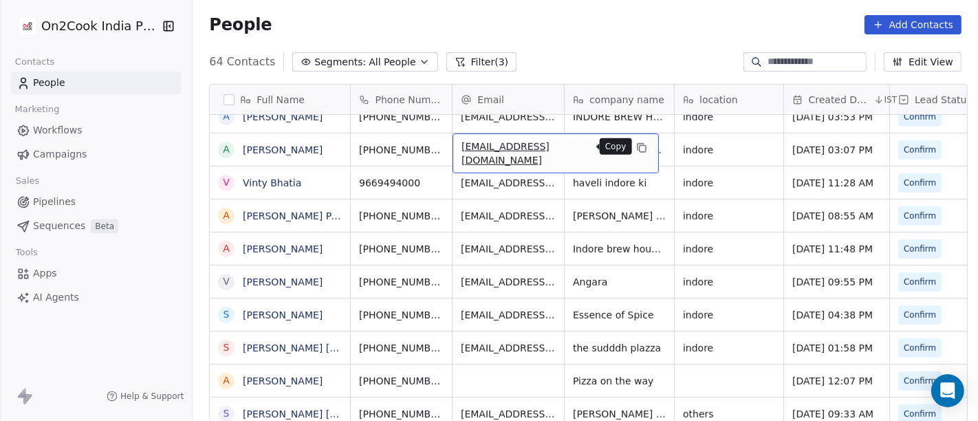
click at [636, 148] on icon "grid" at bounding box center [641, 147] width 11 height 11
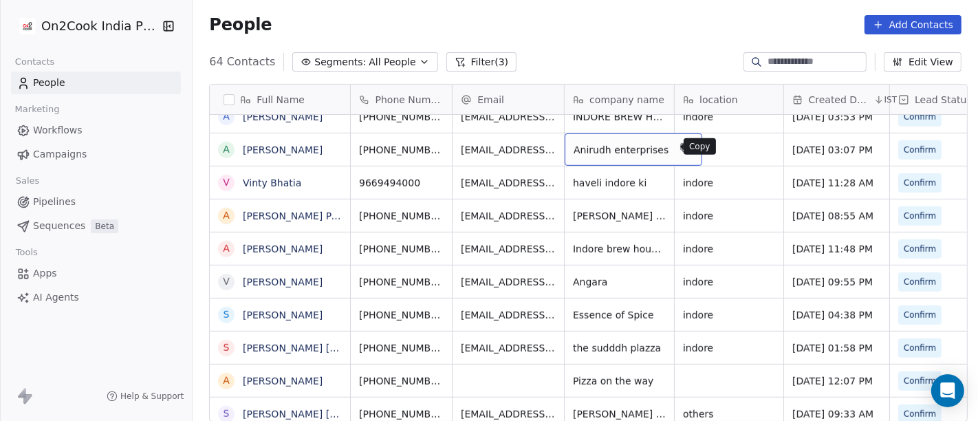
click at [680, 142] on icon "grid" at bounding box center [685, 147] width 11 height 11
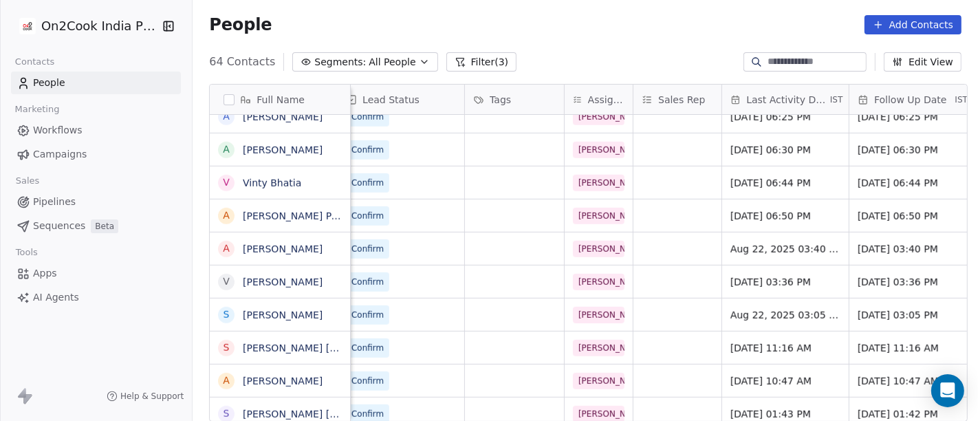
scroll to position [0, 553]
click at [730, 153] on span "Aug 19, 2025 06:30 PM" at bounding box center [772, 150] width 84 height 14
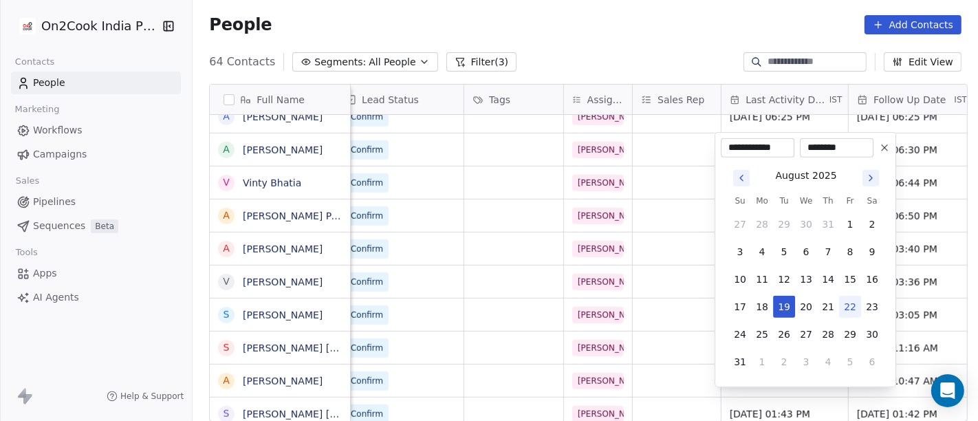
click at [850, 302] on button "22" at bounding box center [850, 307] width 22 height 22
type input "**********"
click at [672, 36] on html "On2Cook India Pvt. Ltd. Contacts People Marketing Workflows Campaigns Sales Pip…" at bounding box center [489, 210] width 978 height 421
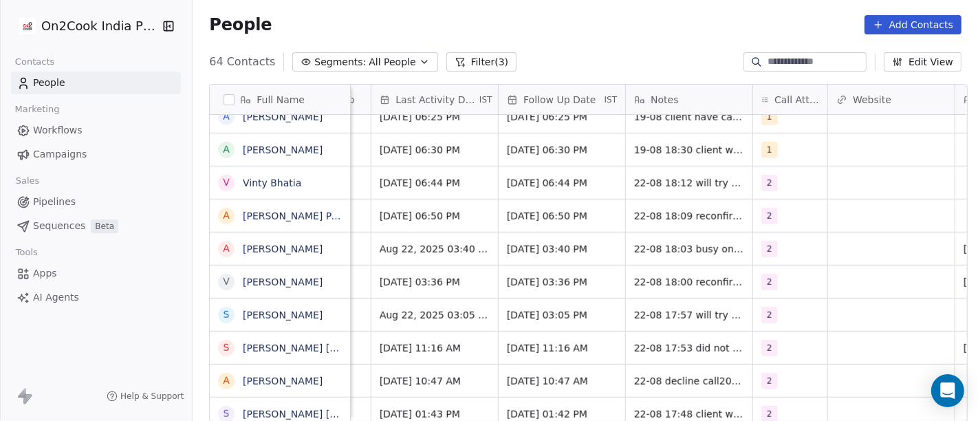
scroll to position [0, 947]
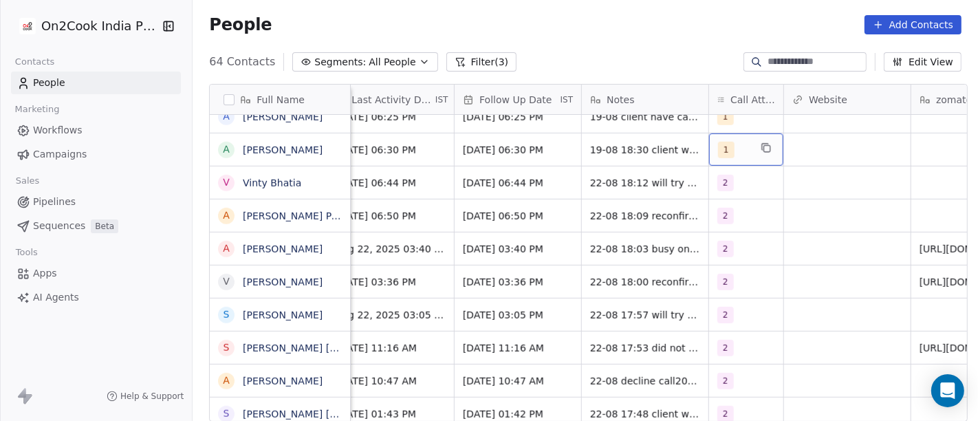
click at [729, 149] on div "1" at bounding box center [734, 150] width 32 height 16
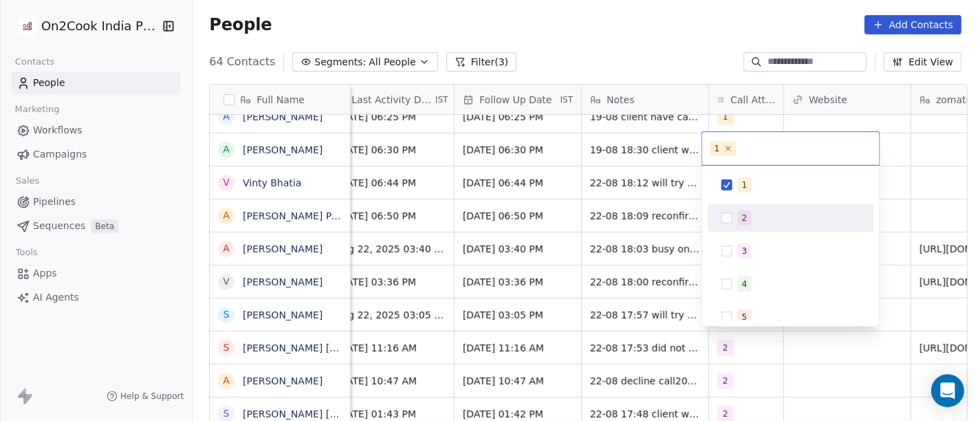
click at [749, 213] on span "2" at bounding box center [745, 217] width 14 height 15
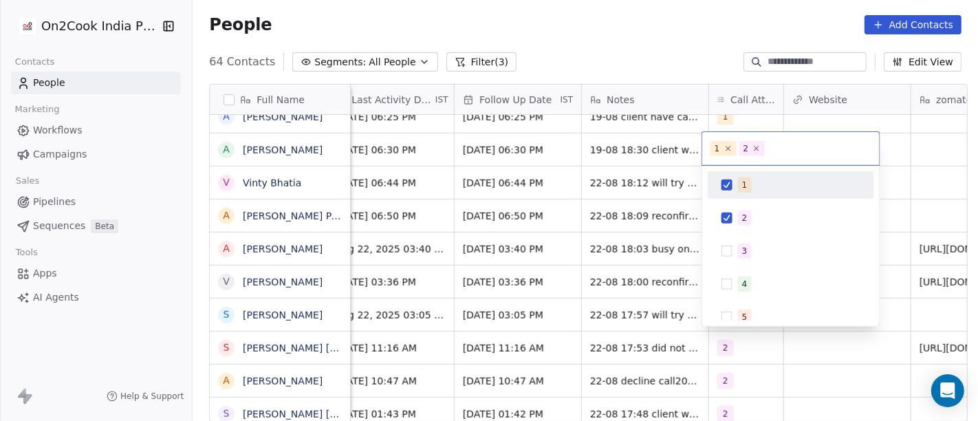
click at [734, 181] on div "1" at bounding box center [790, 185] width 155 height 22
click at [667, 144] on html "On2Cook India Pvt. Ltd. Contacts People Marketing Workflows Campaigns Sales Pip…" at bounding box center [489, 210] width 978 height 421
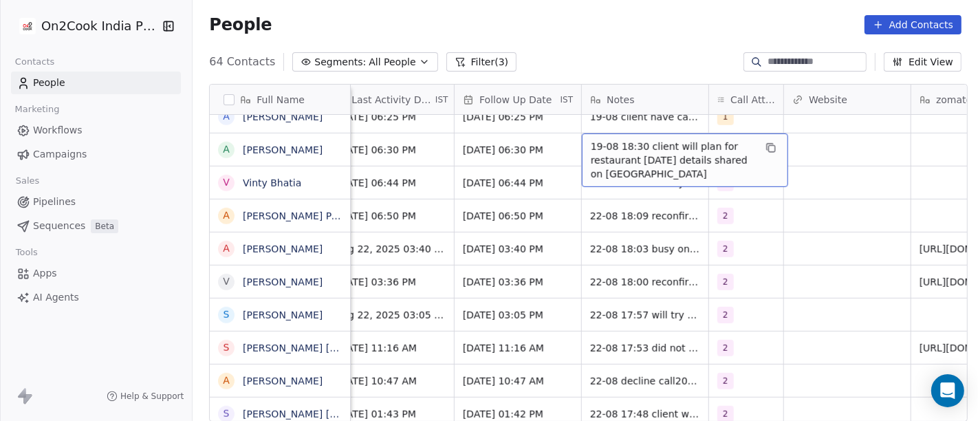
click at [667, 144] on span "19-08 18:30 client will plan for restaurant in 2 months details shared on WA" at bounding box center [673, 160] width 164 height 41
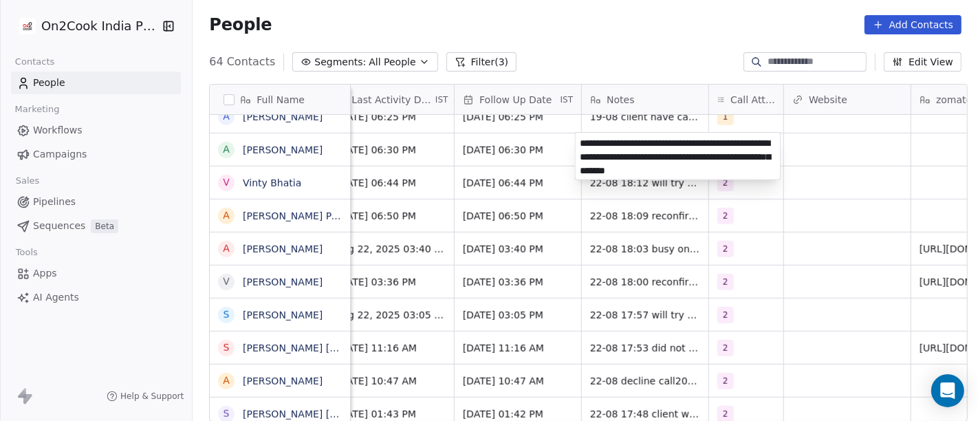
type textarea "**********"
click at [559, 162] on html "On2Cook India Pvt. Ltd. Contacts People Marketing Workflows Campaigns Sales Pip…" at bounding box center [489, 210] width 978 height 421
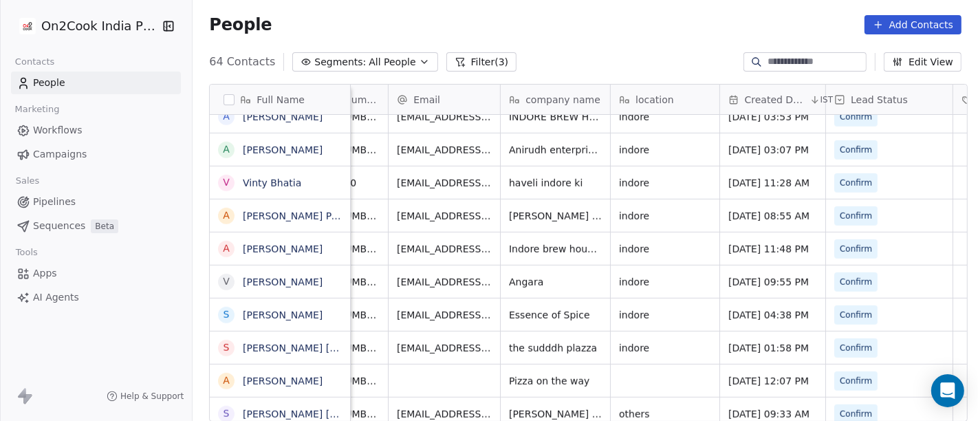
scroll to position [0, 0]
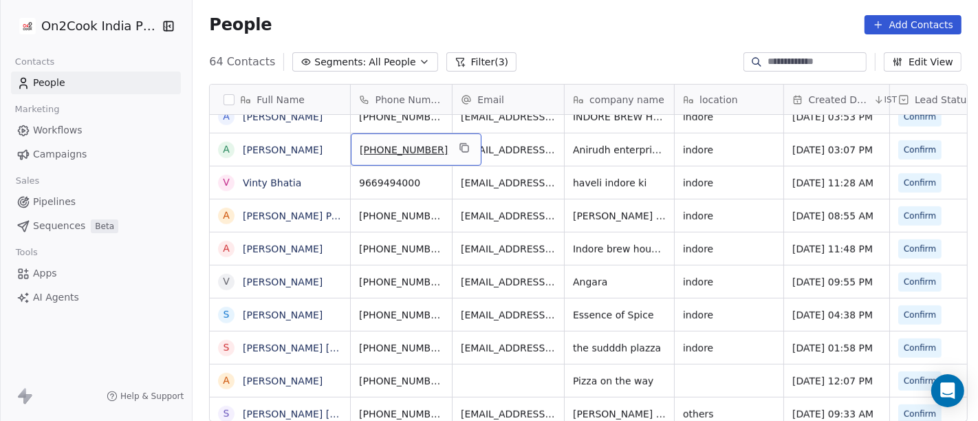
click at [459, 142] on icon "grid" at bounding box center [464, 147] width 11 height 11
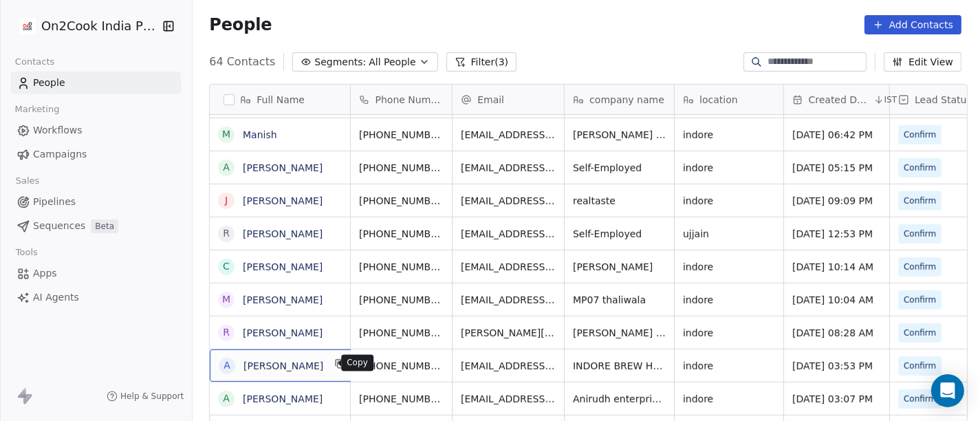
click at [338, 362] on icon "grid" at bounding box center [341, 365] width 6 height 6
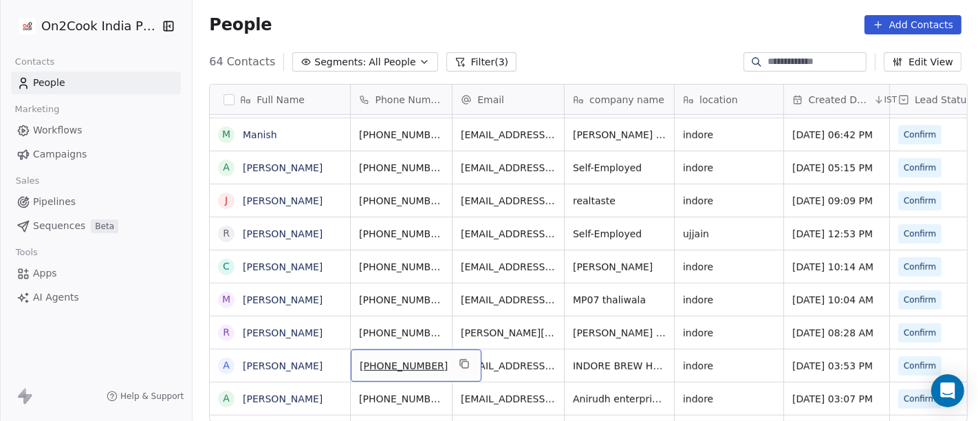
scroll to position [593, 0]
click at [459, 357] on icon "grid" at bounding box center [464, 362] width 11 height 11
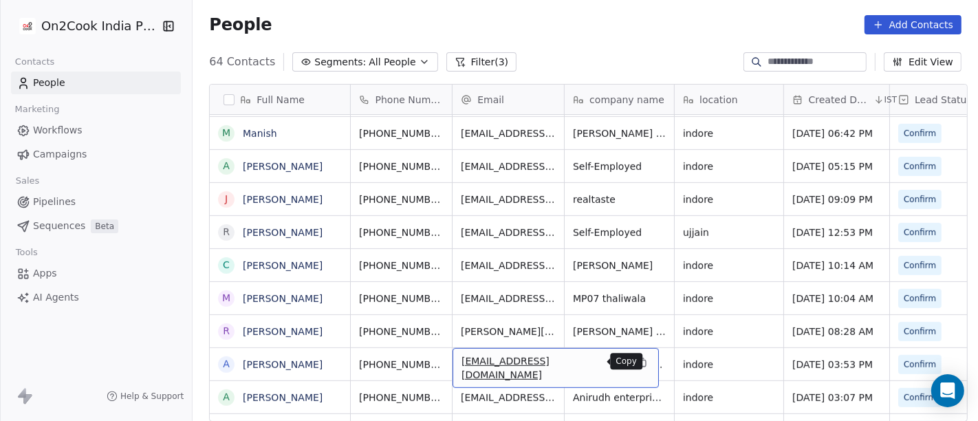
click at [604, 366] on div "[EMAIL_ADDRESS][DOMAIN_NAME]" at bounding box center [555, 368] width 206 height 40
click at [636, 361] on icon "grid" at bounding box center [641, 362] width 11 height 11
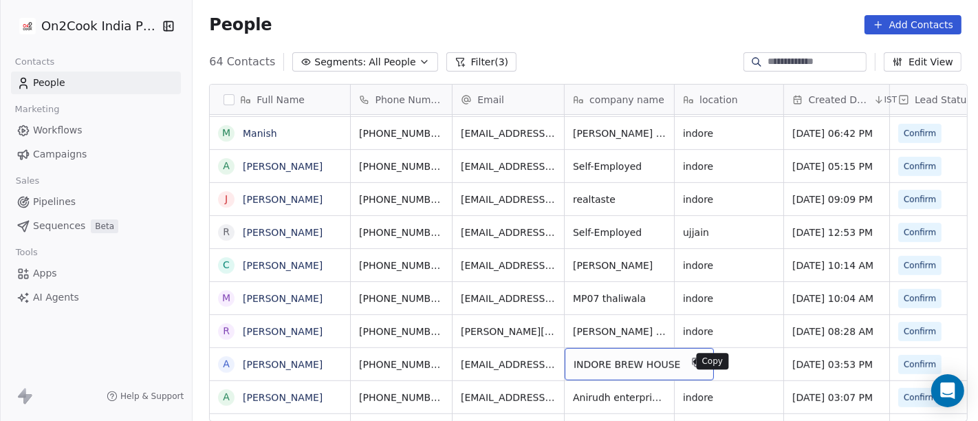
click at [689, 363] on button "grid" at bounding box center [697, 362] width 16 height 16
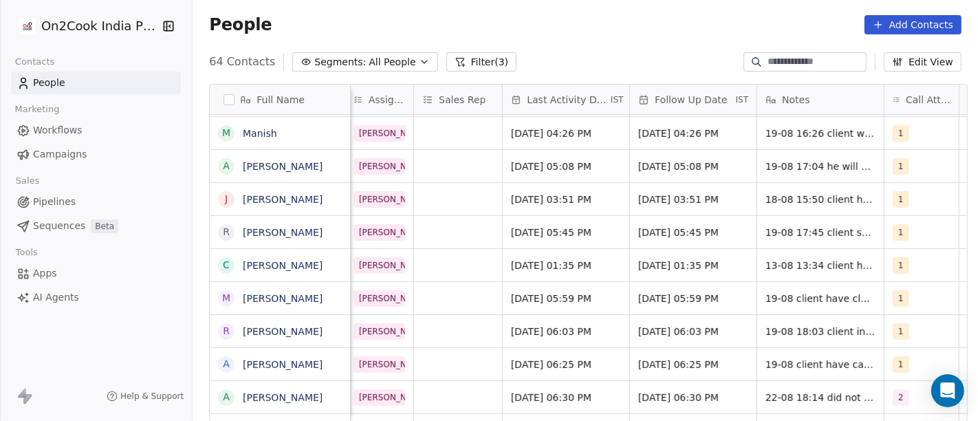
scroll to position [0, 773]
click at [575, 362] on span "Aug 19, 2025 06:25 PM" at bounding box center [552, 364] width 84 height 14
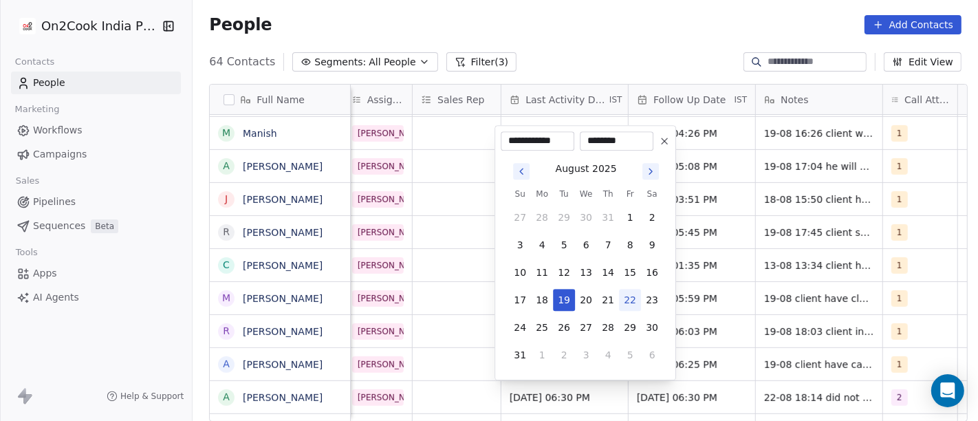
click at [629, 301] on button "22" at bounding box center [630, 300] width 22 height 22
type input "**********"
click at [604, 54] on html "On2Cook India Pvt. Ltd. Contacts People Marketing Workflows Campaigns Sales Pip…" at bounding box center [489, 210] width 978 height 421
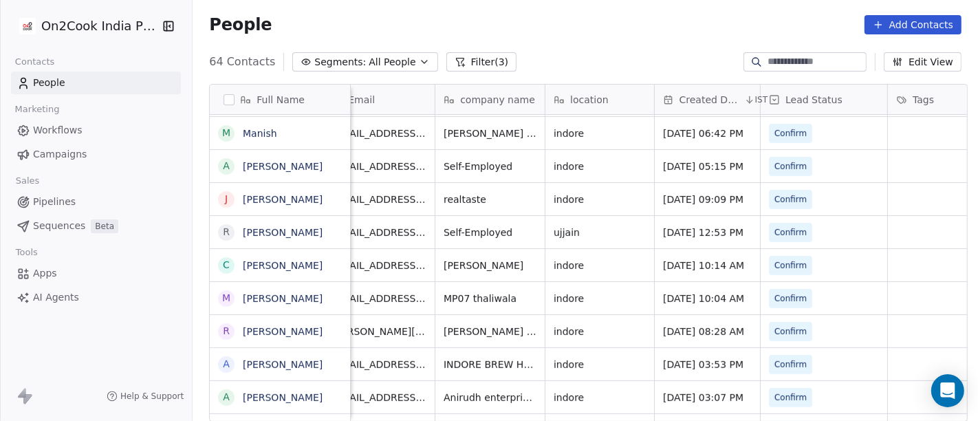
scroll to position [0, 0]
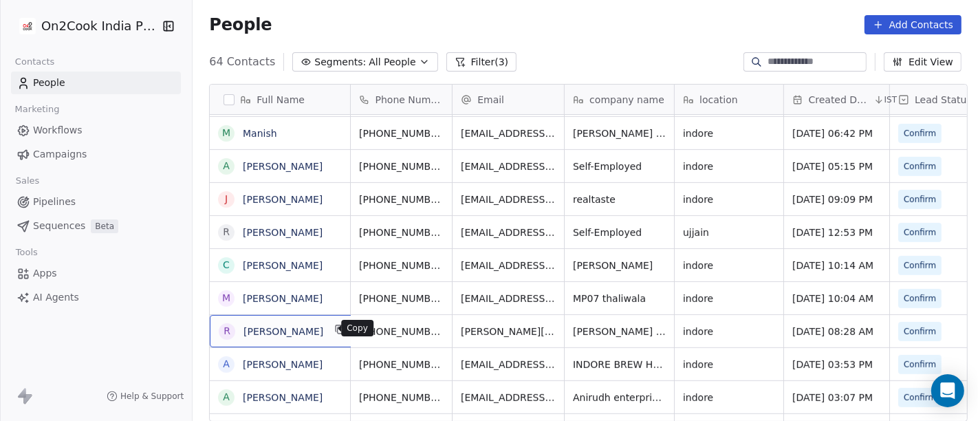
click at [334, 333] on button "grid" at bounding box center [340, 329] width 16 height 16
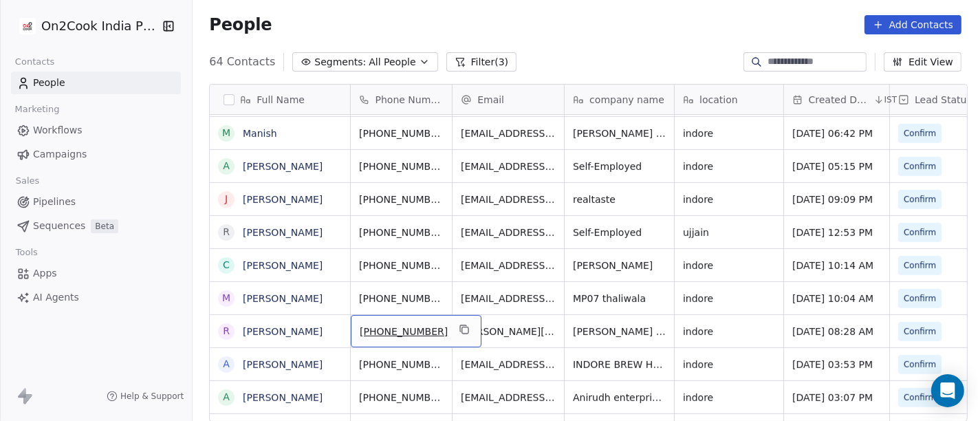
click at [388, 330] on span "[PHONE_NUMBER]" at bounding box center [404, 331] width 88 height 14
drag, startPoint x: 370, startPoint y: 330, endPoint x: 428, endPoint y: 329, distance: 58.4
click at [428, 329] on input "**********" at bounding box center [401, 330] width 108 height 27
click at [500, 327] on html "On2Cook India Pvt. Ltd. Contacts People Marketing Workflows Campaigns Sales Pip…" at bounding box center [489, 210] width 978 height 421
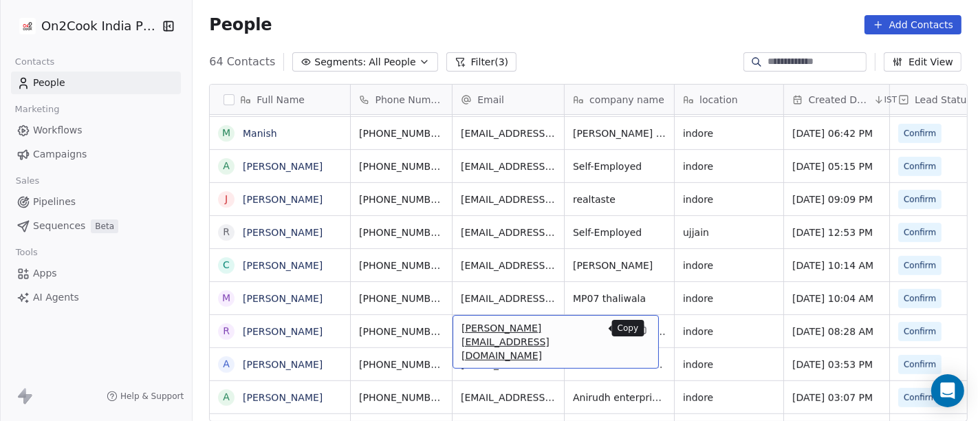
click at [633, 333] on button "grid" at bounding box center [641, 329] width 16 height 16
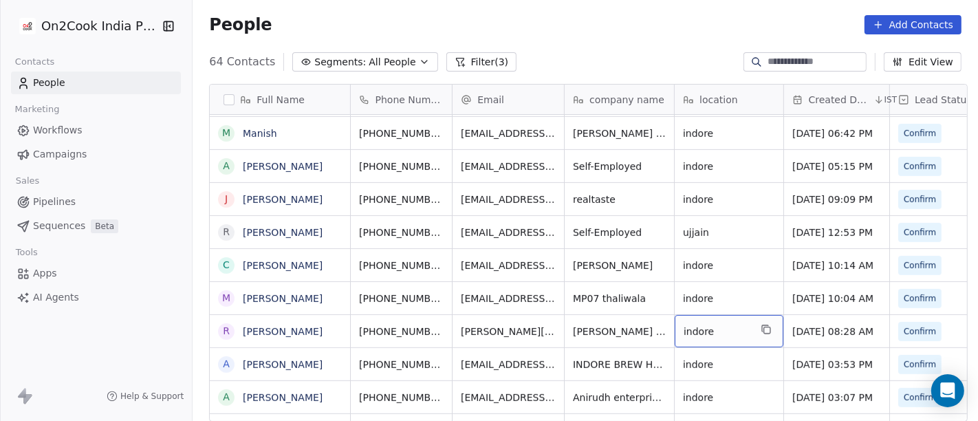
click at [768, 331] on div "indore" at bounding box center [728, 331] width 109 height 32
click at [764, 329] on icon "grid" at bounding box center [767, 330] width 6 height 6
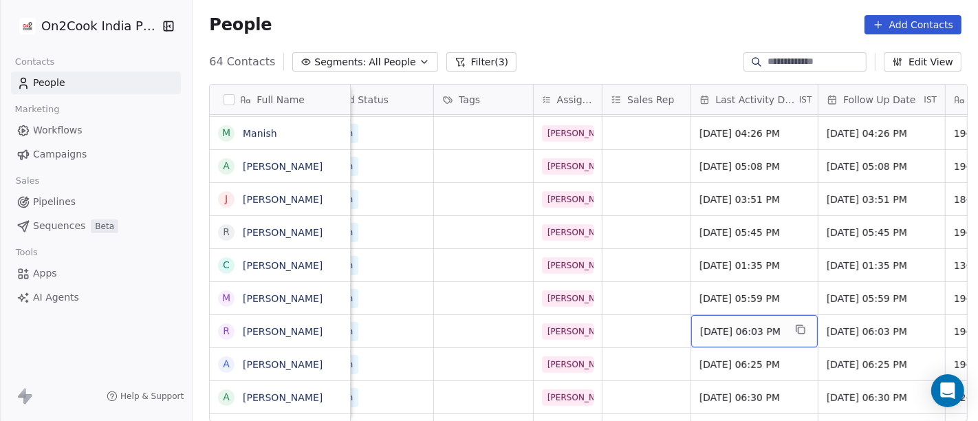
scroll to position [0, 583]
click at [760, 332] on span "Aug 19, 2025 06:03 PM" at bounding box center [742, 331] width 84 height 14
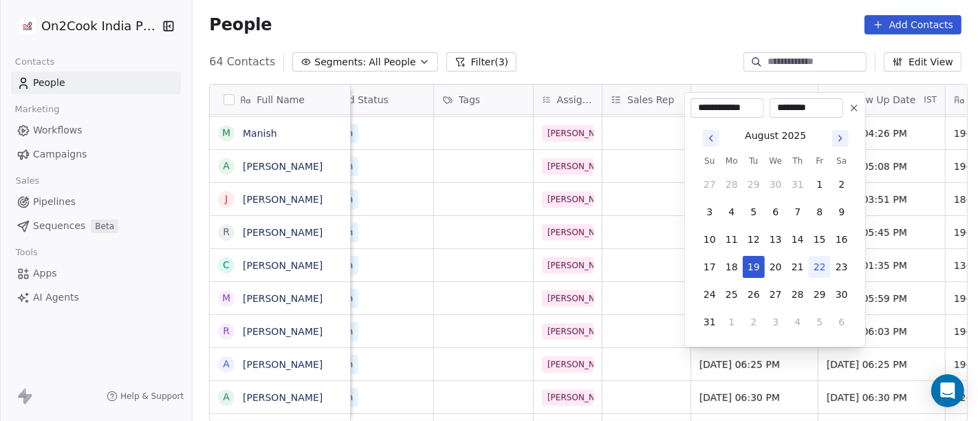
click at [819, 272] on button "22" at bounding box center [819, 267] width 22 height 22
type input "**********"
click at [661, 60] on html "On2Cook India Pvt. Ltd. Contacts People Marketing Workflows Campaigns Sales Pip…" at bounding box center [489, 210] width 978 height 421
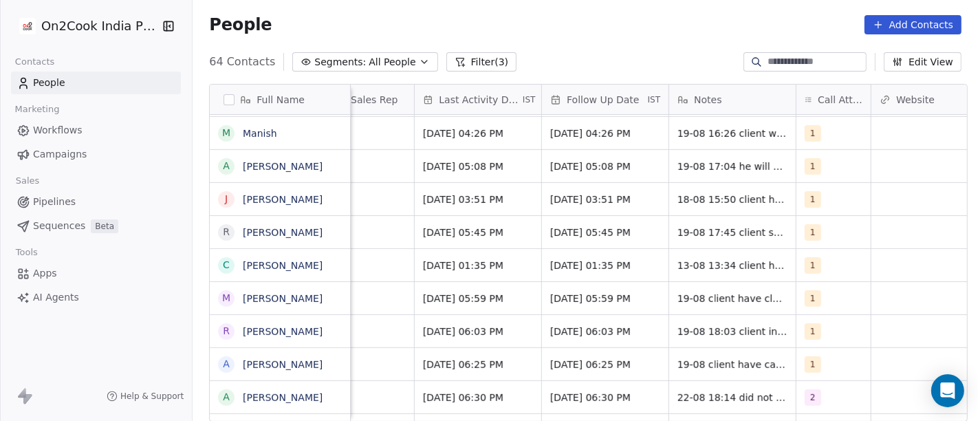
scroll to position [0, 876]
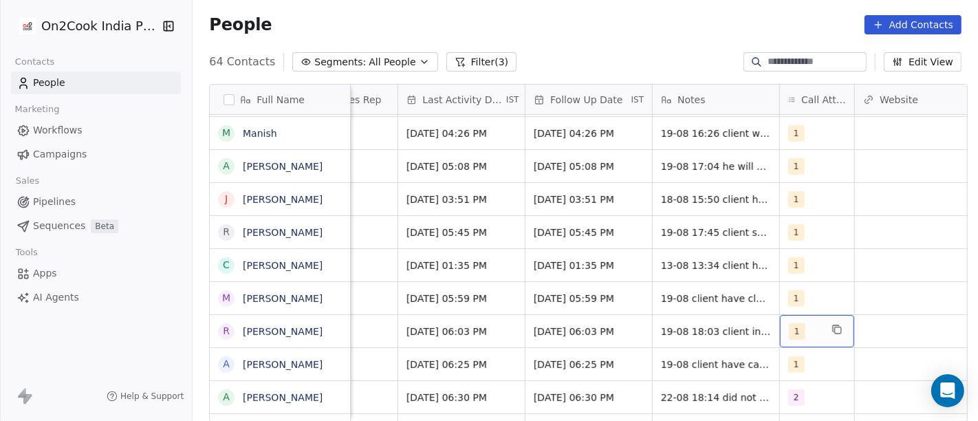
click at [788, 337] on span "1" at bounding box center [796, 331] width 16 height 16
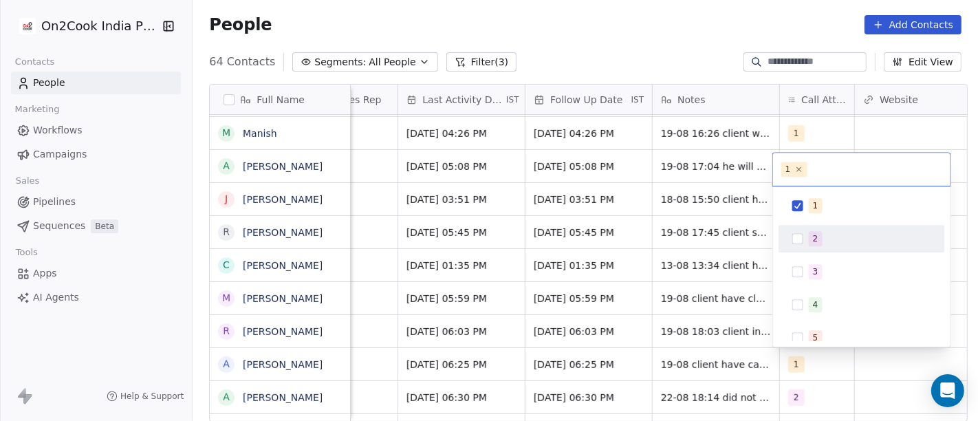
click at [801, 246] on div "2" at bounding box center [861, 239] width 155 height 22
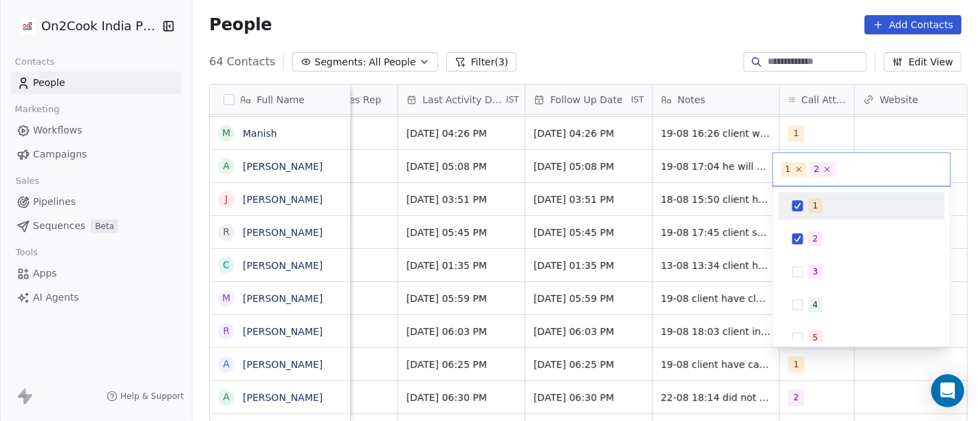
click at [784, 211] on div "1" at bounding box center [861, 206] width 155 height 22
click at [699, 32] on html "On2Cook India Pvt. Ltd. Contacts People Marketing Workflows Campaigns Sales Pip…" at bounding box center [489, 210] width 978 height 421
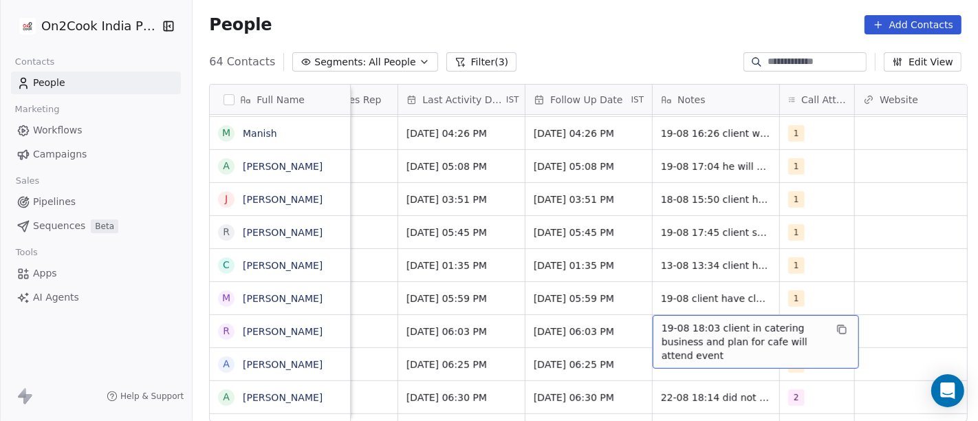
click at [676, 330] on span "19-08 18:03 client in catering business and plan for cafe will attend event" at bounding box center [743, 341] width 164 height 41
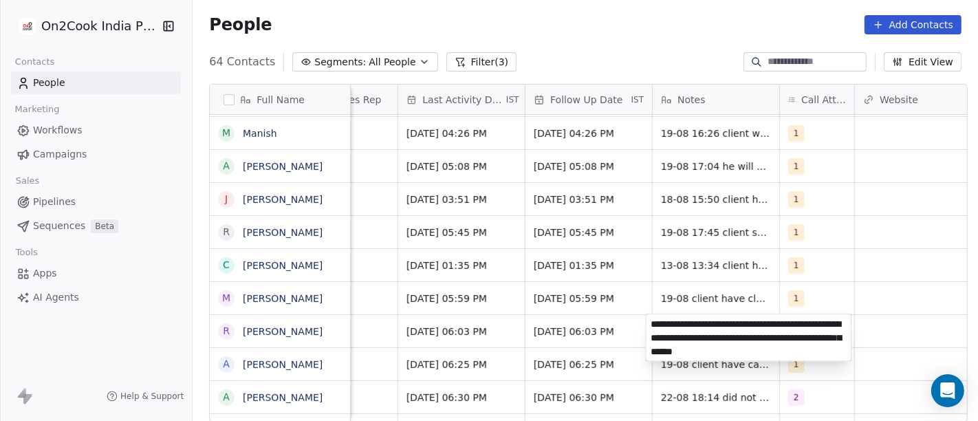
type textarea "**********"
click at [386, 347] on html "On2Cook India Pvt. Ltd. Contacts People Marketing Workflows Campaigns Sales Pip…" at bounding box center [489, 210] width 978 height 421
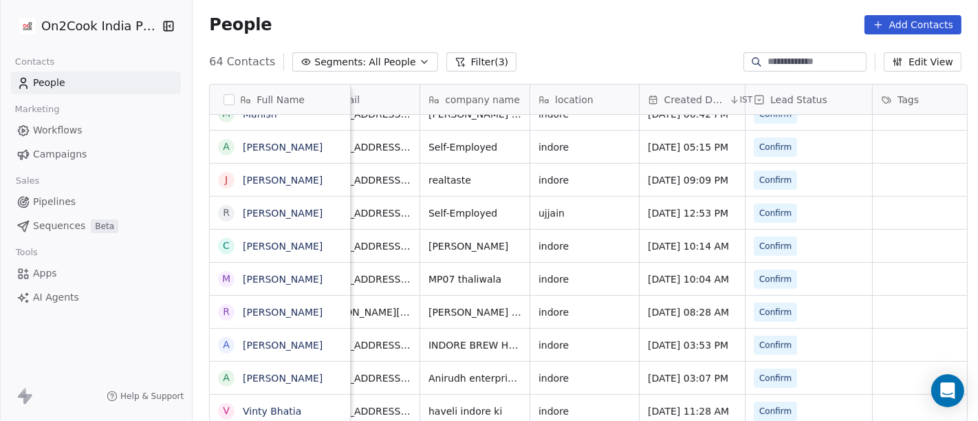
scroll to position [0, 0]
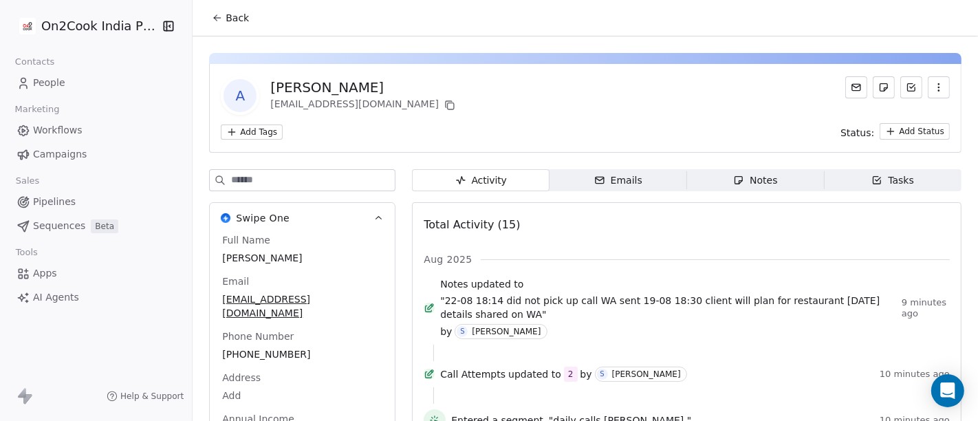
click at [231, 19] on span "Back" at bounding box center [236, 18] width 23 height 14
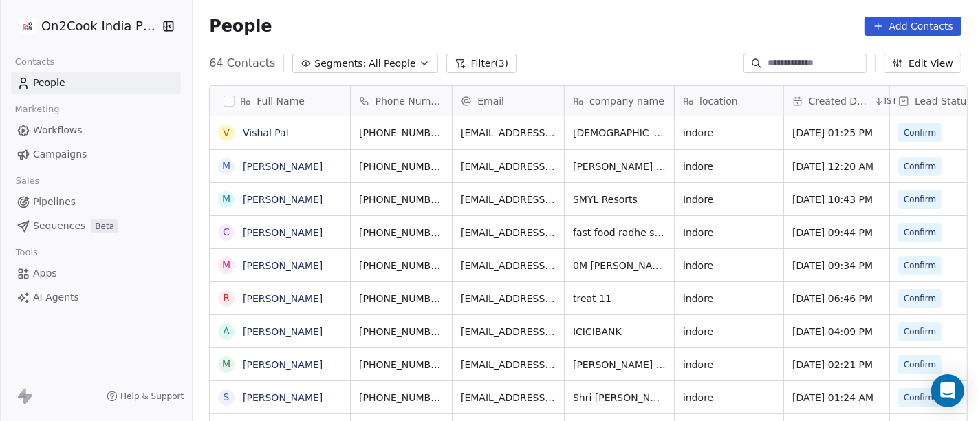
scroll to position [359, 780]
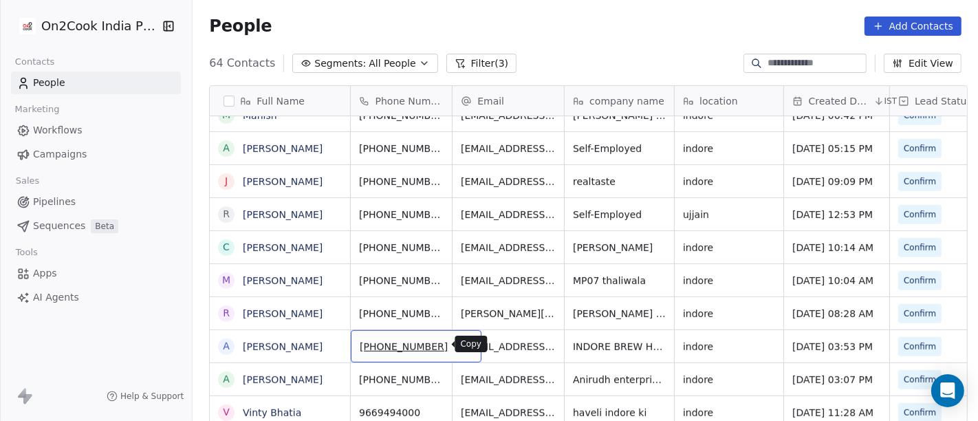
click at [459, 346] on icon "grid" at bounding box center [464, 344] width 11 height 11
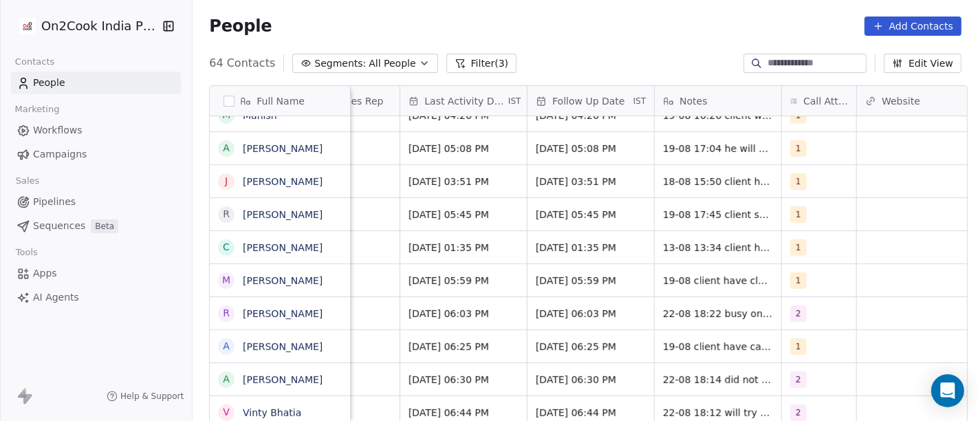
scroll to position [0, 874]
click at [781, 353] on div "1" at bounding box center [818, 346] width 74 height 32
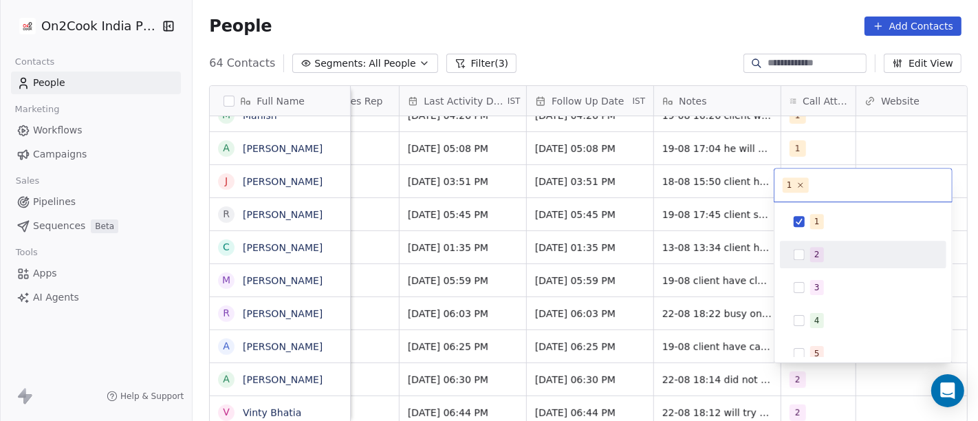
click at [828, 250] on div "2" at bounding box center [871, 254] width 122 height 15
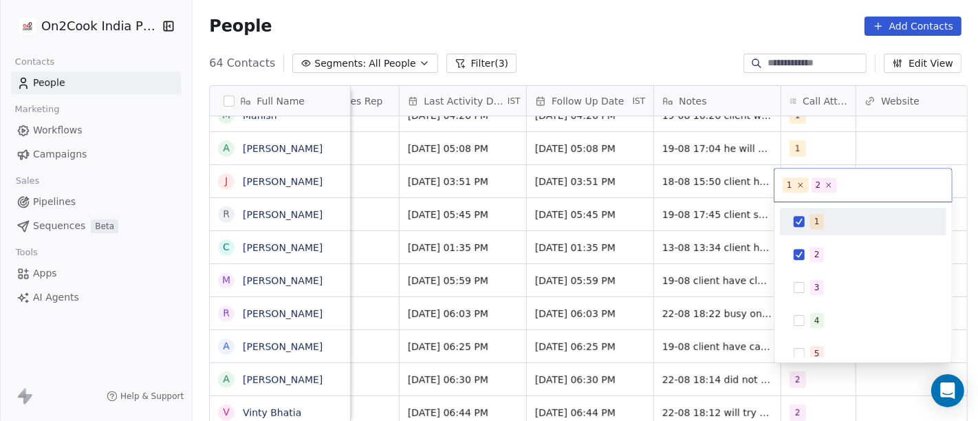
click at [803, 216] on button "Suggestions" at bounding box center [798, 221] width 11 height 11
click at [628, 56] on html "On2Cook India Pvt. Ltd. Contacts People Marketing Workflows Campaigns Sales Pip…" at bounding box center [489, 210] width 978 height 421
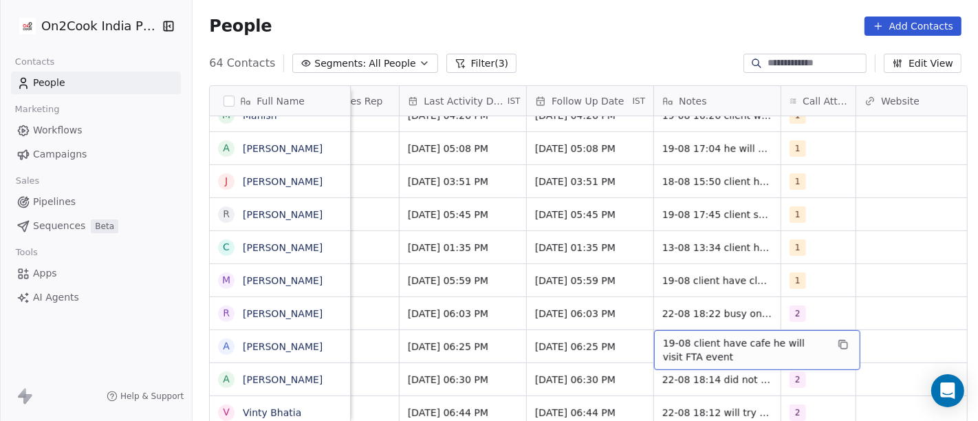
click at [695, 357] on span "19-08 client have cafe he will visit FTA event" at bounding box center [745, 349] width 164 height 27
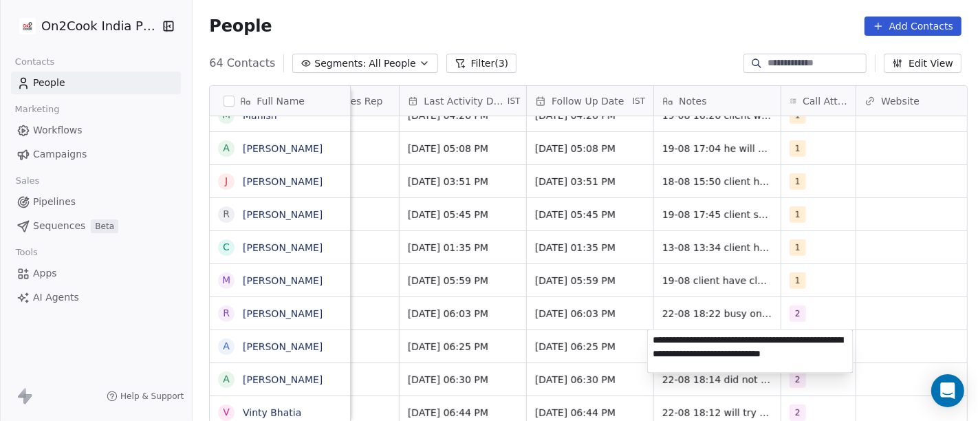
type textarea "**********"
click at [868, 292] on html "On2Cook India Pvt. Ltd. Contacts People Marketing Workflows Campaigns Sales Pip…" at bounding box center [489, 210] width 978 height 421
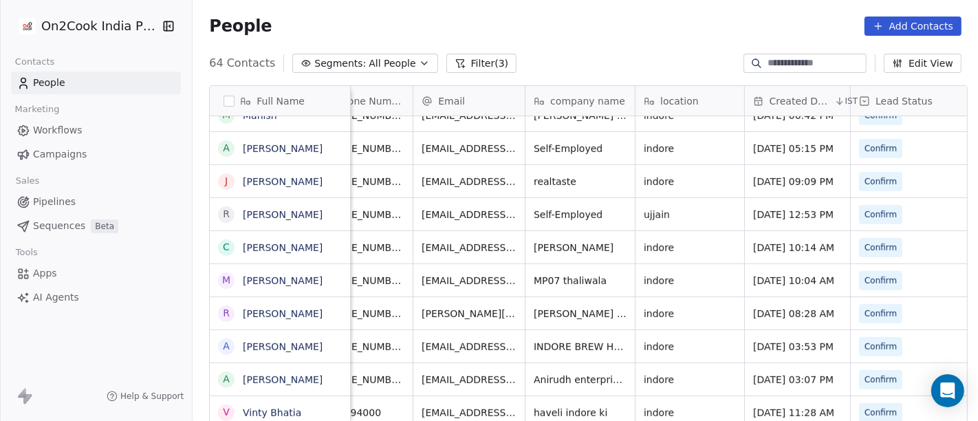
scroll to position [0, 0]
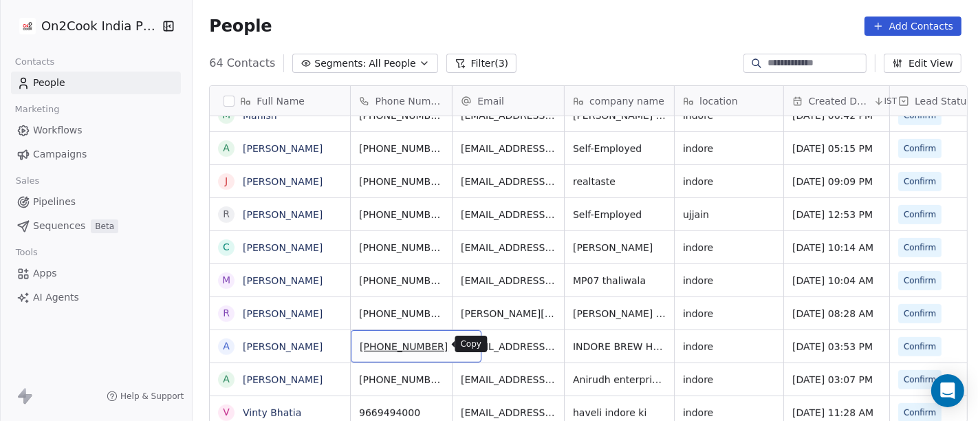
click at [461, 345] on icon "grid" at bounding box center [464, 343] width 6 height 6
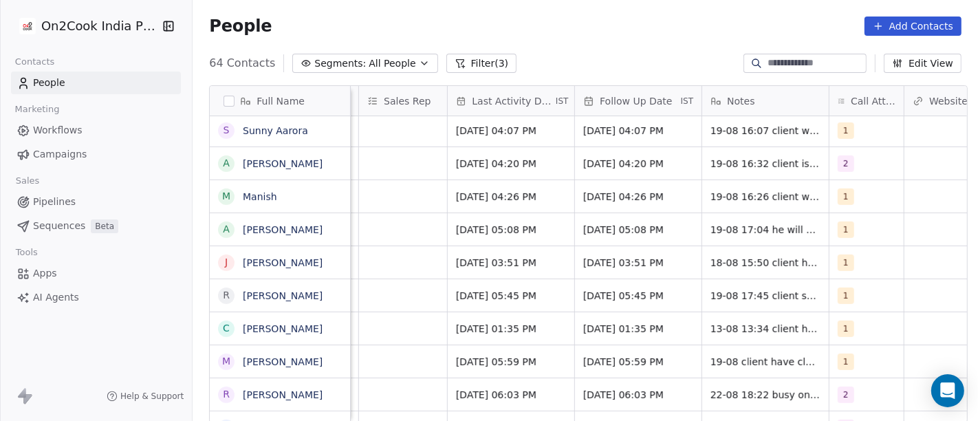
scroll to position [0, 826]
click at [843, 354] on span "1" at bounding box center [846, 361] width 16 height 16
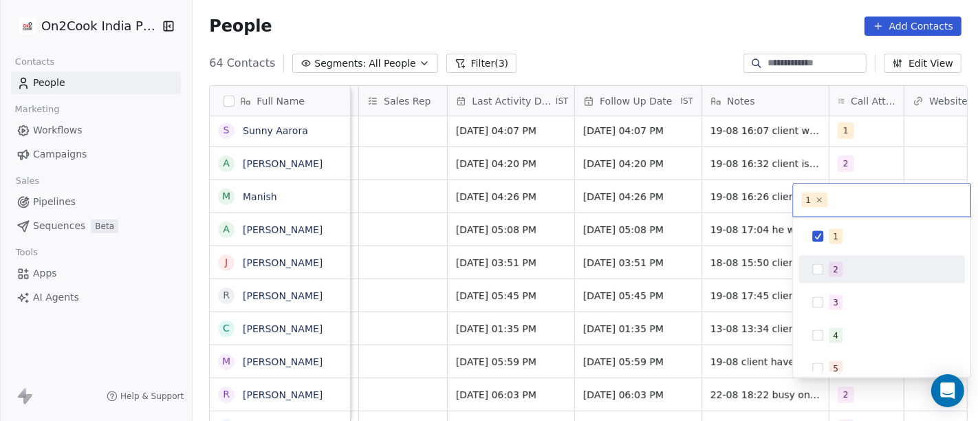
click at [846, 263] on div "2" at bounding box center [889, 269] width 122 height 15
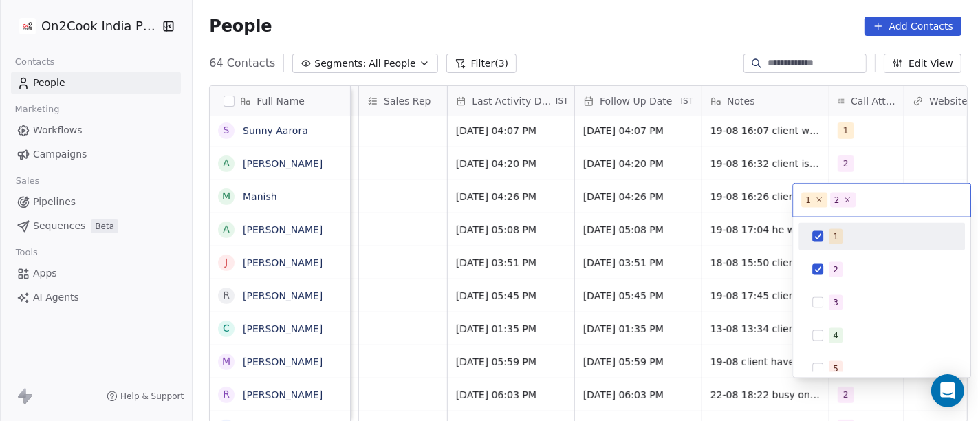
click at [824, 230] on div "1" at bounding box center [881, 236] width 155 height 22
click at [718, 18] on html "On2Cook India Pvt. Ltd. Contacts People Marketing Workflows Campaigns Sales Pip…" at bounding box center [489, 210] width 978 height 421
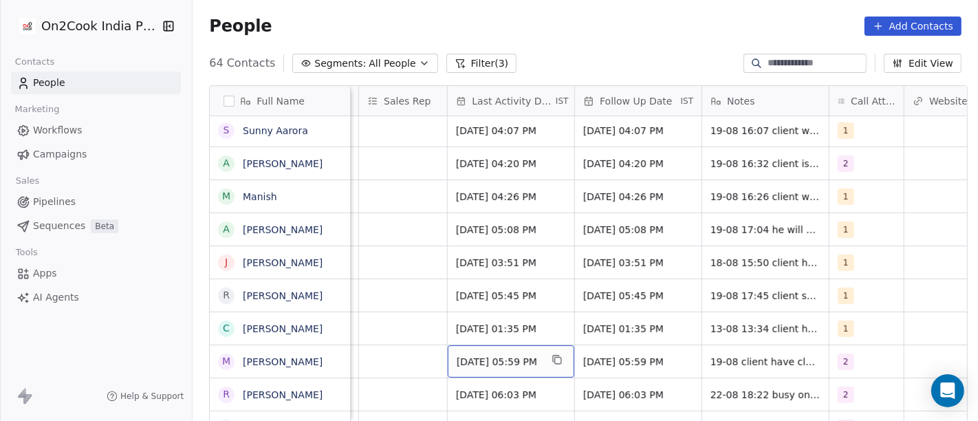
click at [476, 358] on span "Aug 19, 2025 05:59 PM" at bounding box center [498, 362] width 84 height 14
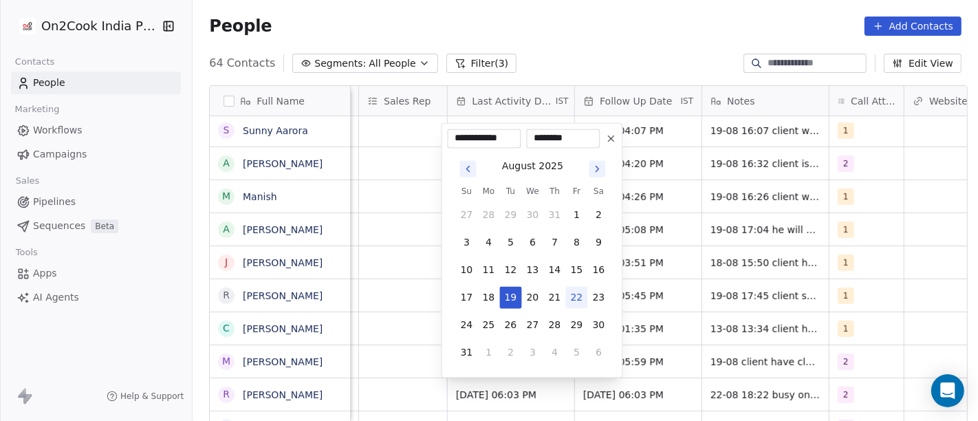
click at [580, 292] on button "22" at bounding box center [576, 298] width 22 height 22
type input "**********"
click at [617, 44] on html "On2Cook India Pvt. Ltd. Contacts People Marketing Workflows Campaigns Sales Pip…" at bounding box center [489, 210] width 978 height 421
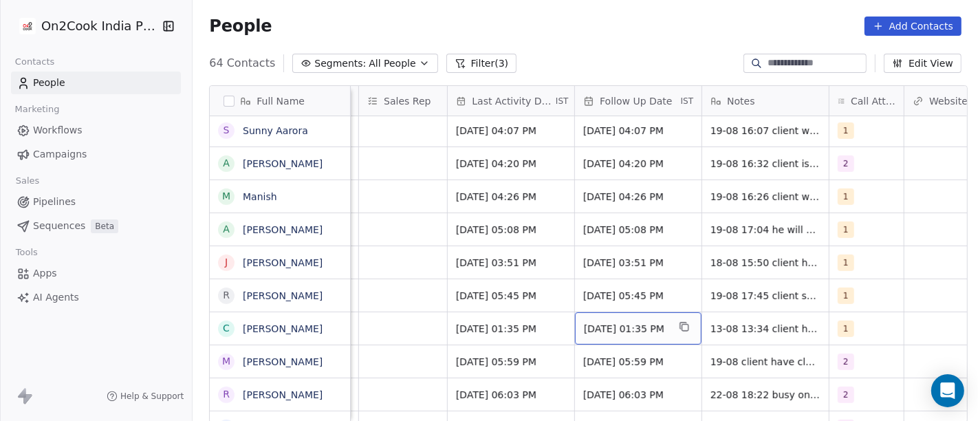
click at [621, 322] on span "20/08/2025 01:35 PM" at bounding box center [626, 329] width 84 height 14
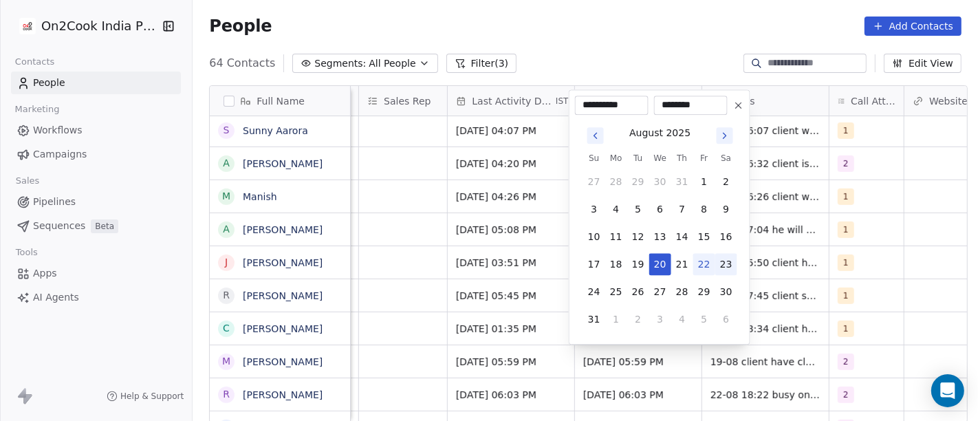
click at [715, 262] on button "23" at bounding box center [726, 264] width 22 height 22
click at [703, 261] on button "22" at bounding box center [704, 264] width 22 height 22
click at [599, 288] on button "24" at bounding box center [594, 291] width 22 height 22
type input "**********"
click at [612, 33] on html "On2Cook India Pvt. Ltd. Contacts People Marketing Workflows Campaigns Sales Pip…" at bounding box center [489, 210] width 978 height 421
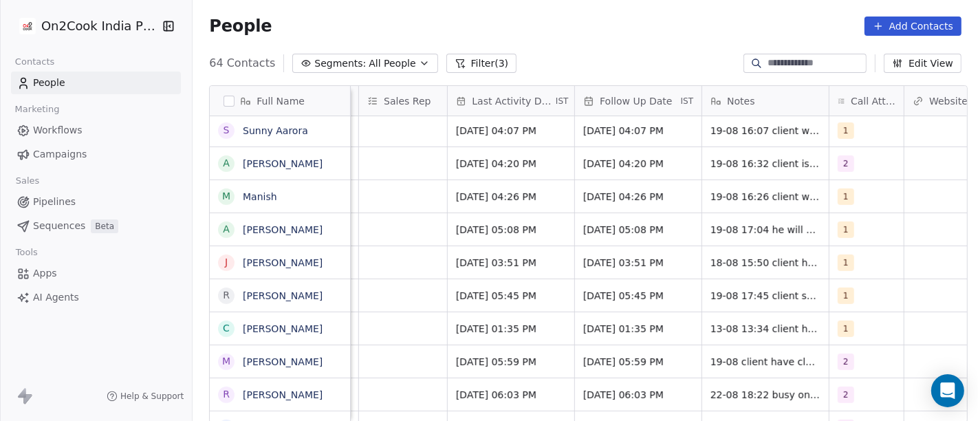
click at [613, 14] on div "People Add Contacts" at bounding box center [584, 26] width 785 height 52
click at [620, 34] on div "People Add Contacts" at bounding box center [585, 25] width 752 height 19
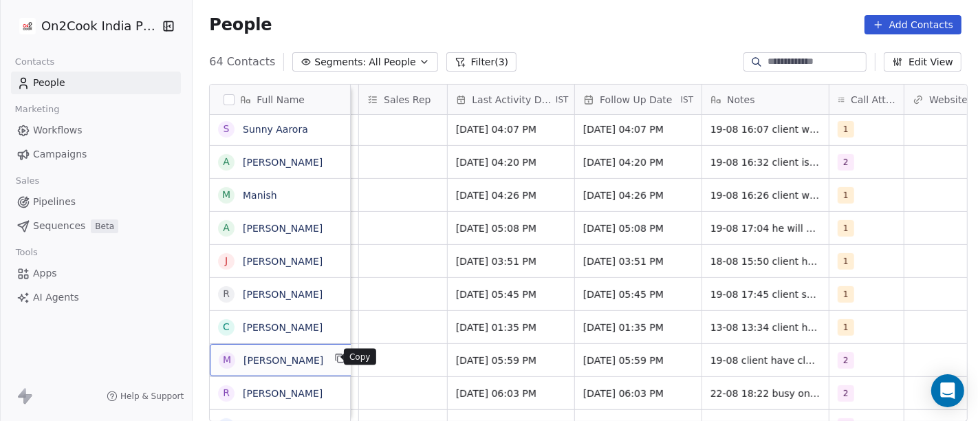
click at [337, 360] on button "grid" at bounding box center [340, 358] width 16 height 16
click at [429, 36] on div "People Add Contacts" at bounding box center [584, 25] width 785 height 52
click at [335, 360] on icon "grid" at bounding box center [340, 358] width 11 height 11
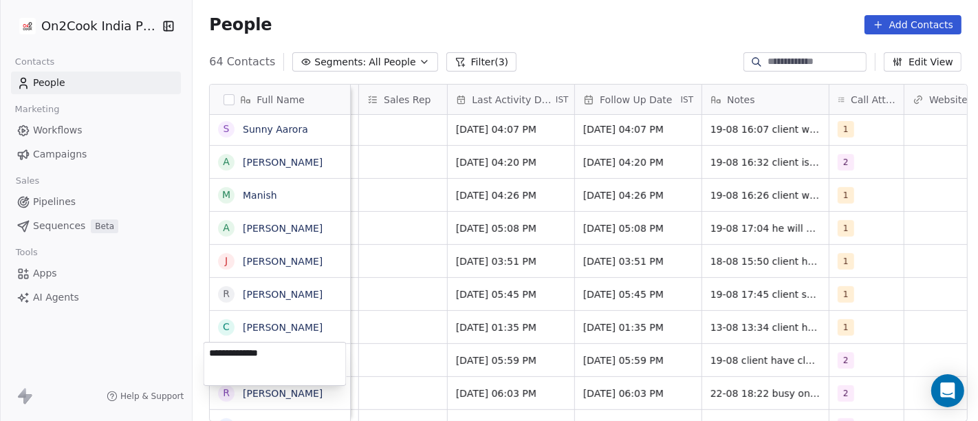
click at [437, 373] on html "On2Cook India Pvt. Ltd. Contacts People Marketing Workflows Campaigns Sales Pip…" at bounding box center [489, 210] width 978 height 421
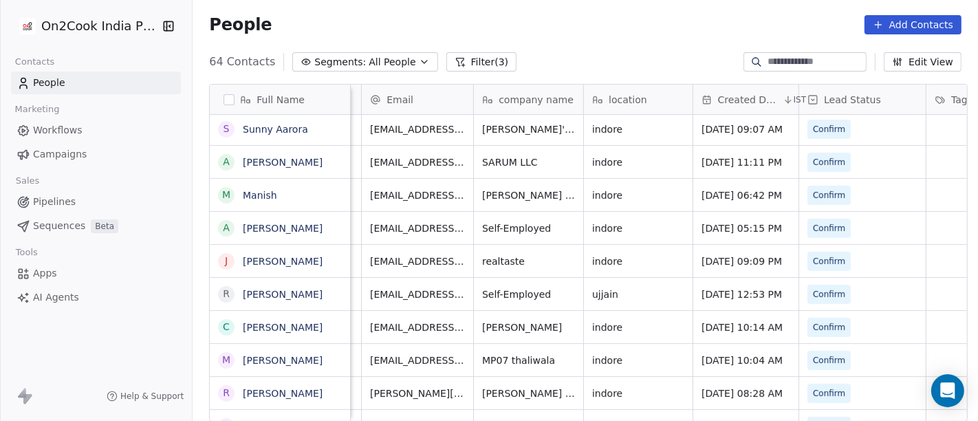
scroll to position [0, 0]
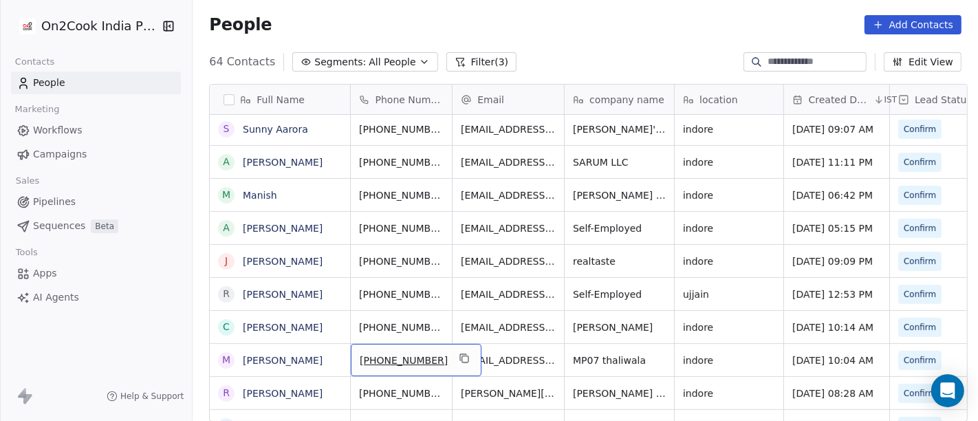
click at [388, 353] on span "[PHONE_NUMBER]" at bounding box center [404, 360] width 88 height 14
drag, startPoint x: 371, startPoint y: 358, endPoint x: 424, endPoint y: 363, distance: 53.8
click at [424, 363] on input "**********" at bounding box center [401, 358] width 108 height 27
click at [484, 352] on html "On2Cook India Pvt. Ltd. Contacts People Marketing Workflows Campaigns Sales Pip…" at bounding box center [489, 210] width 978 height 421
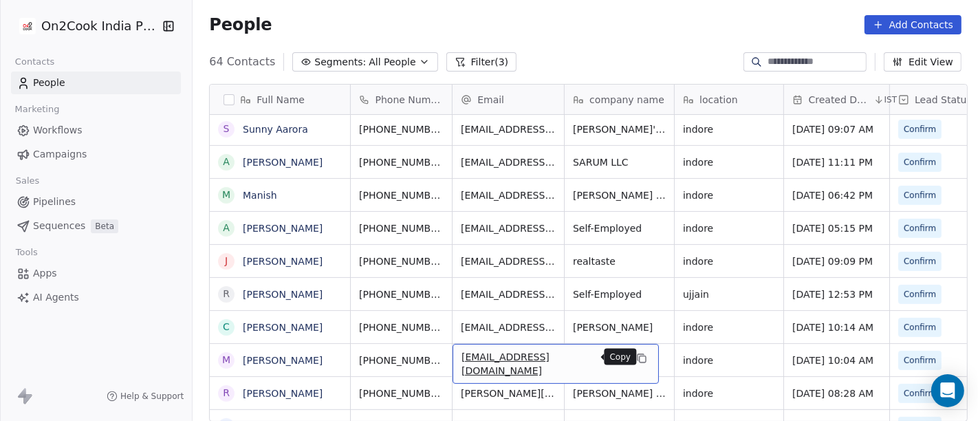
click at [636, 353] on icon "grid" at bounding box center [641, 358] width 11 height 11
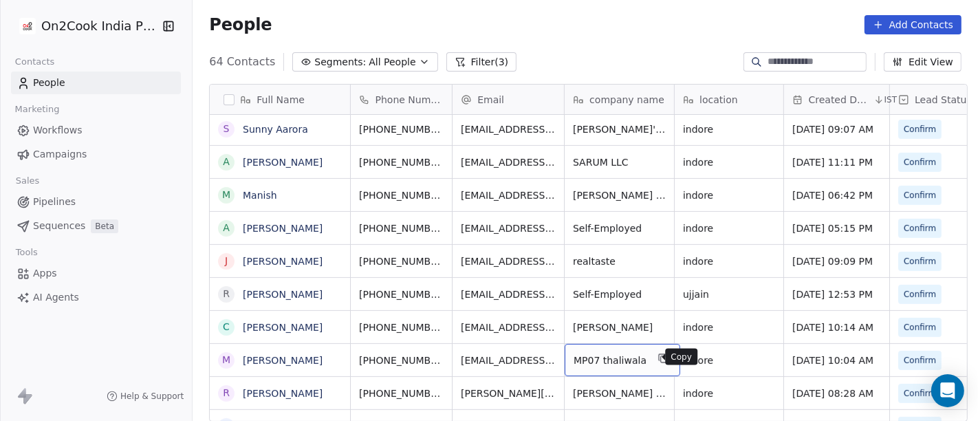
click at [657, 353] on icon "grid" at bounding box center [662, 358] width 11 height 11
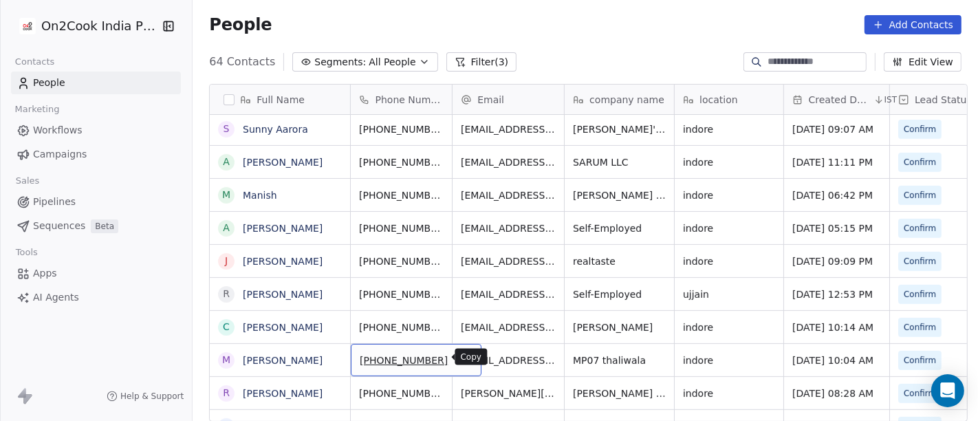
click at [459, 359] on icon "grid" at bounding box center [464, 358] width 11 height 11
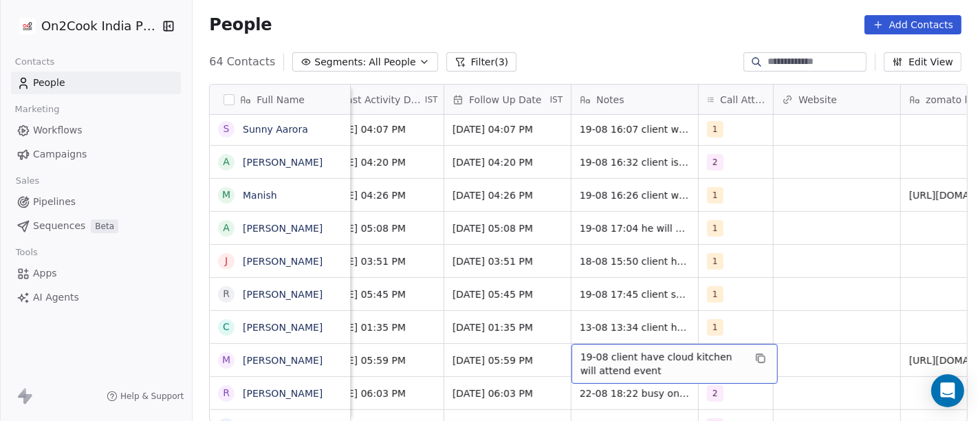
click at [656, 360] on span "19-08 client have cloud kitchen will attend event" at bounding box center [662, 363] width 164 height 27
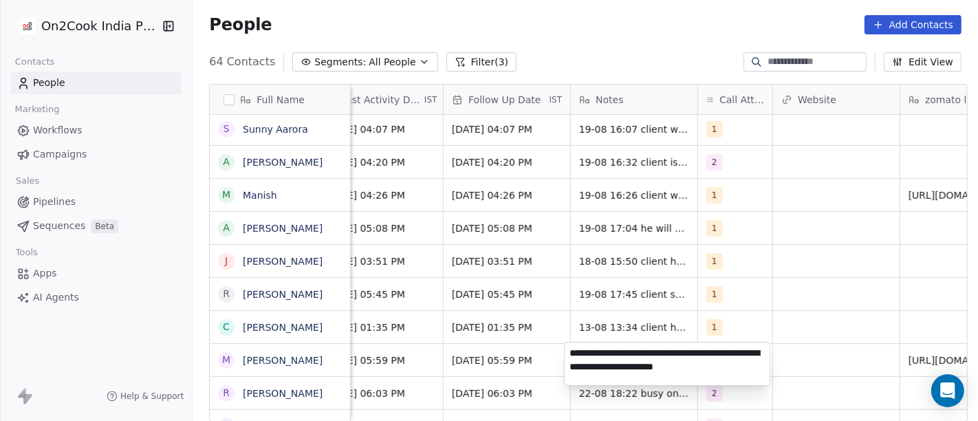
type textarea "**********"
click at [776, 313] on html "On2Cook India Pvt. Ltd. Contacts People Marketing Workflows Campaigns Sales Pip…" at bounding box center [489, 210] width 978 height 421
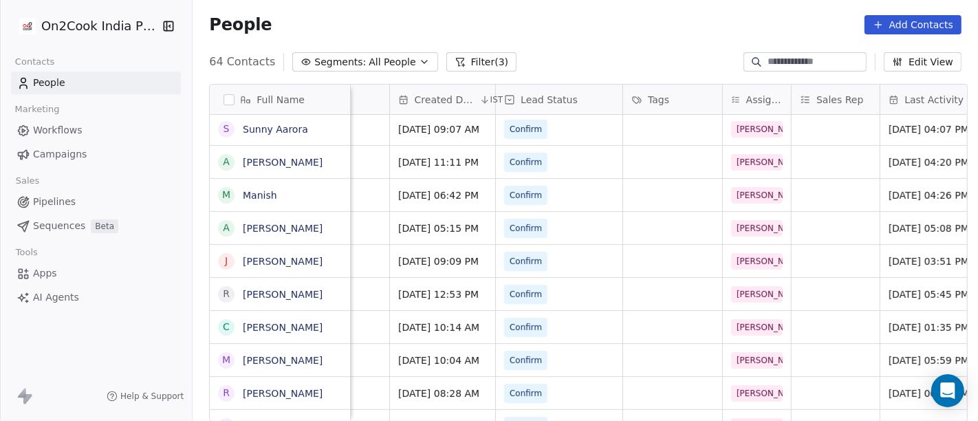
scroll to position [0, 0]
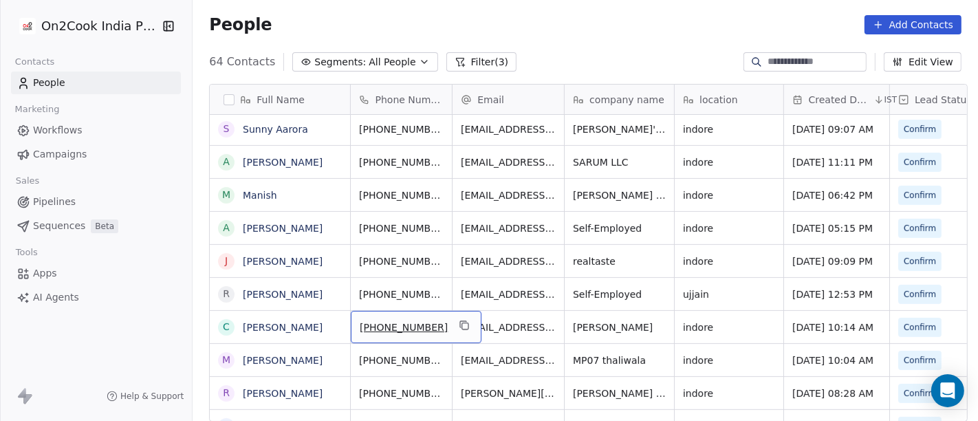
click at [373, 327] on span "+6265824640" at bounding box center [404, 327] width 88 height 14
click at [359, 324] on input "**********" at bounding box center [395, 325] width 97 height 27
type input "**********"
click at [522, 321] on html "On2Cook India Pvt. Ltd. Contacts People Marketing Workflows Campaigns Sales Pip…" at bounding box center [489, 210] width 978 height 421
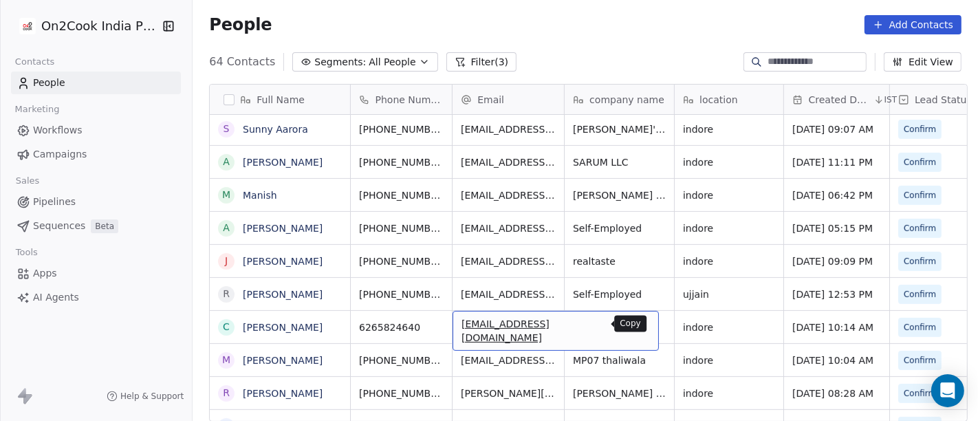
click at [636, 329] on icon "grid" at bounding box center [641, 325] width 11 height 11
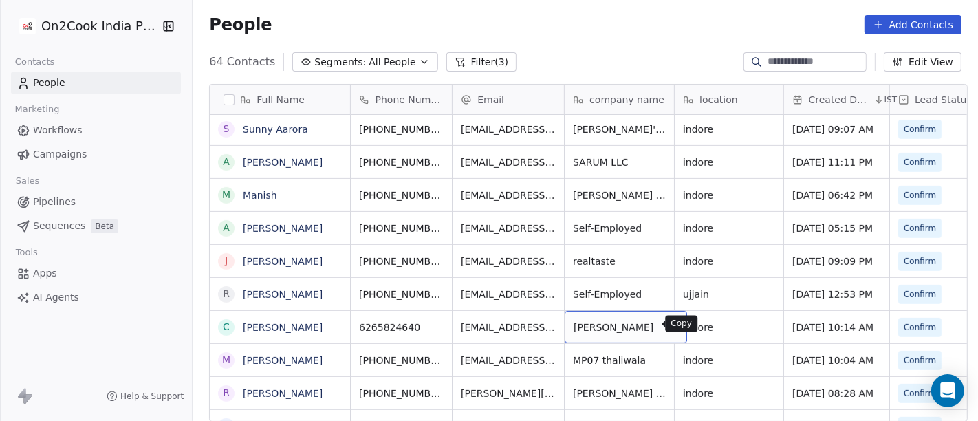
click at [665, 323] on icon "grid" at bounding box center [670, 325] width 11 height 11
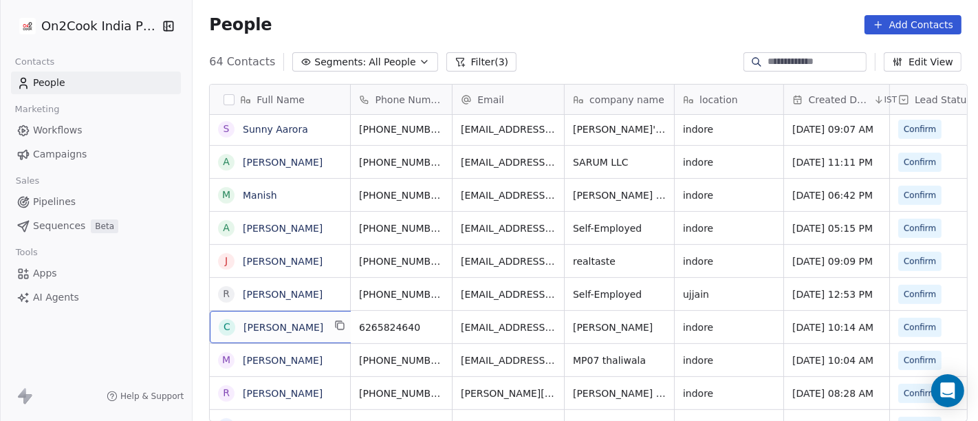
click at [307, 329] on span "CHAI CHOWKI" at bounding box center [283, 327] width 80 height 14
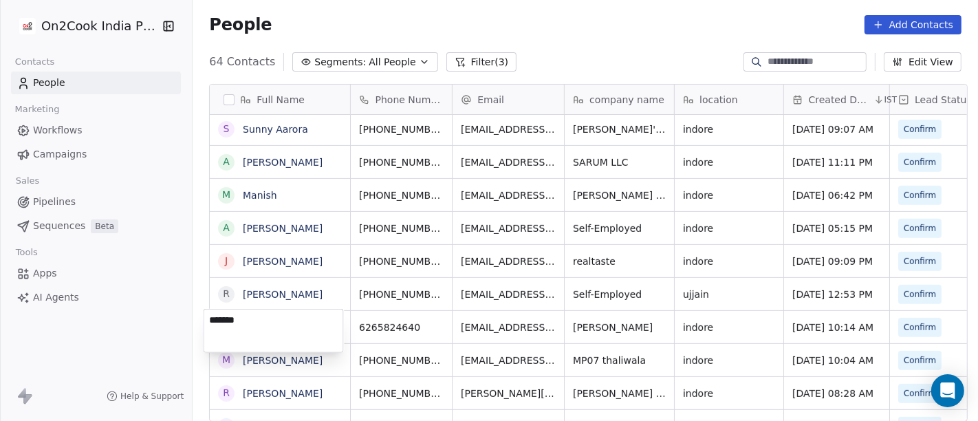
click at [287, 321] on textarea "******" at bounding box center [273, 330] width 139 height 43
type textarea "******"
click at [355, 331] on html "On2Cook India Pvt. Ltd. Contacts People Marketing Workflows Campaigns Sales Pip…" at bounding box center [489, 210] width 978 height 421
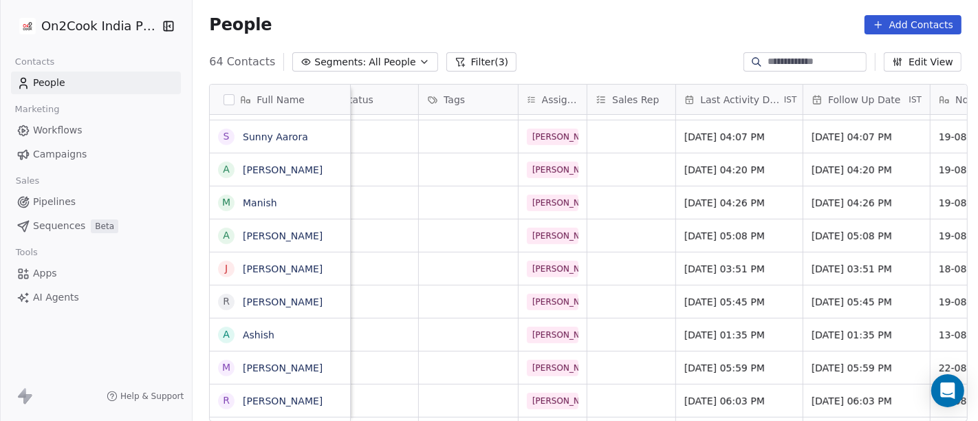
scroll to position [0, 606]
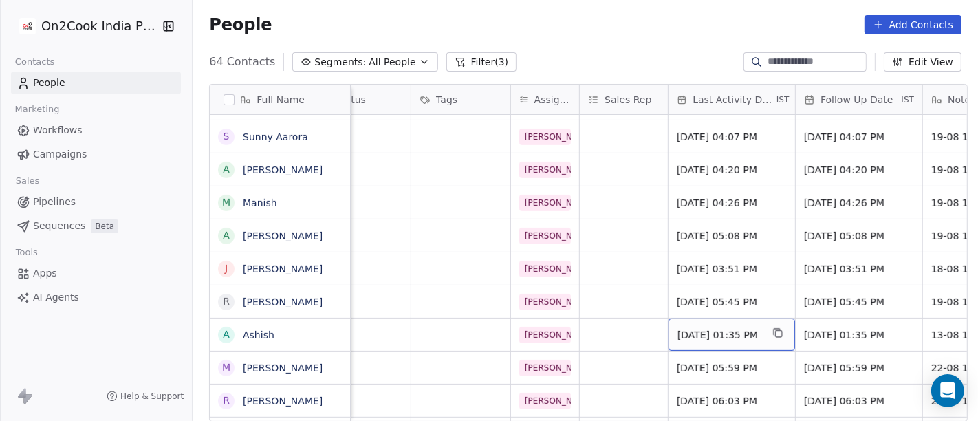
click at [701, 337] on span "Aug 13, 2025 01:35 PM" at bounding box center [719, 335] width 84 height 14
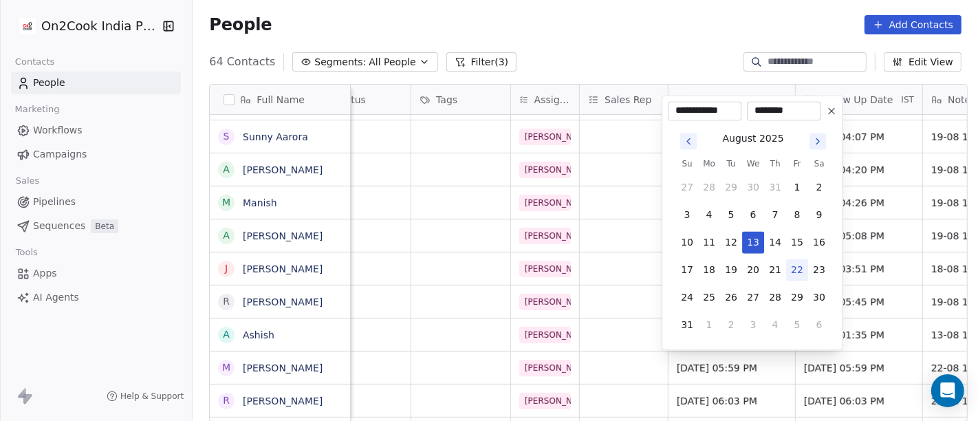
click at [799, 267] on button "22" at bounding box center [797, 270] width 22 height 22
type input "**********"
click at [665, 35] on html "On2Cook India Pvt. Ltd. Contacts People Marketing Workflows Campaigns Sales Pip…" at bounding box center [489, 210] width 978 height 421
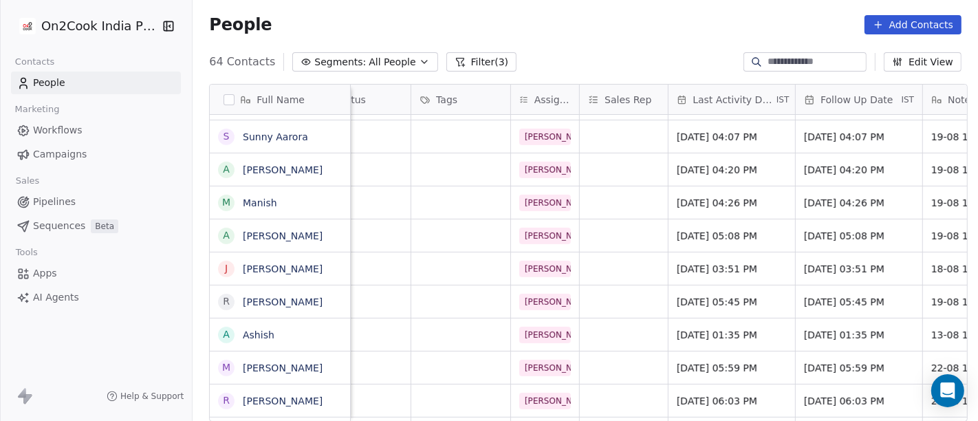
scroll to position [0, 849]
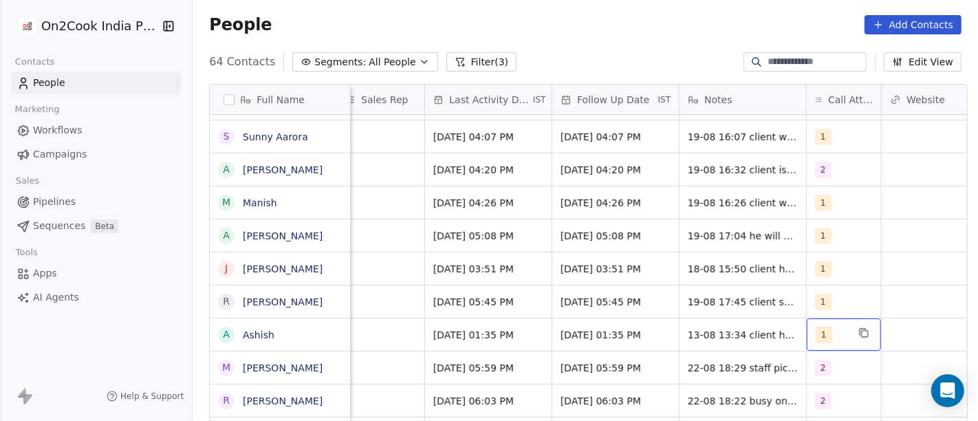
click at [815, 335] on span "1" at bounding box center [823, 335] width 16 height 16
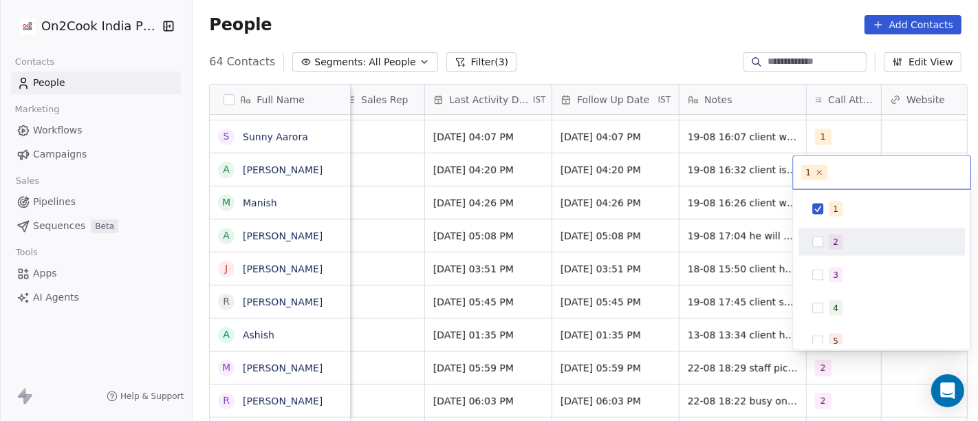
click at [832, 239] on div "2" at bounding box center [834, 242] width 5 height 12
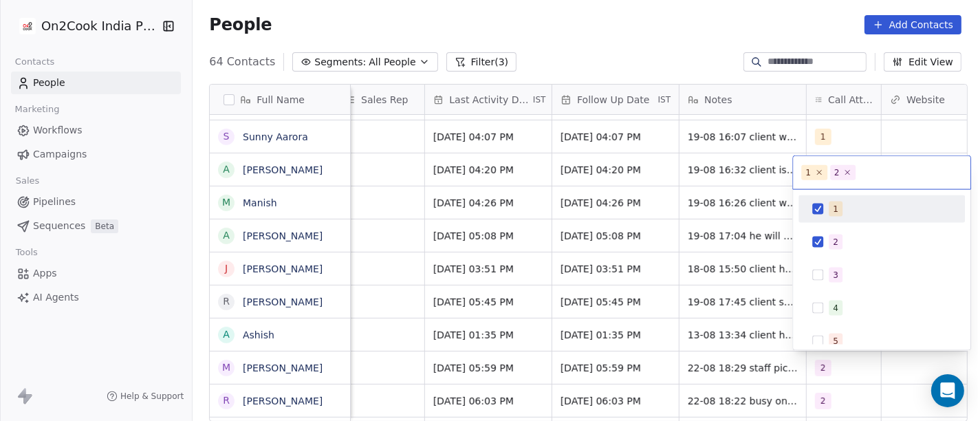
click at [836, 198] on div "1" at bounding box center [881, 209] width 155 height 22
click at [689, 71] on html "On2Cook India Pvt. Ltd. Contacts People Marketing Workflows Campaigns Sales Pip…" at bounding box center [489, 210] width 978 height 421
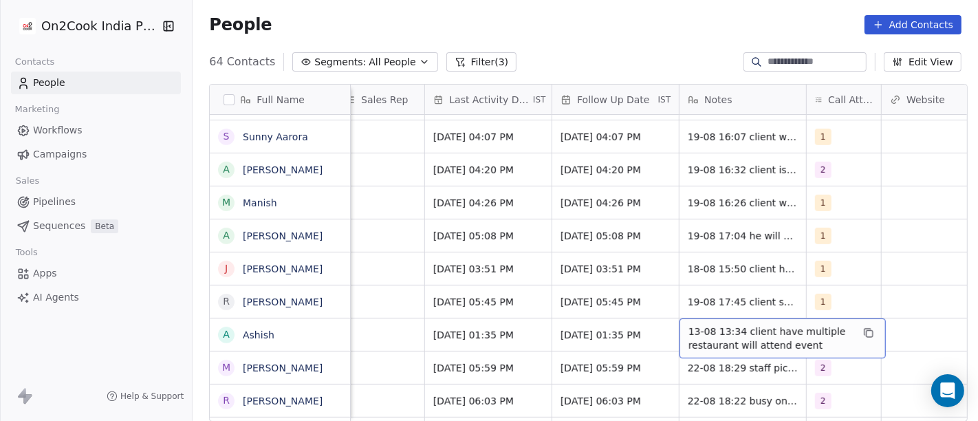
click at [697, 332] on span "13-08 13:34 client have multiple restaurant will attend event" at bounding box center [770, 337] width 164 height 27
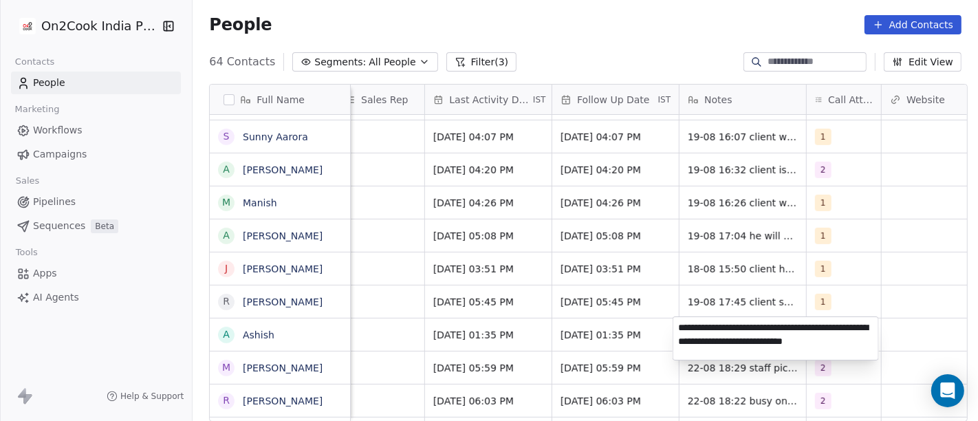
type textarea "**********"
click at [582, 337] on html "On2Cook India Pvt. Ltd. Contacts People Marketing Workflows Campaigns Sales Pip…" at bounding box center [489, 210] width 978 height 421
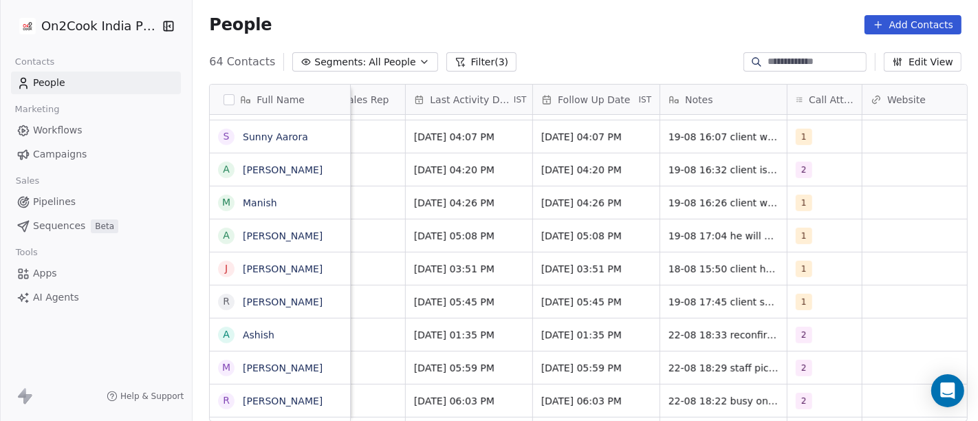
scroll to position [0, 868]
click at [461, 63] on button "Filter (3)" at bounding box center [481, 61] width 71 height 19
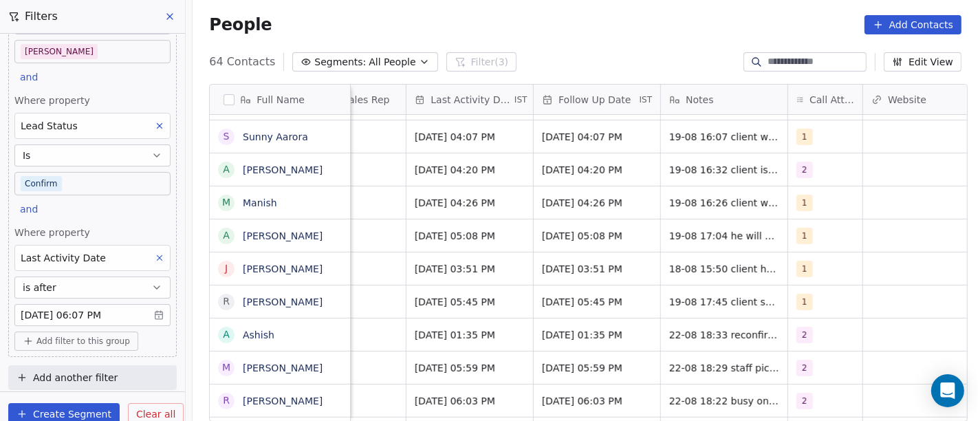
scroll to position [90, 0]
click at [674, 39] on div "People Add Contacts" at bounding box center [584, 25] width 785 height 52
click at [166, 12] on icon at bounding box center [169, 16] width 11 height 11
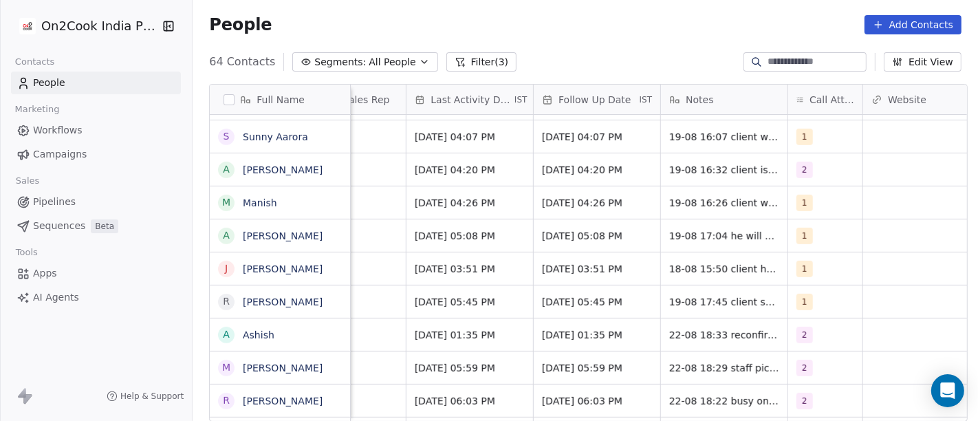
scroll to position [255, 0]
click at [16, 30] on html "On2Cook India Pvt. Ltd. Contacts People Marketing Workflows Campaigns Sales Pip…" at bounding box center [489, 210] width 978 height 421
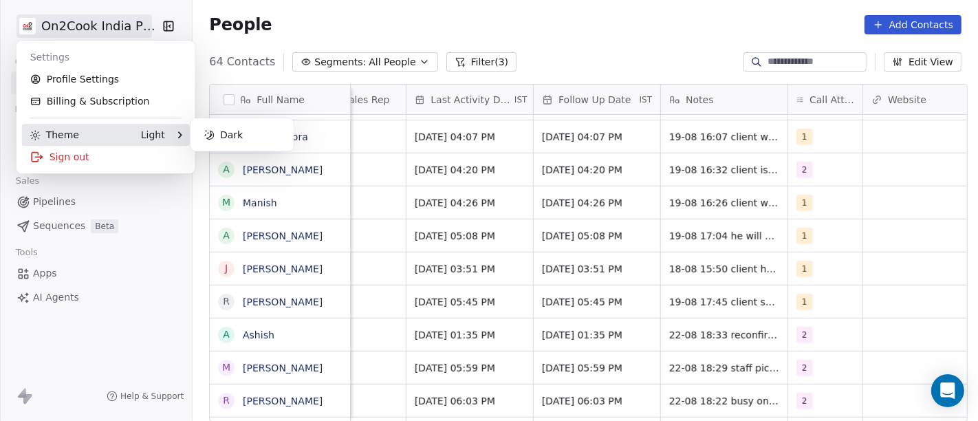
click at [74, 151] on div "Sign out" at bounding box center [106, 157] width 168 height 22
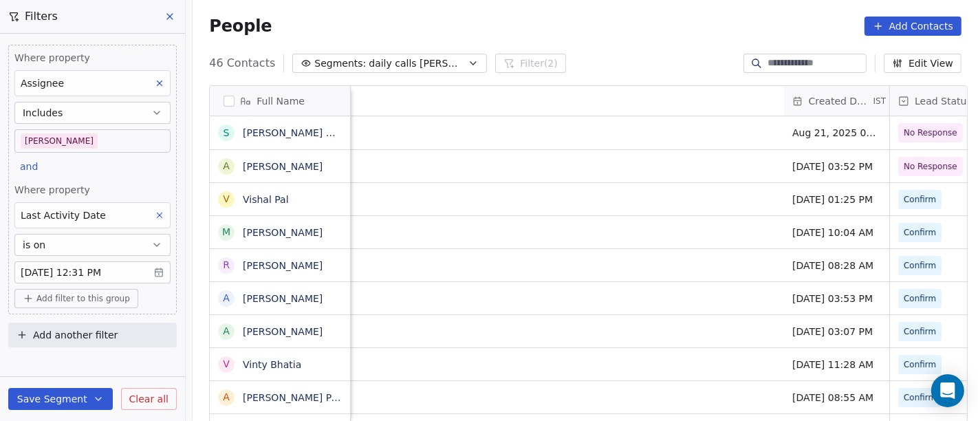
scroll to position [359, 780]
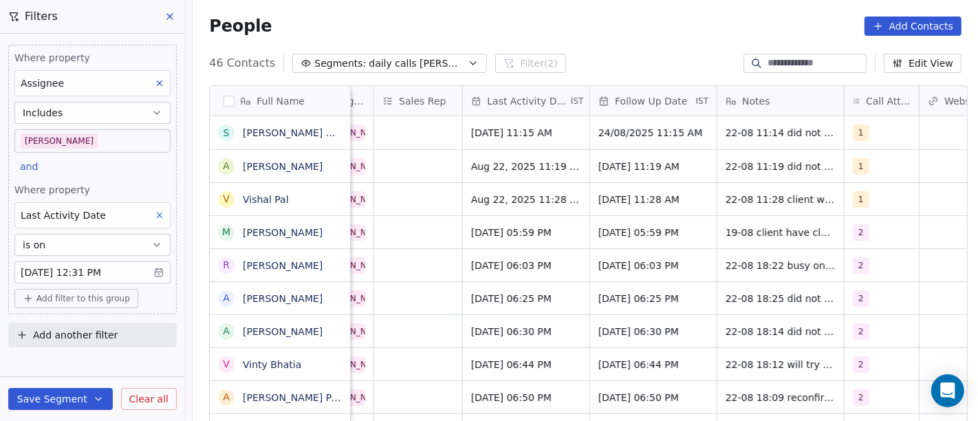
click at [615, 19] on div "People Add Contacts" at bounding box center [585, 25] width 752 height 19
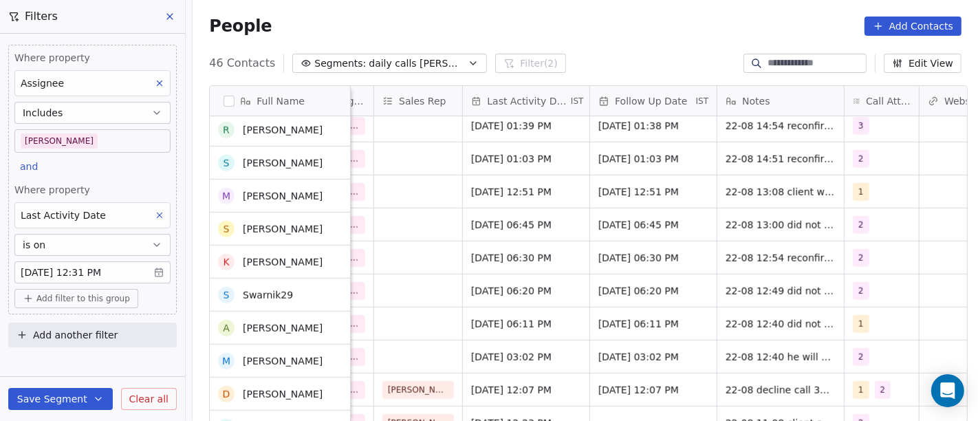
scroll to position [1211, 0]
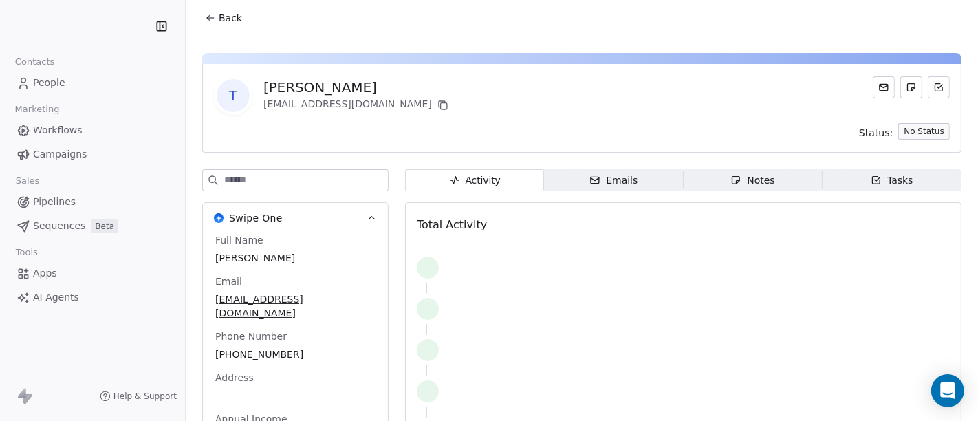
click at [233, 20] on span "Back" at bounding box center [230, 18] width 23 height 14
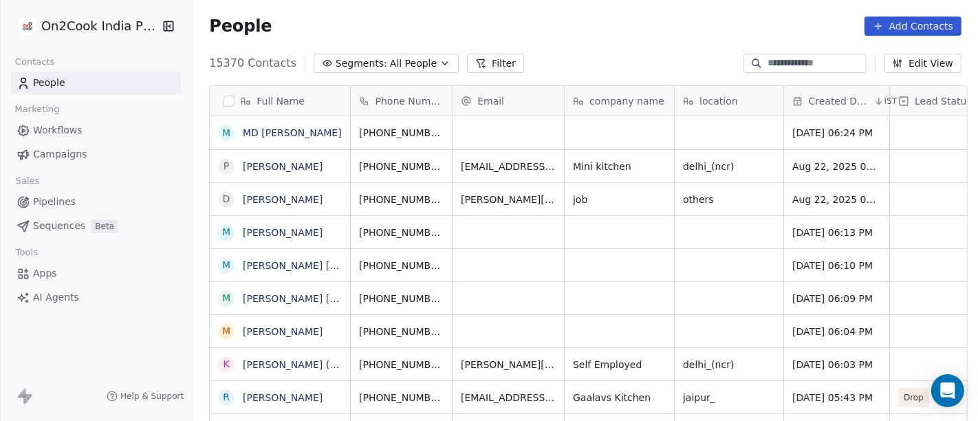
scroll to position [359, 780]
click at [414, 66] on button "Segments: All People" at bounding box center [385, 63] width 145 height 19
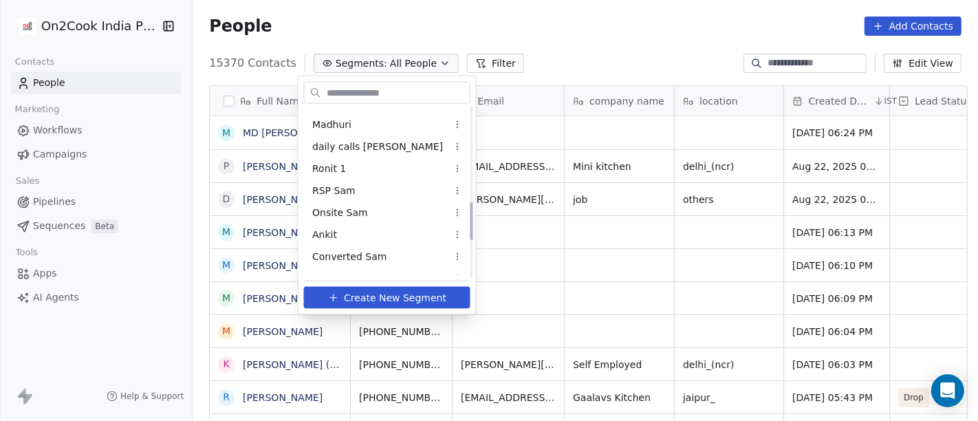
scroll to position [417, 0]
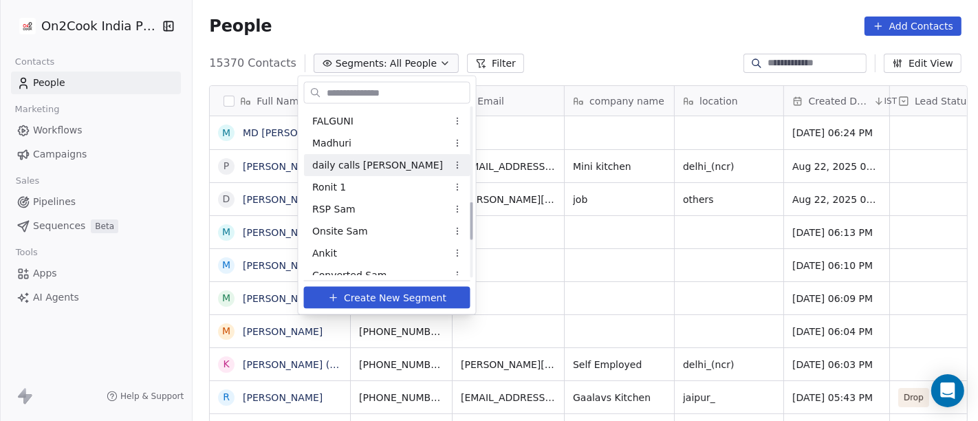
click at [355, 159] on span "daily calls [PERSON_NAME]" at bounding box center [377, 164] width 131 height 14
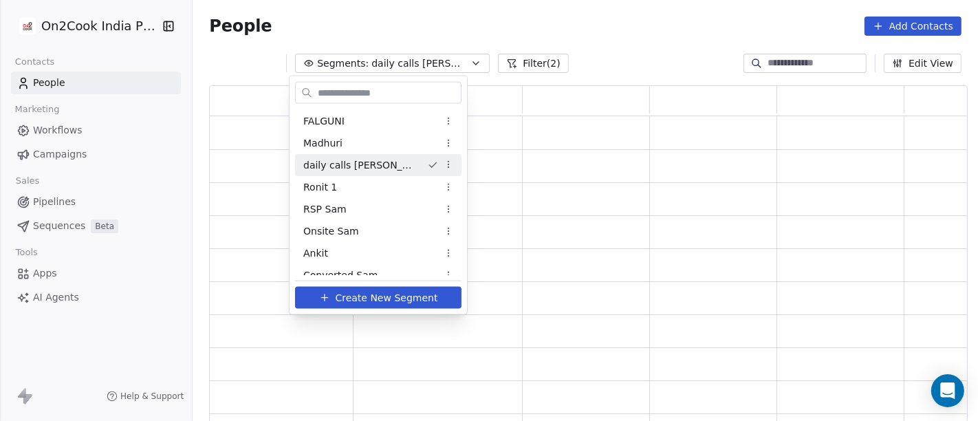
scroll to position [326, 747]
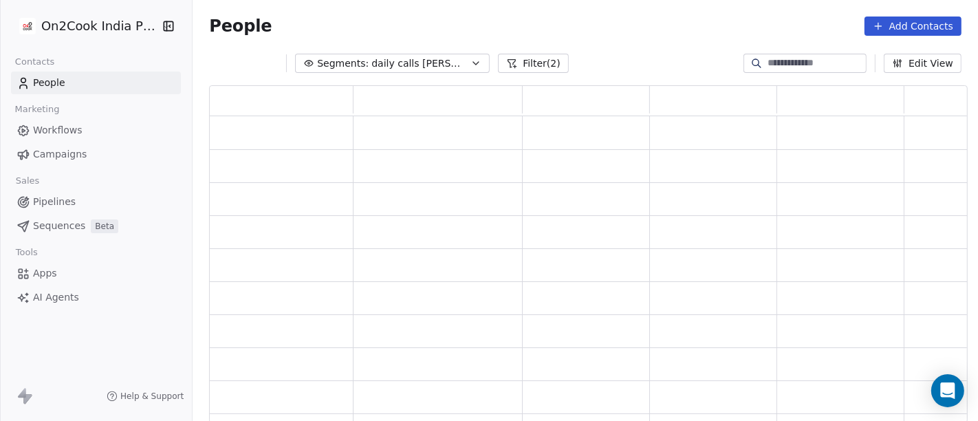
click at [566, 53] on div "Segments: daily calls [PERSON_NAME] (2) Edit View" at bounding box center [584, 63] width 785 height 22
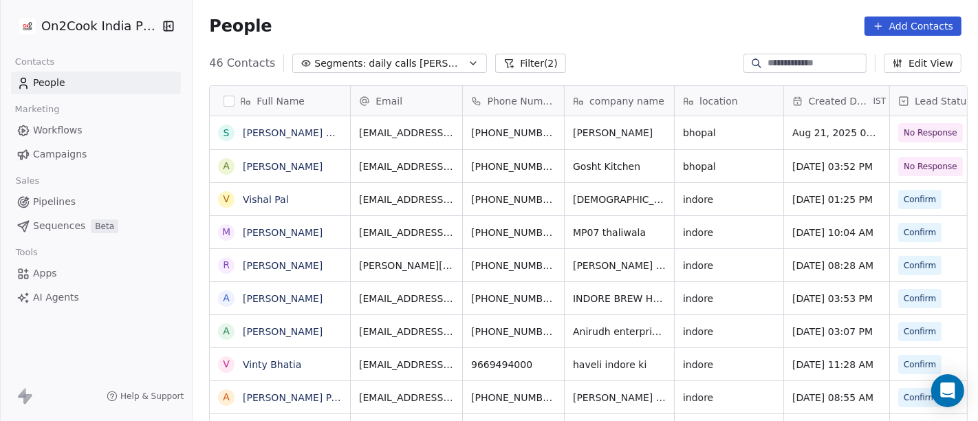
scroll to position [359, 780]
click at [571, 3] on div "People Add Contacts" at bounding box center [584, 26] width 785 height 52
click at [458, 23] on div "People Add Contacts" at bounding box center [585, 25] width 752 height 19
click at [608, 35] on div "People Add Contacts" at bounding box center [585, 25] width 752 height 19
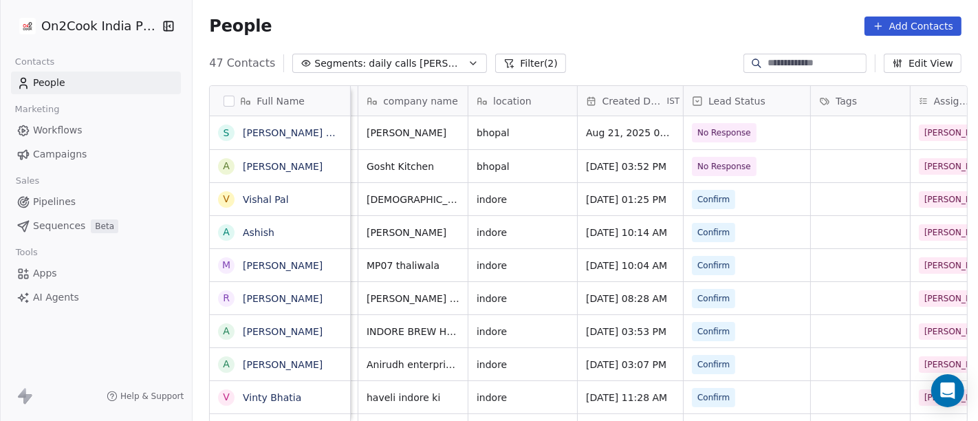
click at [652, 35] on div "People Add Contacts" at bounding box center [585, 25] width 752 height 19
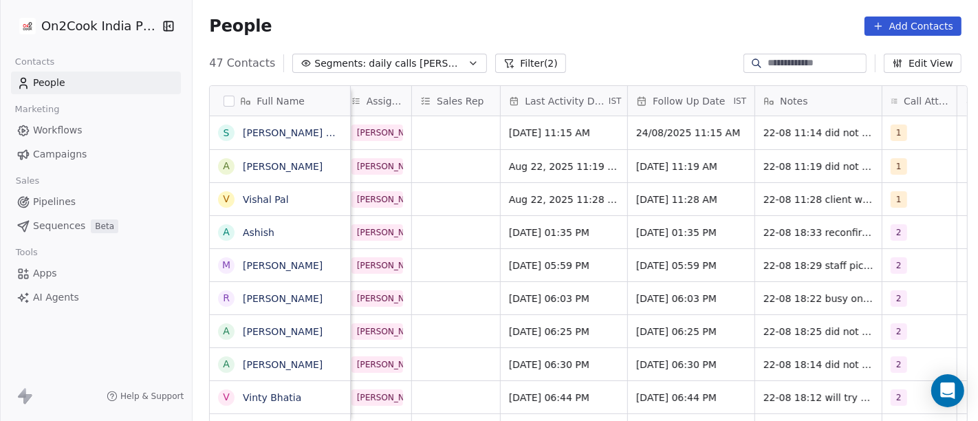
scroll to position [0, 785]
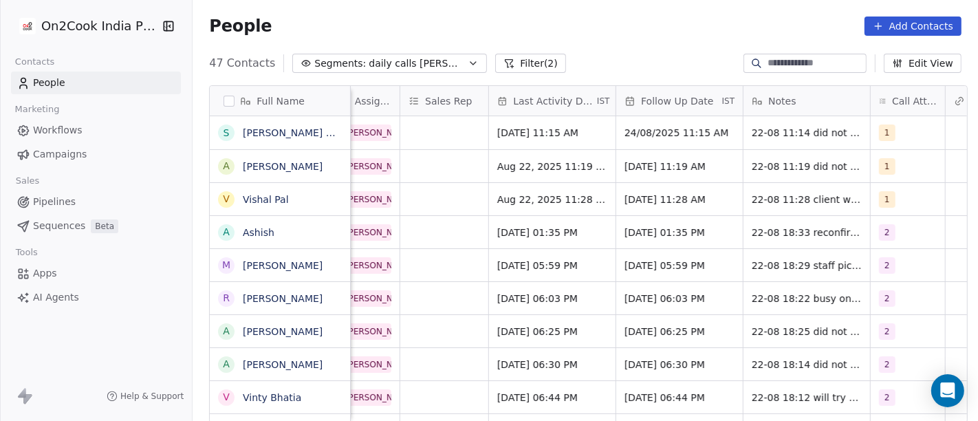
click at [615, 13] on div "People Add Contacts" at bounding box center [584, 26] width 785 height 52
click at [558, 40] on div "People Add Contacts" at bounding box center [584, 26] width 785 height 52
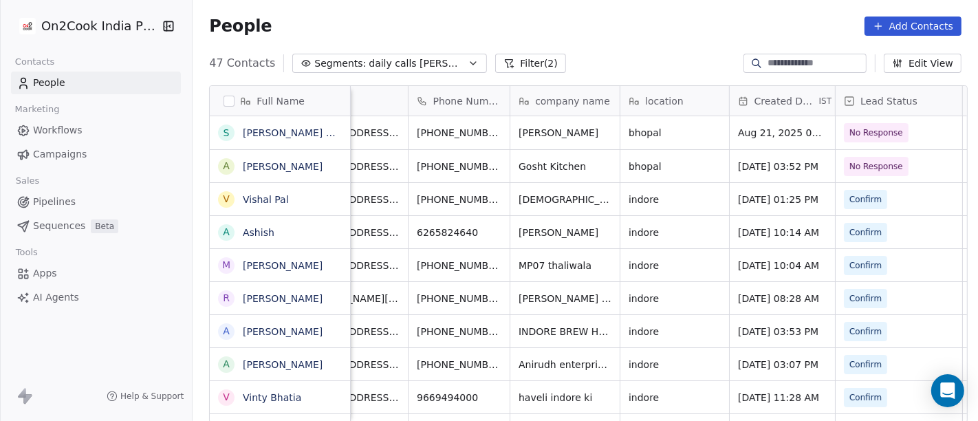
click at [495, 63] on button "Filter (2)" at bounding box center [530, 63] width 71 height 19
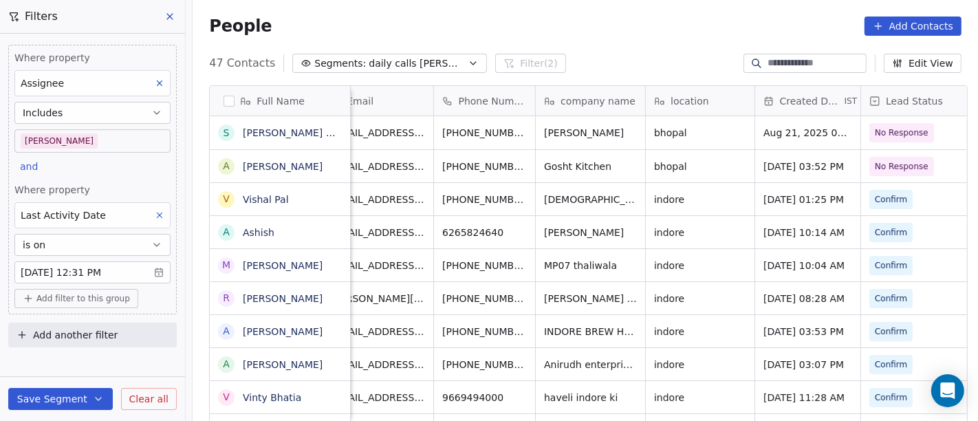
scroll to position [0, 28]
click at [58, 302] on span "Add filter to this group" at bounding box center [82, 298] width 93 height 11
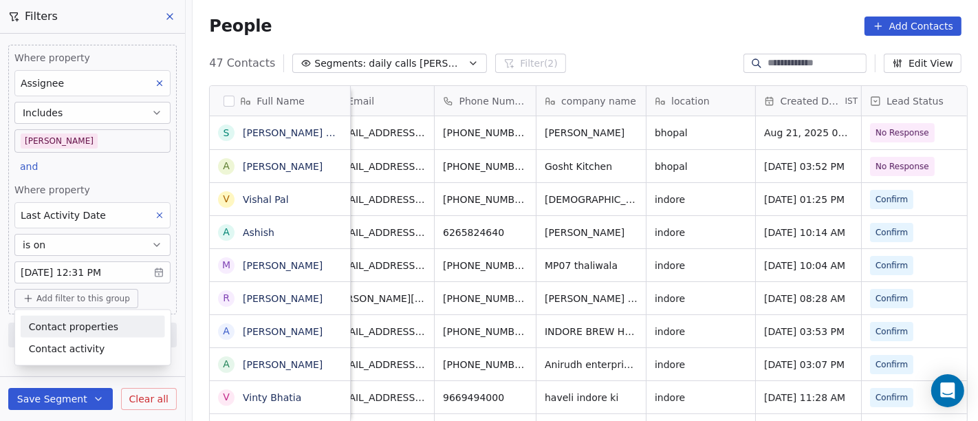
click at [79, 327] on span "Contact properties" at bounding box center [73, 326] width 89 height 14
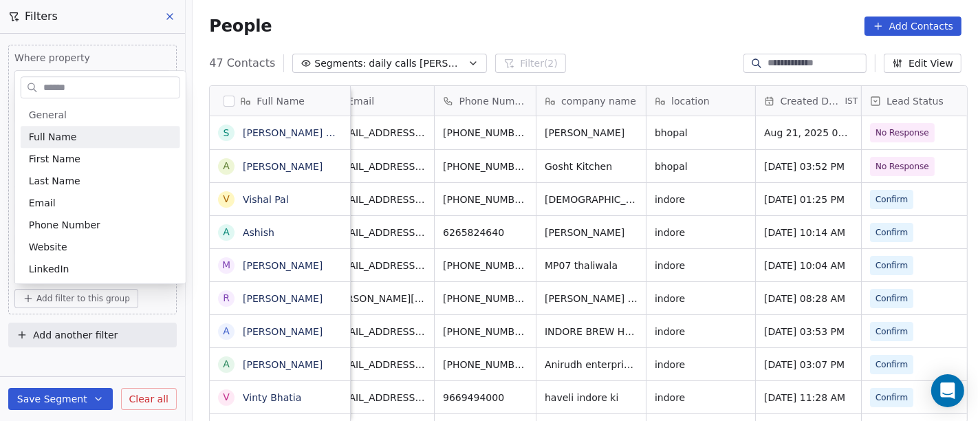
click at [83, 87] on input "text" at bounding box center [110, 88] width 139 height 20
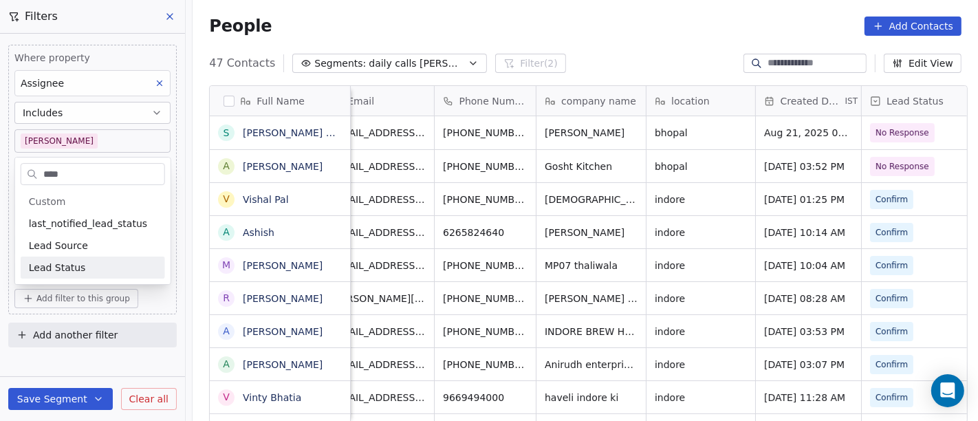
type input "****"
click at [121, 261] on div "Lead Status" at bounding box center [93, 267] width 144 height 22
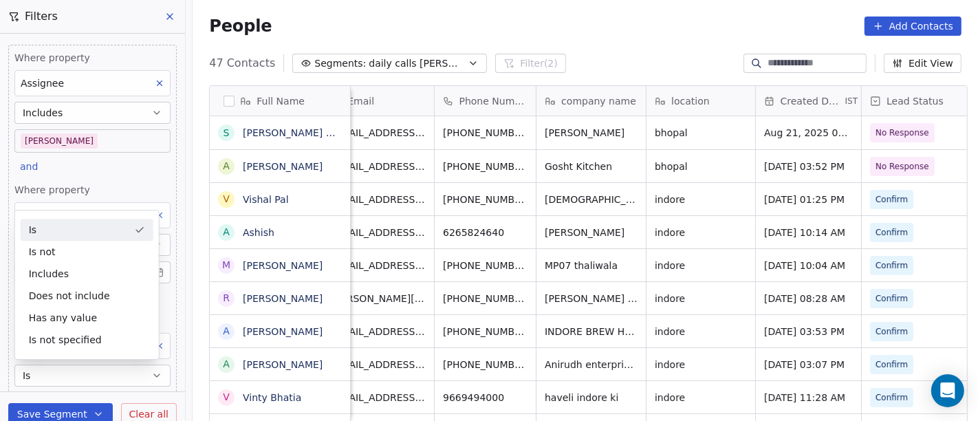
click at [65, 223] on div "Is" at bounding box center [87, 230] width 133 height 22
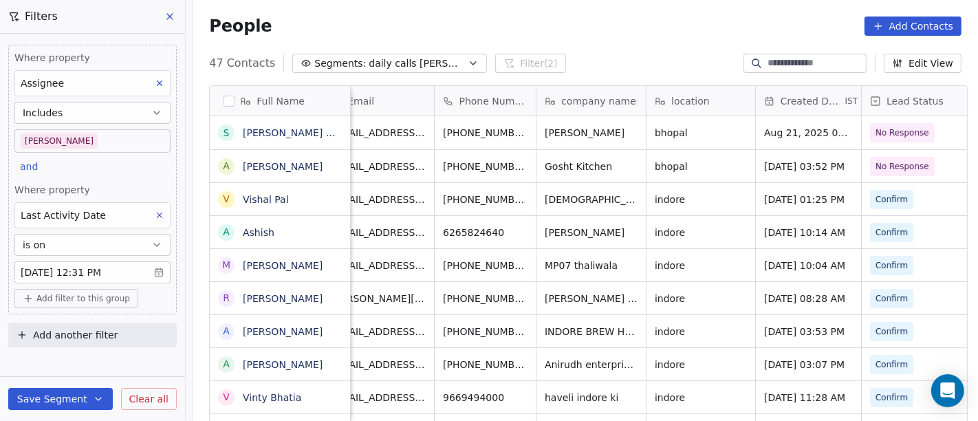
click at [68, 293] on span "Add filter to this group" at bounding box center [82, 298] width 93 height 11
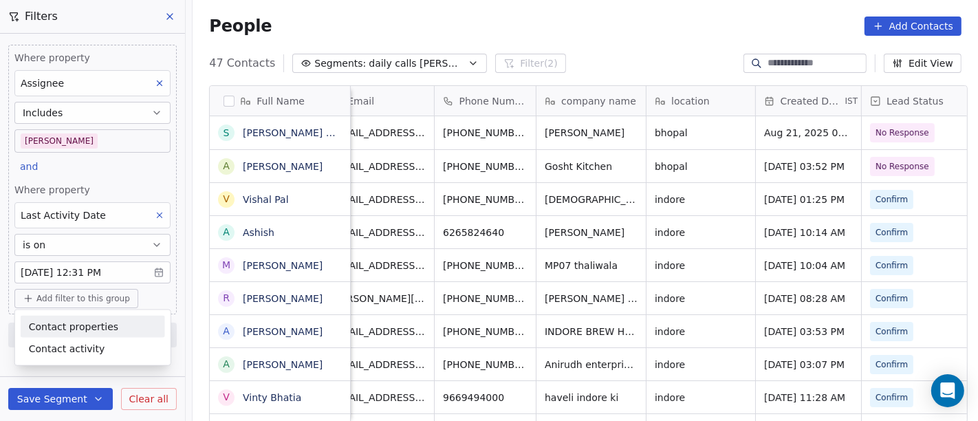
click at [143, 191] on html "On2Cook India Pvt. Ltd. Contacts People Marketing Workflows Campaigns Sales Pip…" at bounding box center [489, 210] width 978 height 421
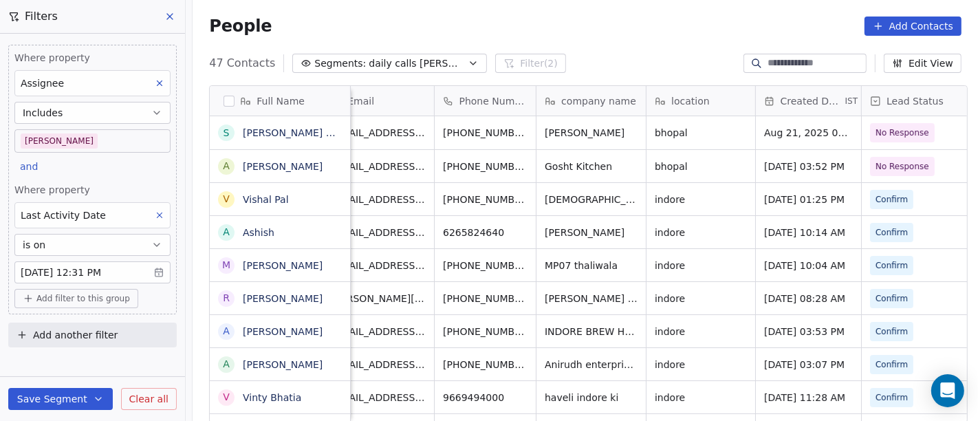
click at [76, 304] on button "Add filter to this group" at bounding box center [76, 298] width 124 height 19
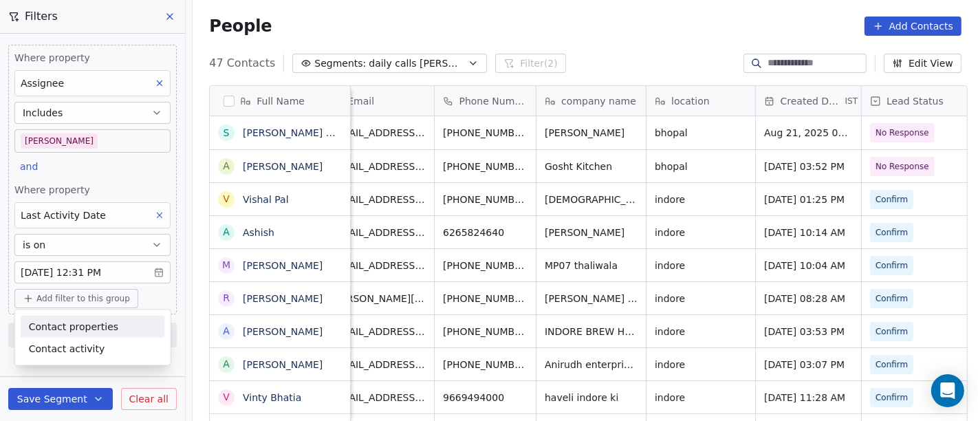
click at [135, 155] on html "On2Cook India Pvt. Ltd. Contacts People Marketing Workflows Campaigns Sales Pip…" at bounding box center [489, 210] width 978 height 421
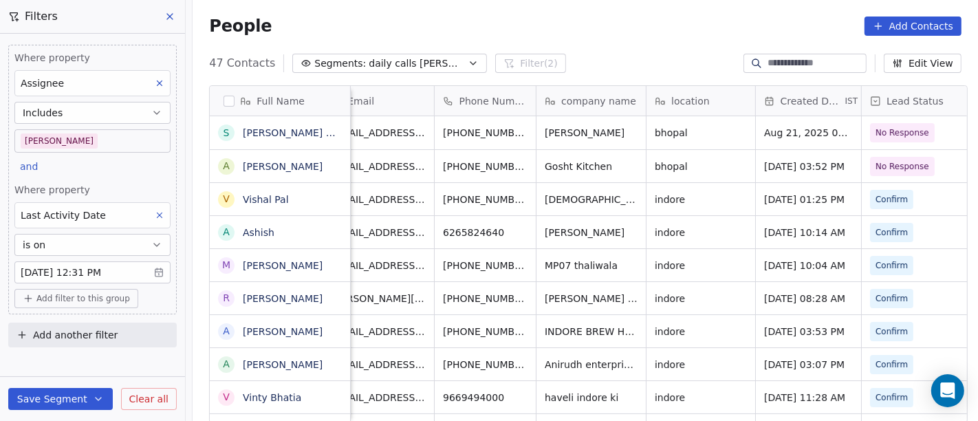
click at [101, 300] on span "Add filter to this group" at bounding box center [82, 298] width 93 height 11
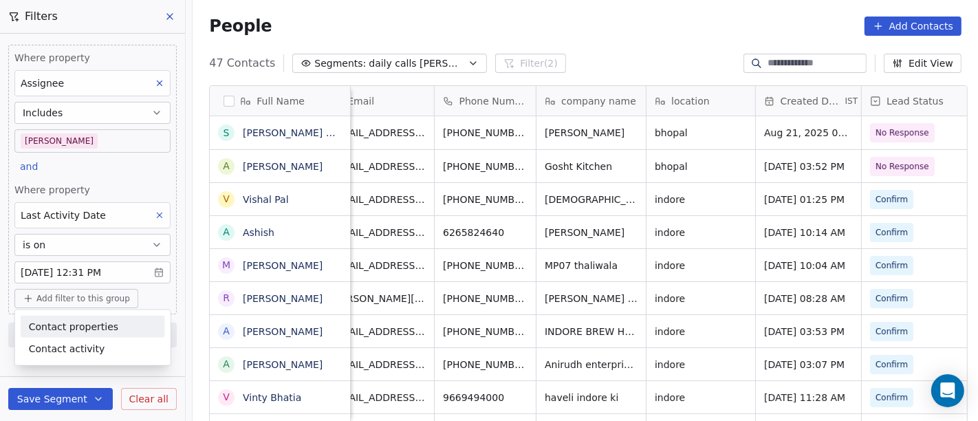
click at [85, 322] on span "Contact properties" at bounding box center [73, 326] width 89 height 14
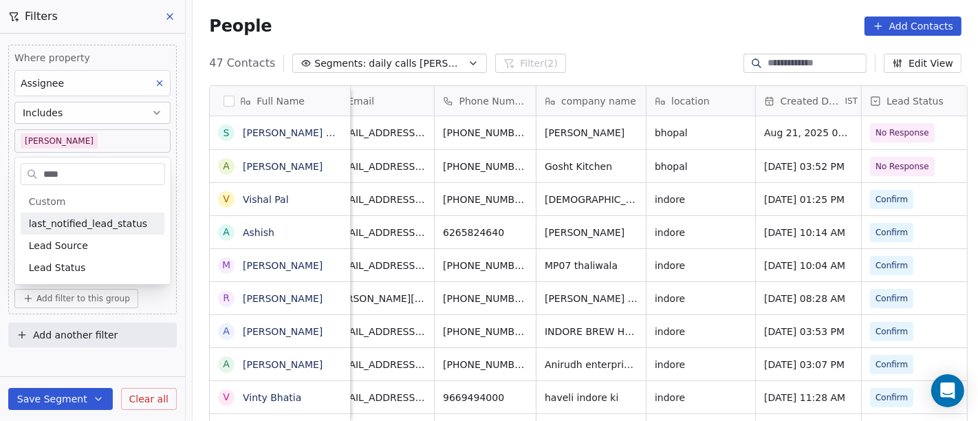
type input "****"
click at [95, 259] on div "Lead Status" at bounding box center [93, 267] width 144 height 22
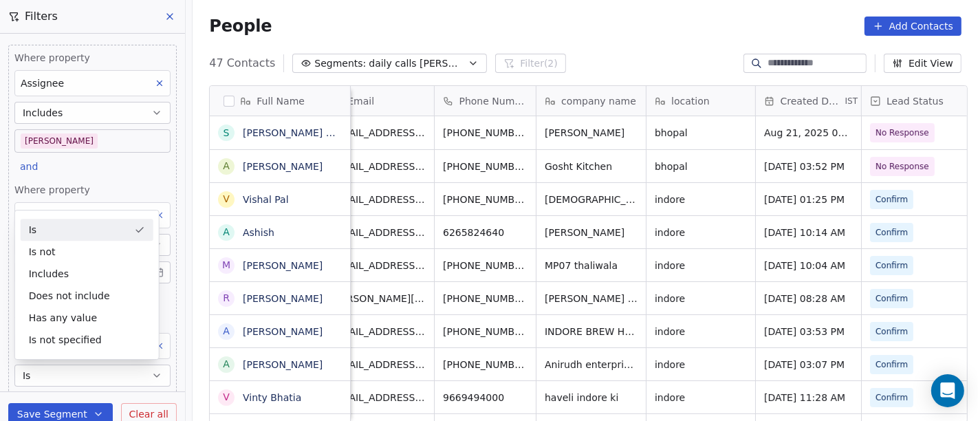
click at [84, 225] on div "Is" at bounding box center [87, 230] width 133 height 22
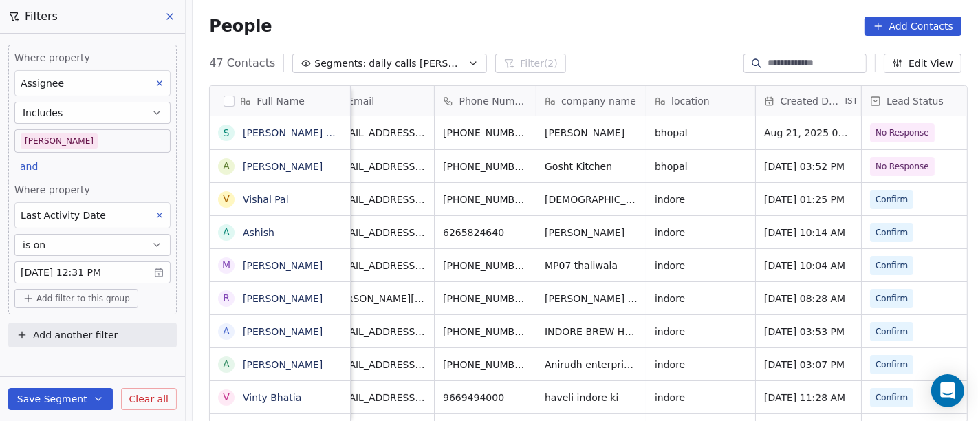
click at [74, 298] on span "Add filter to this group" at bounding box center [82, 298] width 93 height 11
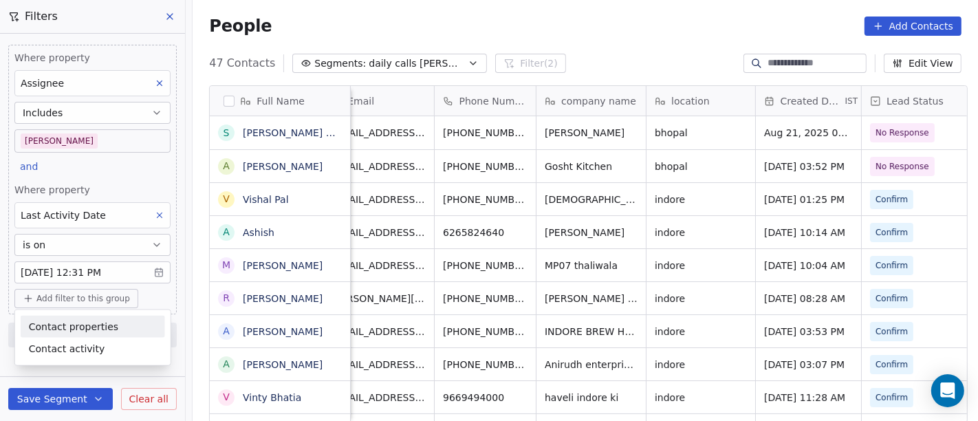
click at [80, 324] on span "Contact properties" at bounding box center [73, 326] width 89 height 14
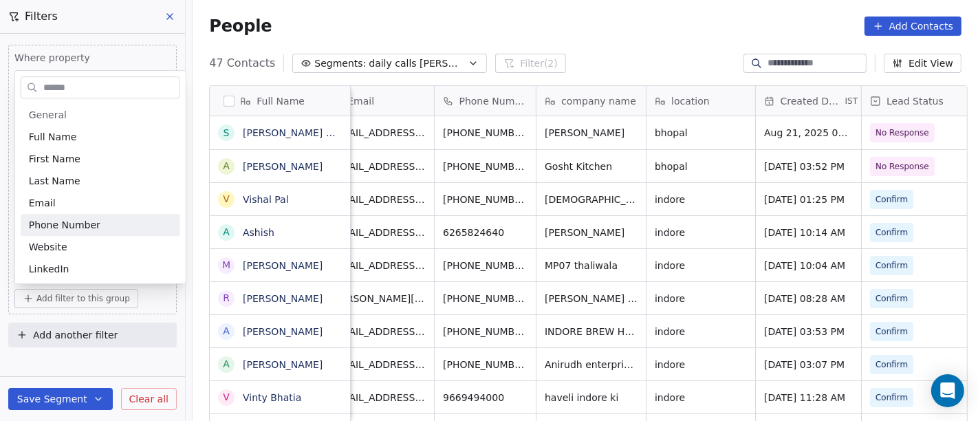
click at [438, 19] on html "On2Cook India Pvt. Ltd. Contacts People Marketing Workflows Campaigns Sales Pip…" at bounding box center [489, 210] width 978 height 421
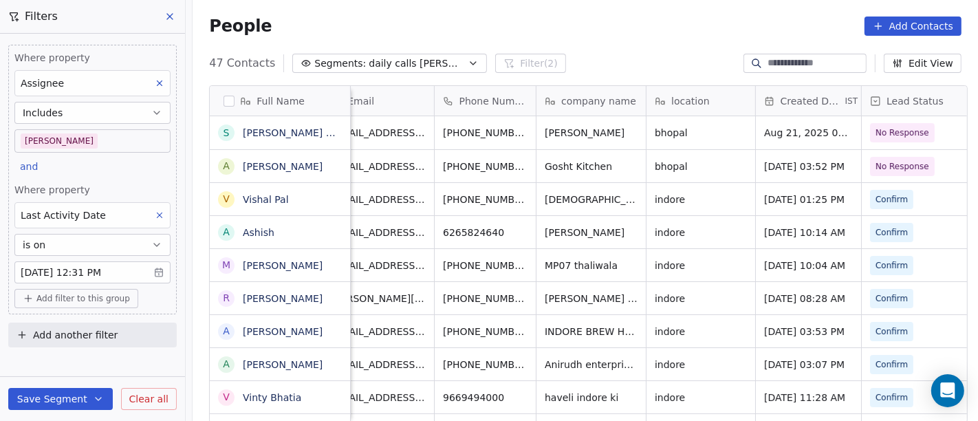
click at [69, 299] on span "Add filter to this group" at bounding box center [82, 298] width 93 height 11
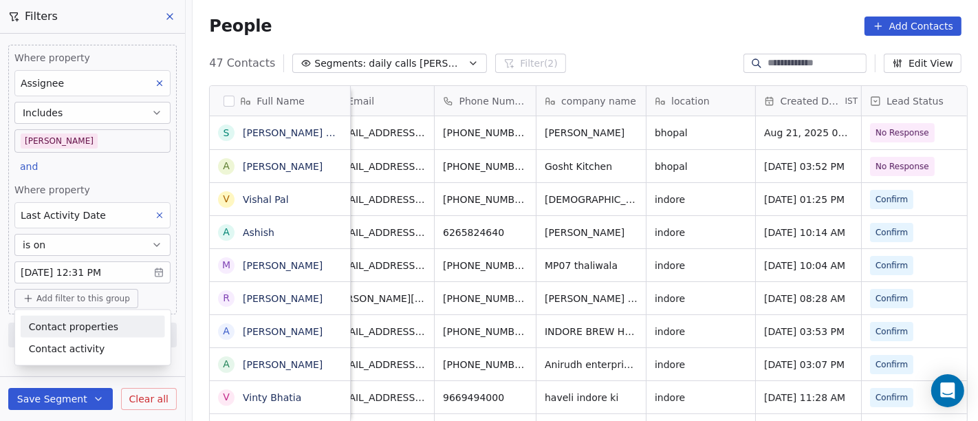
click at [142, 172] on html "On2Cook India Pvt. Ltd. Contacts People Marketing Workflows Campaigns Sales Pip…" at bounding box center [489, 210] width 978 height 421
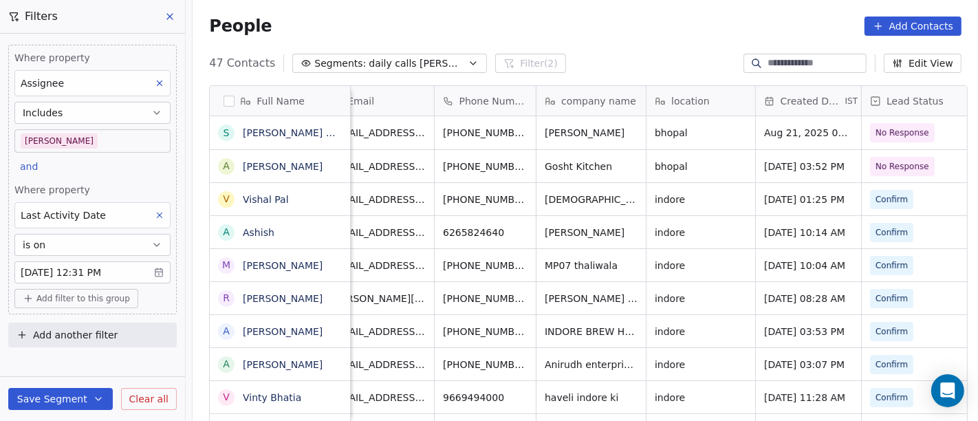
drag, startPoint x: 72, startPoint y: 312, endPoint x: 84, endPoint y: 331, distance: 21.9
click at [75, 315] on div "Where property Assignee Includes [PERSON_NAME] and Where property Last Activity…" at bounding box center [92, 193] width 185 height 319
click at [84, 331] on span "Add another filter" at bounding box center [75, 335] width 85 height 14
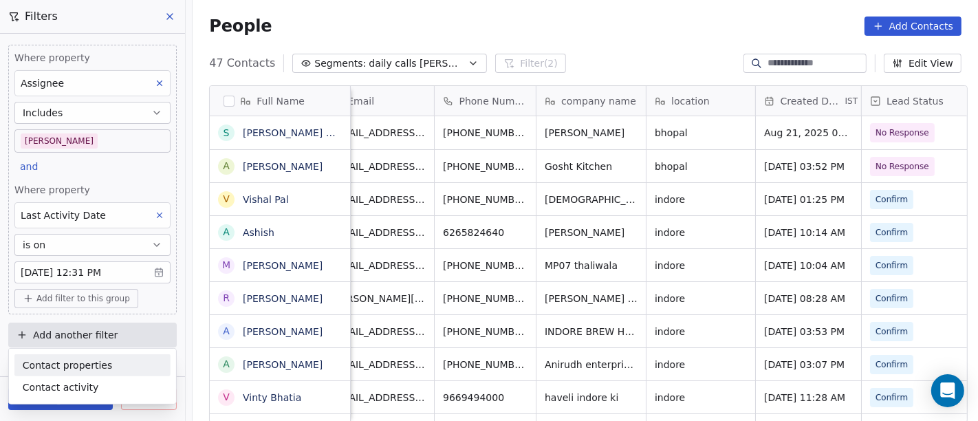
click at [95, 362] on span "Contact properties" at bounding box center [67, 364] width 89 height 14
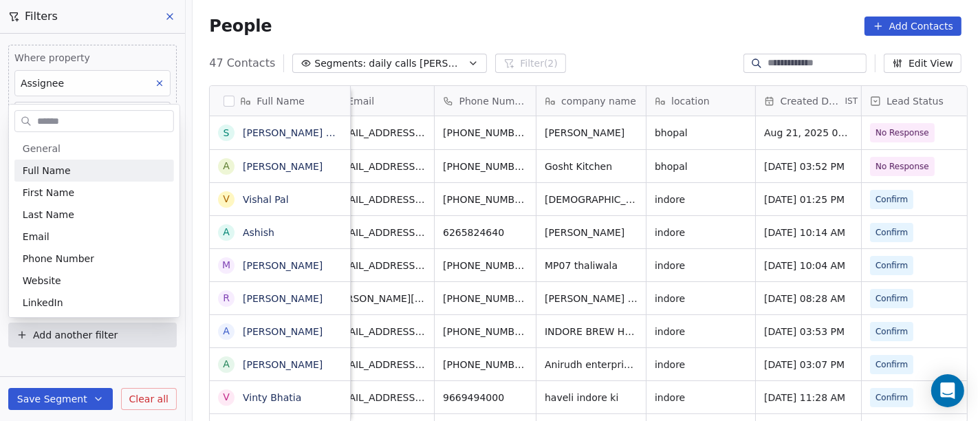
click at [115, 122] on input "text" at bounding box center [103, 121] width 139 height 20
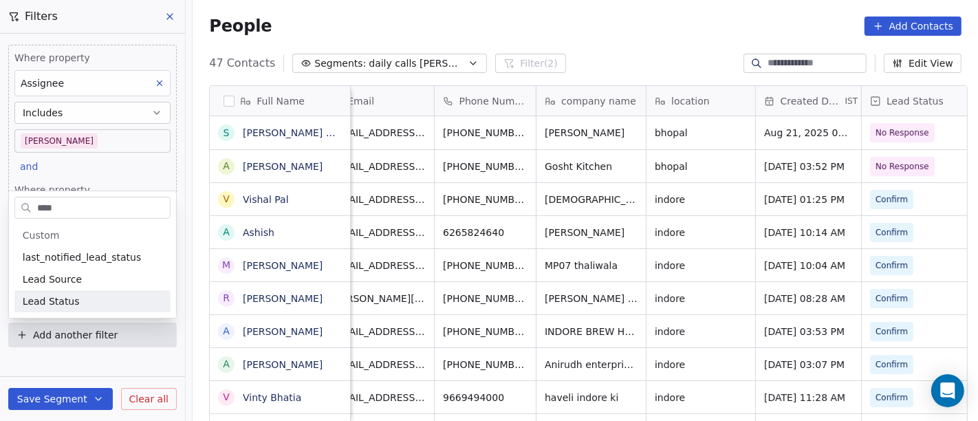
type input "****"
click at [85, 296] on div "Lead Status" at bounding box center [93, 301] width 140 height 14
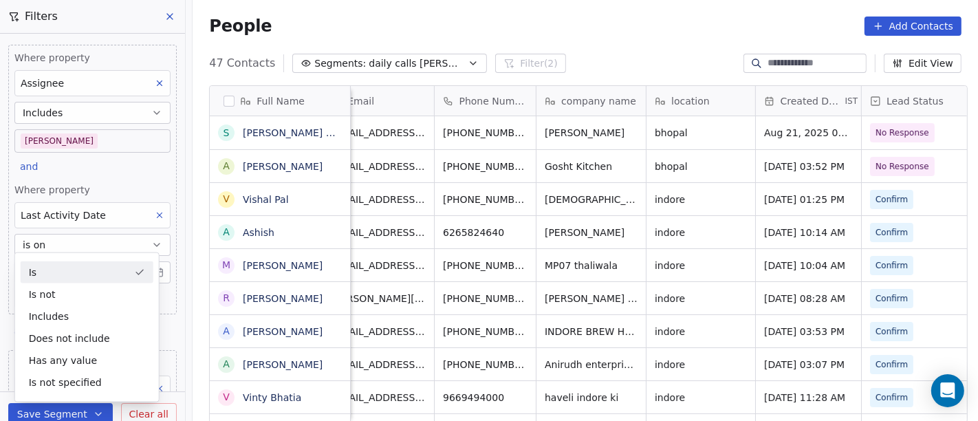
click at [103, 267] on div "Is" at bounding box center [87, 272] width 133 height 22
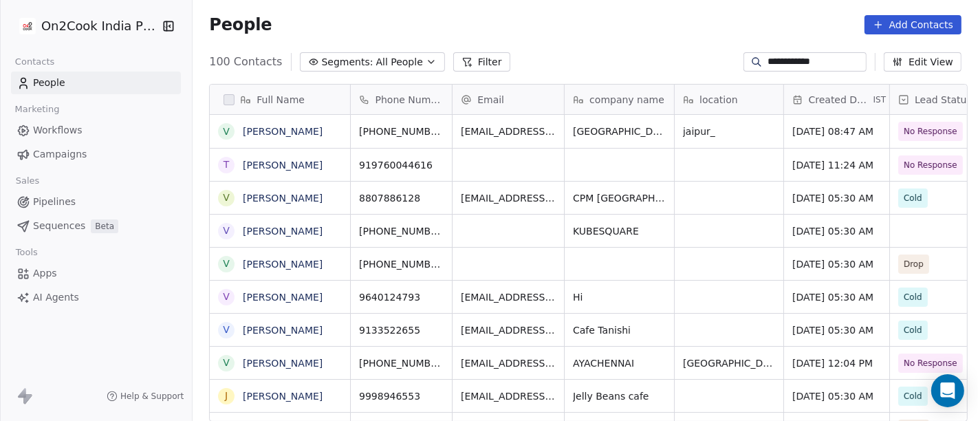
click at [809, 61] on input "**********" at bounding box center [815, 62] width 96 height 14
paste input
type input "**********"
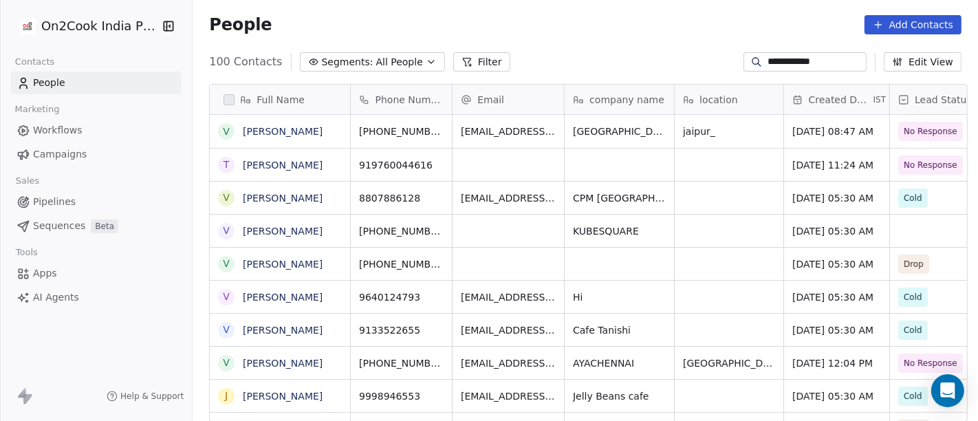
click at [807, 54] on div "**********" at bounding box center [804, 61] width 123 height 19
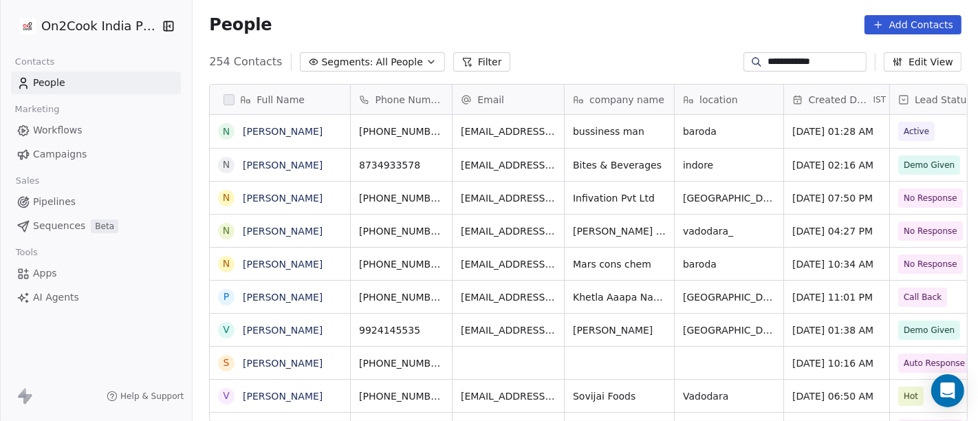
scroll to position [359, 780]
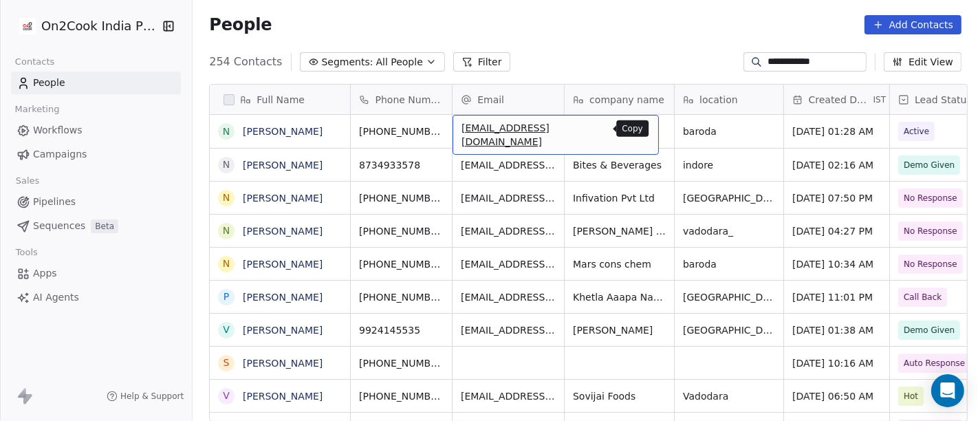
click at [636, 128] on icon "grid" at bounding box center [641, 129] width 11 height 11
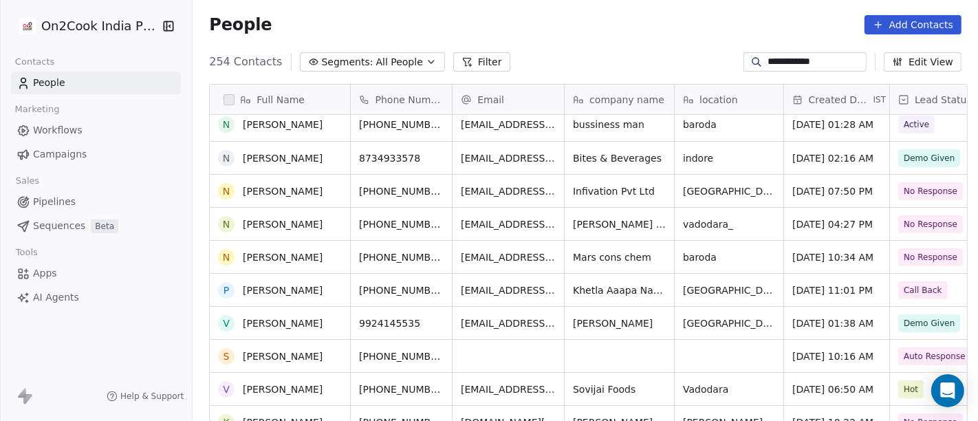
scroll to position [0, 0]
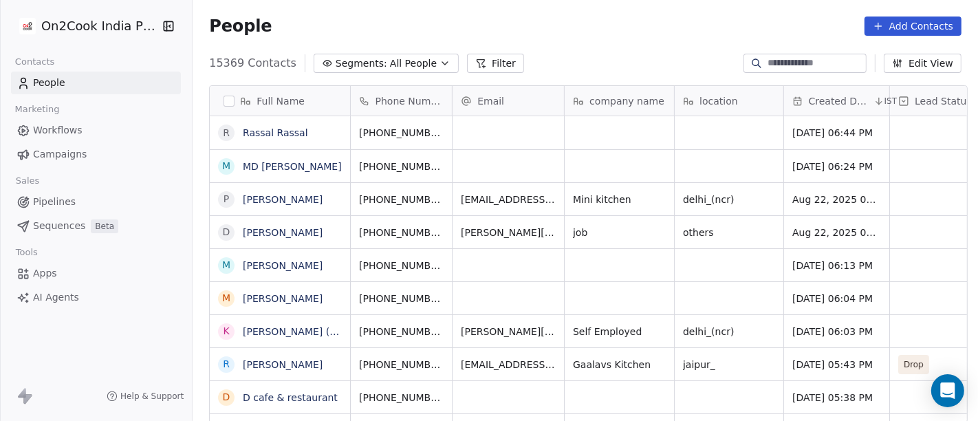
scroll to position [359, 780]
click at [367, 68] on button "Segments: All People" at bounding box center [385, 63] width 145 height 19
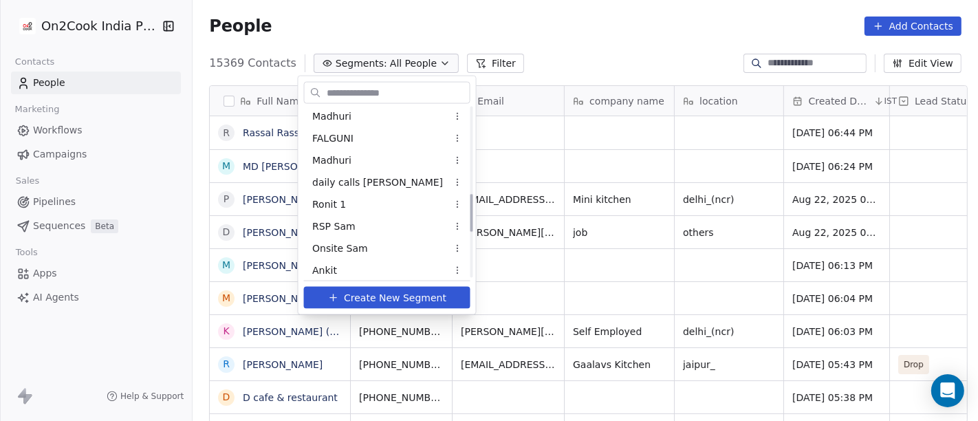
scroll to position [382, 0]
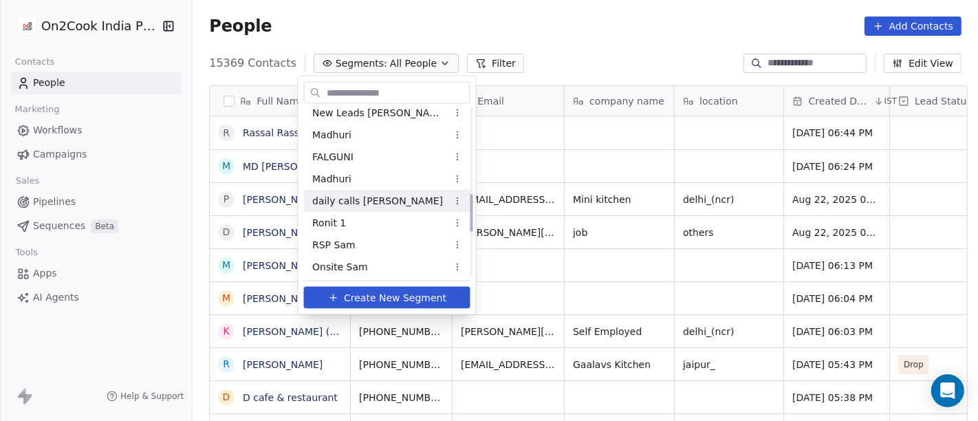
click at [349, 205] on span "daily calls [PERSON_NAME]" at bounding box center [377, 200] width 131 height 14
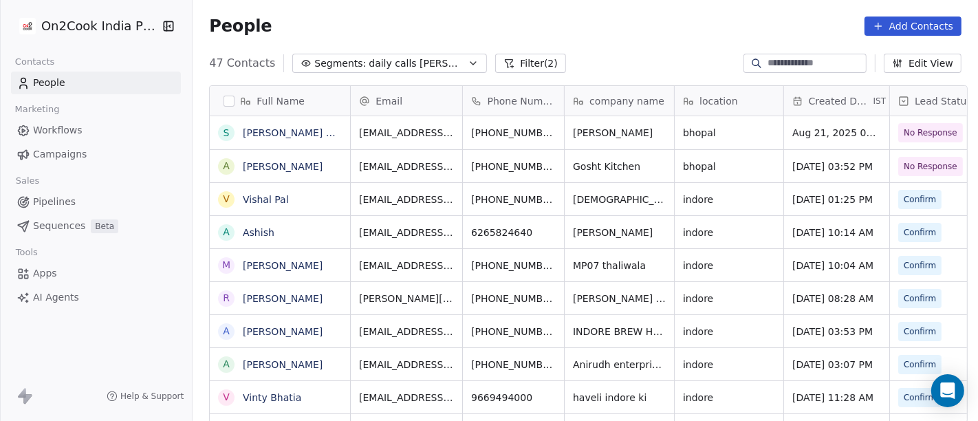
scroll to position [359, 780]
click at [495, 65] on button "Filter (2)" at bounding box center [530, 63] width 71 height 19
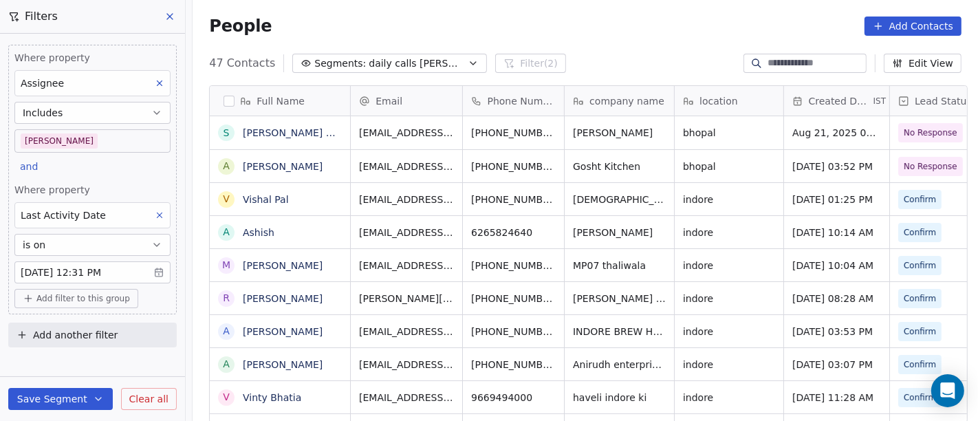
drag, startPoint x: 81, startPoint y: 301, endPoint x: 93, endPoint y: 296, distance: 13.5
click at [81, 302] on span "Add filter to this group" at bounding box center [82, 298] width 93 height 11
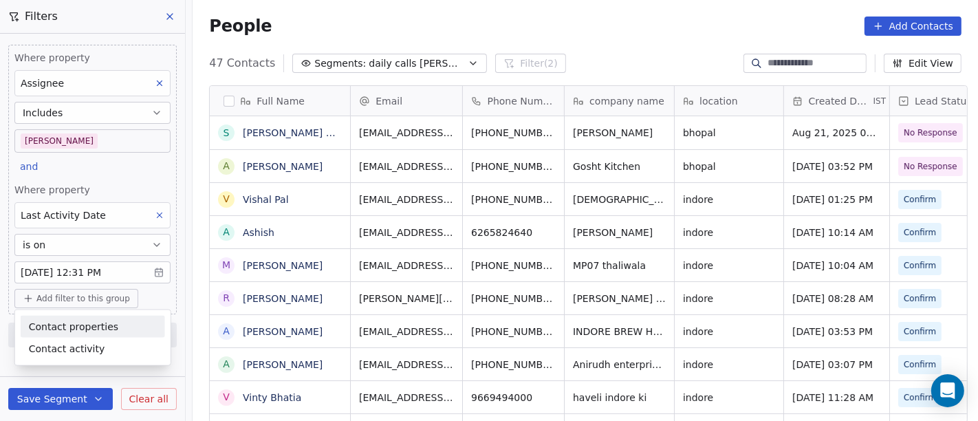
click at [74, 322] on span "Contact properties" at bounding box center [73, 326] width 89 height 14
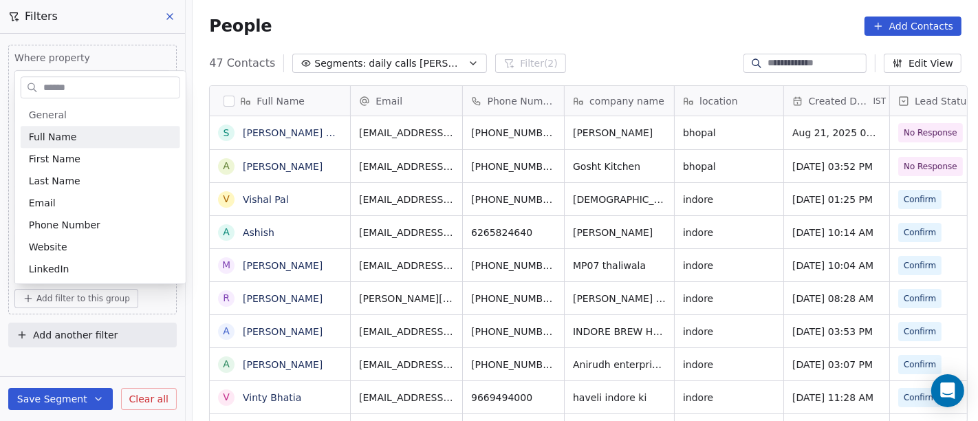
click at [74, 85] on input "text" at bounding box center [110, 88] width 139 height 20
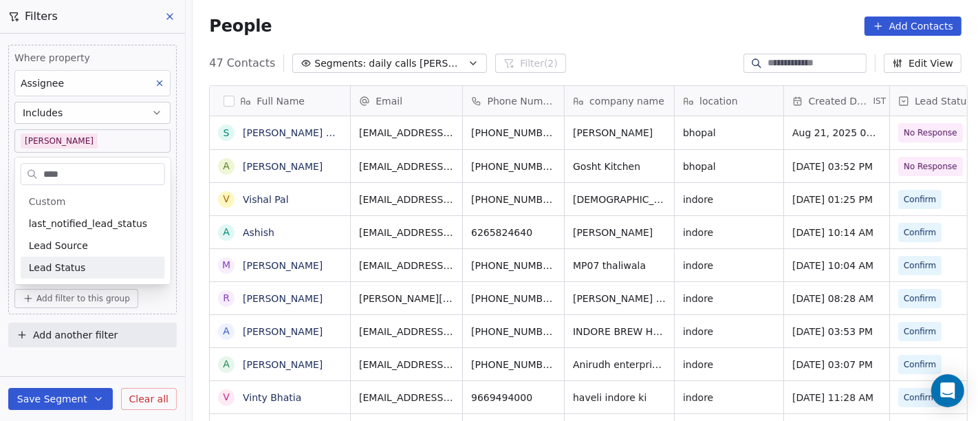
type input "****"
click at [95, 265] on div "Lead Status" at bounding box center [93, 268] width 128 height 14
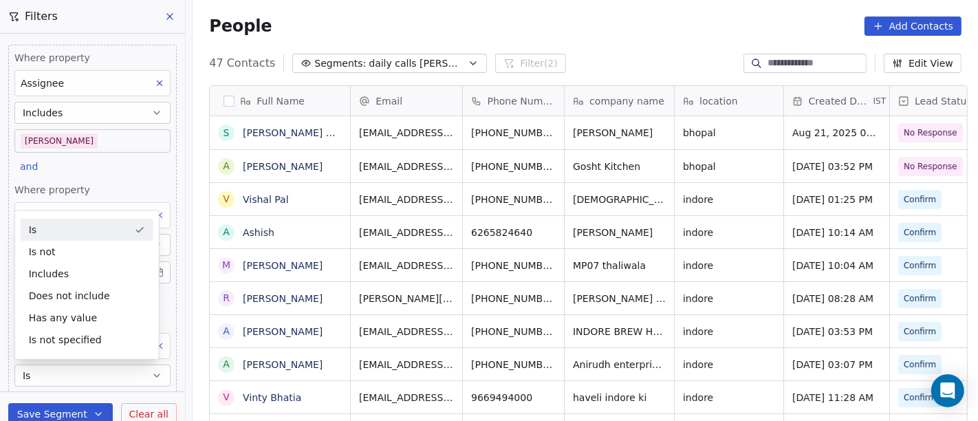
click at [87, 221] on div "Is" at bounding box center [87, 230] width 133 height 22
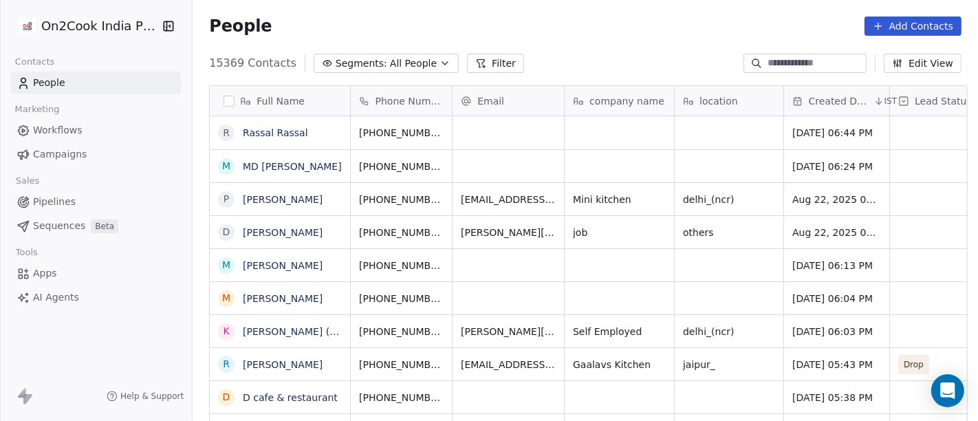
scroll to position [12, 12]
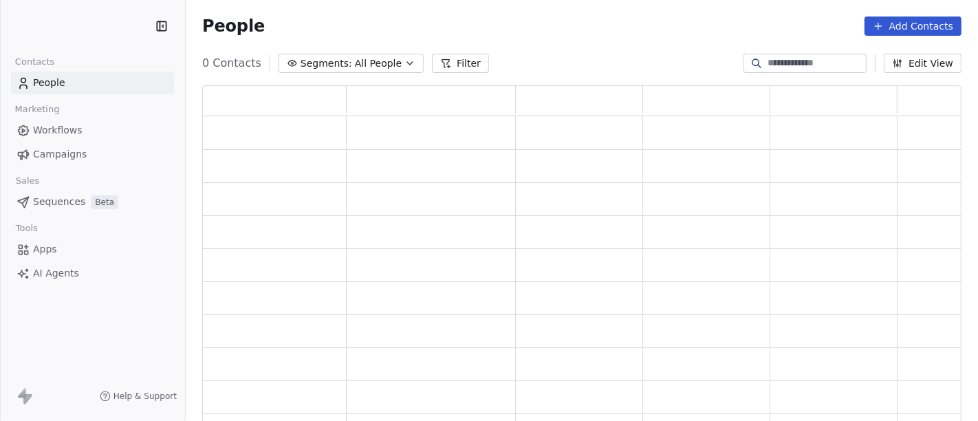
scroll to position [326, 747]
click at [362, 68] on span "All People" at bounding box center [378, 63] width 47 height 14
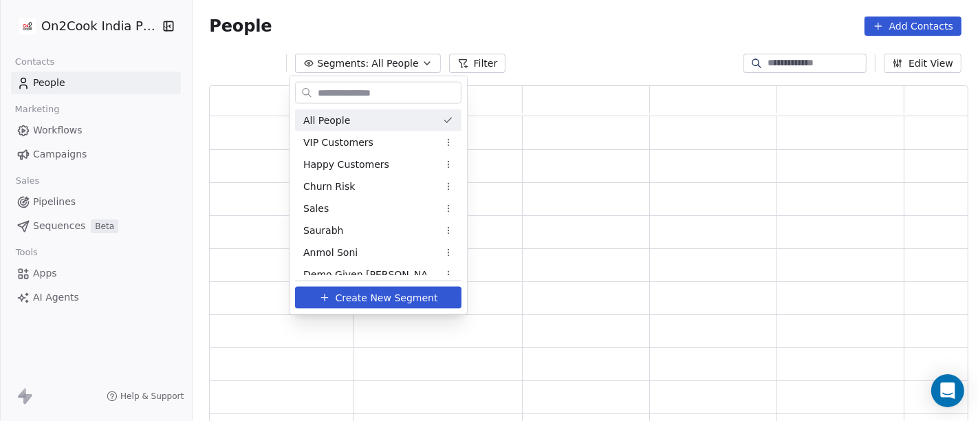
click at [518, 32] on html "On2Cook India Pvt. Ltd. Contacts People Marketing Workflows Campaigns Sales Pip…" at bounding box center [489, 210] width 978 height 421
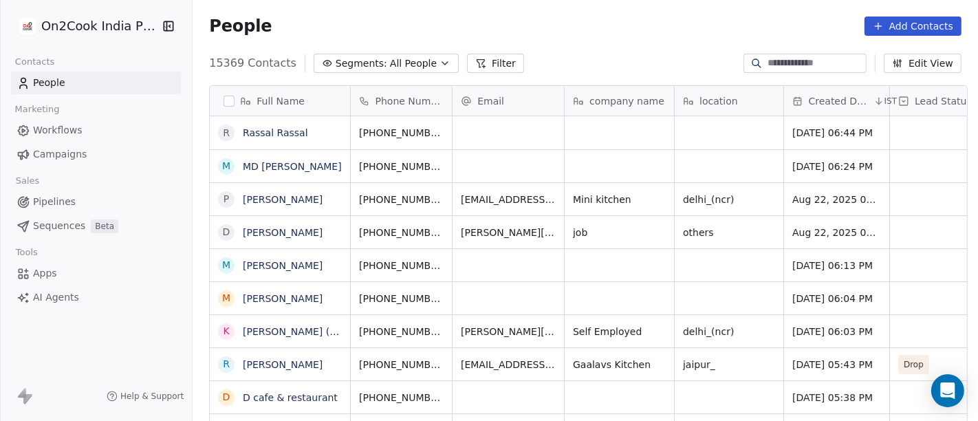
scroll to position [359, 780]
click at [390, 63] on span "All People" at bounding box center [413, 63] width 47 height 14
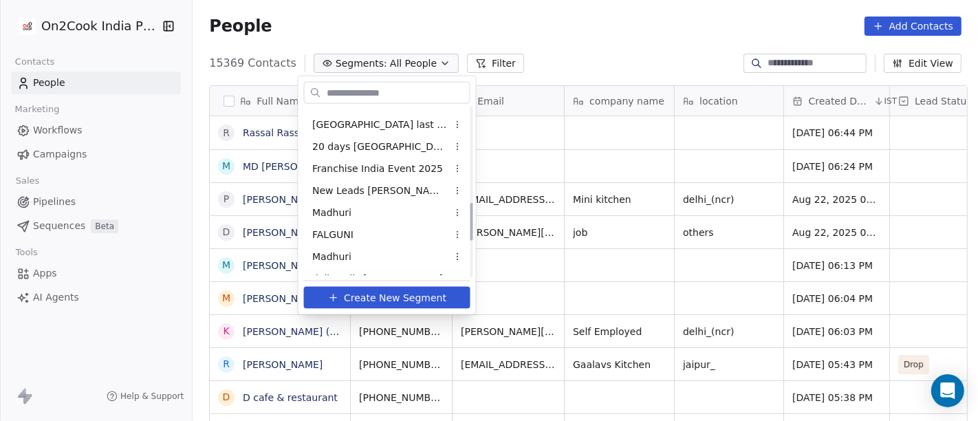
scroll to position [458, 0]
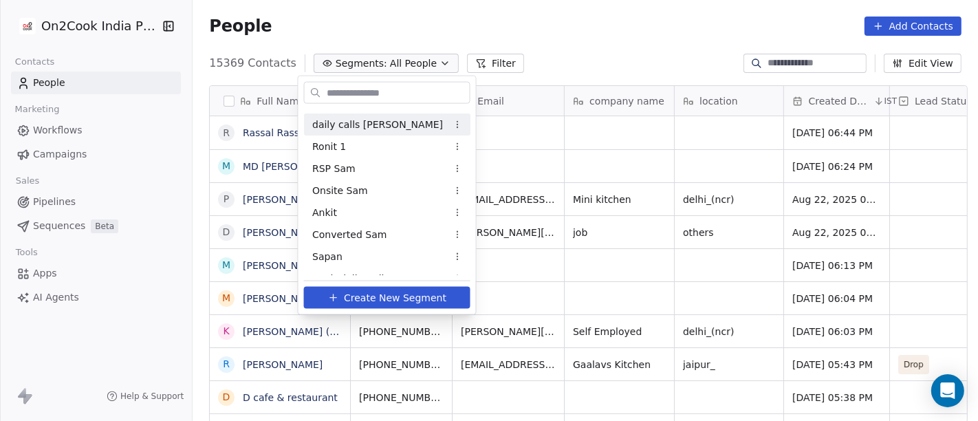
click at [343, 129] on span "daily calls [PERSON_NAME]" at bounding box center [377, 124] width 131 height 14
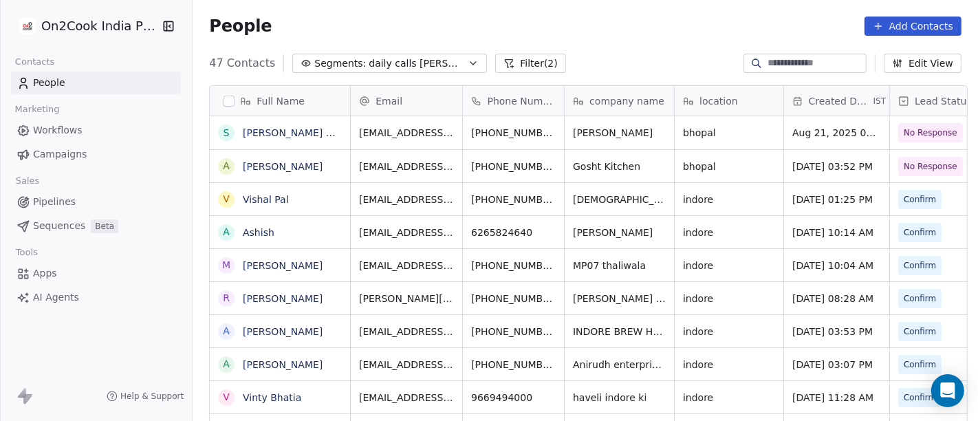
scroll to position [359, 780]
click at [503, 63] on button "Filter (2)" at bounding box center [530, 63] width 71 height 19
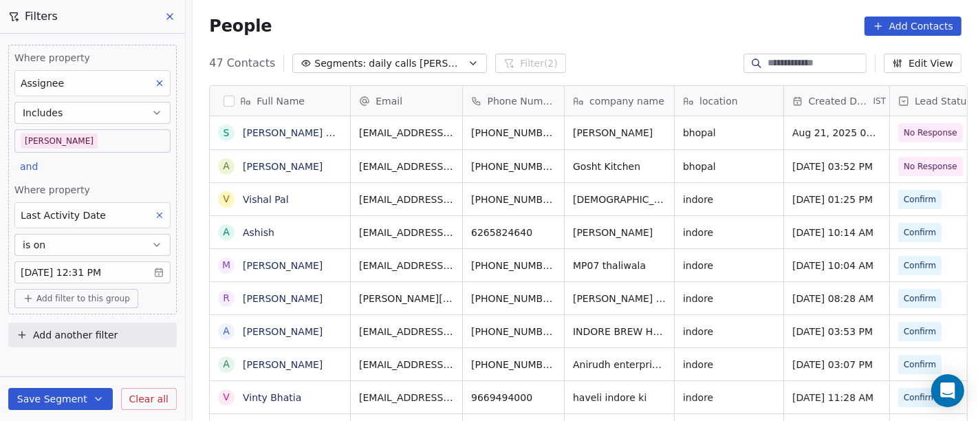
click at [94, 296] on span "Add filter to this group" at bounding box center [82, 298] width 93 height 11
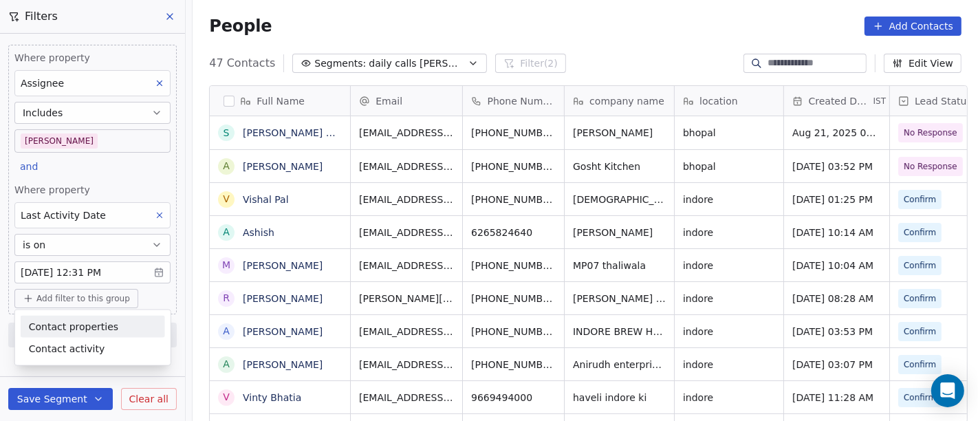
click at [102, 324] on span "Contact properties" at bounding box center [73, 326] width 89 height 14
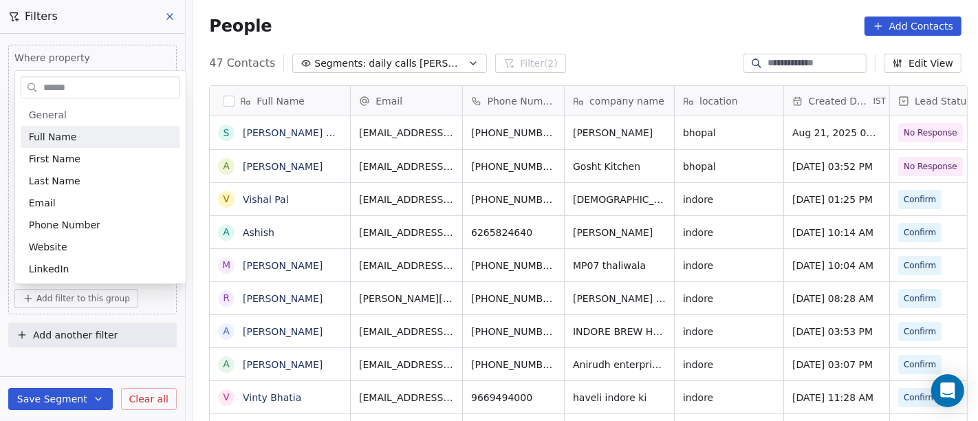
click at [80, 92] on input "text" at bounding box center [110, 88] width 139 height 20
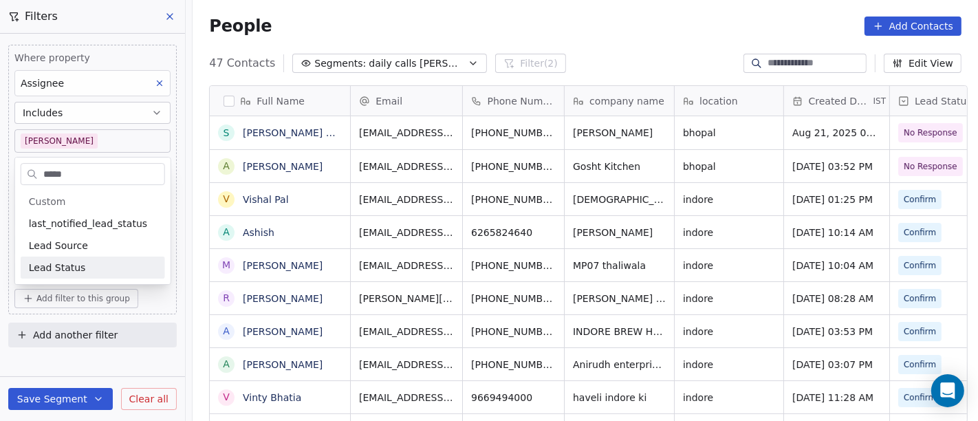
type input "****"
click at [82, 269] on div "Lead Status" at bounding box center [93, 268] width 128 height 14
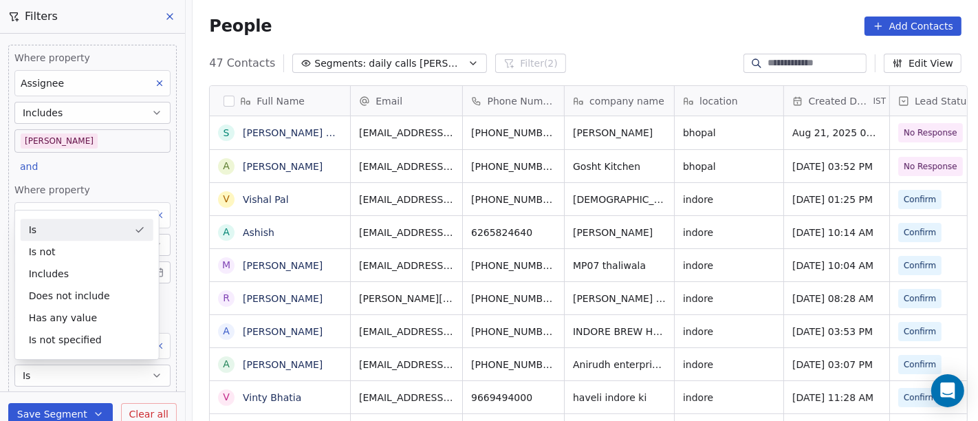
click at [84, 236] on div "Is" at bounding box center [87, 230] width 133 height 22
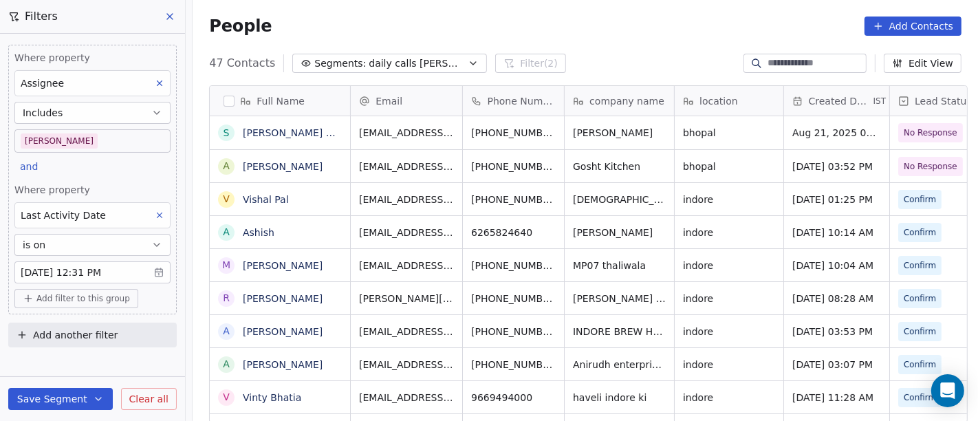
click at [91, 297] on span "Add filter to this group" at bounding box center [82, 298] width 93 height 11
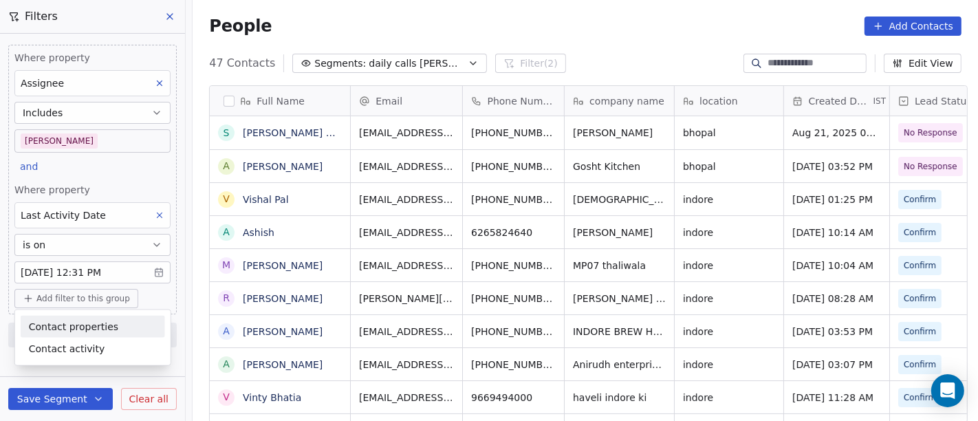
click at [539, 47] on html "On2Cook India Pvt. Ltd. Contacts People Marketing Workflows Campaigns Sales Pip…" at bounding box center [489, 210] width 978 height 421
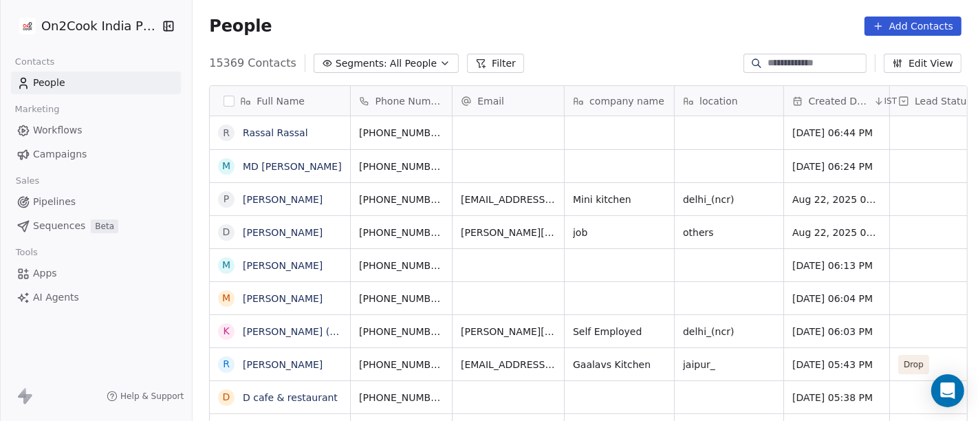
scroll to position [359, 780]
click at [399, 67] on span "All People" at bounding box center [413, 63] width 47 height 14
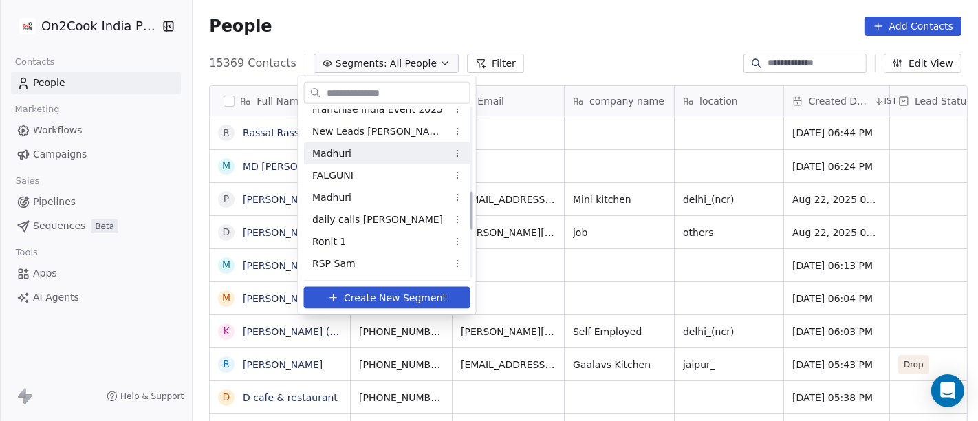
scroll to position [382, 0]
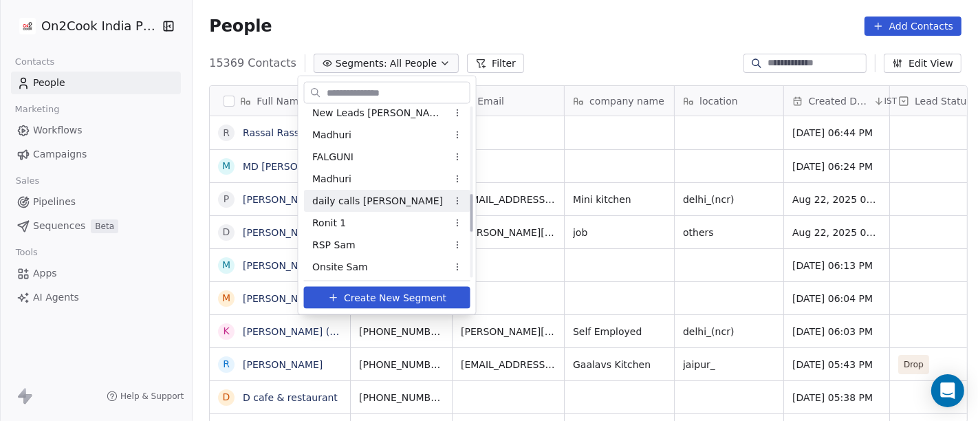
click at [377, 203] on span "daily calls [PERSON_NAME]" at bounding box center [377, 200] width 131 height 14
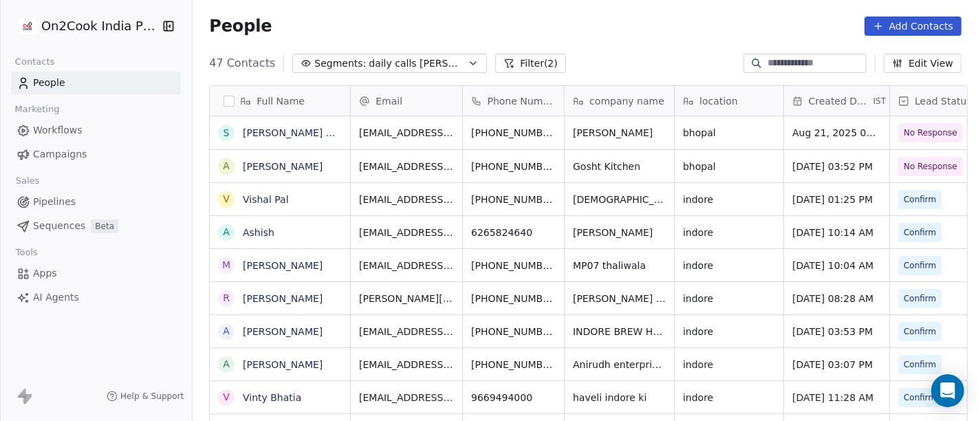
scroll to position [359, 780]
click at [495, 64] on button "Filter (2)" at bounding box center [530, 63] width 71 height 19
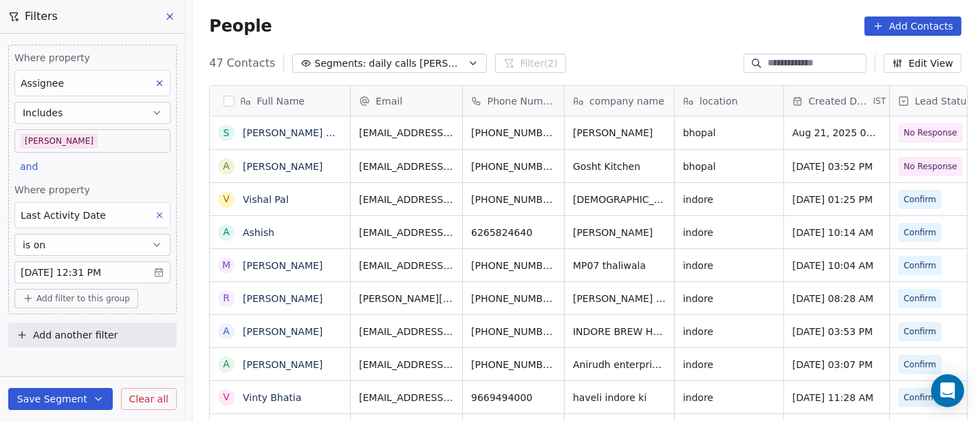
click at [65, 296] on span "Add filter to this group" at bounding box center [82, 298] width 93 height 11
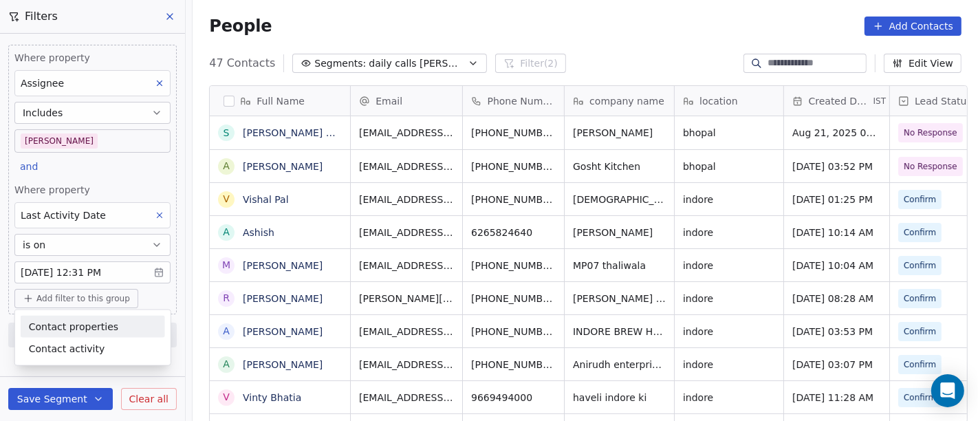
click at [89, 327] on span "Contact properties" at bounding box center [73, 326] width 89 height 14
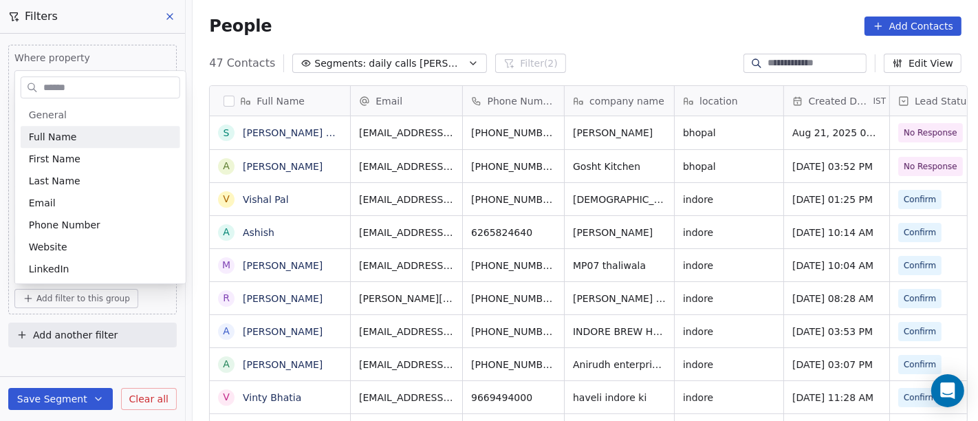
click at [84, 85] on input "text" at bounding box center [110, 88] width 139 height 20
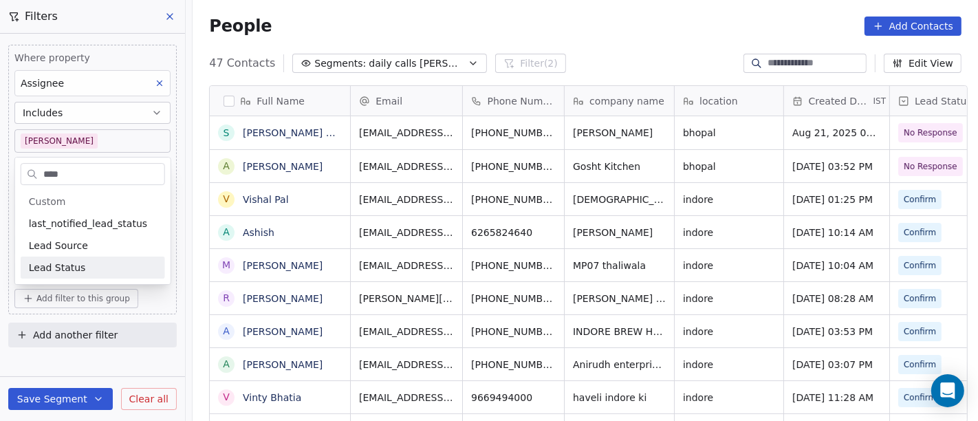
type input "****"
click at [91, 278] on div "General System Custom last_notified_lead_status Lead Source Lead Status B2B Fie…" at bounding box center [92, 234] width 155 height 99
click at [92, 263] on div "Lead Status" at bounding box center [93, 268] width 128 height 14
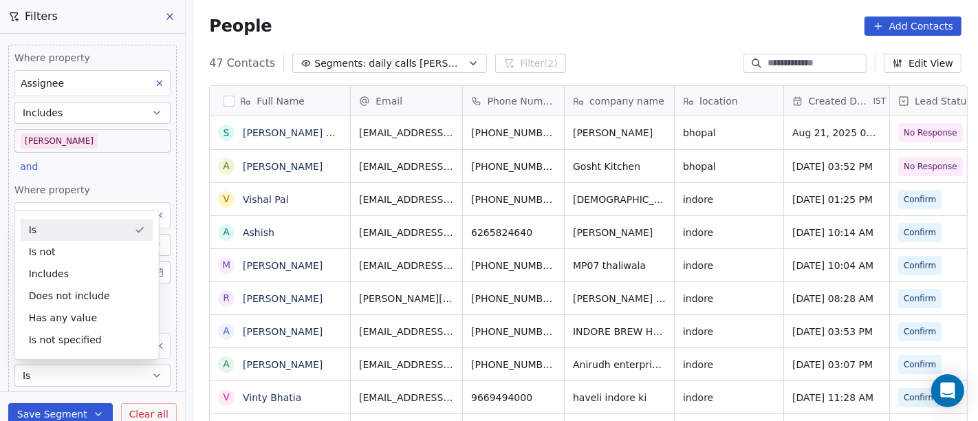
click at [93, 231] on div "Is" at bounding box center [87, 230] width 133 height 22
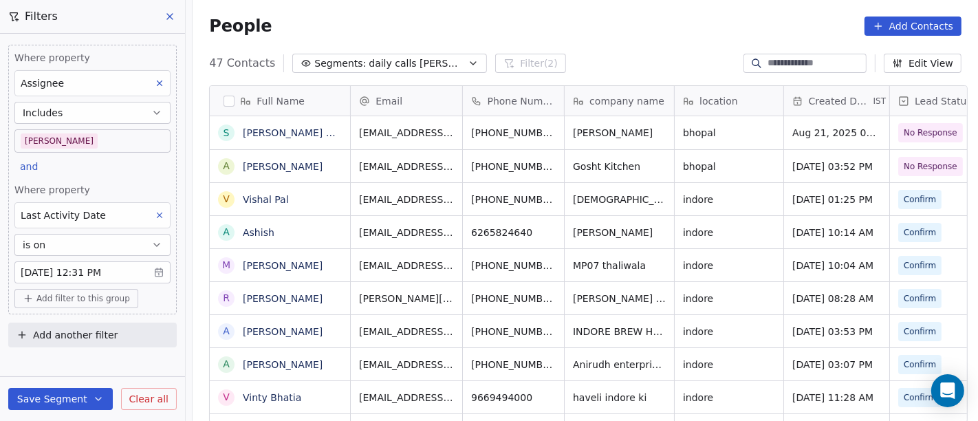
click at [87, 297] on span "Add filter to this group" at bounding box center [82, 298] width 93 height 11
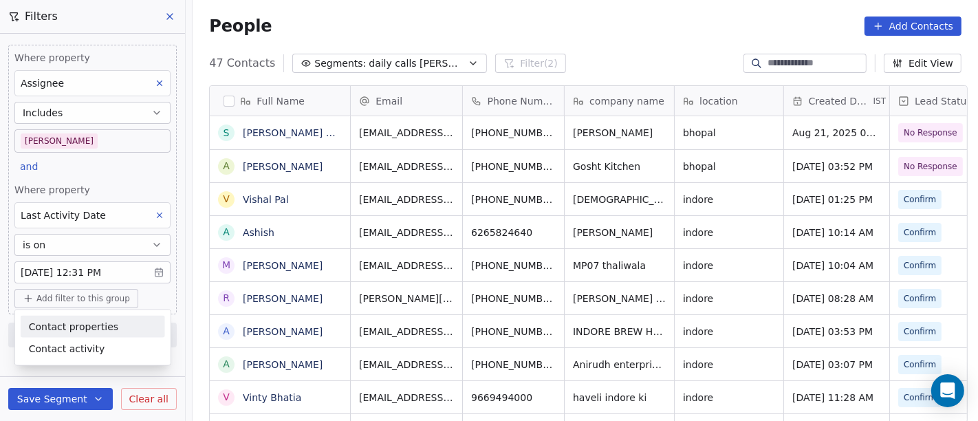
click at [113, 332] on div "Contact properties" at bounding box center [93, 326] width 128 height 14
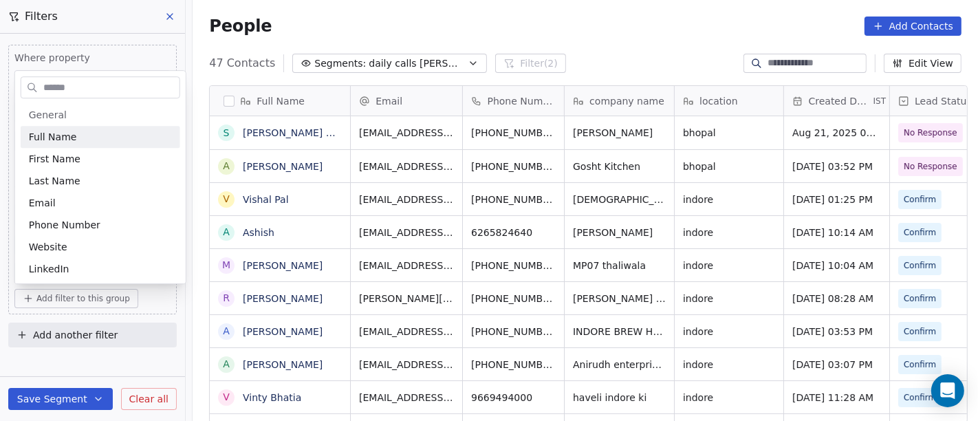
click at [544, 45] on html "On2Cook India Pvt. Ltd. Contacts People Marketing Workflows Campaigns Sales Pip…" at bounding box center [489, 210] width 978 height 421
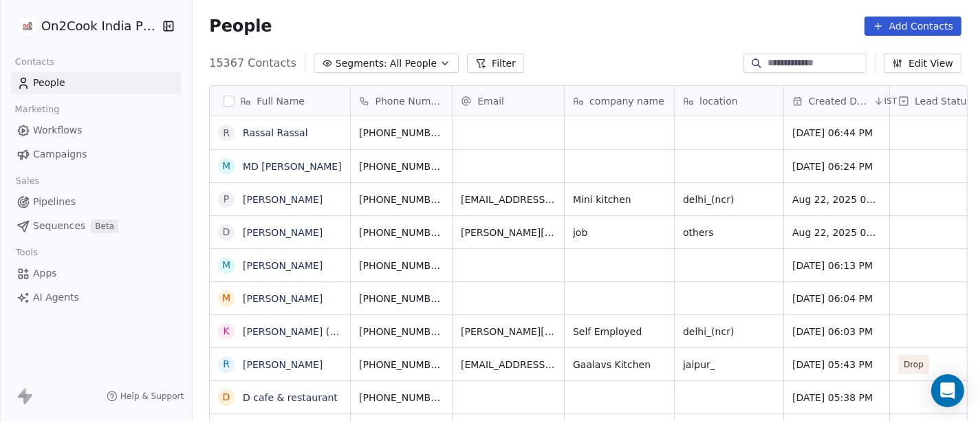
scroll to position [359, 780]
click at [401, 69] on span "All People" at bounding box center [413, 63] width 47 height 14
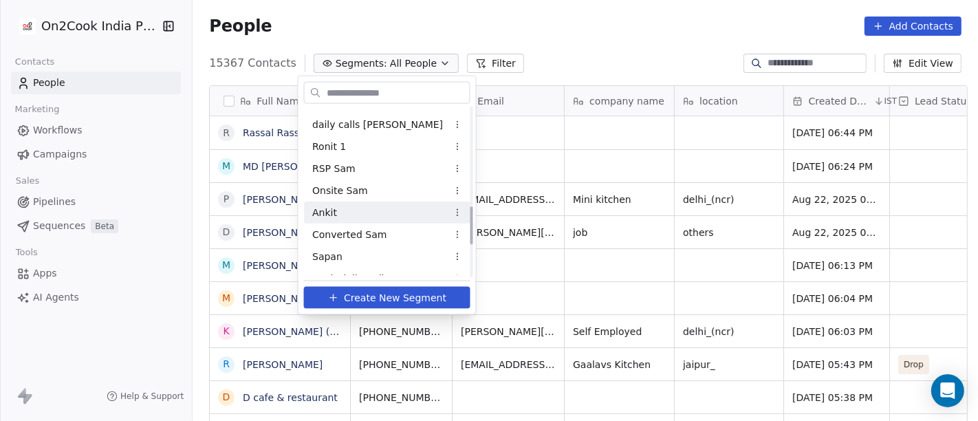
scroll to position [305, 0]
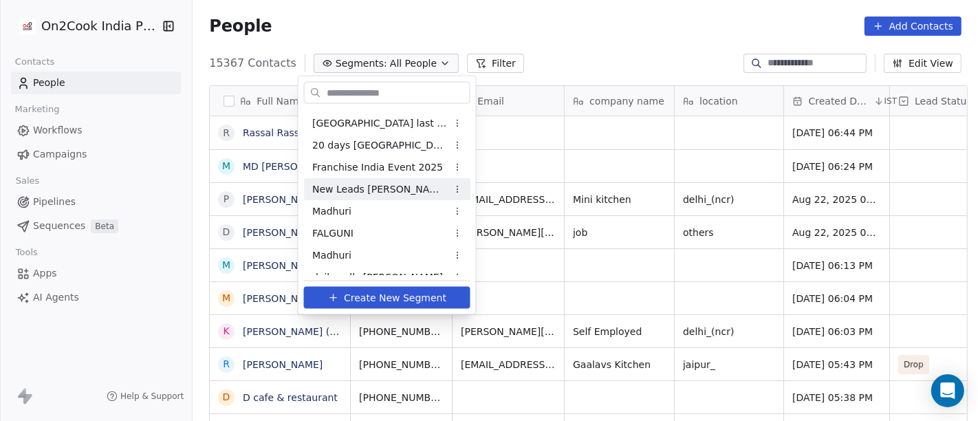
click at [357, 195] on span "New Leads [PERSON_NAME]" at bounding box center [379, 188] width 135 height 14
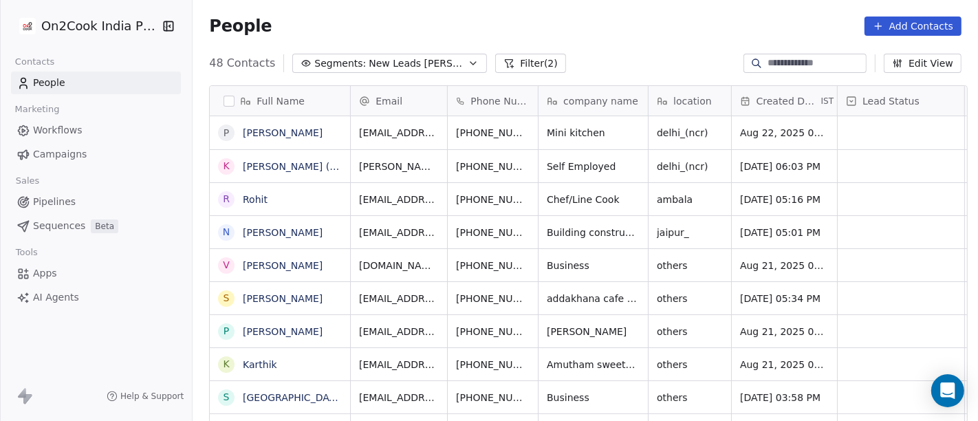
scroll to position [359, 780]
click at [376, 74] on div "Full Name P [PERSON_NAME] K [PERSON_NAME] (Karan) R Rohit N [PERSON_NAME] V [PE…" at bounding box center [584, 259] width 785 height 371
click at [372, 71] on button "Segments: New Leads [PERSON_NAME]" at bounding box center [389, 63] width 195 height 19
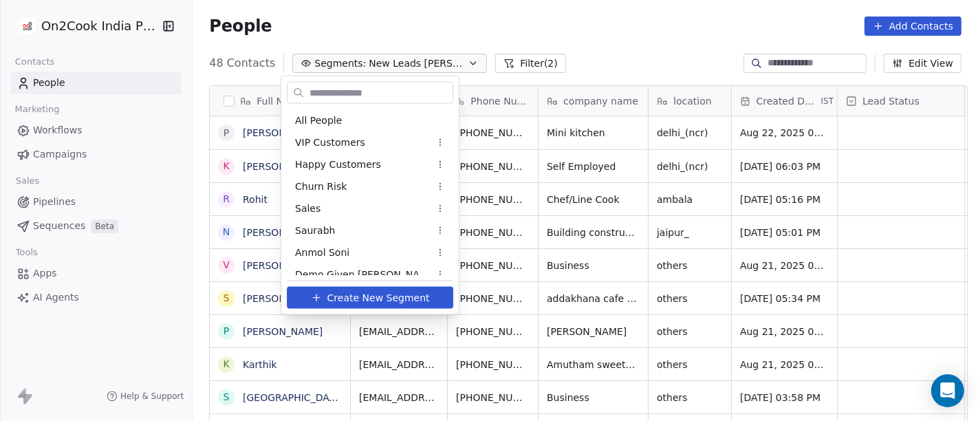
scroll to position [230, 0]
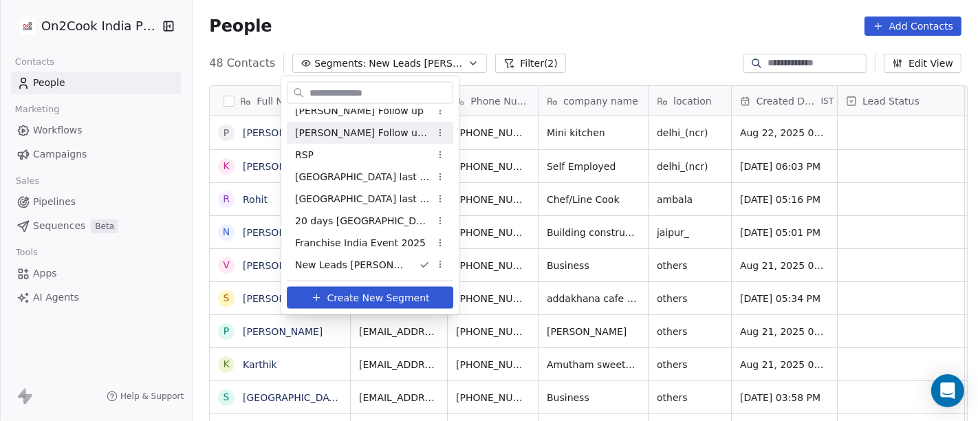
click at [617, 32] on html "On2Cook India Pvt. Ltd. Contacts People Marketing Workflows Campaigns Sales Pip…" at bounding box center [489, 210] width 978 height 421
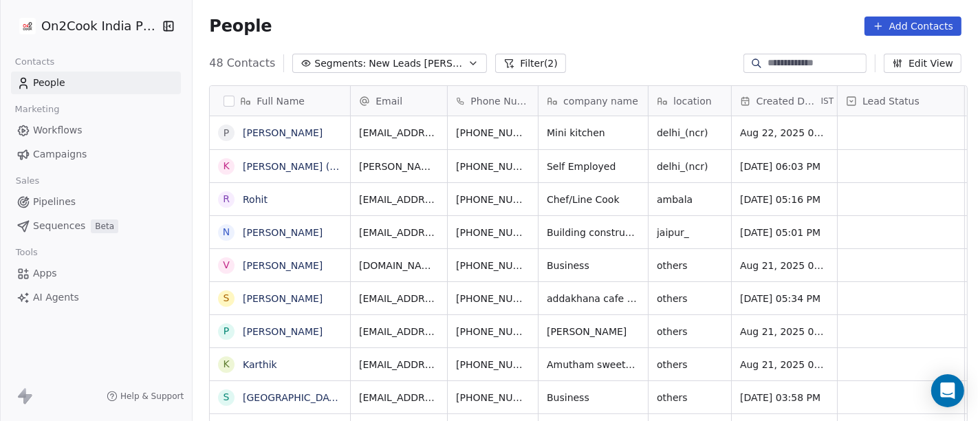
click at [513, 65] on button "Filter (2)" at bounding box center [530, 63] width 71 height 19
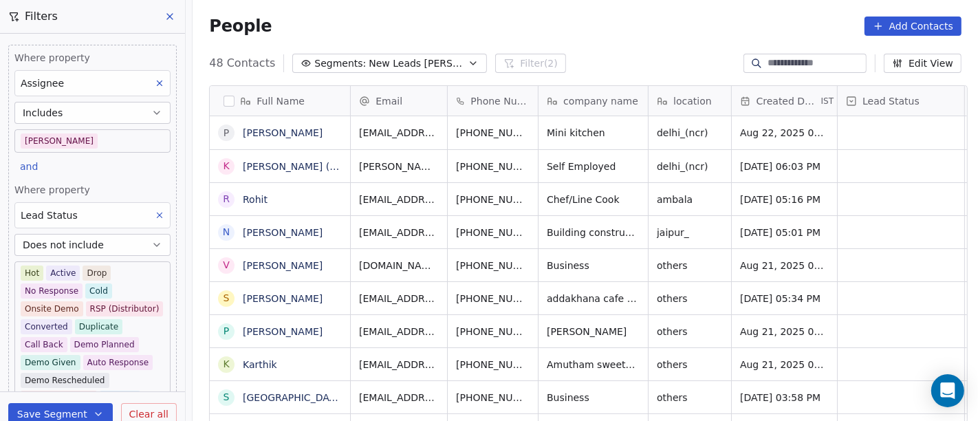
scroll to position [121, 0]
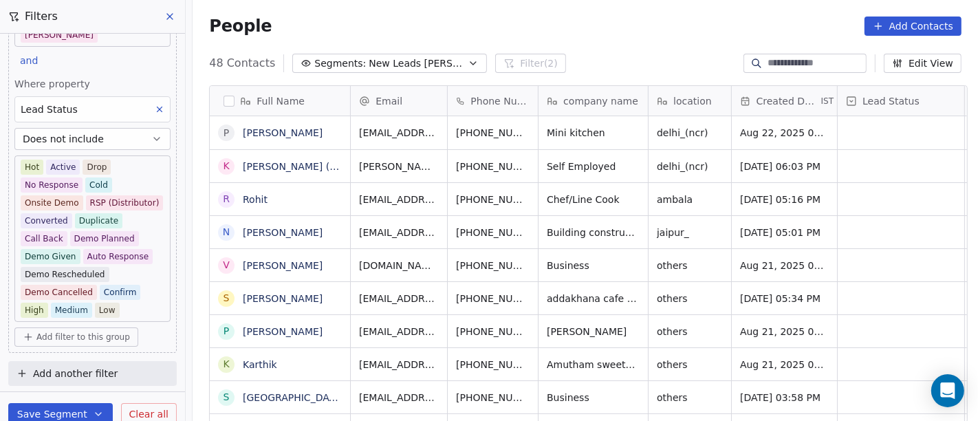
click at [450, 27] on div "People Add Contacts" at bounding box center [585, 25] width 752 height 19
click at [425, 63] on span "New Leads [PERSON_NAME]" at bounding box center [416, 63] width 96 height 14
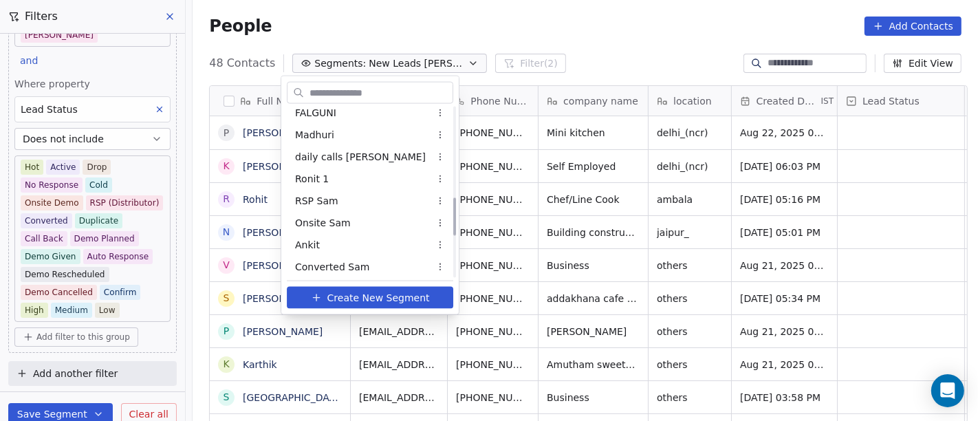
scroll to position [459, 0]
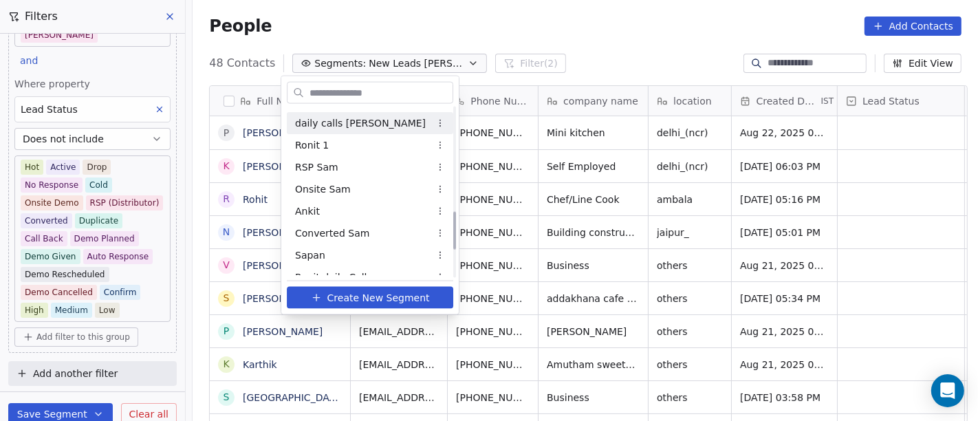
click at [365, 131] on div "daily calls [PERSON_NAME]" at bounding box center [370, 123] width 166 height 22
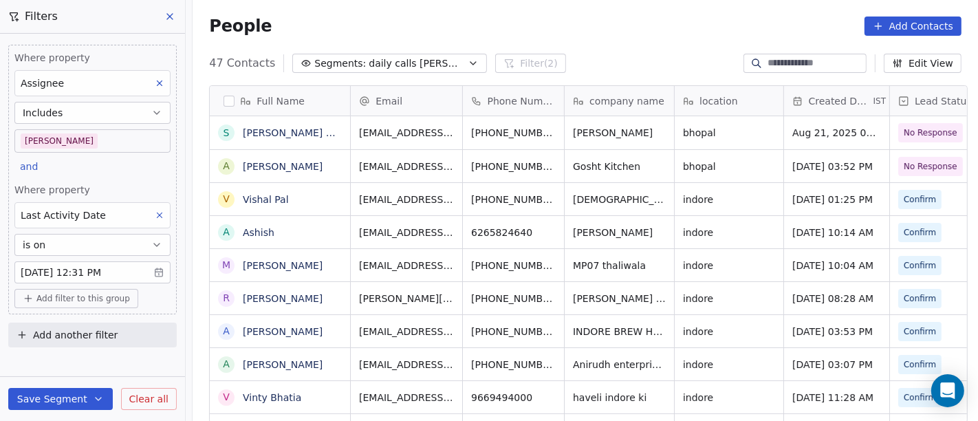
scroll to position [359, 780]
click at [111, 294] on span "Add filter to this group" at bounding box center [82, 298] width 93 height 11
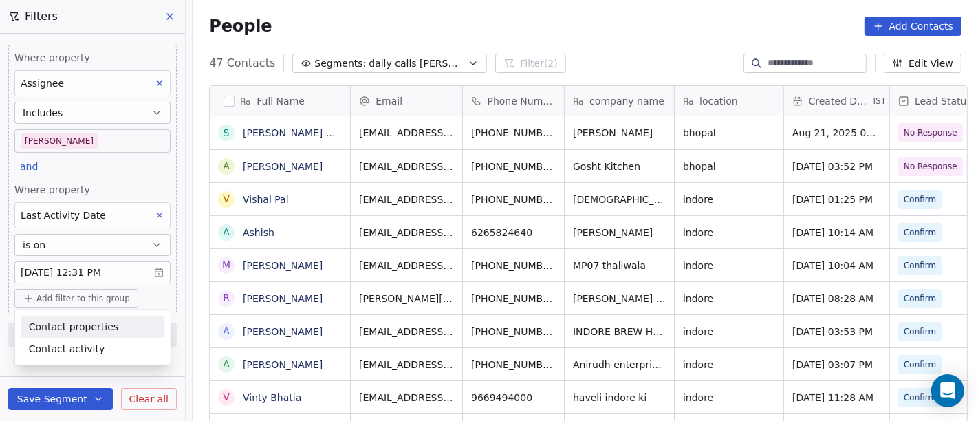
click at [90, 326] on span "Contact properties" at bounding box center [73, 326] width 89 height 14
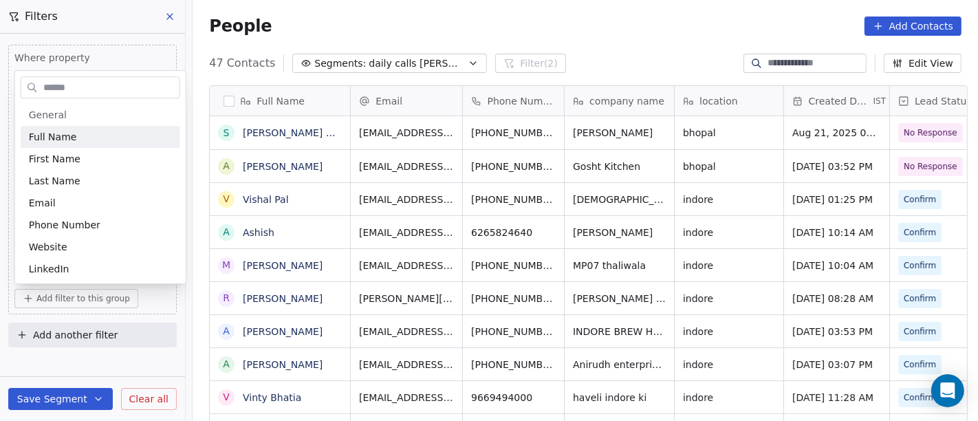
click at [63, 87] on input "text" at bounding box center [110, 88] width 139 height 20
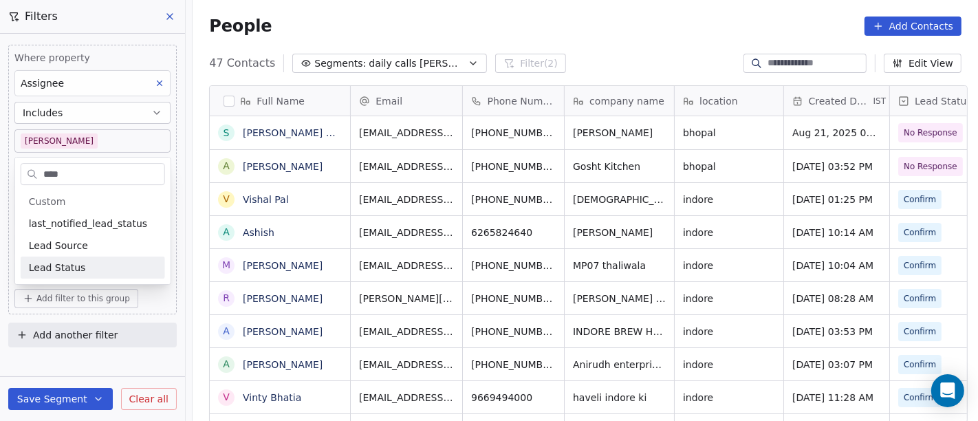
type input "****"
click at [98, 274] on div "Lead Status" at bounding box center [93, 267] width 144 height 22
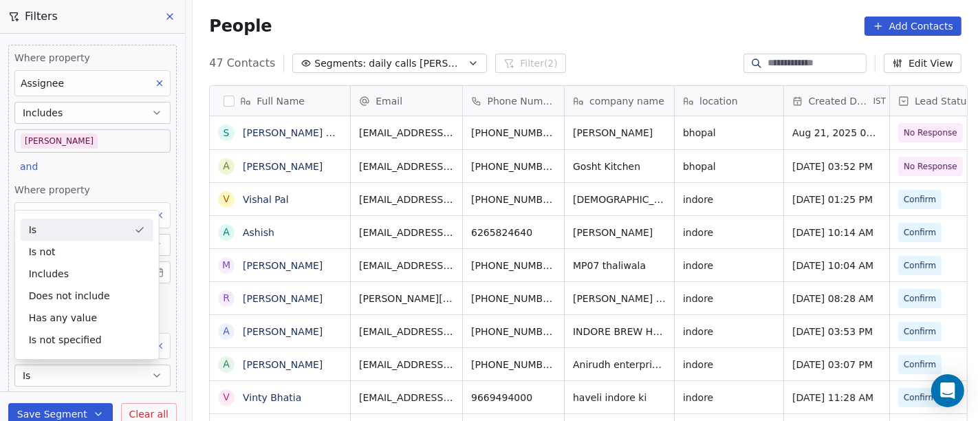
click at [83, 225] on div "Is" at bounding box center [87, 230] width 133 height 22
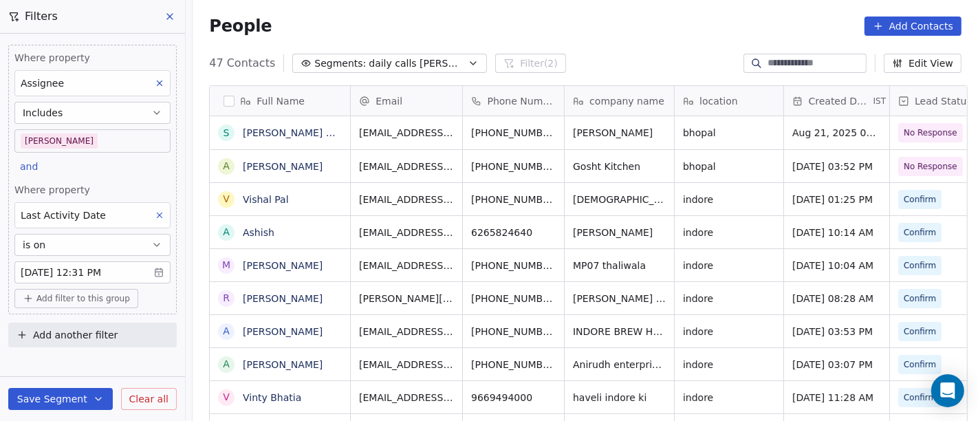
click at [661, 16] on div "People Add Contacts" at bounding box center [585, 25] width 752 height 19
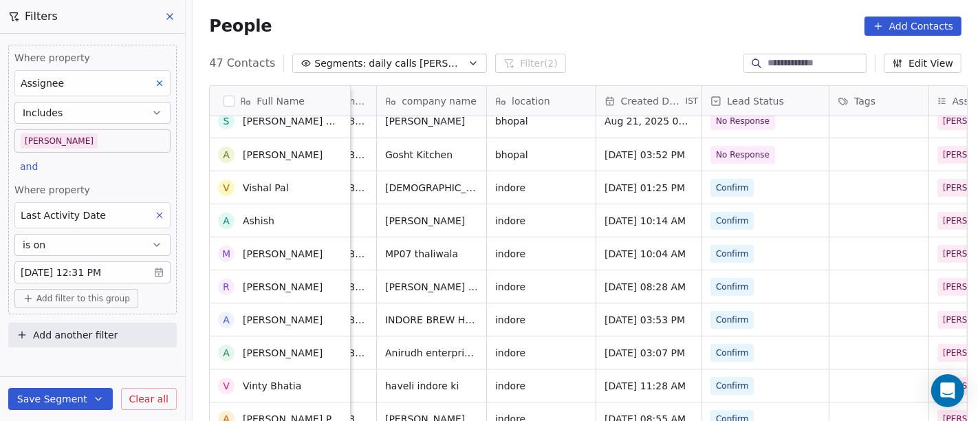
scroll to position [0, 0]
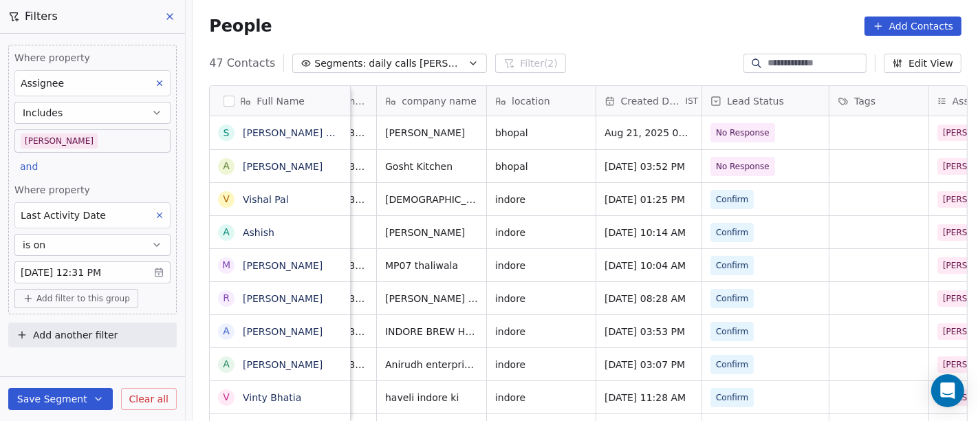
click at [457, 25] on div "People Add Contacts" at bounding box center [585, 25] width 752 height 19
